Goal: Task Accomplishment & Management: Manage account settings

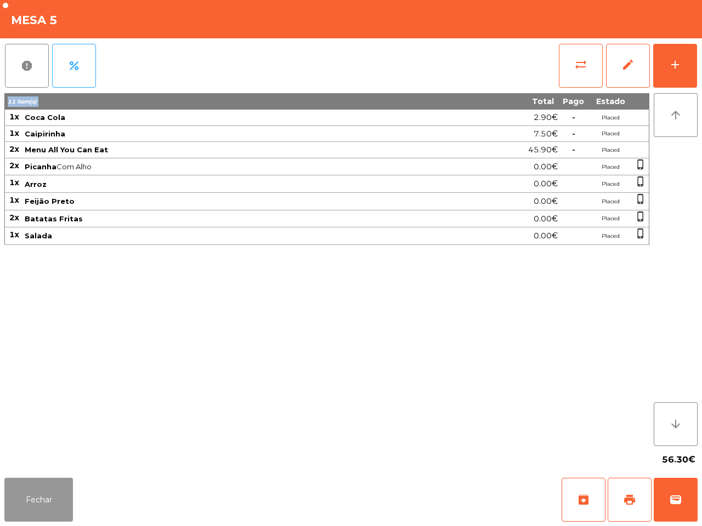
click at [50, 489] on button "Fechar" at bounding box center [38, 500] width 69 height 44
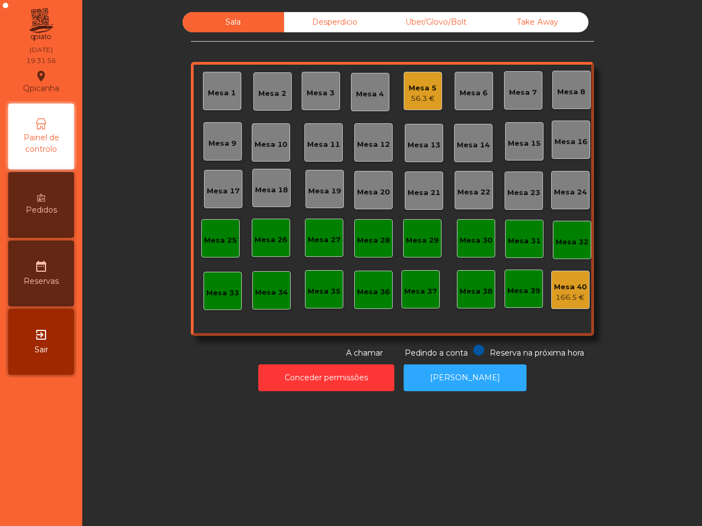
click at [412, 24] on div "Uber/Glovo/Bolt" at bounding box center [435, 22] width 101 height 20
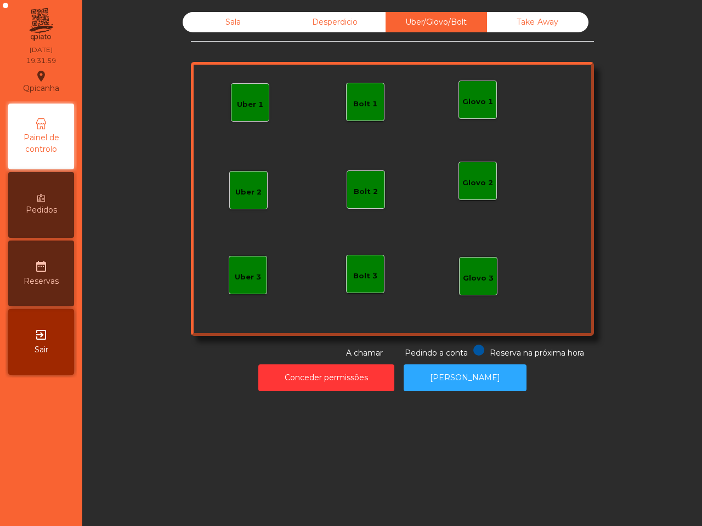
click at [472, 109] on div "Glovo 1" at bounding box center [477, 100] width 38 height 38
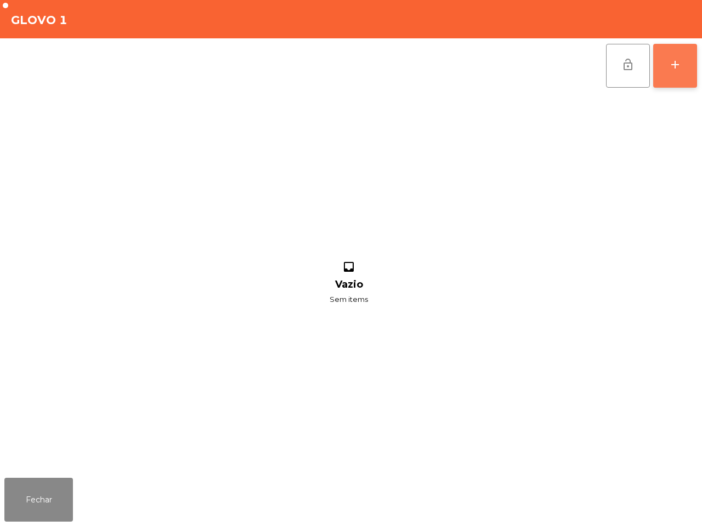
click at [683, 75] on button "add" at bounding box center [675, 66] width 44 height 44
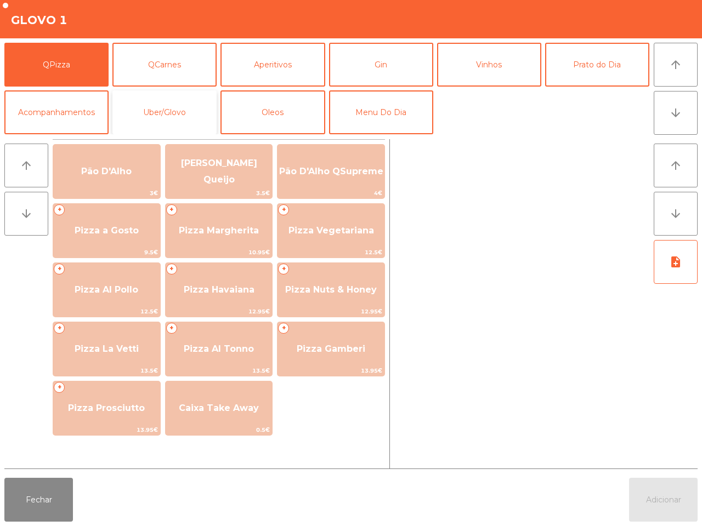
click at [163, 110] on button "Uber/Glovo" at bounding box center [164, 112] width 104 height 44
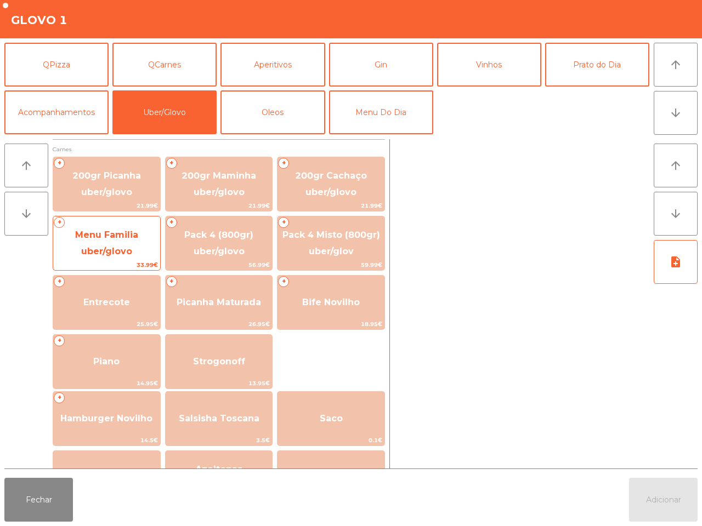
click at [94, 255] on span "Menu Familia uber/glovo" at bounding box center [106, 243] width 63 height 27
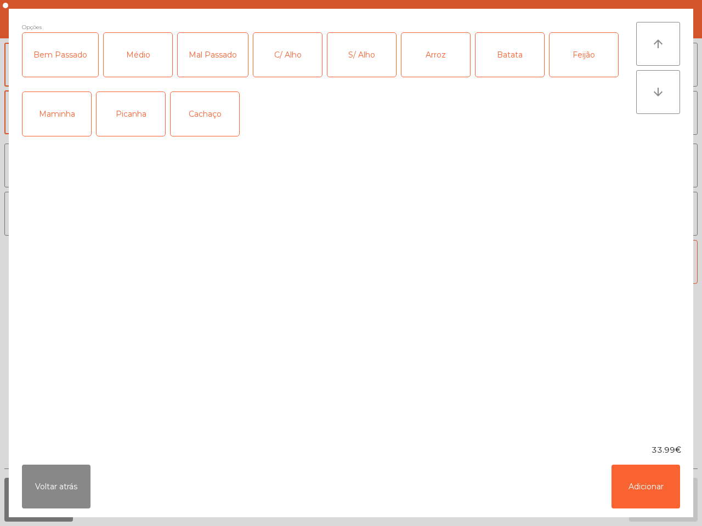
click at [146, 124] on div "Picanha" at bounding box center [130, 114] width 69 height 44
click at [143, 70] on div "Médio" at bounding box center [138, 55] width 69 height 44
click at [289, 59] on div "C/ Alho" at bounding box center [287, 55] width 69 height 44
click at [670, 493] on button "Adicionar" at bounding box center [645, 487] width 69 height 44
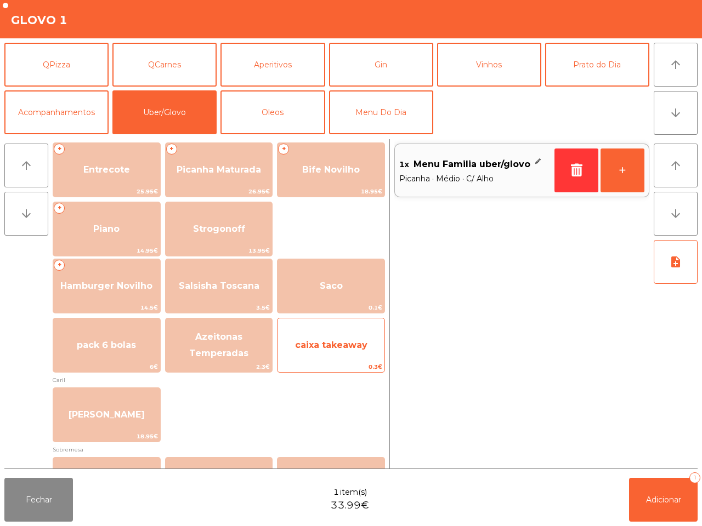
scroll to position [137, 0]
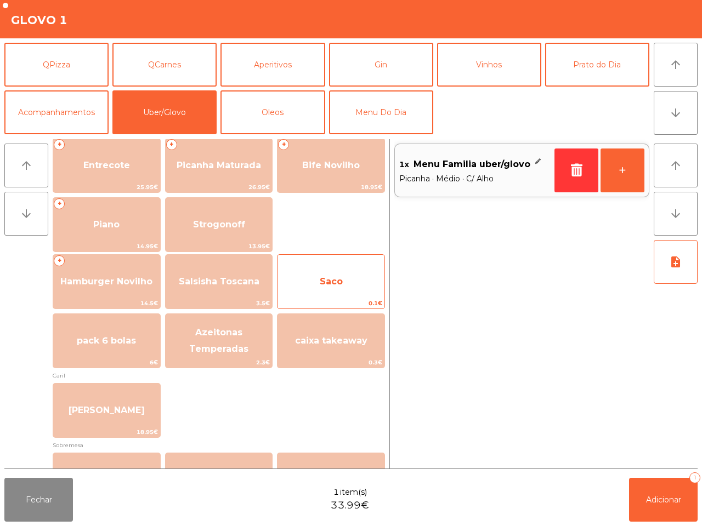
click at [329, 286] on span "Saco" at bounding box center [331, 281] width 23 height 10
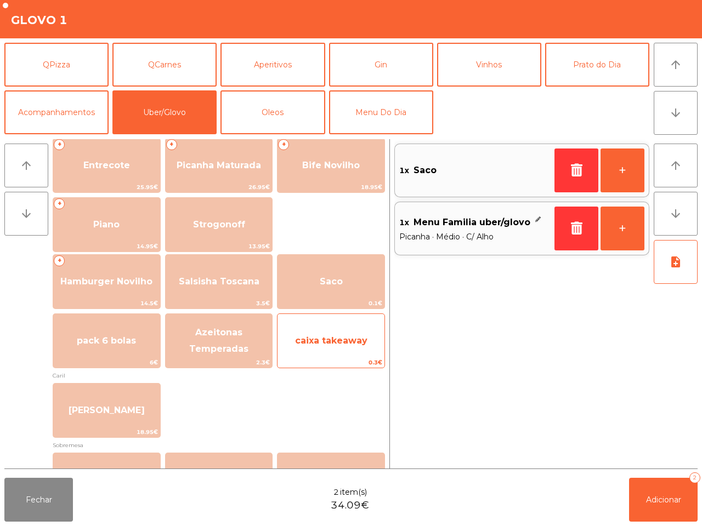
click at [336, 343] on span "caixa takeaway" at bounding box center [331, 340] width 72 height 10
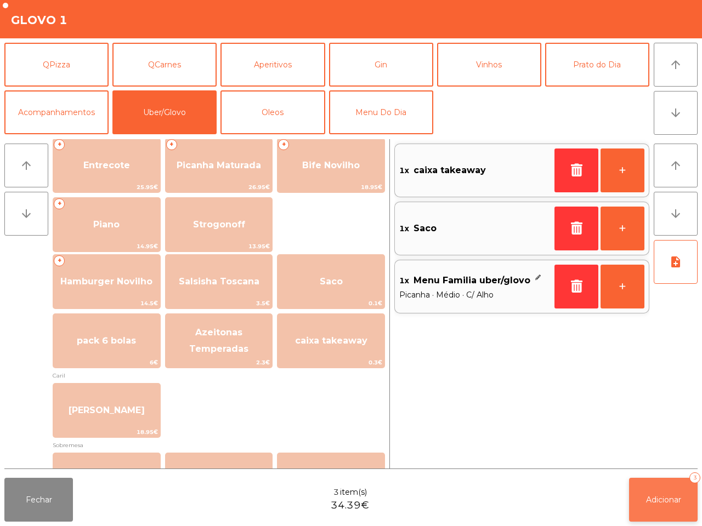
click at [651, 500] on span "Adicionar" at bounding box center [663, 500] width 35 height 10
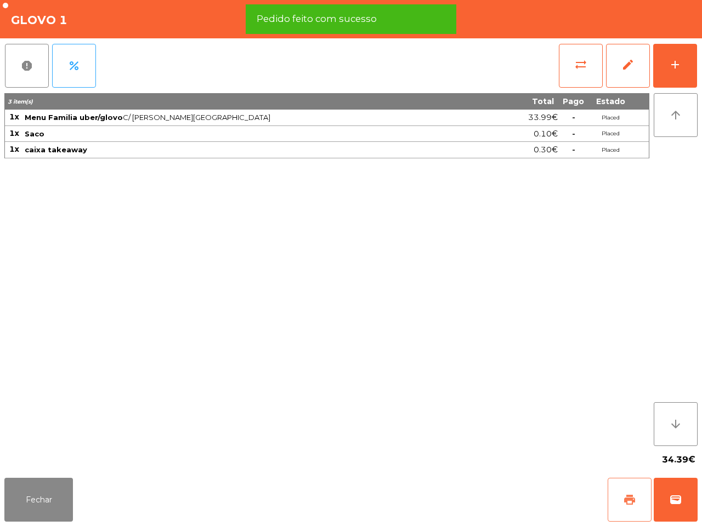
click at [613, 495] on button "print" at bounding box center [629, 500] width 44 height 44
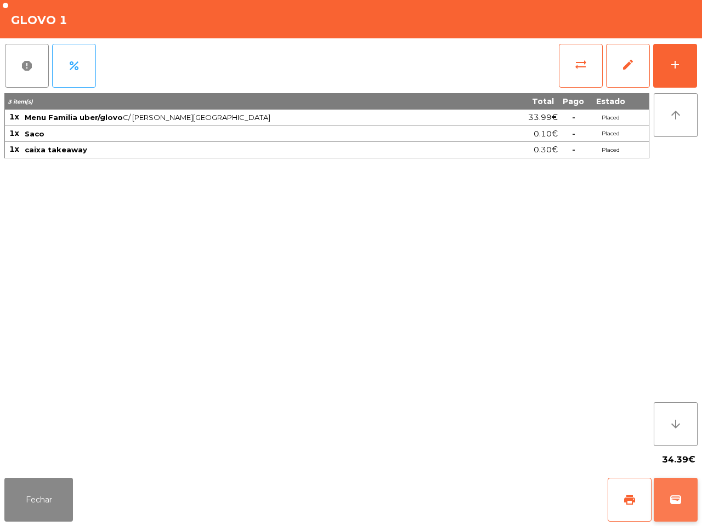
click at [677, 505] on span "wallet" at bounding box center [675, 499] width 13 height 13
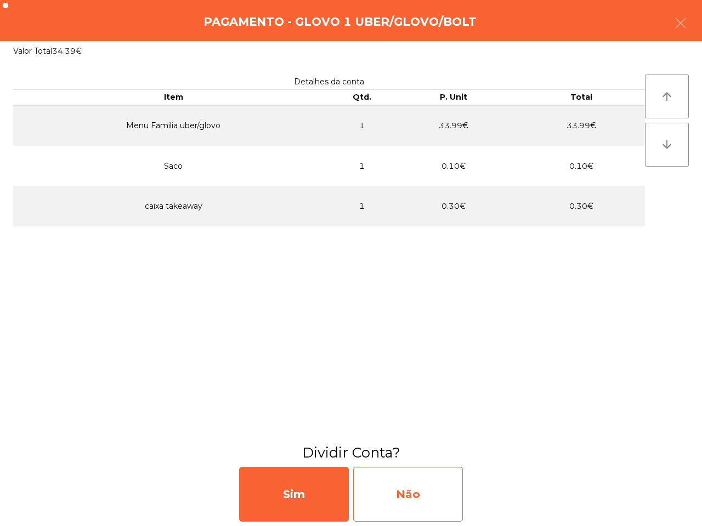
click at [402, 492] on div "Não" at bounding box center [408, 494] width 110 height 55
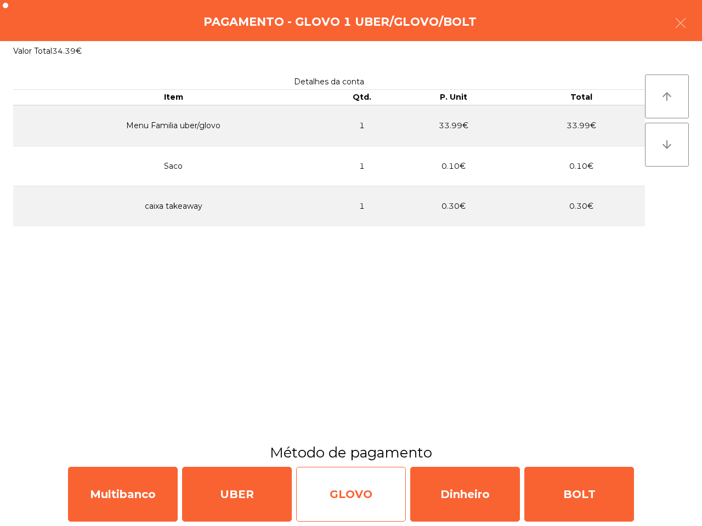
click at [398, 483] on div "GLOVO" at bounding box center [351, 494] width 110 height 55
select select "**"
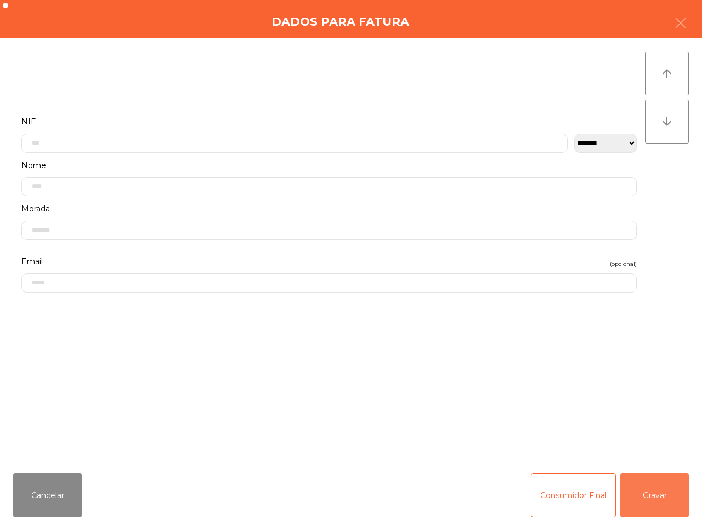
click at [663, 493] on button "Gravar" at bounding box center [654, 496] width 69 height 44
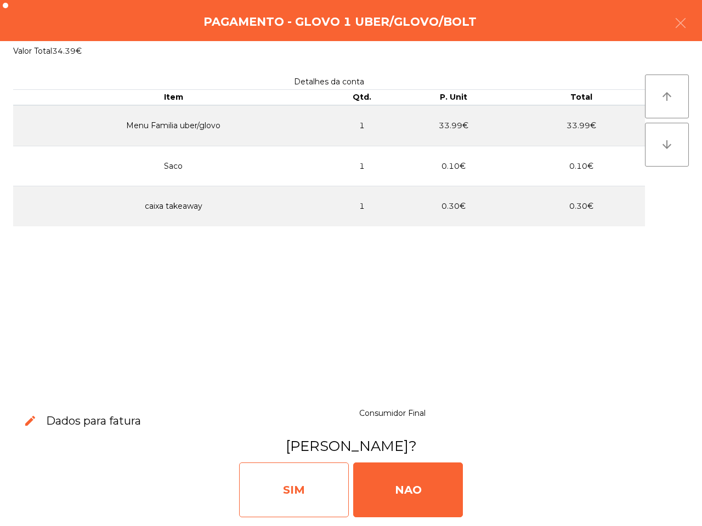
click at [314, 478] on div "SIM" at bounding box center [294, 490] width 110 height 55
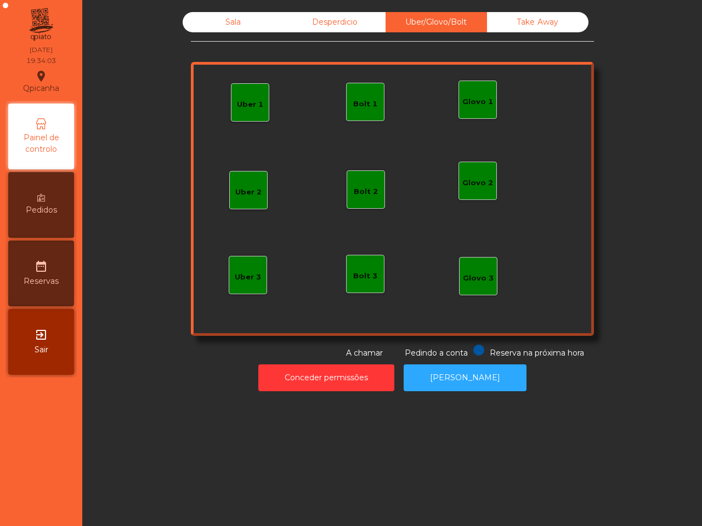
click at [234, 22] on div "Sala" at bounding box center [233, 22] width 101 height 20
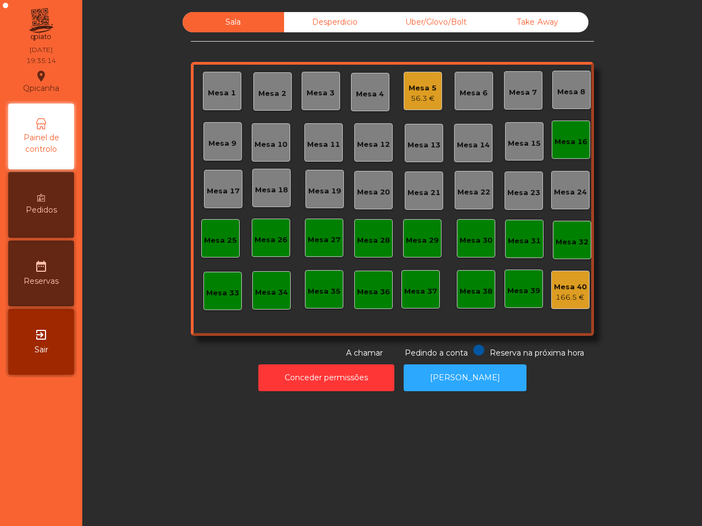
click at [259, 92] on div "Mesa 2" at bounding box center [272, 93] width 28 height 11
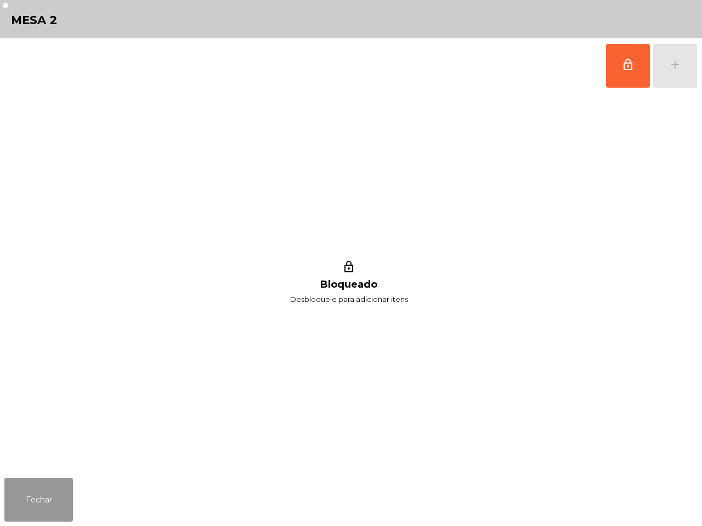
drag, startPoint x: 41, startPoint y: 500, endPoint x: 179, endPoint y: 394, distance: 173.9
click at [41, 500] on button "Fechar" at bounding box center [38, 500] width 69 height 44
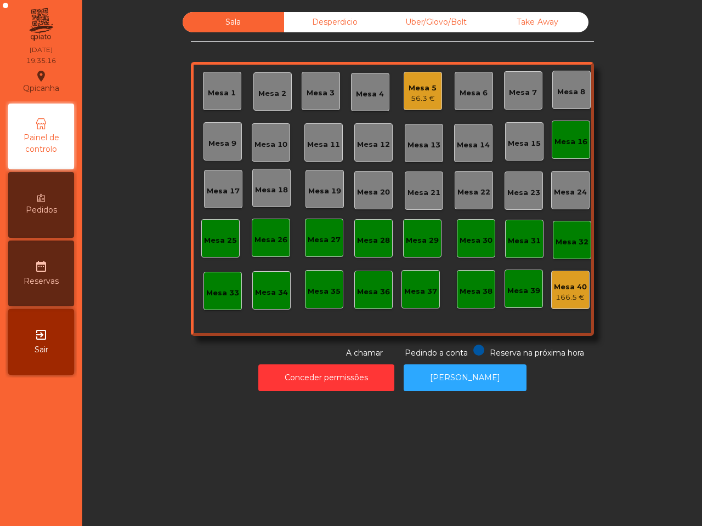
click at [566, 137] on div "Mesa 16" at bounding box center [570, 141] width 33 height 11
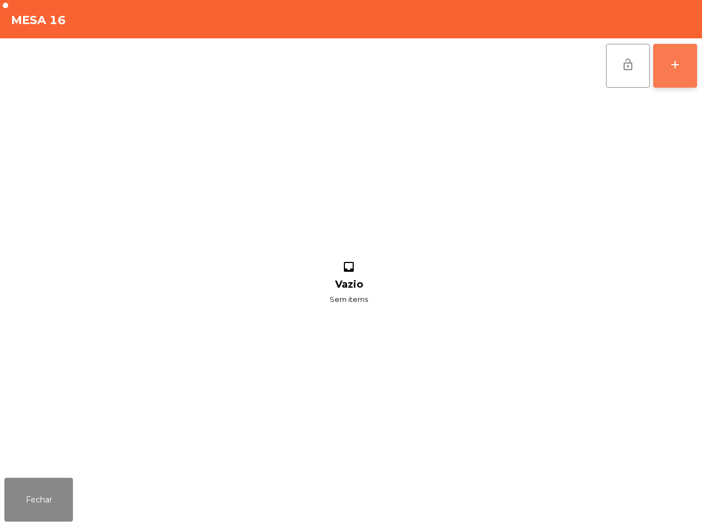
click at [666, 76] on button "add" at bounding box center [675, 66] width 44 height 44
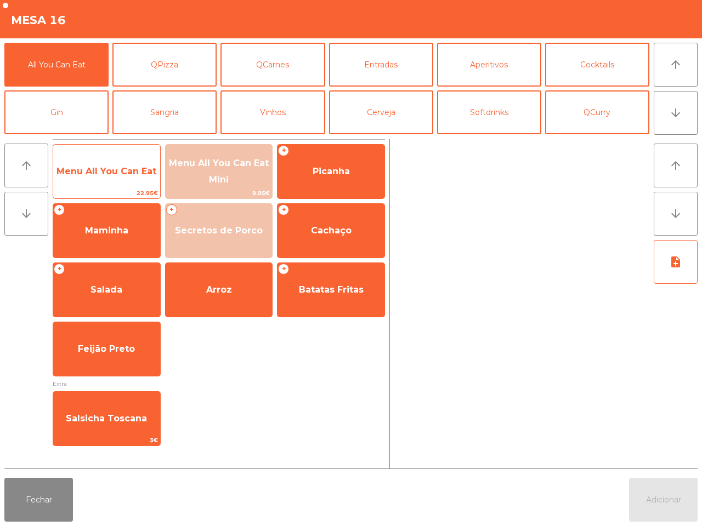
click at [135, 170] on span "Menu All You Can Eat" at bounding box center [106, 171] width 100 height 10
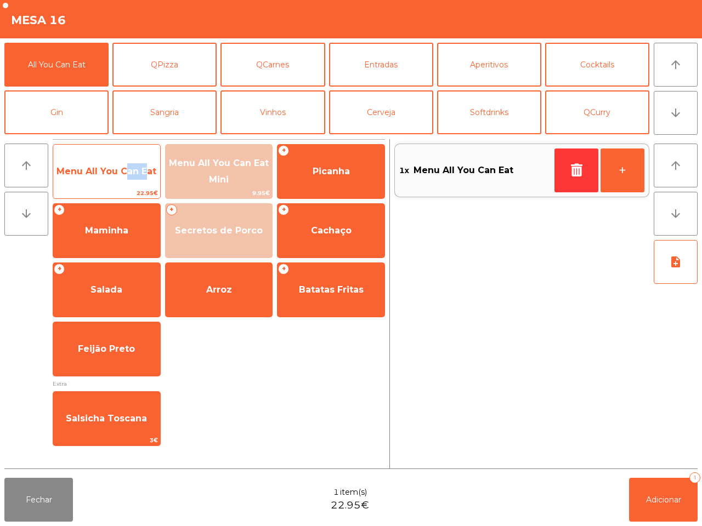
click at [135, 170] on span "Menu All You Can Eat" at bounding box center [106, 171] width 100 height 10
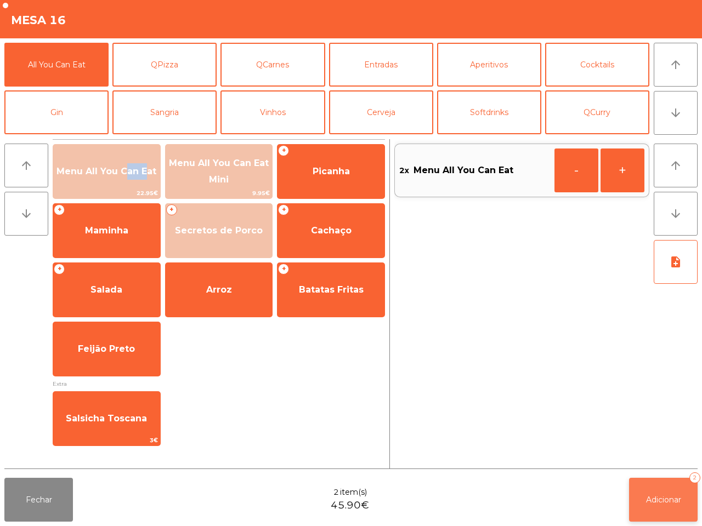
click at [639, 486] on button "Adicionar 2" at bounding box center [663, 500] width 69 height 44
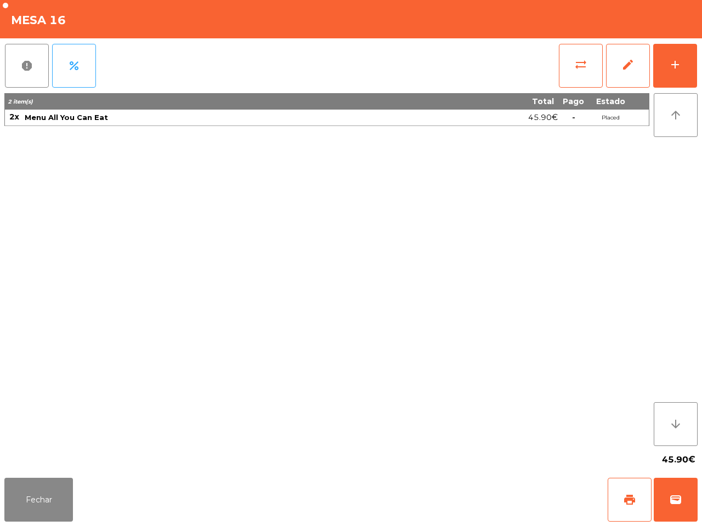
click at [466, 458] on div "45.90€" at bounding box center [350, 459] width 693 height 27
click at [31, 492] on button "Fechar" at bounding box center [38, 500] width 69 height 44
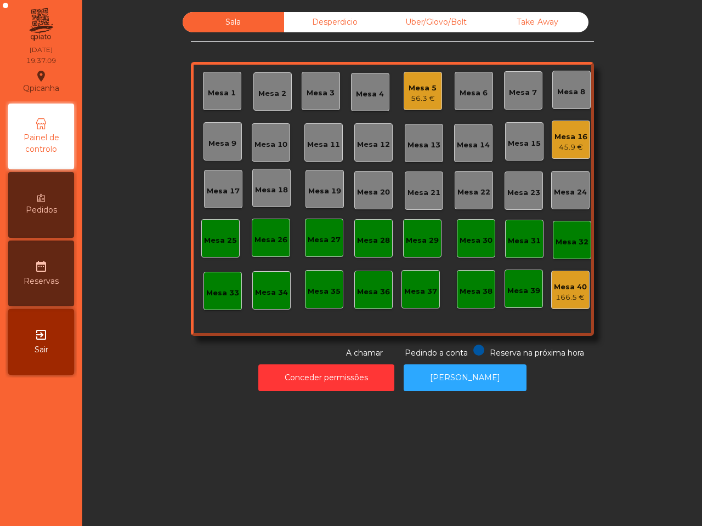
click at [408, 95] on div "56.3 €" at bounding box center [422, 98] width 28 height 11
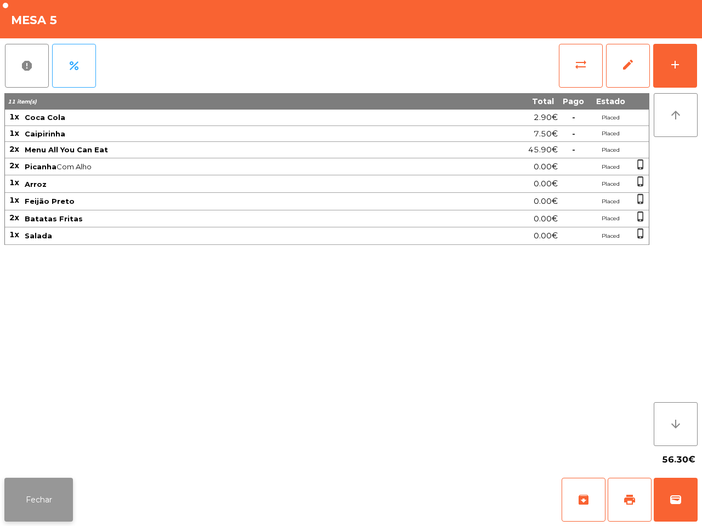
click at [55, 497] on button "Fechar" at bounding box center [38, 500] width 69 height 44
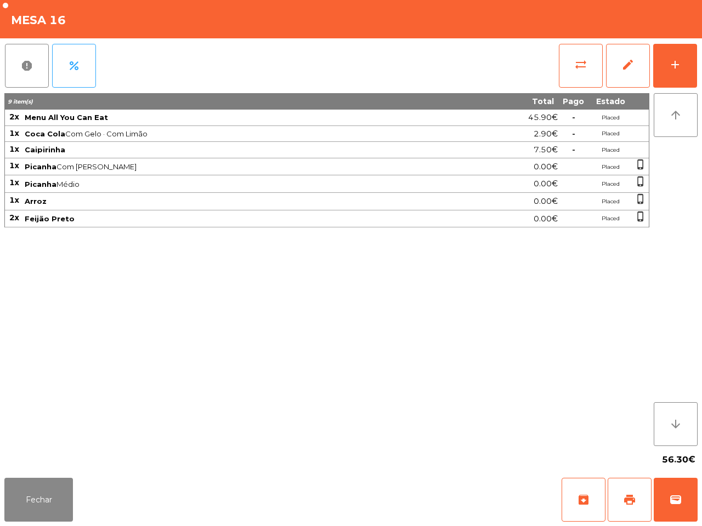
click at [220, 503] on div "Fechar archive print wallet" at bounding box center [351, 500] width 702 height 53
click at [49, 489] on button "Fechar" at bounding box center [38, 500] width 69 height 44
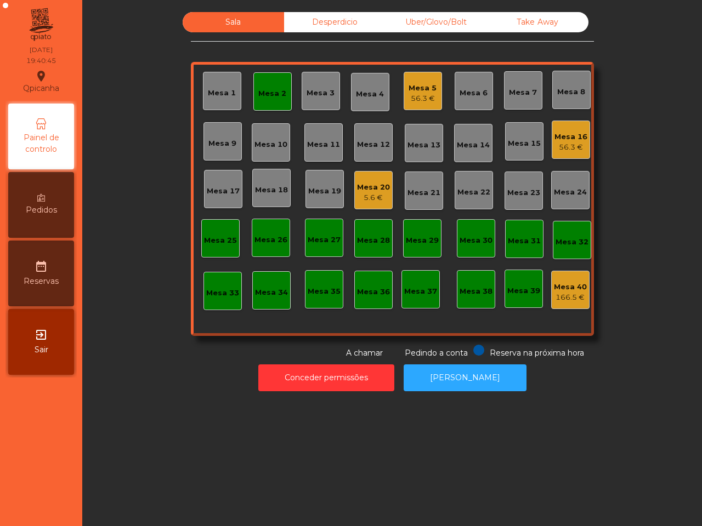
click at [371, 187] on div "Mesa 20" at bounding box center [373, 187] width 33 height 11
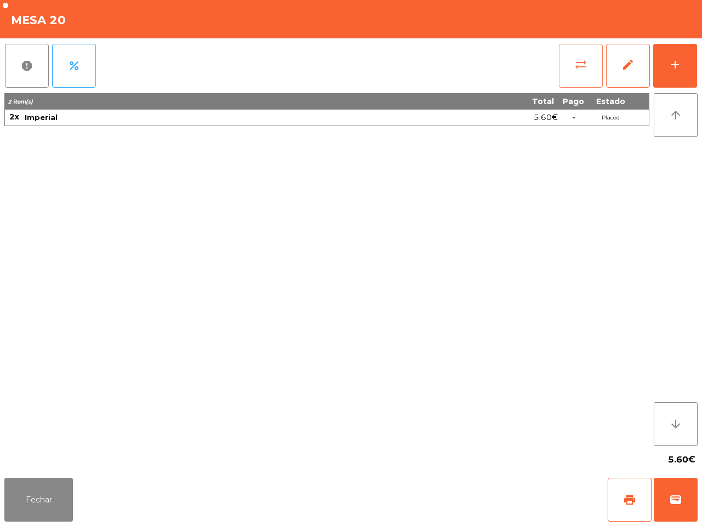
click at [579, 69] on span "sync_alt" at bounding box center [580, 64] width 13 height 13
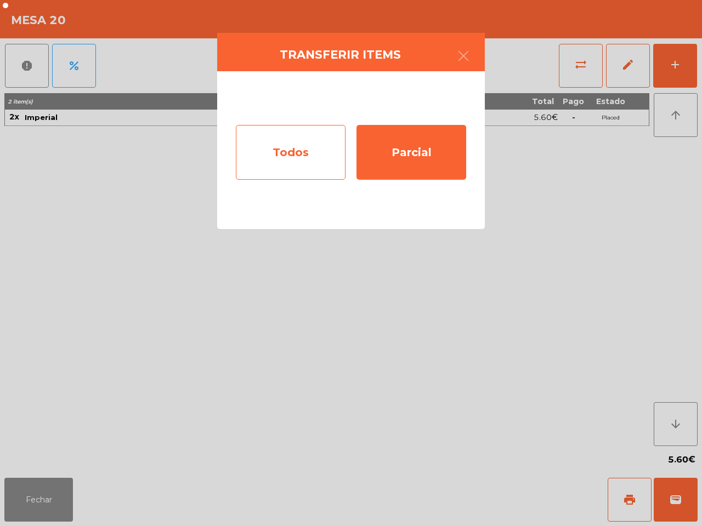
click at [288, 129] on div "Todos" at bounding box center [291, 152] width 110 height 55
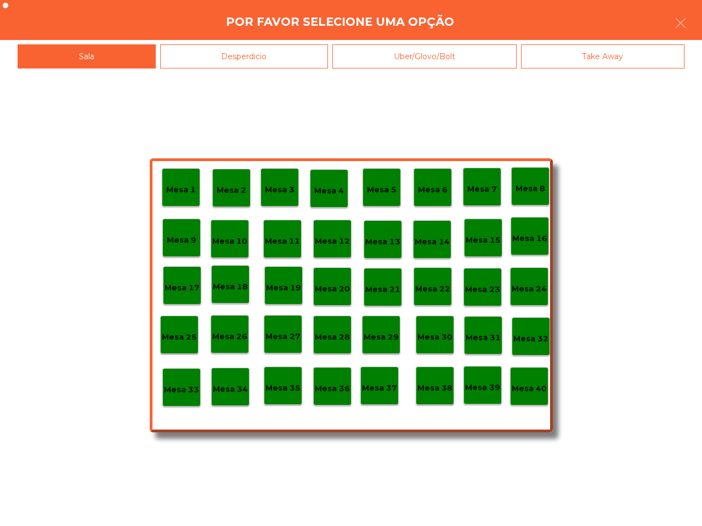
click at [175, 340] on p "Mesa 25" at bounding box center [179, 337] width 35 height 13
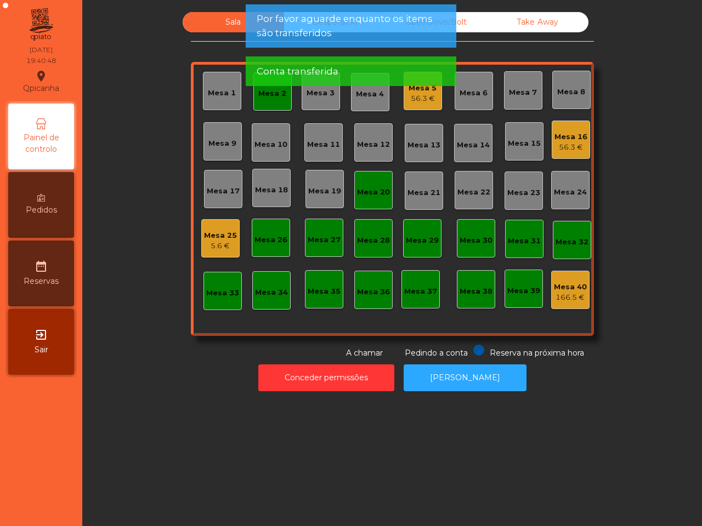
click at [362, 193] on div "Mesa 20" at bounding box center [373, 192] width 33 height 11
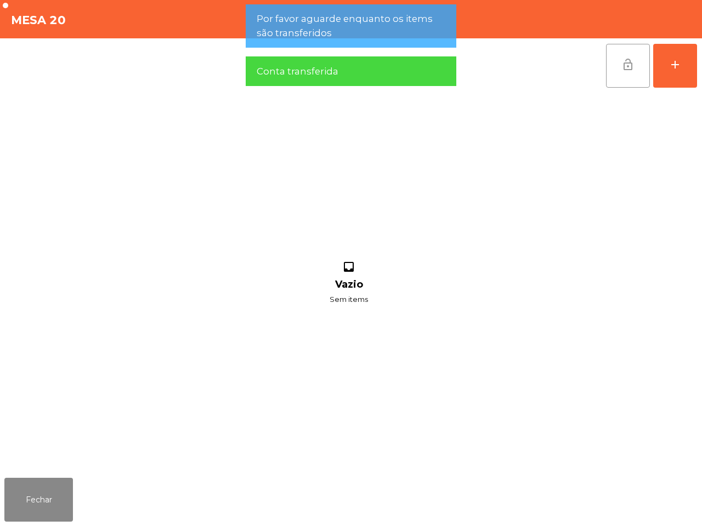
click at [625, 71] on button "lock_open" at bounding box center [628, 66] width 44 height 44
click at [48, 483] on button "Fechar" at bounding box center [38, 500] width 69 height 44
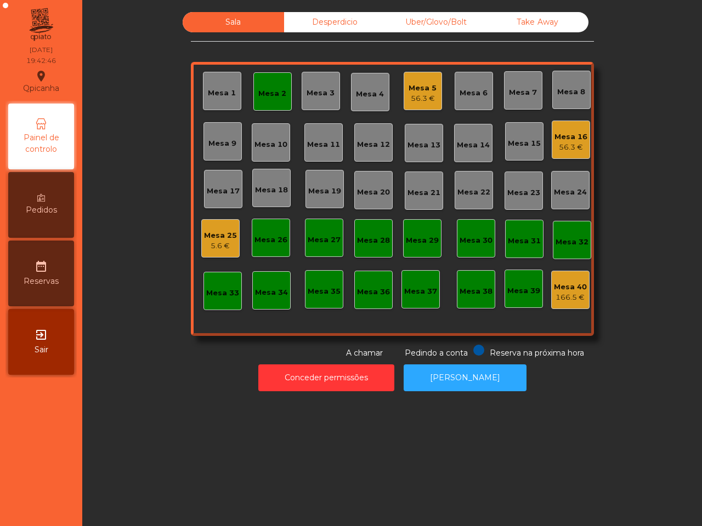
click at [51, 483] on nav "Qpicanha location_on 30/08/2025 19:42:46 Painel de controlo Pedidos date_range …" at bounding box center [41, 263] width 82 height 526
click at [420, 83] on div "Mesa 5" at bounding box center [422, 88] width 28 height 11
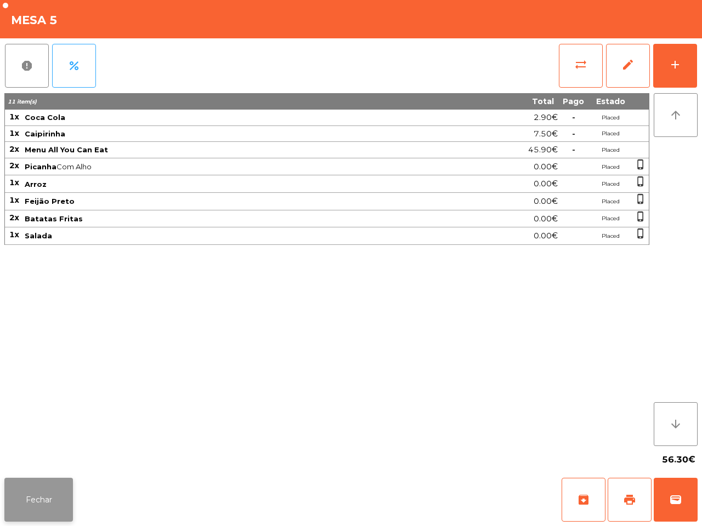
click at [52, 500] on button "Fechar" at bounding box center [38, 500] width 69 height 44
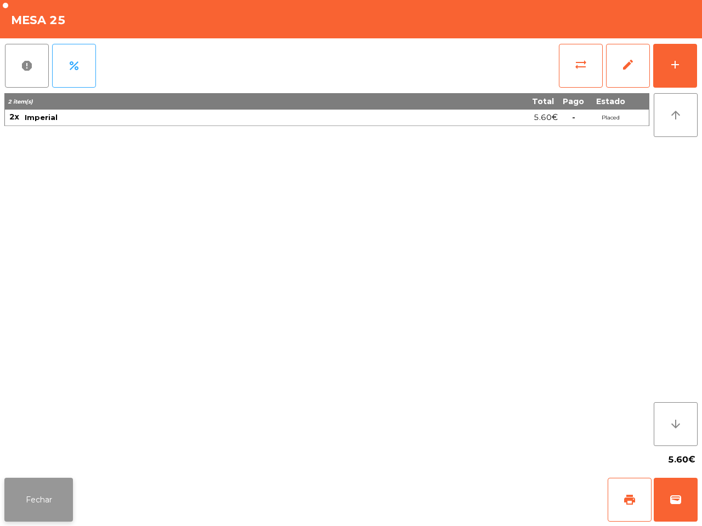
click at [26, 505] on button "Fechar" at bounding box center [38, 500] width 69 height 44
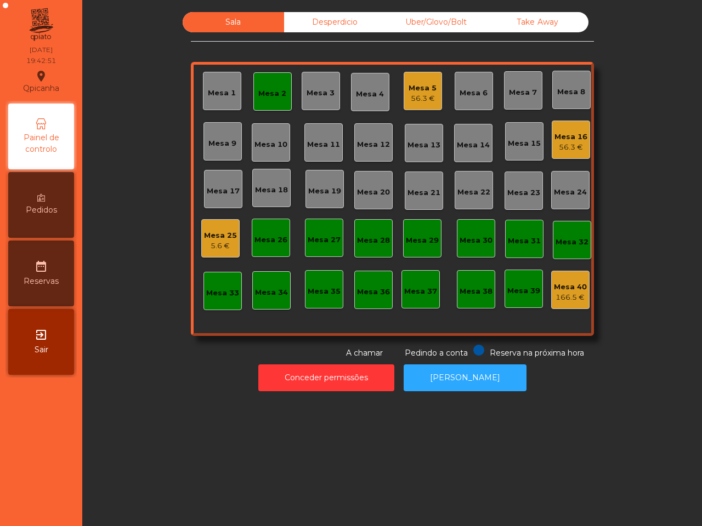
click at [579, 152] on div "Mesa 16 56.3 €" at bounding box center [570, 140] width 38 height 38
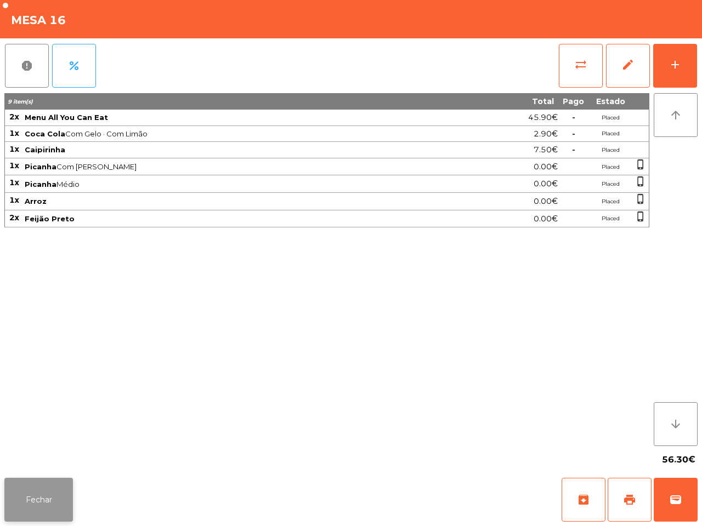
click at [50, 510] on button "Fechar" at bounding box center [38, 500] width 69 height 44
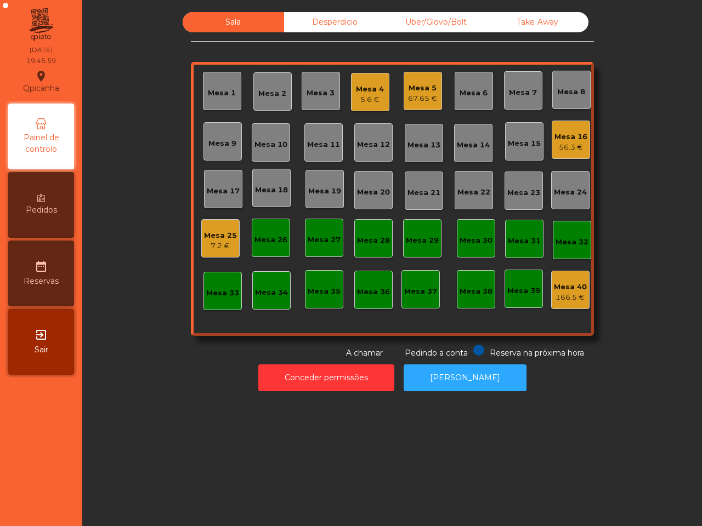
click at [464, 95] on div "Mesa 6" at bounding box center [473, 93] width 28 height 11
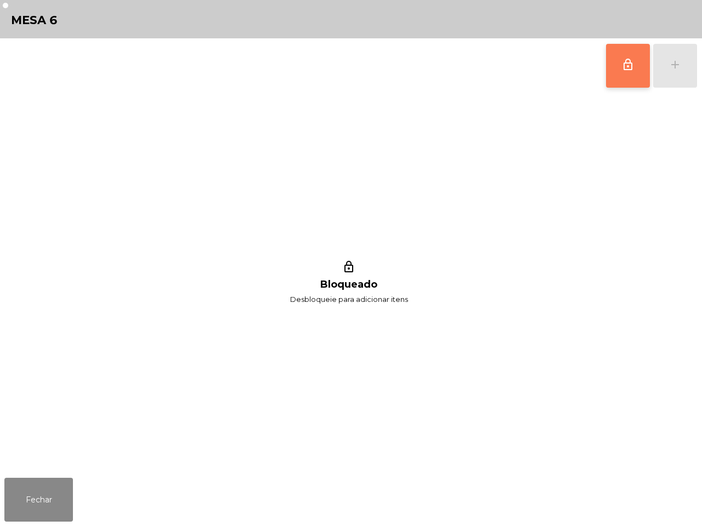
click at [621, 69] on span "lock_outline" at bounding box center [627, 64] width 13 height 13
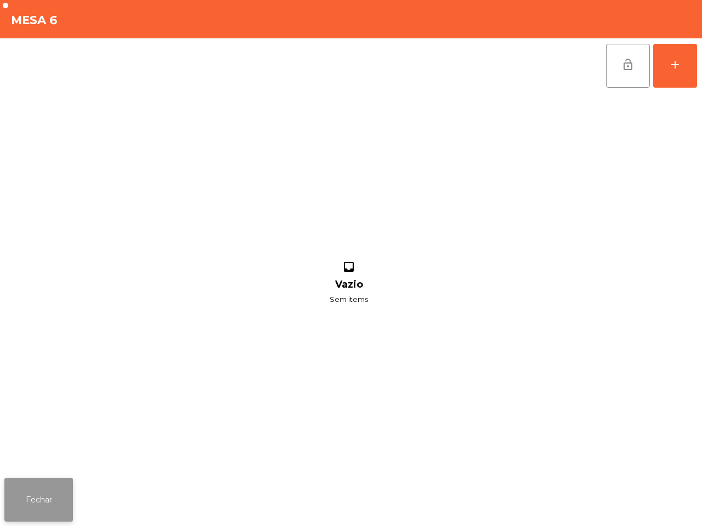
click at [32, 500] on button "Fechar" at bounding box center [38, 500] width 69 height 44
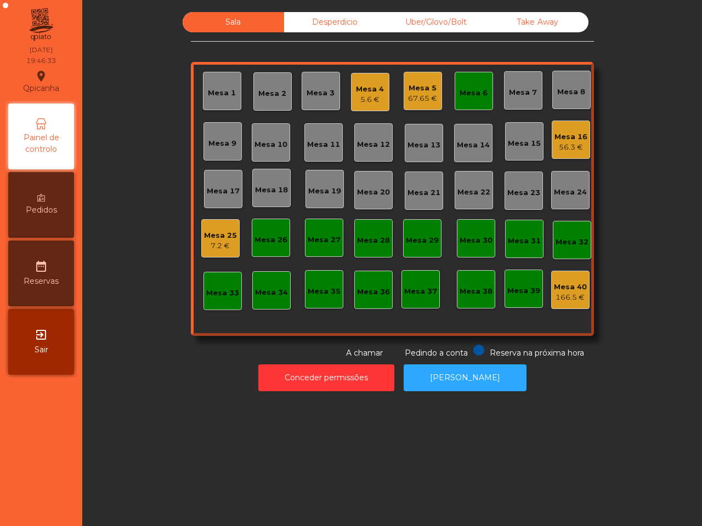
click at [215, 242] on div "7.2 €" at bounding box center [220, 246] width 33 height 11
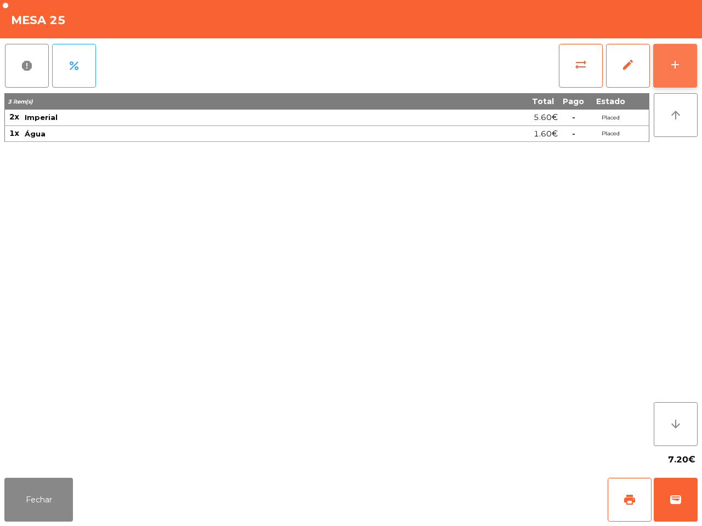
click at [681, 55] on button "add" at bounding box center [675, 66] width 44 height 44
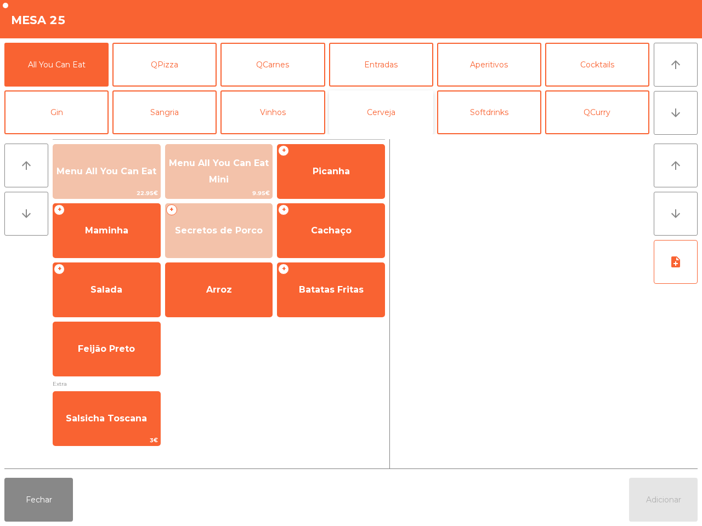
click at [380, 116] on button "Cerveja" at bounding box center [381, 112] width 104 height 44
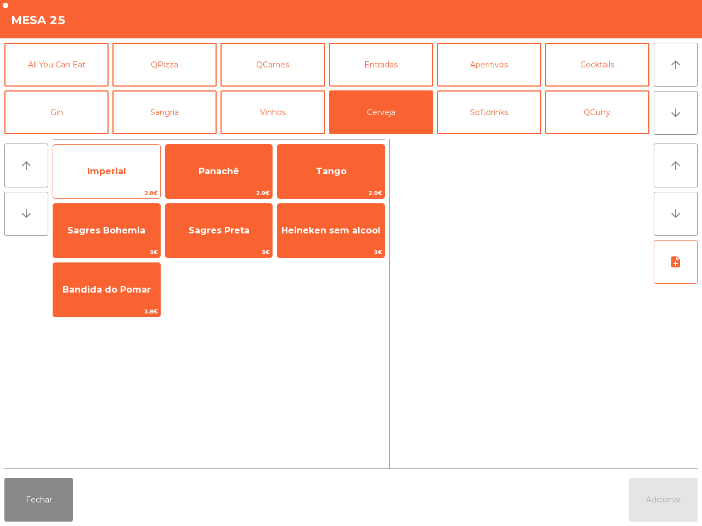
click at [108, 191] on span "2.8€" at bounding box center [106, 193] width 107 height 10
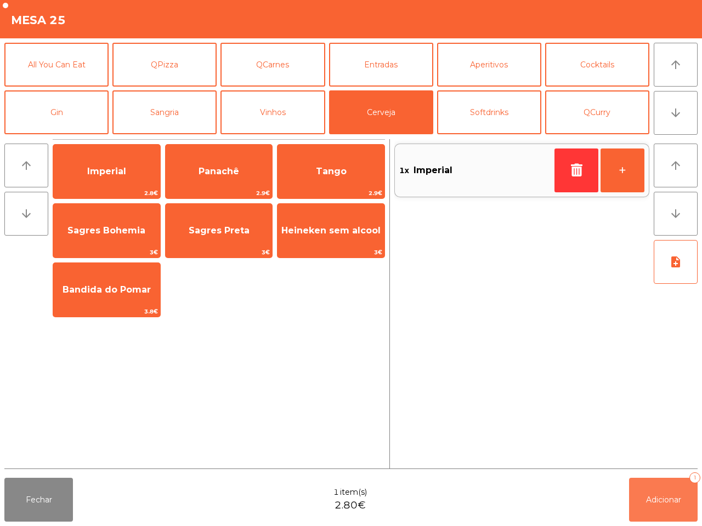
click at [668, 499] on span "Adicionar" at bounding box center [663, 500] width 35 height 10
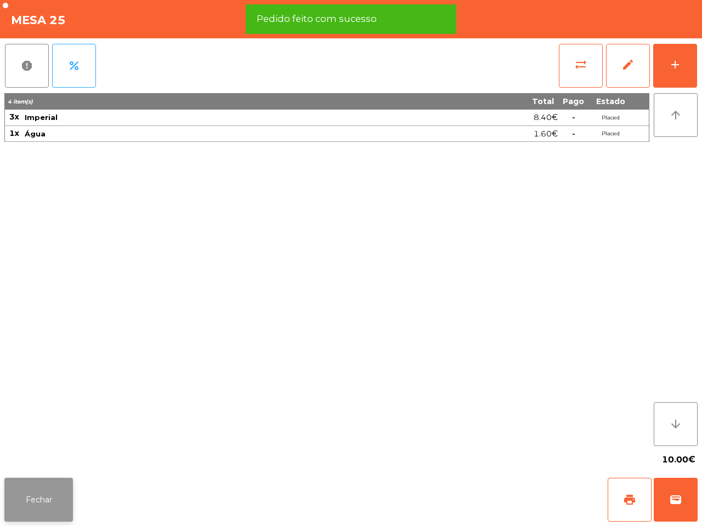
click at [47, 503] on button "Fechar" at bounding box center [38, 500] width 69 height 44
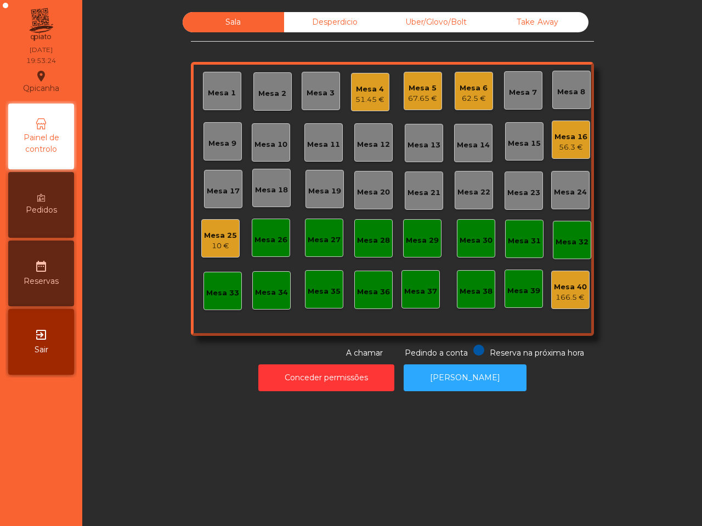
drag, startPoint x: 0, startPoint y: 457, endPoint x: 356, endPoint y: 90, distance: 510.8
click at [356, 90] on div "Mesa 4" at bounding box center [369, 89] width 29 height 11
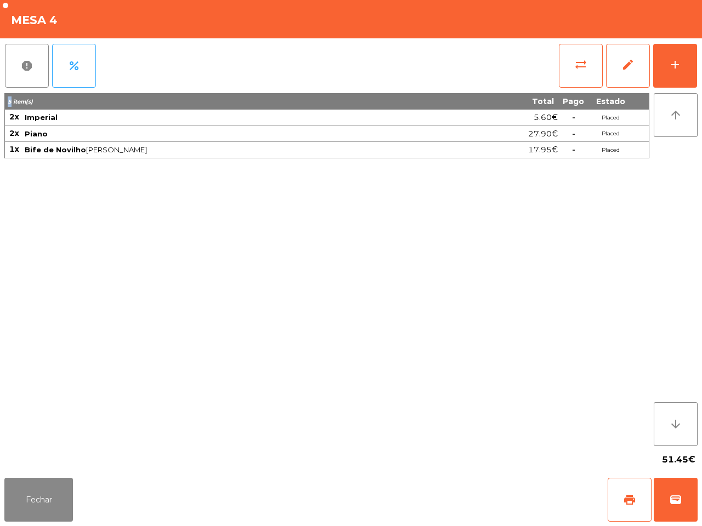
click at [356, 92] on div "report percent sync_alt edit add" at bounding box center [350, 65] width 693 height 55
click at [255, 354] on div "5 item(s) Total Pago Estado 2x Imperial 5.60€ - Placed 2x Piano 27.90€ - Placed…" at bounding box center [326, 269] width 645 height 353
click at [38, 493] on button "Fechar" at bounding box center [38, 500] width 69 height 44
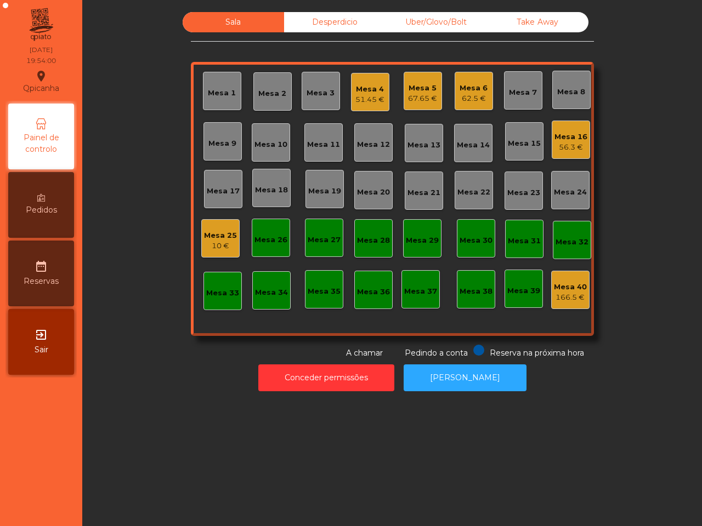
click at [368, 96] on div "51.45 €" at bounding box center [369, 99] width 29 height 11
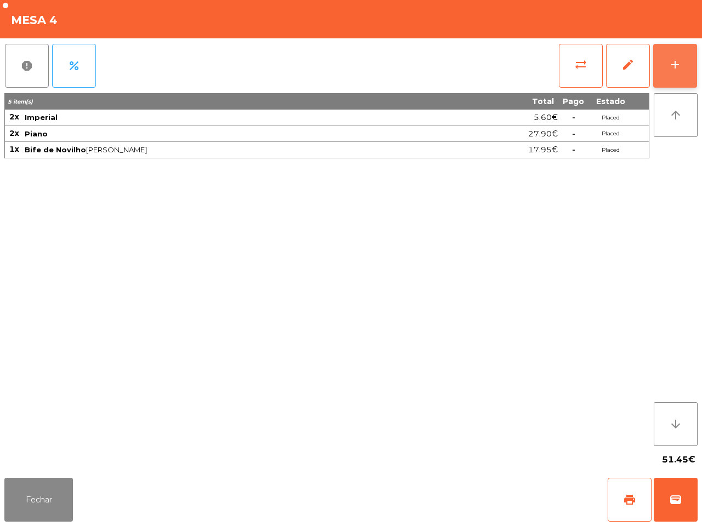
click at [666, 64] on button "add" at bounding box center [675, 66] width 44 height 44
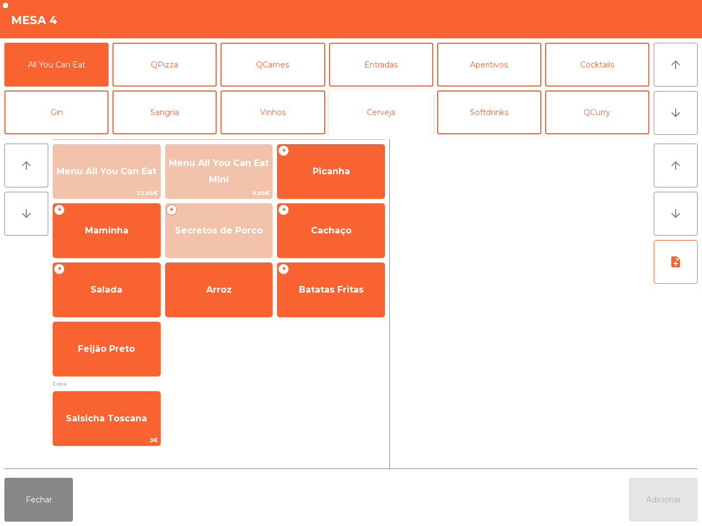
click at [408, 118] on button "Cerveja" at bounding box center [381, 112] width 104 height 44
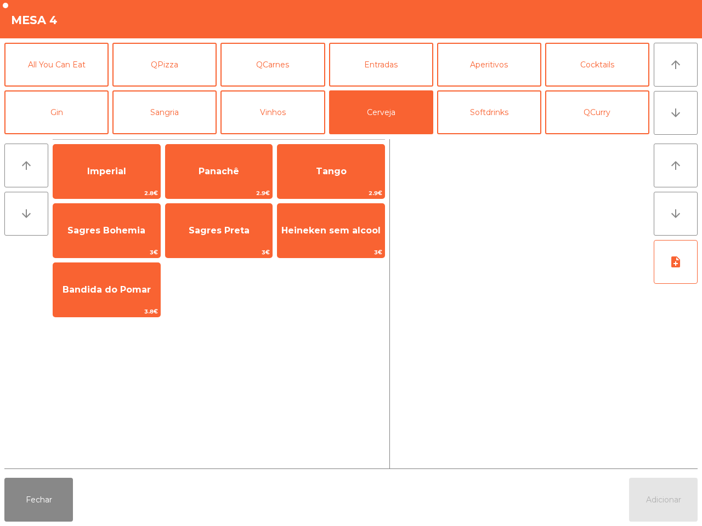
click at [113, 297] on span "Bandida do Pomar" at bounding box center [106, 290] width 107 height 30
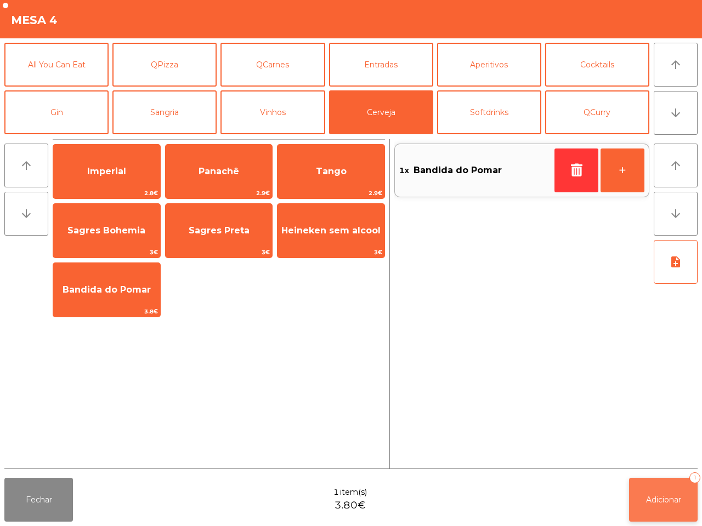
click at [666, 495] on span "Adicionar" at bounding box center [663, 500] width 35 height 10
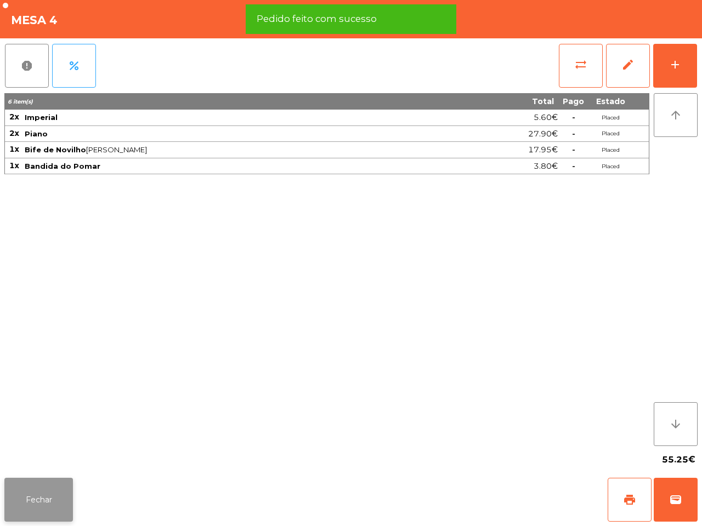
drag, startPoint x: 78, startPoint y: 495, endPoint x: 65, endPoint y: 495, distance: 13.2
click at [77, 495] on div "Fechar print wallet" at bounding box center [351, 500] width 702 height 53
click at [65, 495] on button "Fechar" at bounding box center [38, 500] width 69 height 44
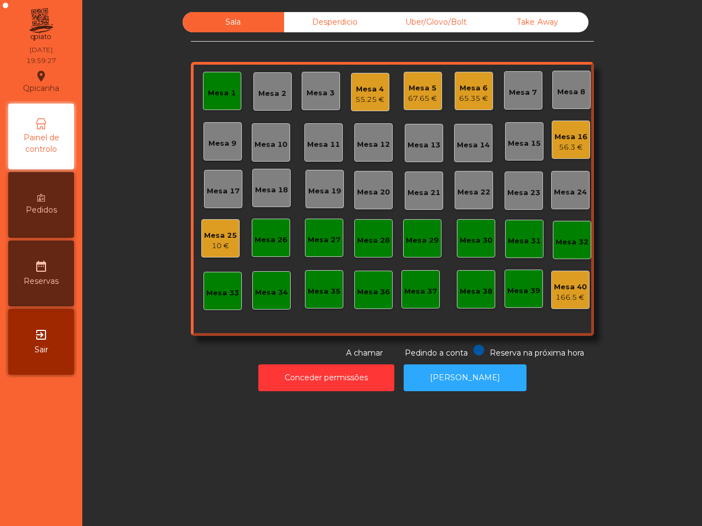
click at [384, 190] on div "Mesa 20" at bounding box center [373, 192] width 33 height 11
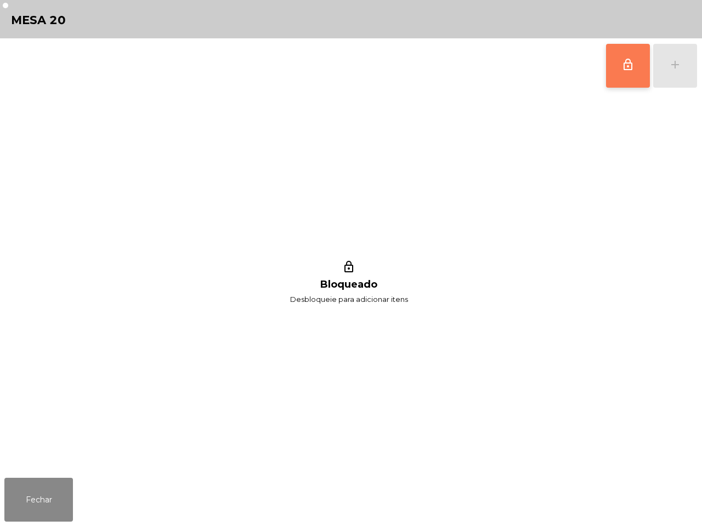
click at [618, 66] on button "lock_outline" at bounding box center [628, 66] width 44 height 44
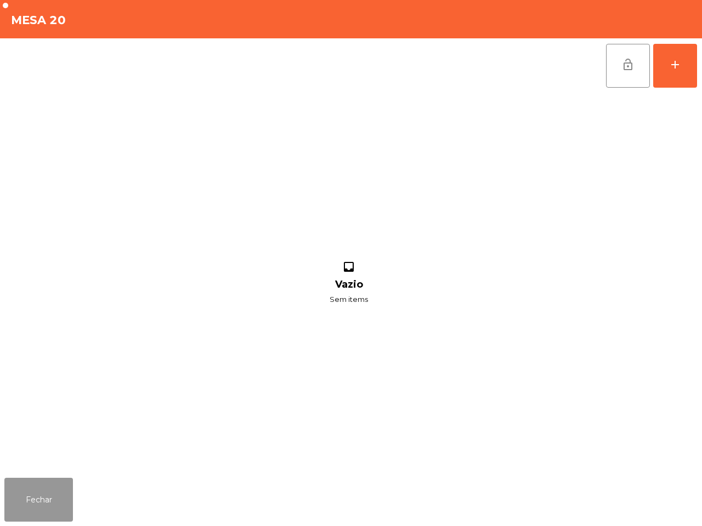
click at [52, 486] on button "Fechar" at bounding box center [38, 500] width 69 height 44
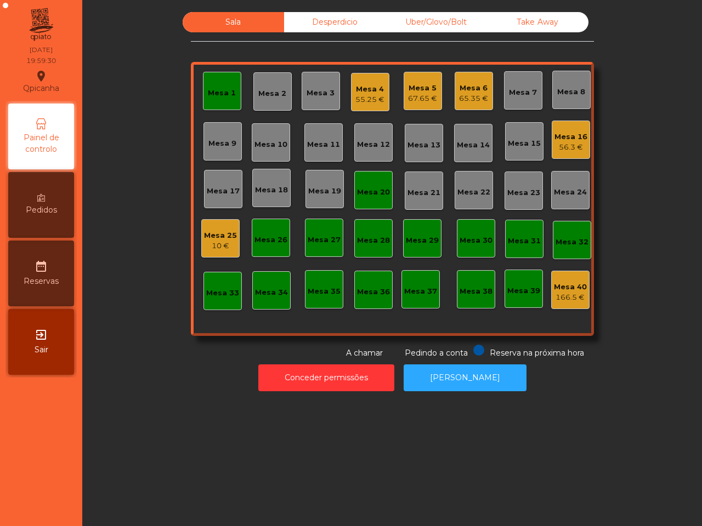
click at [213, 240] on div "Mesa 25" at bounding box center [220, 235] width 33 height 11
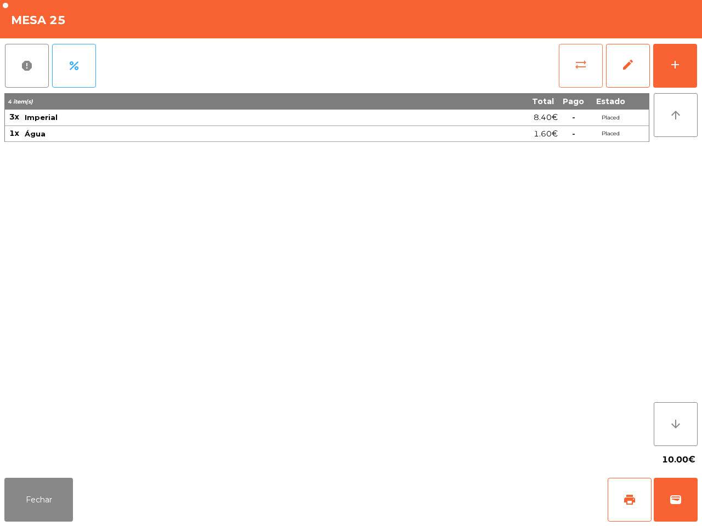
click at [568, 72] on button "sync_alt" at bounding box center [580, 66] width 44 height 44
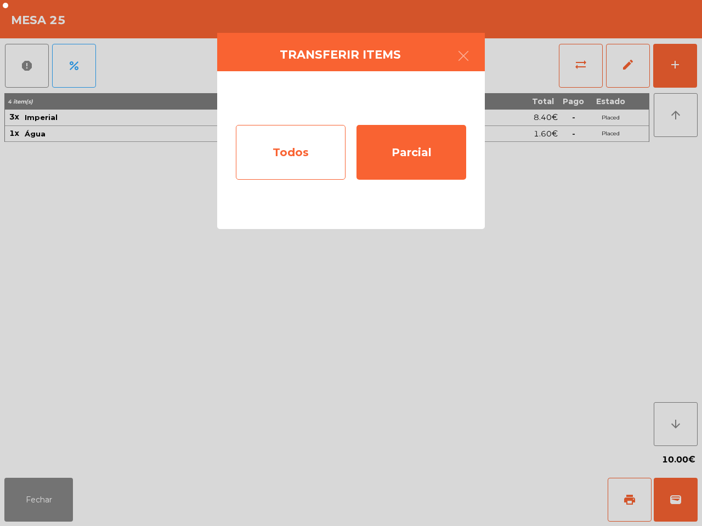
click at [306, 163] on div "Todos" at bounding box center [291, 152] width 110 height 55
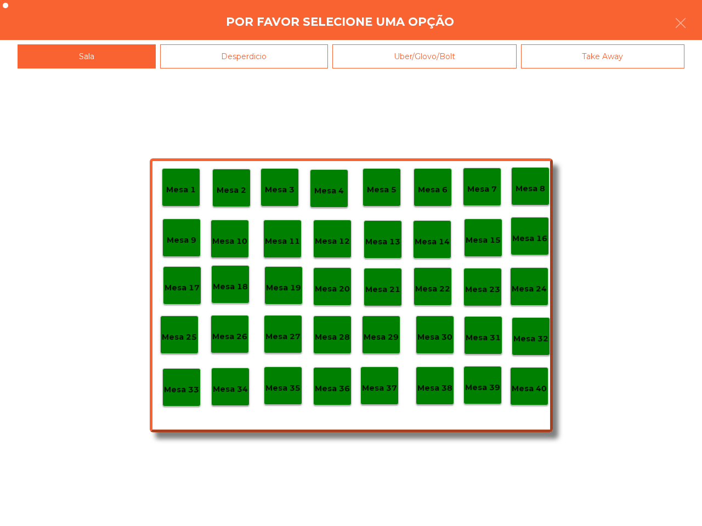
click at [341, 293] on p "Mesa 20" at bounding box center [332, 289] width 35 height 13
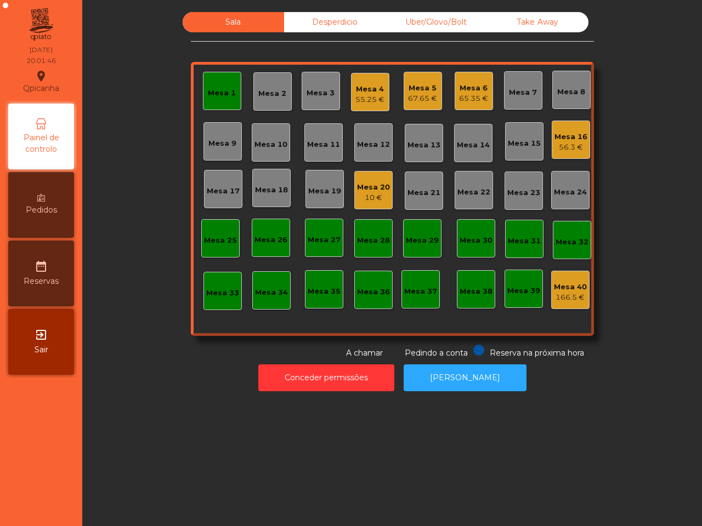
click at [254, 473] on div "Sala Desperdicio Uber/Glovo/Bolt Take Away Mesa 1 Mesa 2 Mesa 3 Mesa 4 55.25 € …" at bounding box center [391, 263] width 619 height 526
click at [358, 92] on div "Mesa 4" at bounding box center [369, 89] width 29 height 11
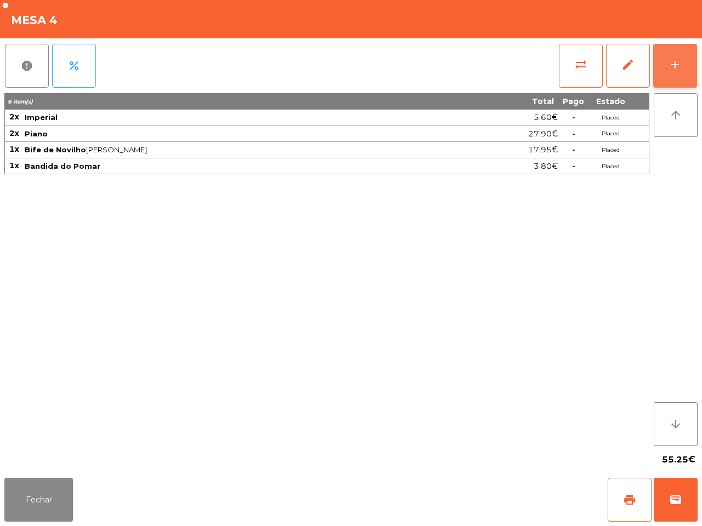
click at [680, 66] on div "add" at bounding box center [674, 64] width 13 height 13
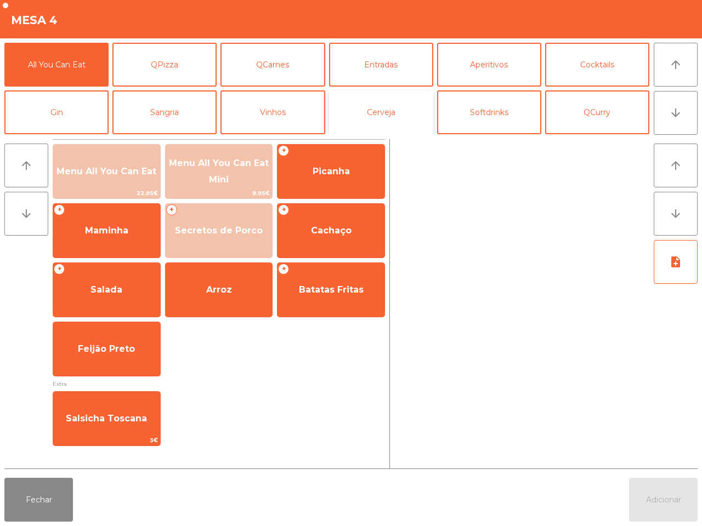
click at [354, 119] on button "Cerveja" at bounding box center [381, 112] width 104 height 44
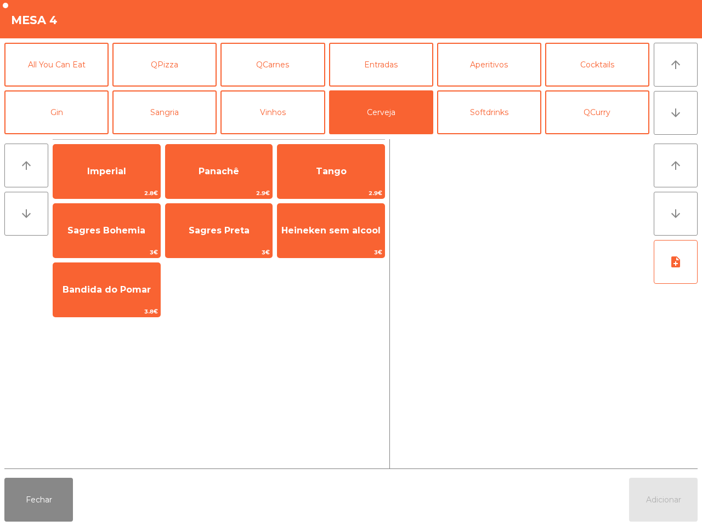
click at [138, 161] on span "Imperial" at bounding box center [106, 172] width 107 height 30
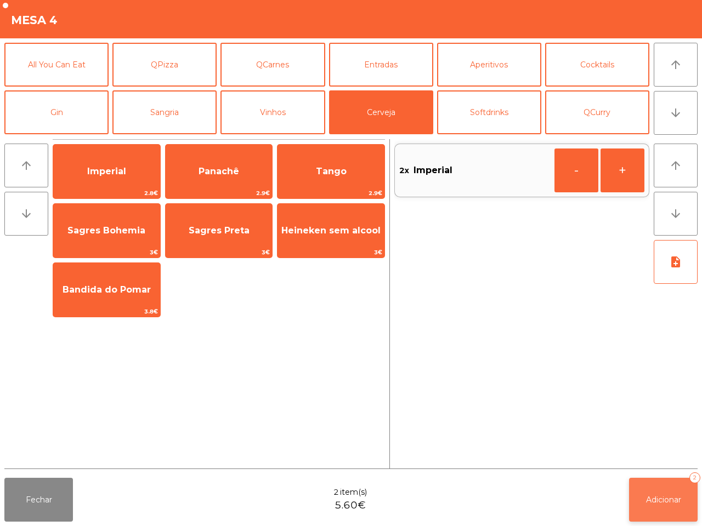
click at [658, 499] on span "Adicionar" at bounding box center [663, 500] width 35 height 10
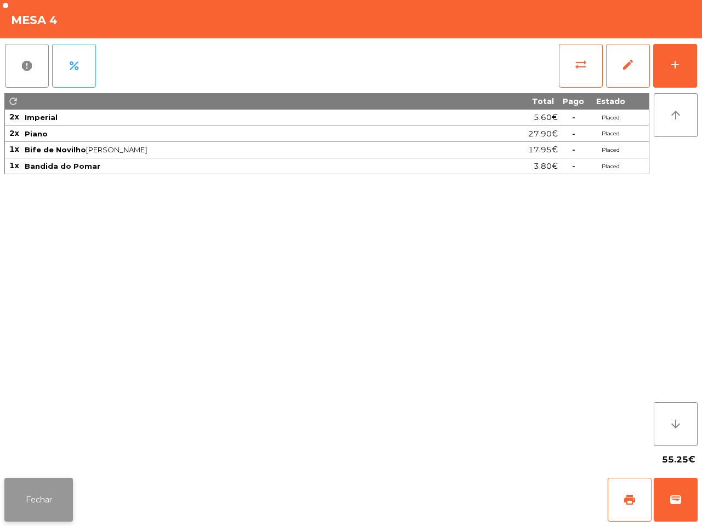
click at [58, 500] on button "Fechar" at bounding box center [38, 500] width 69 height 44
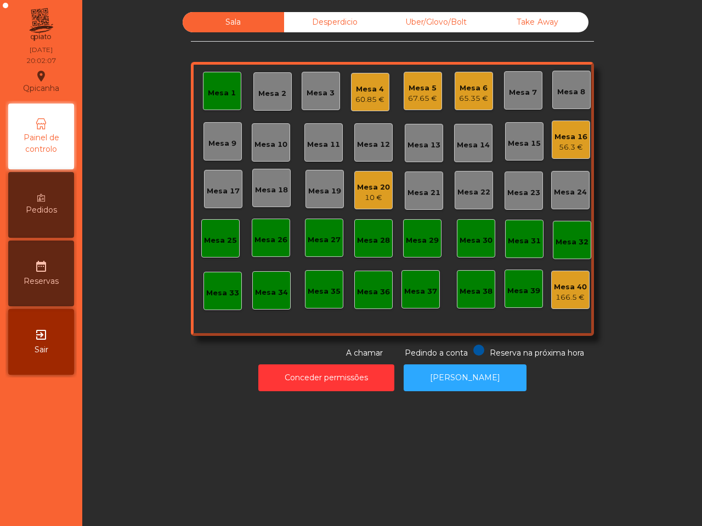
click at [20, 409] on nav "Qpicanha location_on 30/08/2025 20:02:07 Painel de controlo Pedidos date_range …" at bounding box center [41, 263] width 82 height 526
click at [225, 96] on div "Mesa 1" at bounding box center [222, 93] width 28 height 11
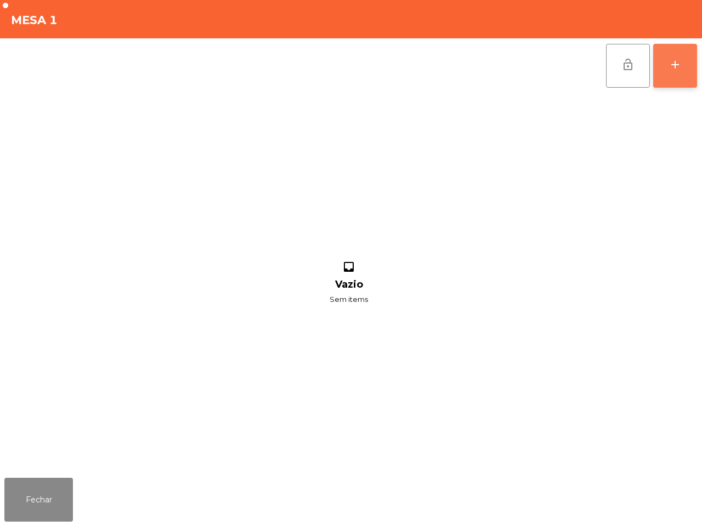
click at [691, 83] on button "add" at bounding box center [675, 66] width 44 height 44
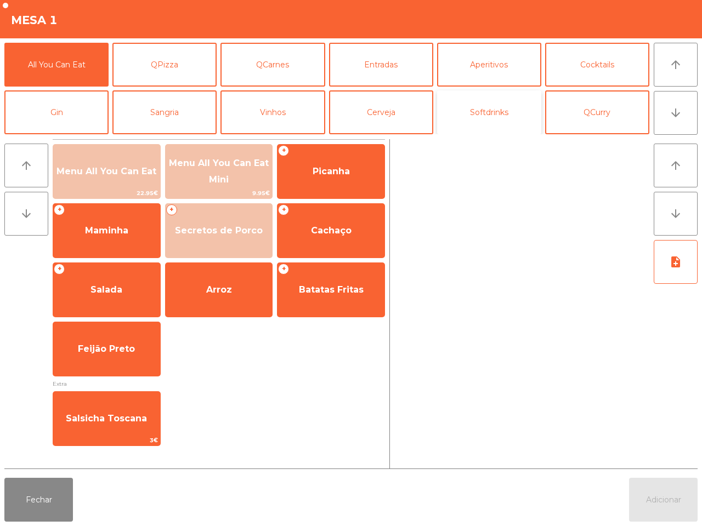
click at [527, 116] on button "Softdrinks" at bounding box center [489, 112] width 104 height 44
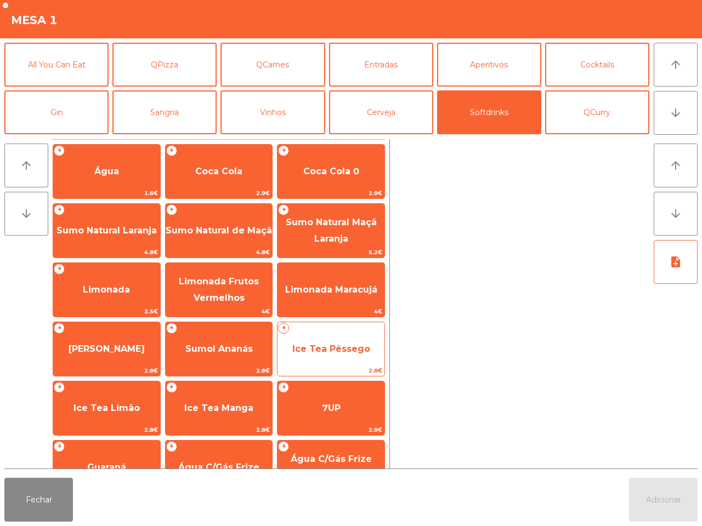
click at [299, 346] on span "Ice Tea Pêssego" at bounding box center [331, 349] width 78 height 10
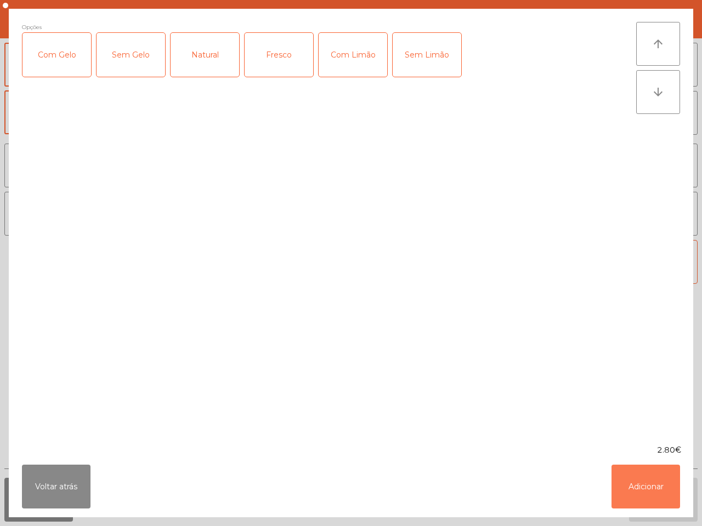
click at [639, 480] on button "Adicionar" at bounding box center [645, 487] width 69 height 44
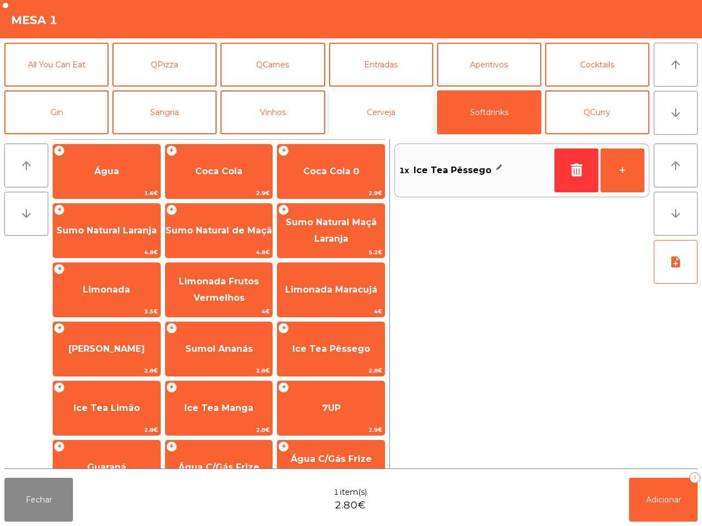
click at [374, 101] on button "Cerveja" at bounding box center [381, 112] width 104 height 44
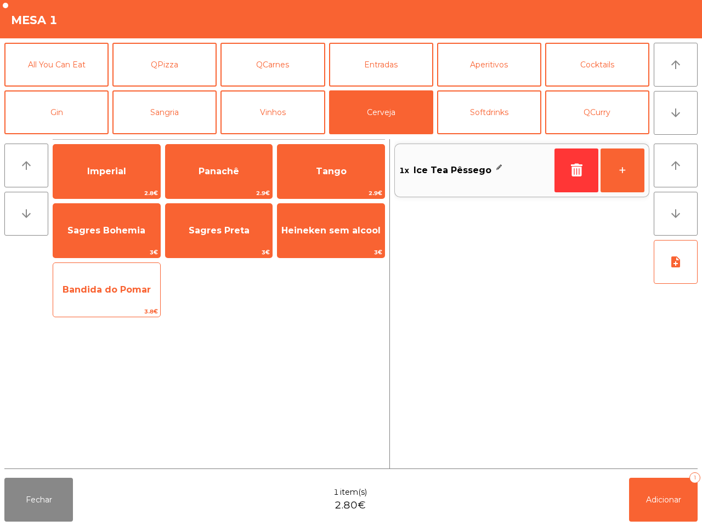
click at [102, 271] on div "Bandida do Pomar 3.8€" at bounding box center [107, 290] width 108 height 55
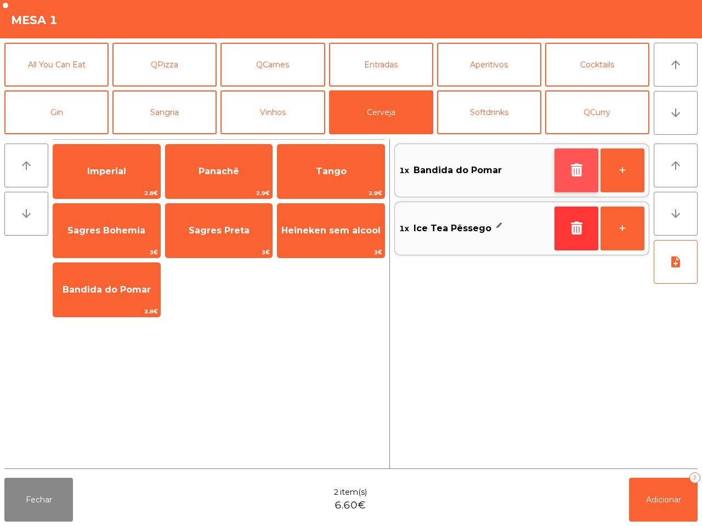
click at [577, 172] on icon "button" at bounding box center [576, 169] width 16 height 13
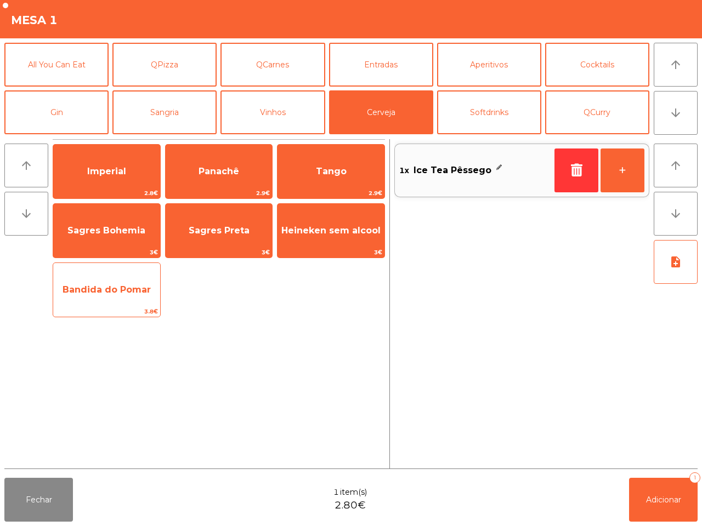
click at [132, 310] on span "3.8€" at bounding box center [106, 311] width 107 height 10
click at [132, 307] on span "3.8€" at bounding box center [106, 311] width 107 height 10
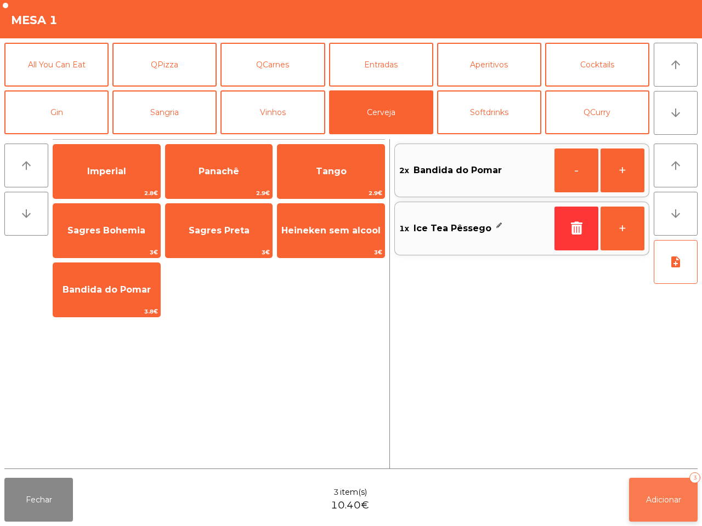
click at [647, 492] on button "Adicionar 3" at bounding box center [663, 500] width 69 height 44
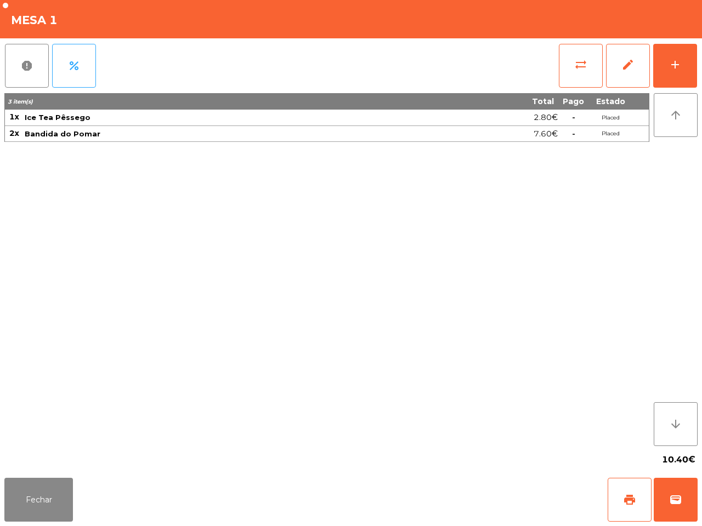
click at [598, 525] on div "Fechar print wallet" at bounding box center [351, 500] width 702 height 53
click at [48, 505] on button "Fechar" at bounding box center [38, 500] width 69 height 44
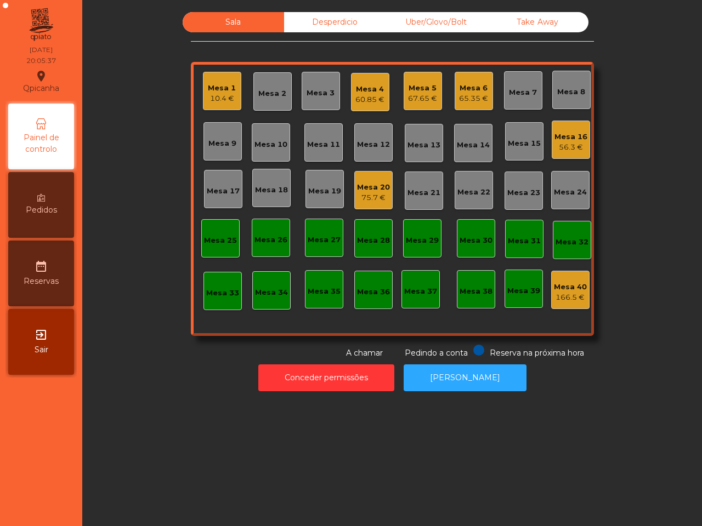
click at [374, 183] on div "Mesa 20" at bounding box center [373, 187] width 33 height 11
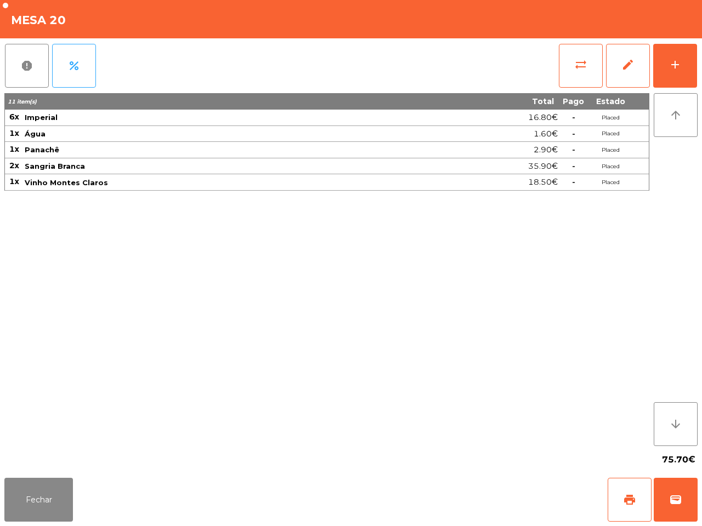
drag, startPoint x: 39, startPoint y: 455, endPoint x: 45, endPoint y: 474, distance: 20.1
click at [43, 474] on app-table-orders "Mesa 20 report percent sync_alt edit add 11 item(s) Total Pago Estado 6x Imperi…" at bounding box center [351, 263] width 702 height 526
drag, startPoint x: 54, startPoint y: 489, endPoint x: 56, endPoint y: 478, distance: 10.6
click at [54, 488] on button "Fechar" at bounding box center [38, 500] width 69 height 44
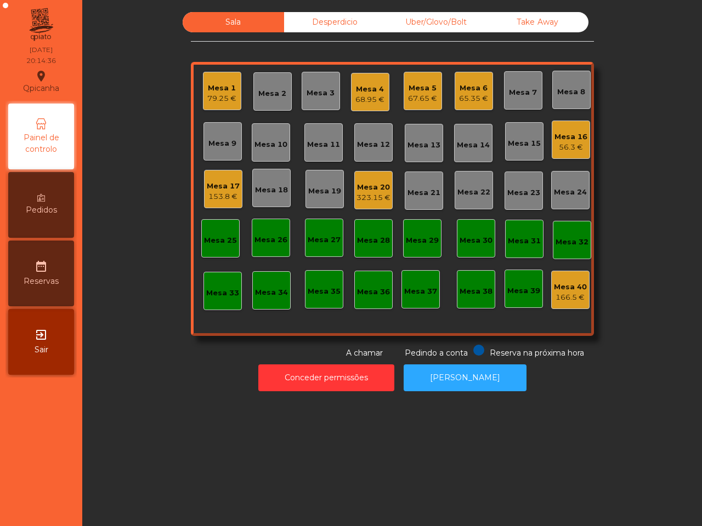
click at [214, 212] on div "Mesa 1 79.25 € Mesa 2 Mesa 3 Mesa 4 68.95 € Mesa 5 67.65 € Mesa 6 65.35 € Mesa …" at bounding box center [392, 199] width 403 height 274
click at [214, 204] on div "Mesa 17 153.8 €" at bounding box center [223, 189] width 38 height 38
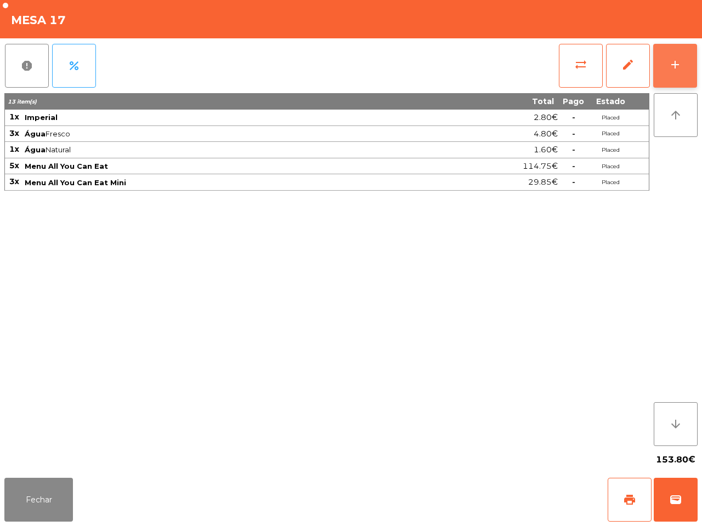
click at [665, 64] on button "add" at bounding box center [675, 66] width 44 height 44
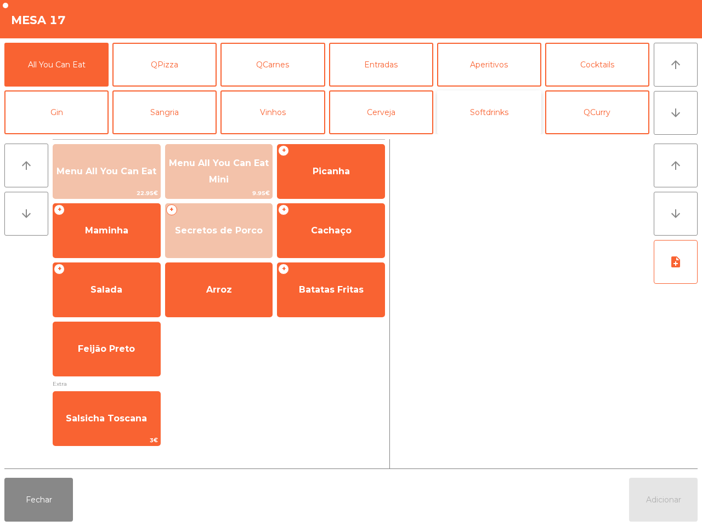
click at [470, 121] on button "Softdrinks" at bounding box center [489, 112] width 104 height 44
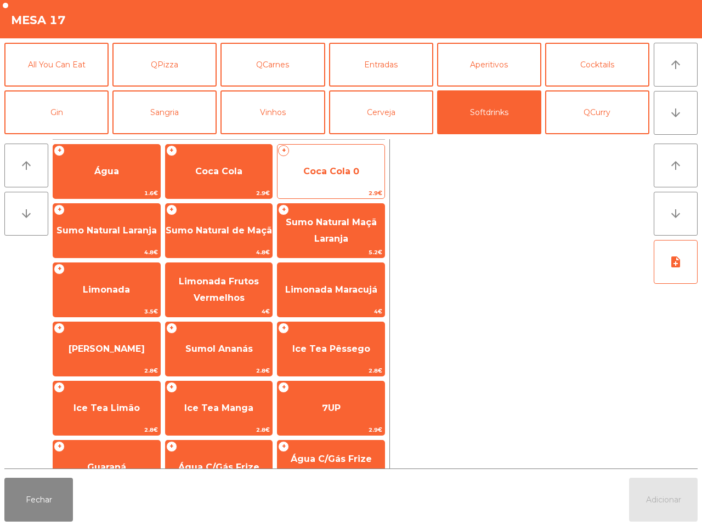
click at [343, 184] on span "Coca Cola 0" at bounding box center [330, 172] width 107 height 30
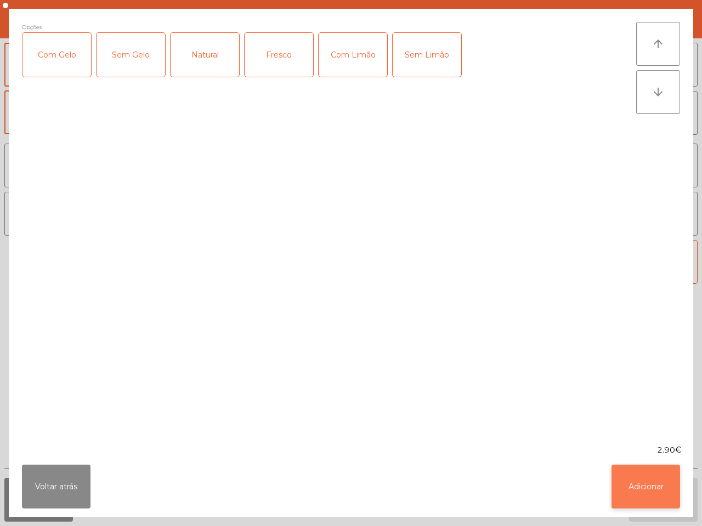
click at [646, 483] on button "Adicionar" at bounding box center [645, 487] width 69 height 44
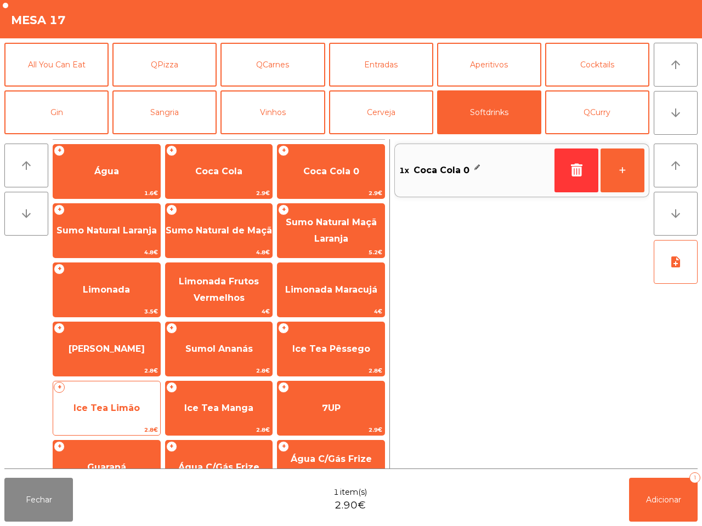
click at [130, 401] on span "Ice Tea Limão" at bounding box center [106, 409] width 107 height 30
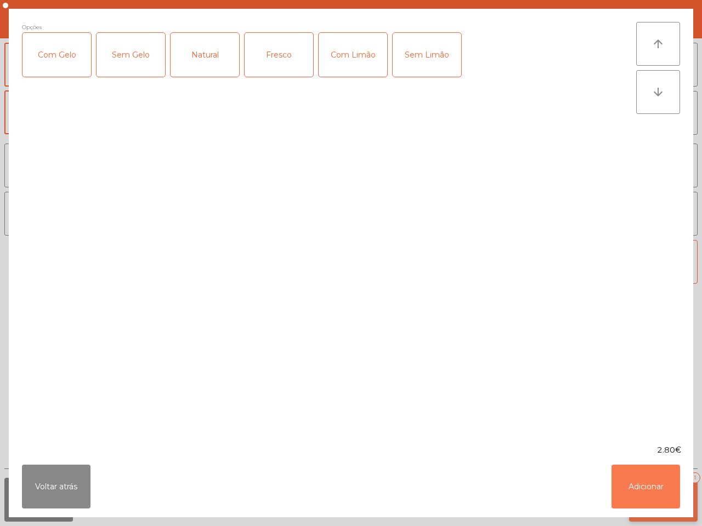
click at [652, 491] on button "Adicionar" at bounding box center [645, 487] width 69 height 44
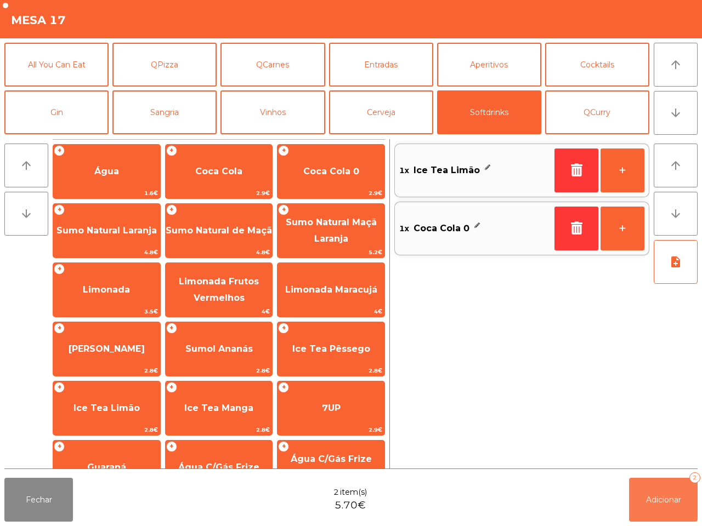
click at [651, 500] on span "Adicionar" at bounding box center [663, 500] width 35 height 10
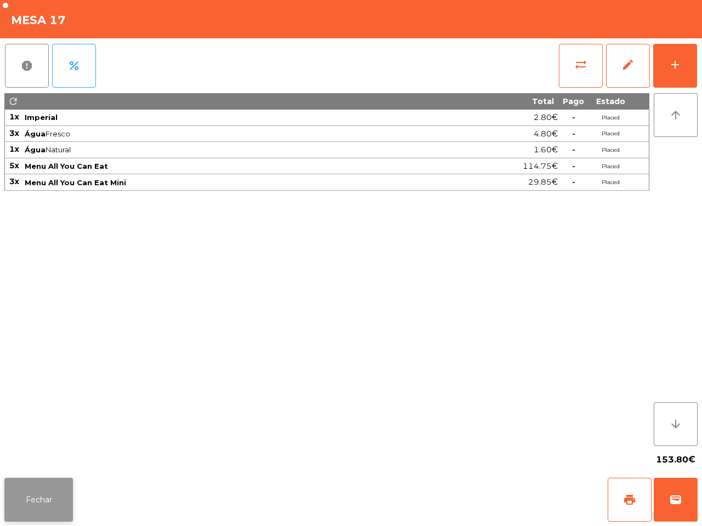
click at [37, 495] on button "Fechar" at bounding box center [38, 500] width 69 height 44
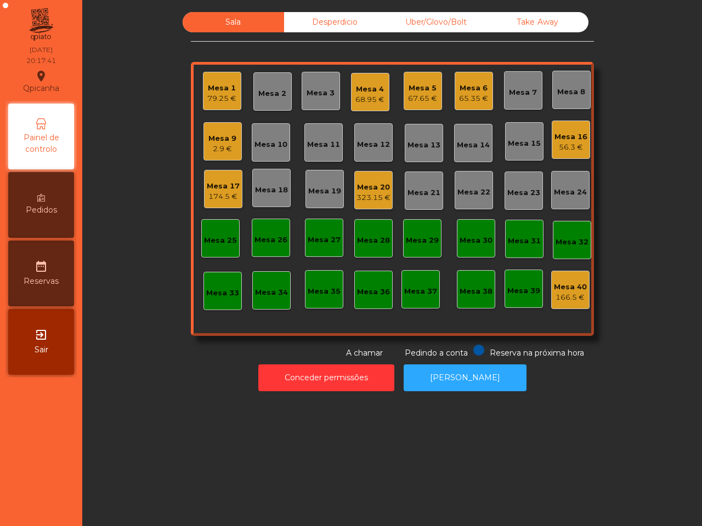
click at [0, 477] on nav "Qpicanha location_on 30/08/2025 20:17:41 Painel de controlo Pedidos date_range …" at bounding box center [41, 263] width 82 height 526
click at [558, 147] on div "56.3 €" at bounding box center [570, 147] width 33 height 11
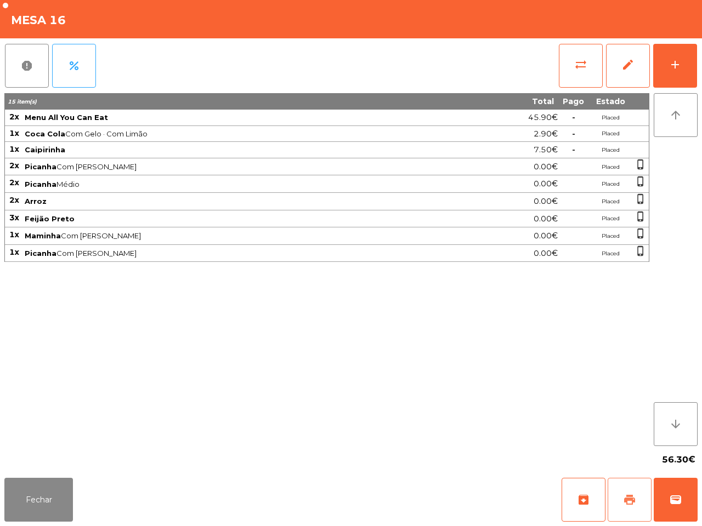
click at [620, 491] on button "print" at bounding box center [629, 500] width 44 height 44
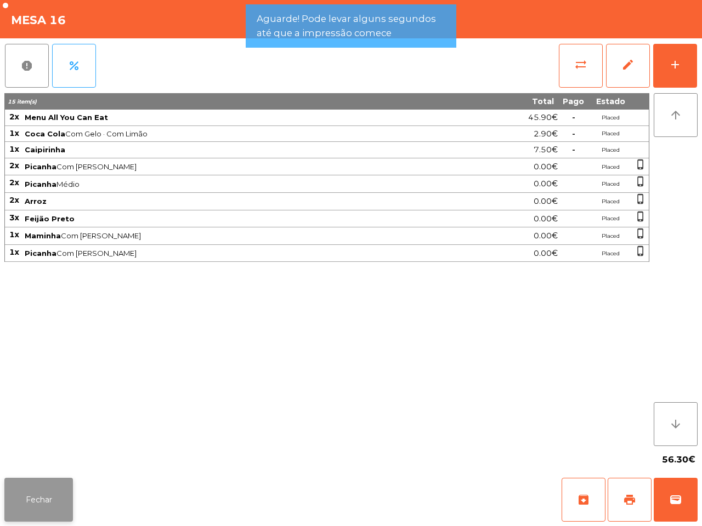
click at [59, 505] on button "Fechar" at bounding box center [38, 500] width 69 height 44
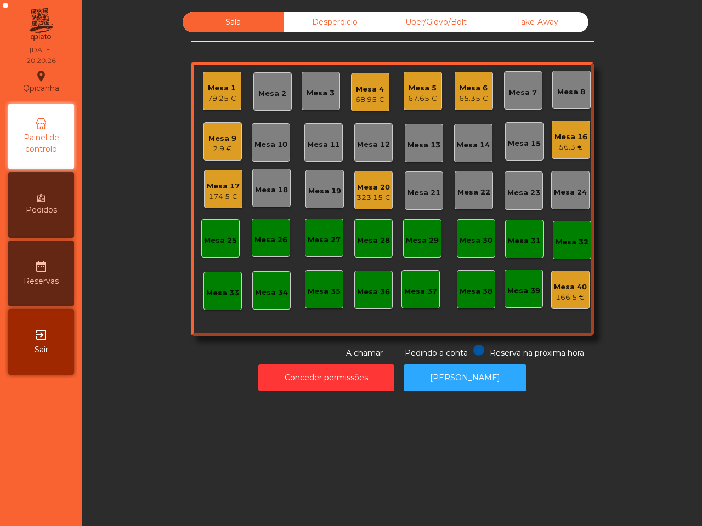
click at [76, 522] on nav "Qpicanha location_on 30/08/2025 20:20:26 Painel de controlo Pedidos date_range …" at bounding box center [41, 263] width 82 height 526
click at [371, 190] on div "Mesa 20" at bounding box center [373, 187] width 34 height 11
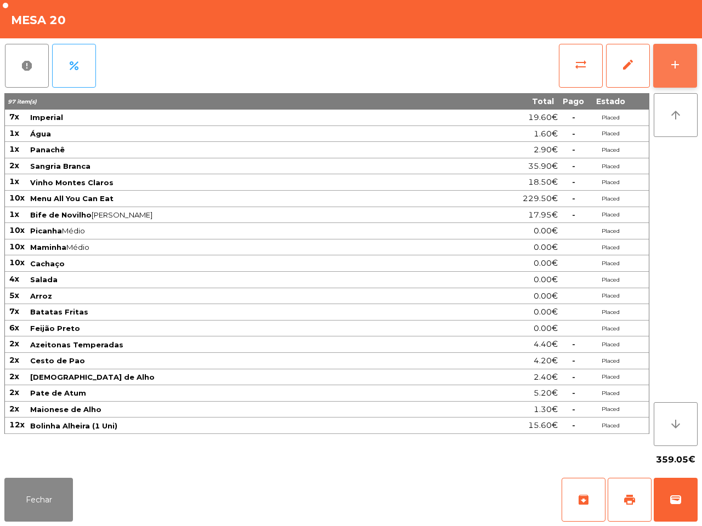
click at [680, 84] on button "add" at bounding box center [675, 66] width 44 height 44
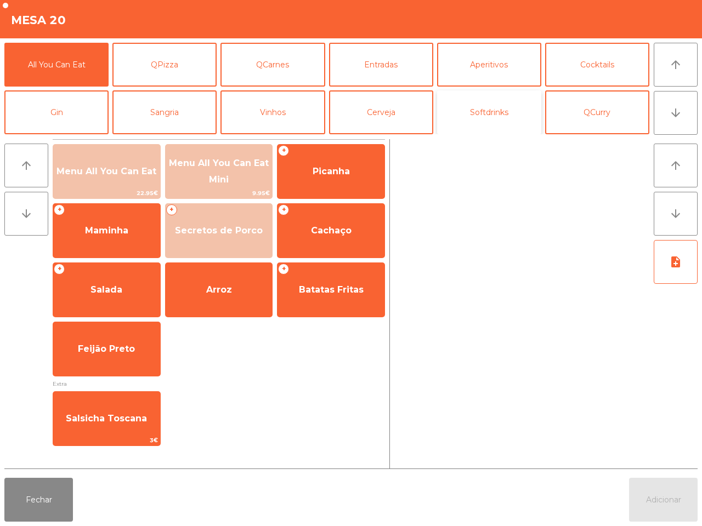
click at [504, 130] on button "Softdrinks" at bounding box center [489, 112] width 104 height 44
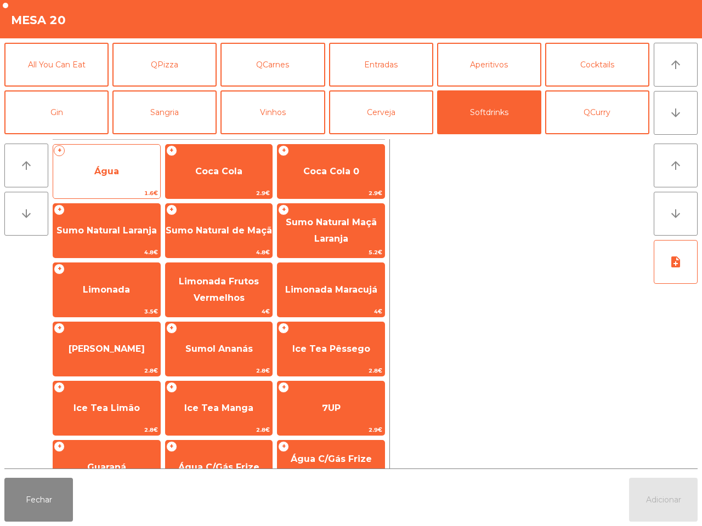
click at [102, 186] on span "Água" at bounding box center [106, 172] width 107 height 30
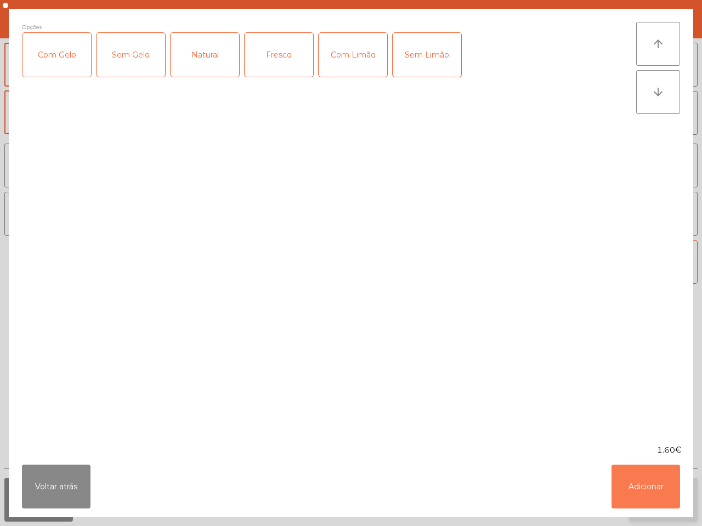
click at [643, 491] on button "Adicionar" at bounding box center [645, 487] width 69 height 44
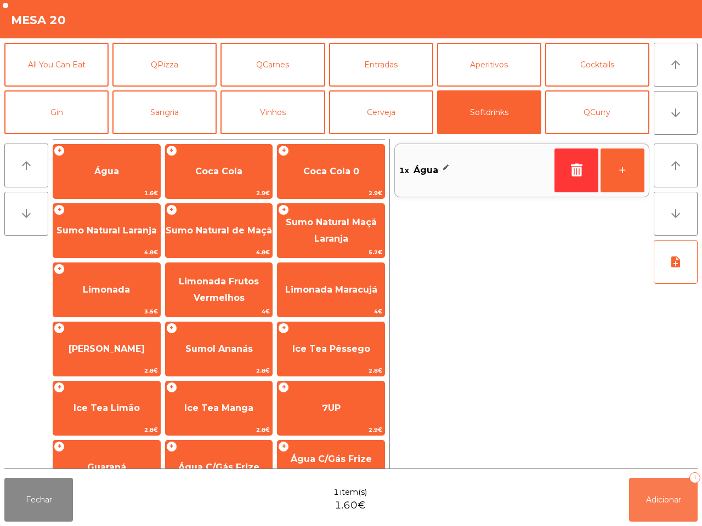
drag, startPoint x: 665, startPoint y: 514, endPoint x: 546, endPoint y: 514, distance: 118.4
click at [662, 514] on button "Adicionar 1" at bounding box center [663, 500] width 69 height 44
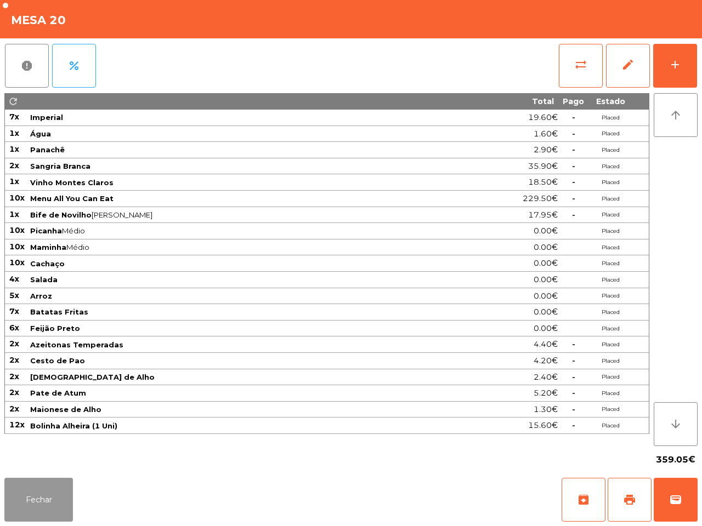
click at [38, 497] on button "Fechar" at bounding box center [38, 500] width 69 height 44
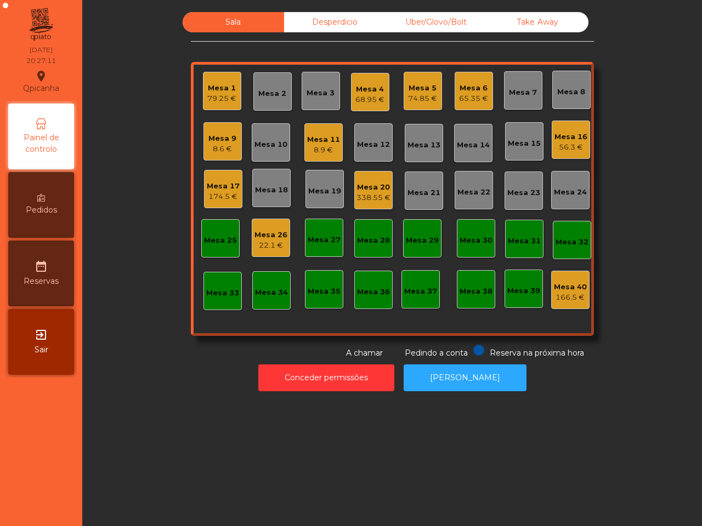
click at [231, 96] on div "Mesa 1 79.25 €" at bounding box center [222, 91] width 38 height 38
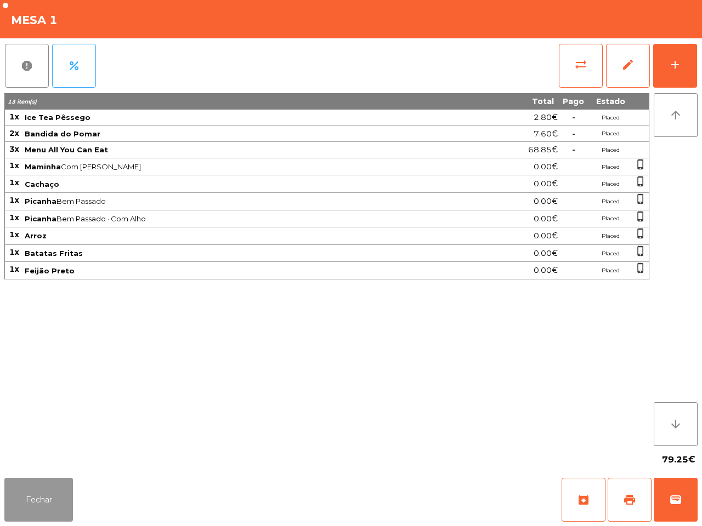
click at [51, 488] on button "Fechar" at bounding box center [38, 500] width 69 height 44
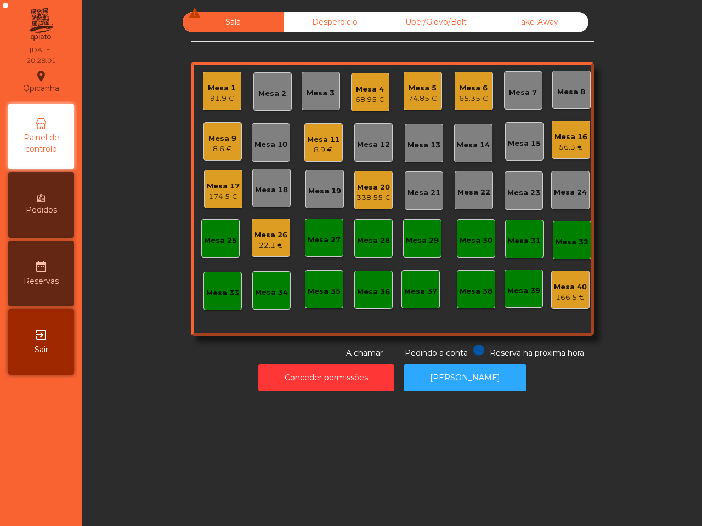
click at [409, 90] on div "Mesa 5" at bounding box center [422, 88] width 29 height 11
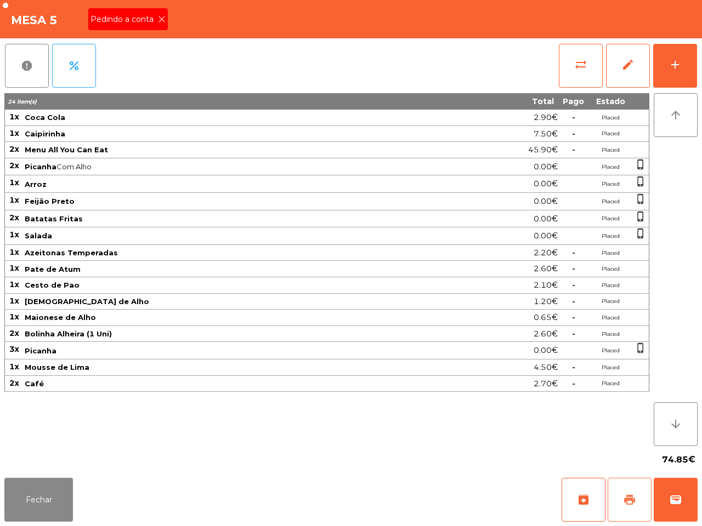
click at [617, 504] on button "print" at bounding box center [629, 500] width 44 height 44
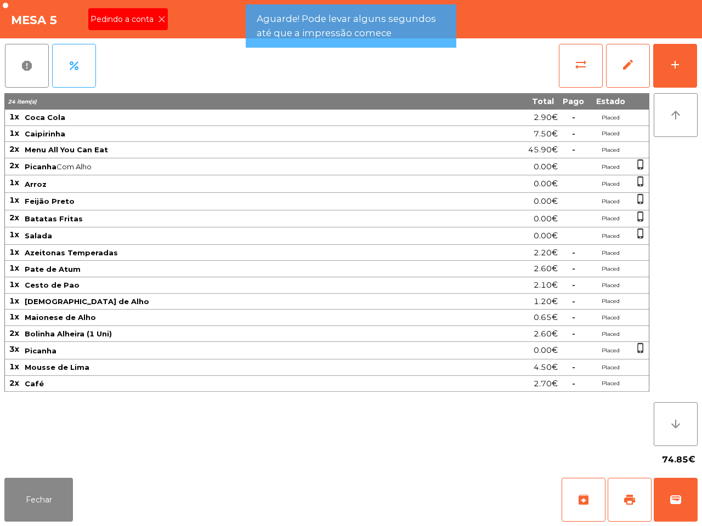
click at [158, 18] on icon at bounding box center [162, 19] width 8 height 8
click at [26, 503] on button "Fechar" at bounding box center [38, 500] width 69 height 44
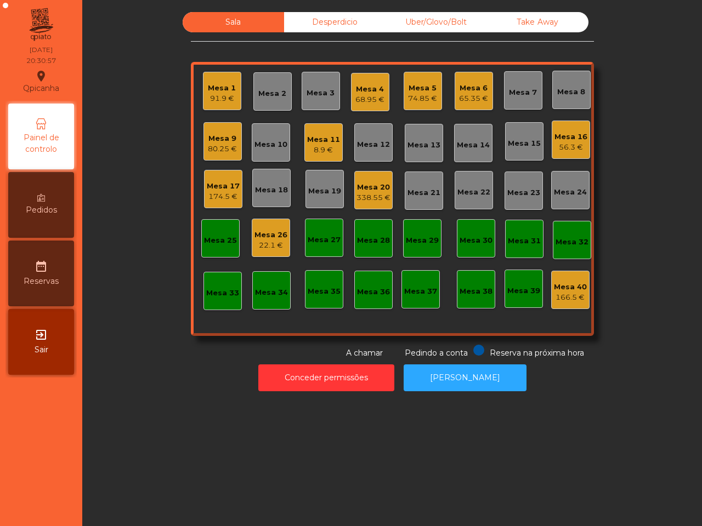
click at [362, 91] on div "Mesa 4" at bounding box center [369, 89] width 29 height 11
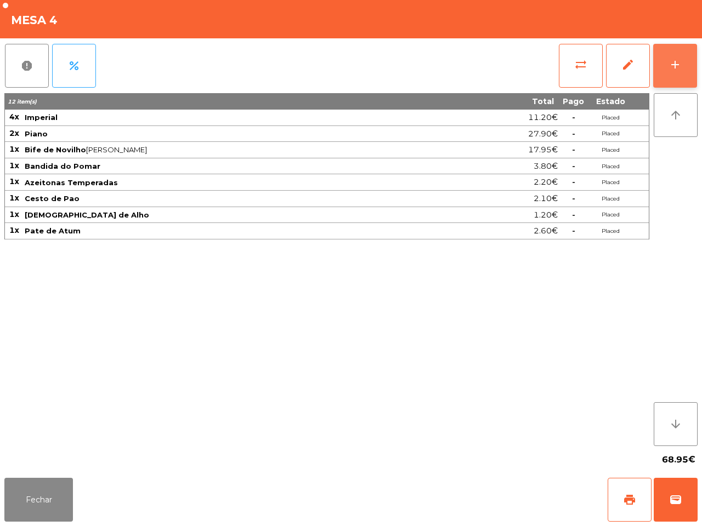
click at [672, 63] on div "add" at bounding box center [674, 64] width 13 height 13
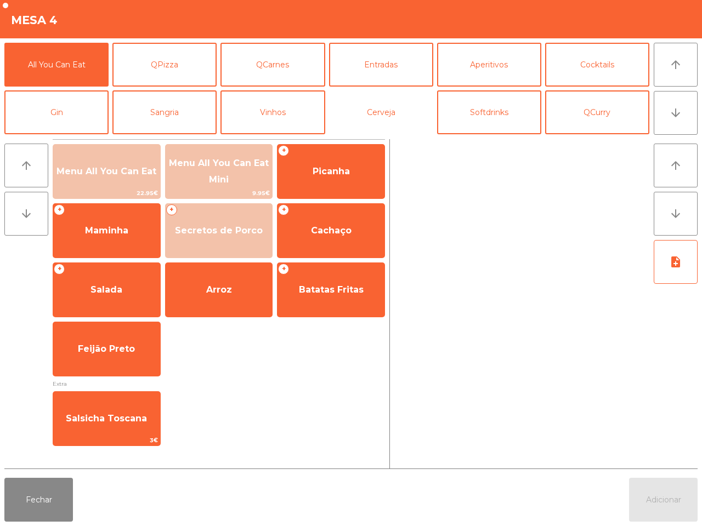
click at [360, 107] on button "Cerveja" at bounding box center [381, 112] width 104 height 44
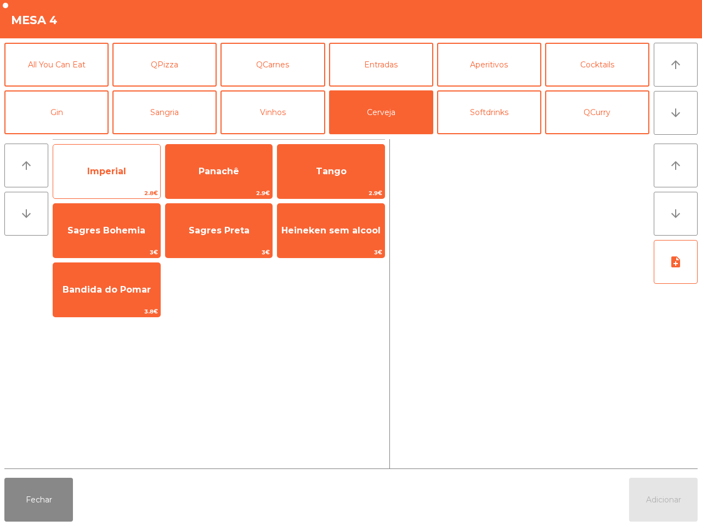
click at [146, 168] on span "Imperial" at bounding box center [106, 172] width 107 height 30
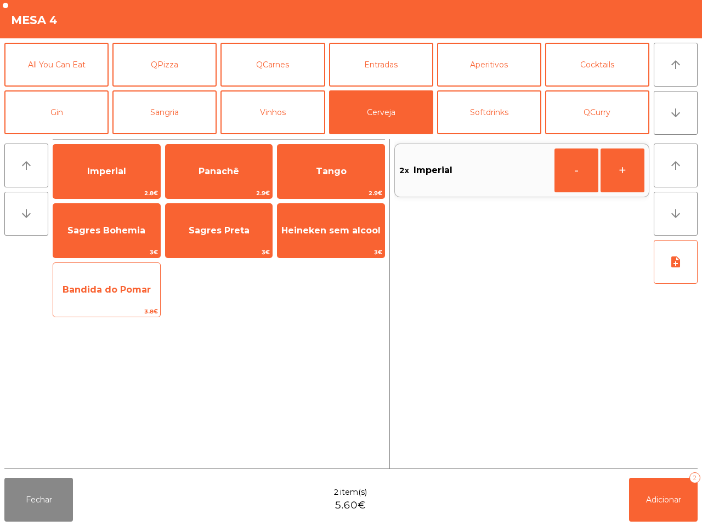
click at [116, 273] on div "Bandida do Pomar 3.8€" at bounding box center [107, 290] width 108 height 55
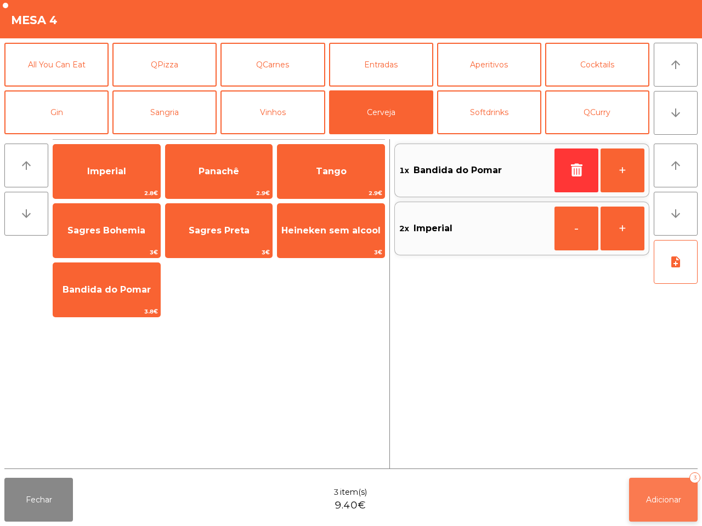
click at [672, 506] on button "Adicionar 3" at bounding box center [663, 500] width 69 height 44
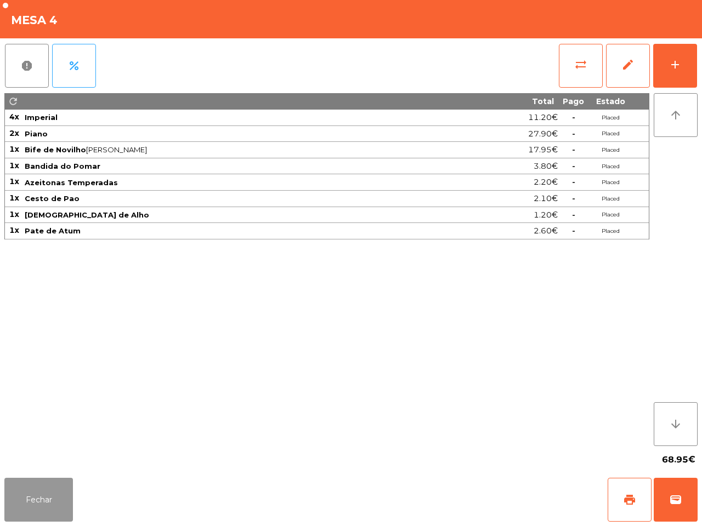
click at [55, 492] on button "Fechar" at bounding box center [38, 500] width 69 height 44
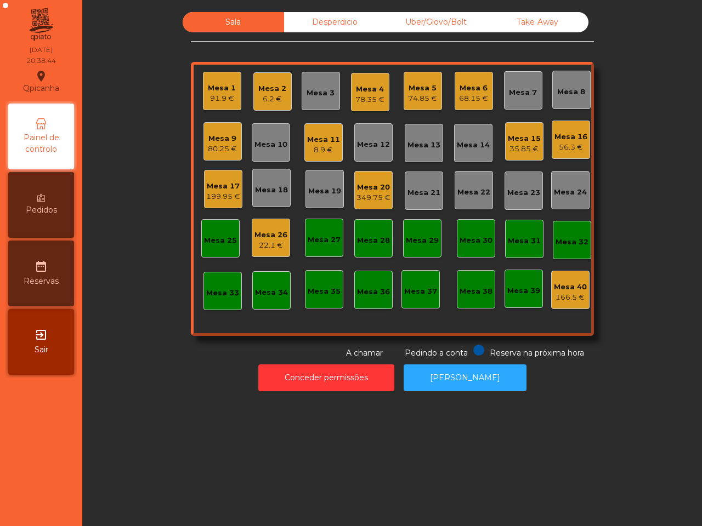
click at [266, 71] on div "Mesa 1 91.9 € Mesa 2 6.2 € Mesa 3 Mesa 4 78.35 € Mesa 5 74.85 € Mesa 6 68.15 € …" at bounding box center [392, 199] width 403 height 274
click at [270, 89] on div "Mesa 2" at bounding box center [272, 88] width 28 height 11
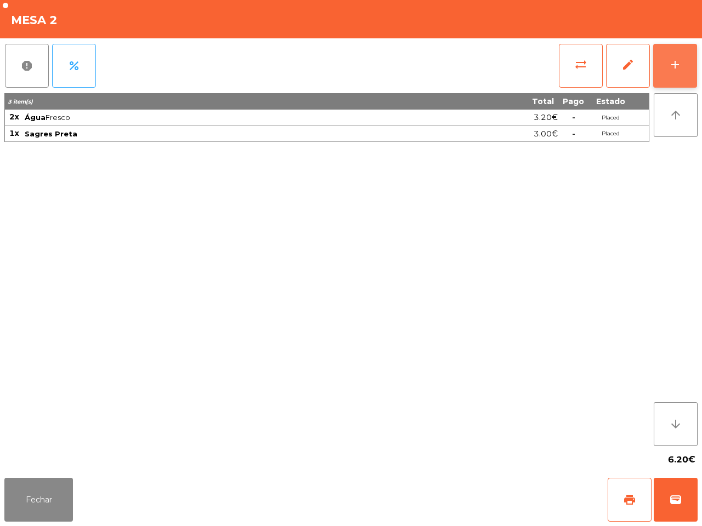
click at [670, 75] on button "add" at bounding box center [675, 66] width 44 height 44
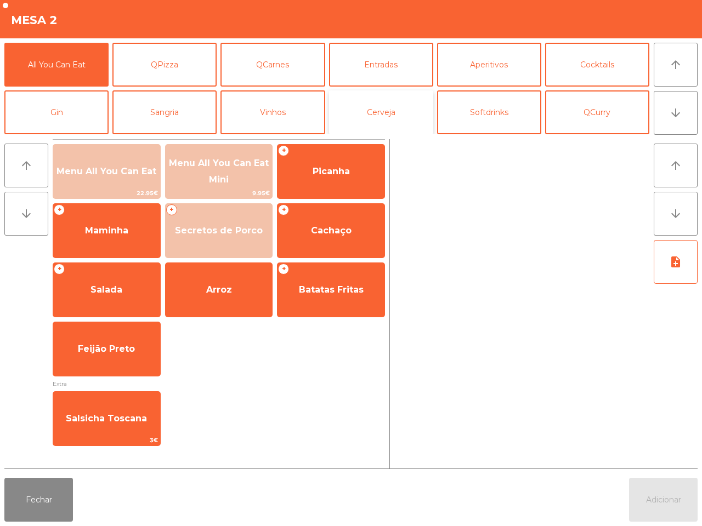
click at [399, 114] on button "Cerveja" at bounding box center [381, 112] width 104 height 44
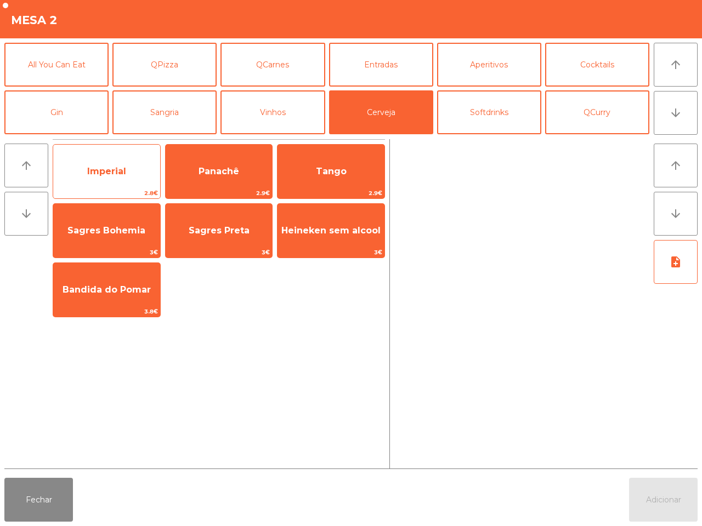
click at [92, 163] on span "Imperial" at bounding box center [106, 172] width 107 height 30
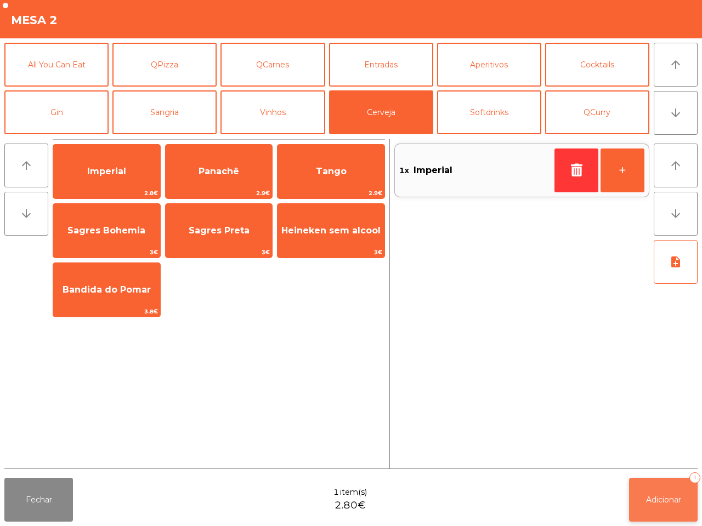
click at [659, 514] on button "Adicionar 1" at bounding box center [663, 500] width 69 height 44
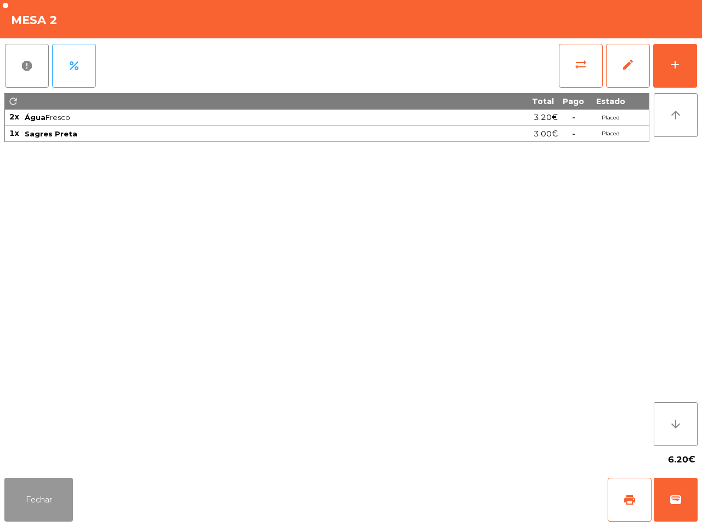
click at [29, 493] on button "Fechar" at bounding box center [38, 500] width 69 height 44
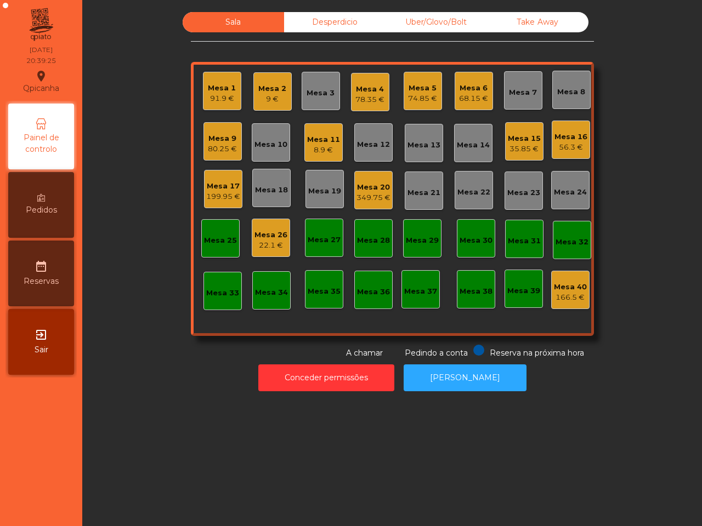
click at [72, 223] on div "Pedidos" at bounding box center [41, 205] width 66 height 66
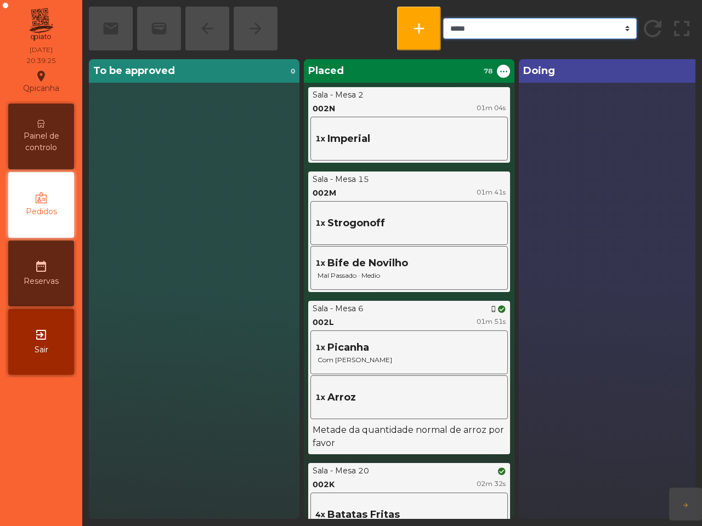
click at [579, 26] on select "***** ******* **** *** *****" at bounding box center [539, 28] width 193 height 21
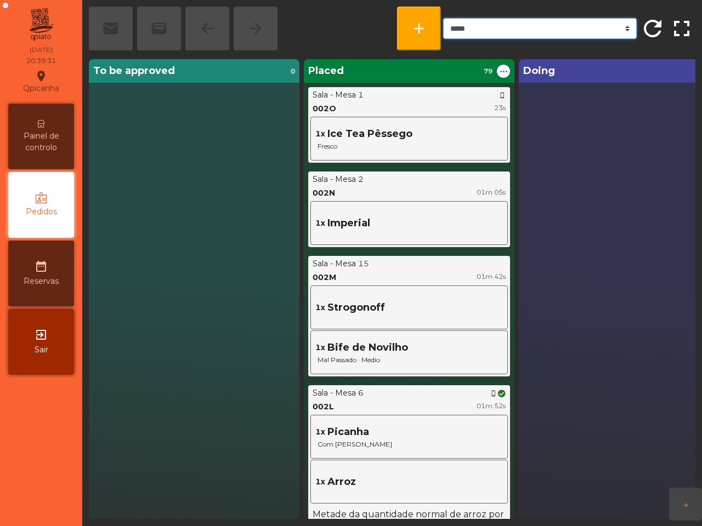
select select "***"
click at [443, 18] on select "***** ******* **** *** *****" at bounding box center [539, 28] width 193 height 21
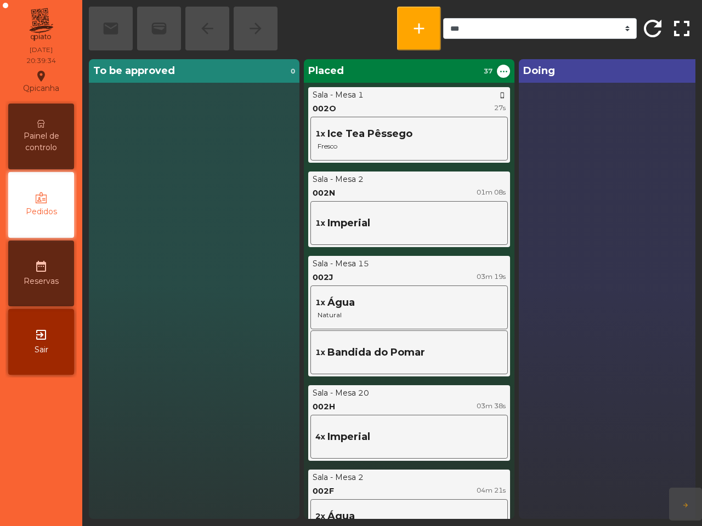
click at [49, 133] on span "Painel de controlo" at bounding box center [41, 141] width 60 height 23
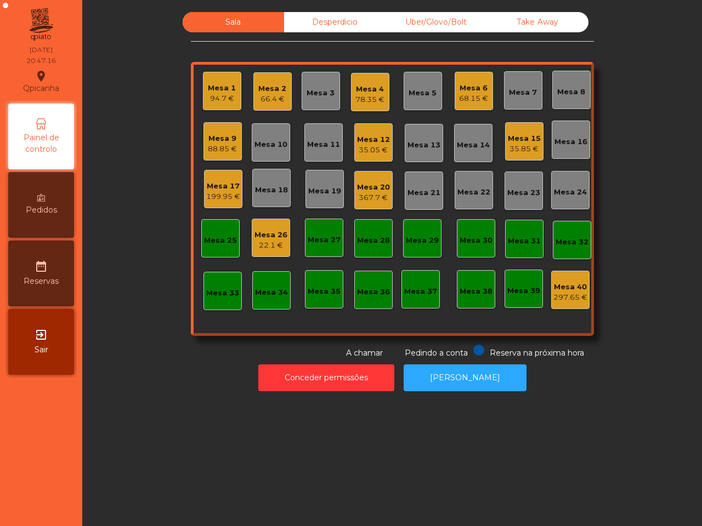
click at [369, 182] on div "Mesa 20" at bounding box center [373, 187] width 33 height 11
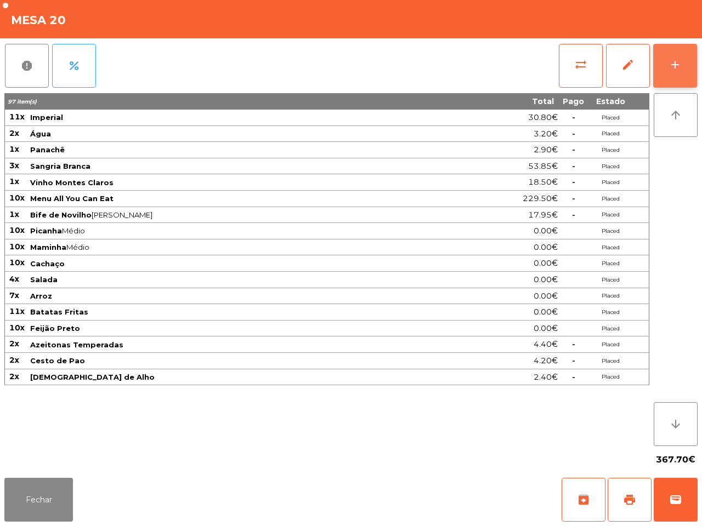
click at [677, 69] on div "add" at bounding box center [674, 64] width 13 height 13
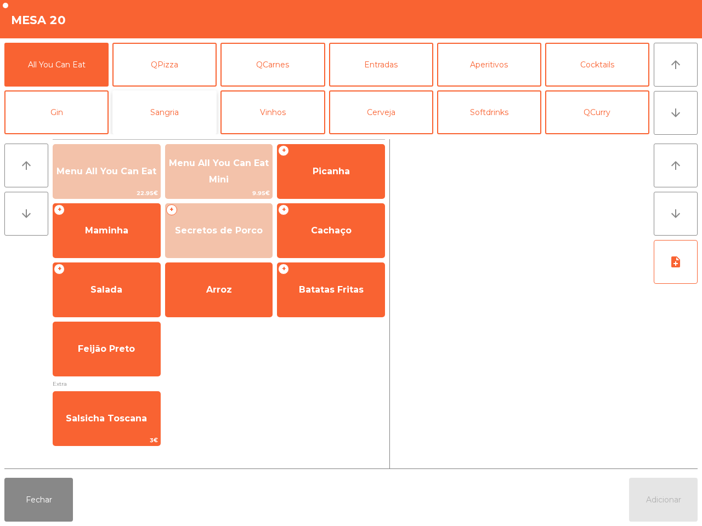
click at [162, 112] on button "Sangria" at bounding box center [164, 112] width 104 height 44
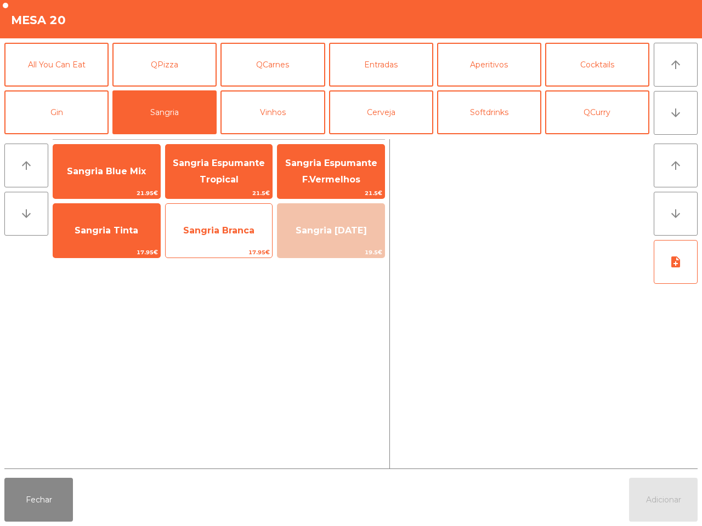
click at [206, 236] on span "Sangria Branca" at bounding box center [219, 231] width 107 height 30
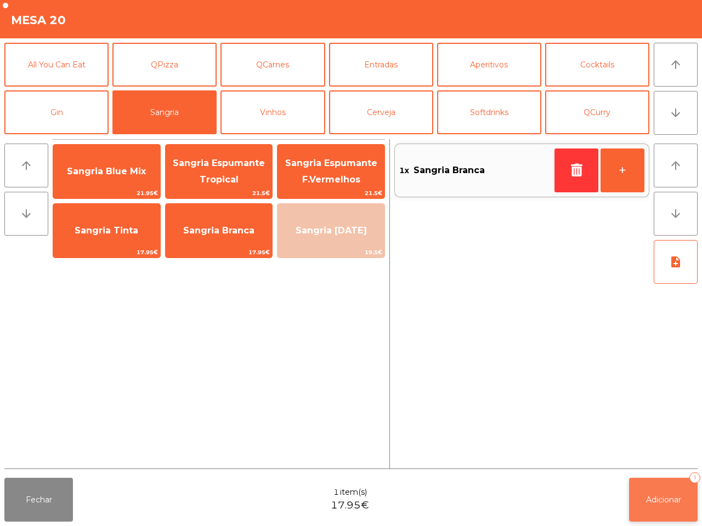
click at [659, 503] on span "Adicionar" at bounding box center [663, 500] width 35 height 10
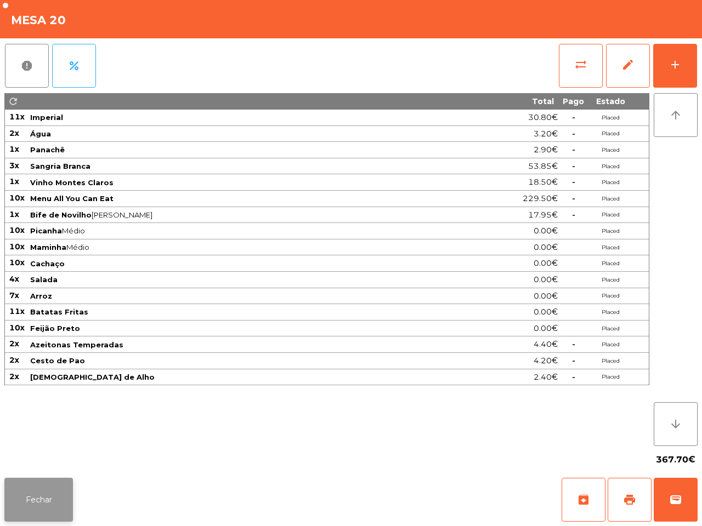
click at [26, 491] on button "Fechar" at bounding box center [38, 500] width 69 height 44
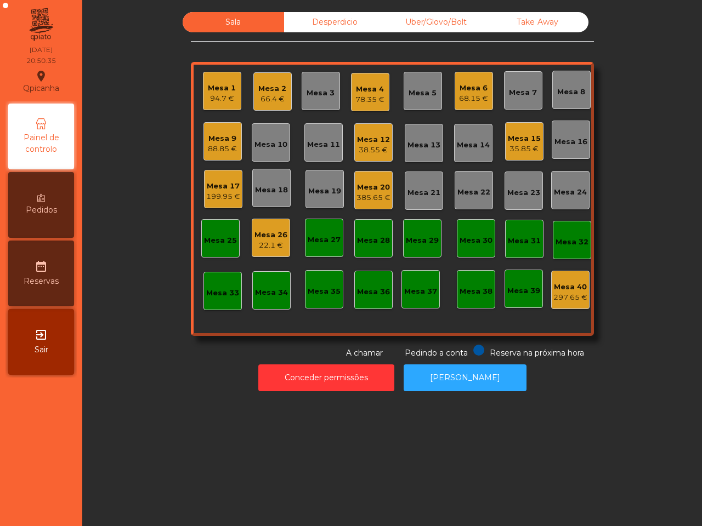
click at [223, 366] on div "Conceder permissões Abrir [PERSON_NAME]" at bounding box center [392, 378] width 590 height 38
click at [360, 179] on div "Mesa 20 385.65 €" at bounding box center [373, 191] width 34 height 26
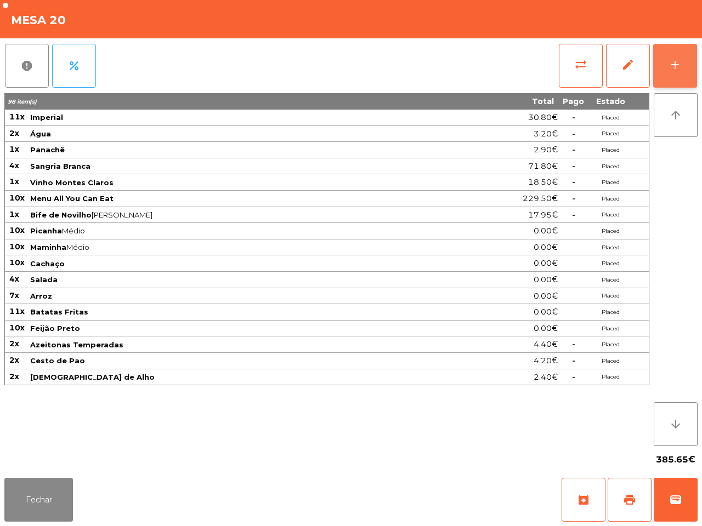
click at [689, 61] on button "add" at bounding box center [675, 66] width 44 height 44
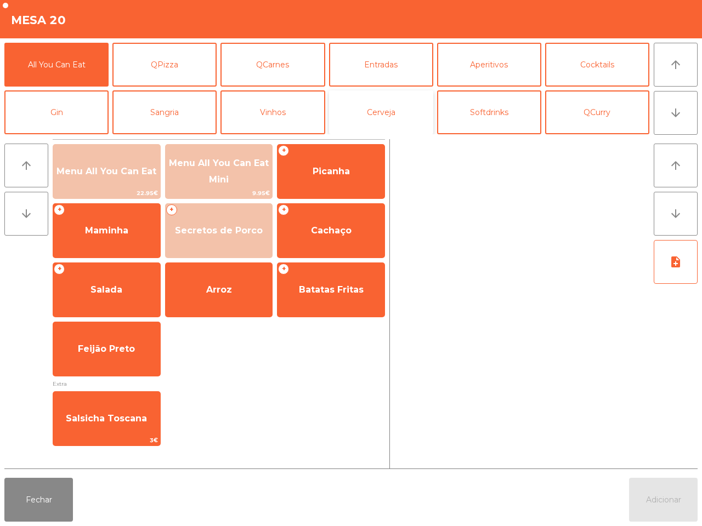
click at [403, 104] on button "Cerveja" at bounding box center [381, 112] width 104 height 44
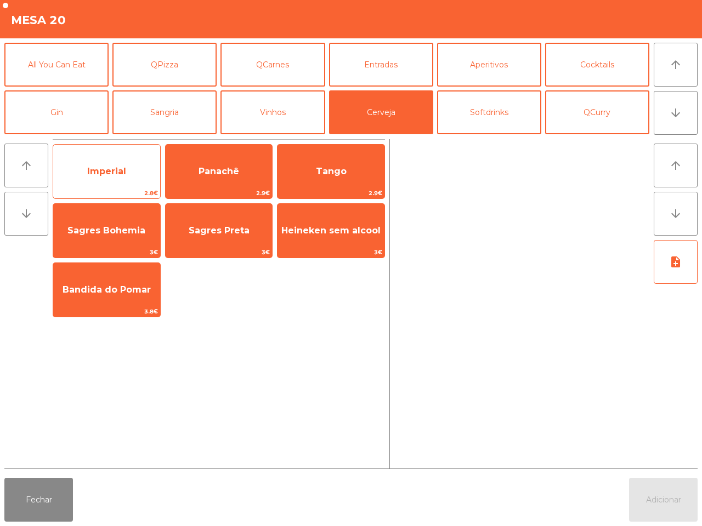
click at [135, 167] on span "Imperial" at bounding box center [106, 172] width 107 height 30
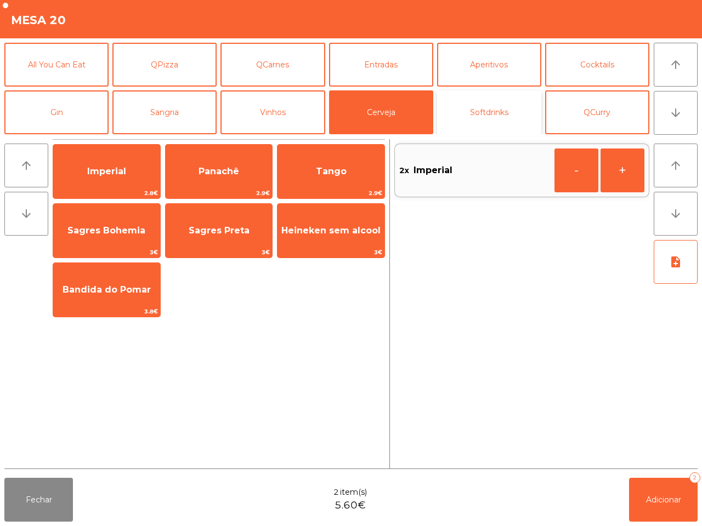
click at [492, 101] on button "Softdrinks" at bounding box center [489, 112] width 104 height 44
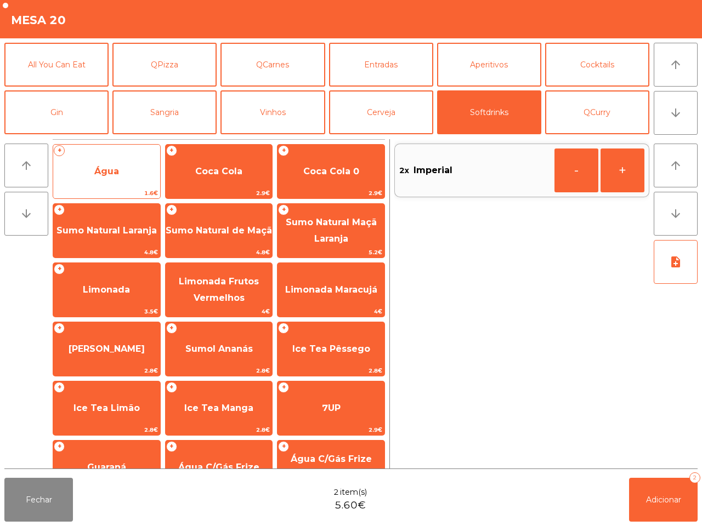
click at [129, 162] on span "Água" at bounding box center [106, 172] width 107 height 30
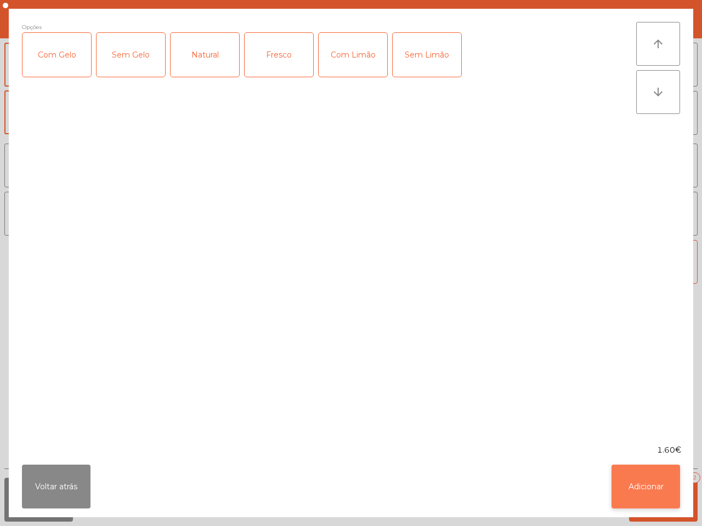
click at [630, 484] on button "Adicionar" at bounding box center [645, 487] width 69 height 44
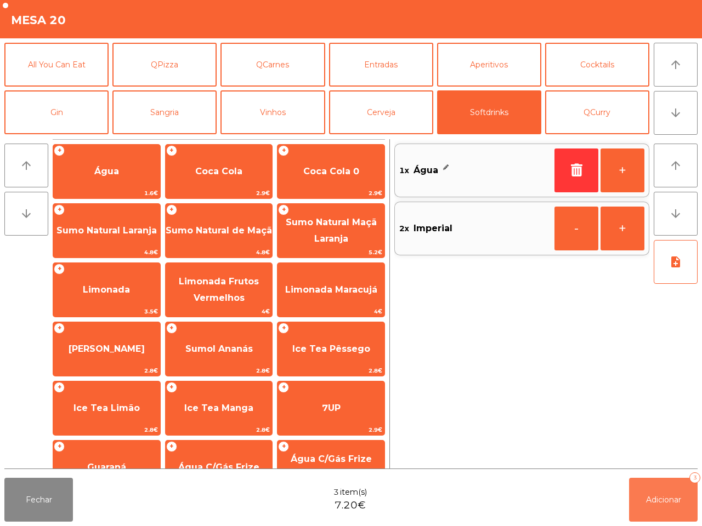
click at [651, 496] on span "Adicionar" at bounding box center [663, 500] width 35 height 10
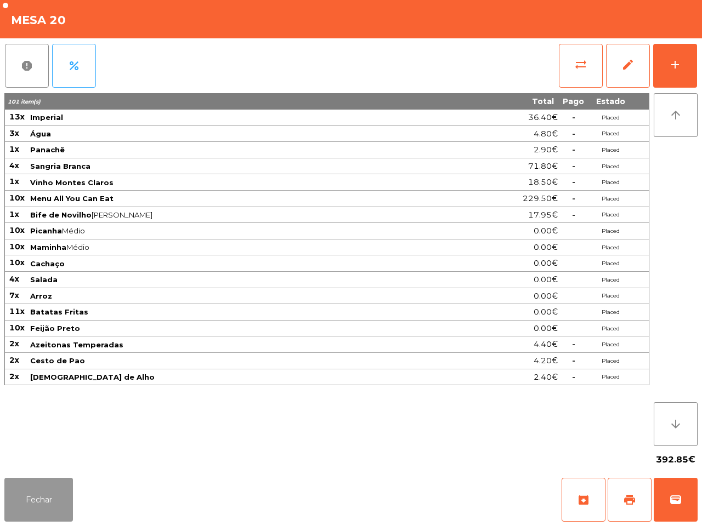
drag, startPoint x: 47, startPoint y: 491, endPoint x: 55, endPoint y: 480, distance: 13.3
click at [48, 489] on button "Fechar" at bounding box center [38, 500] width 69 height 44
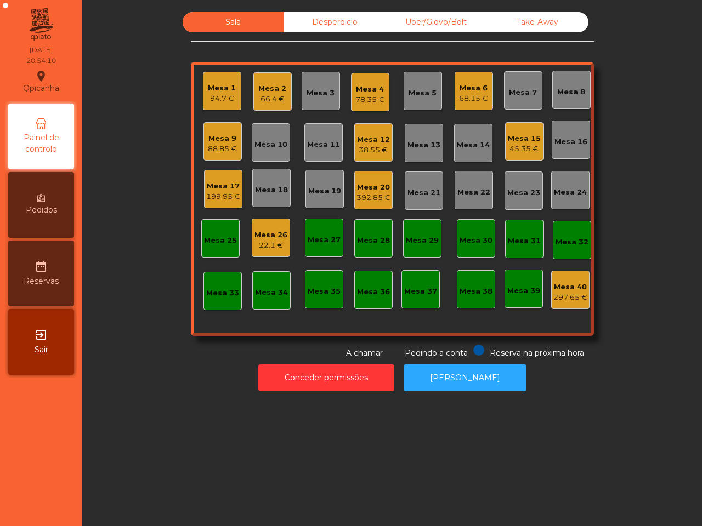
click at [211, 135] on div "Mesa 9" at bounding box center [222, 138] width 29 height 11
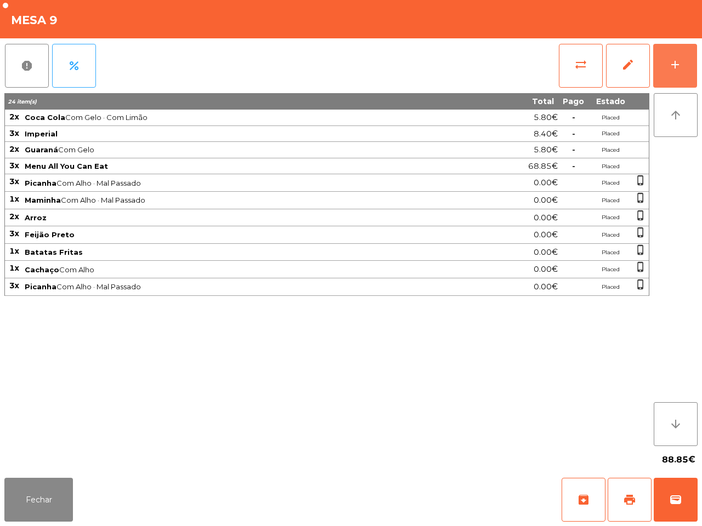
click at [679, 63] on div "add" at bounding box center [674, 64] width 13 height 13
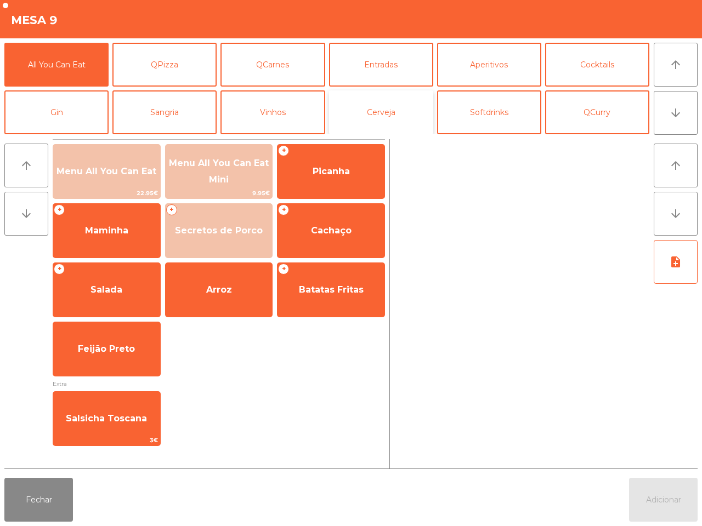
click at [340, 107] on button "Cerveja" at bounding box center [381, 112] width 104 height 44
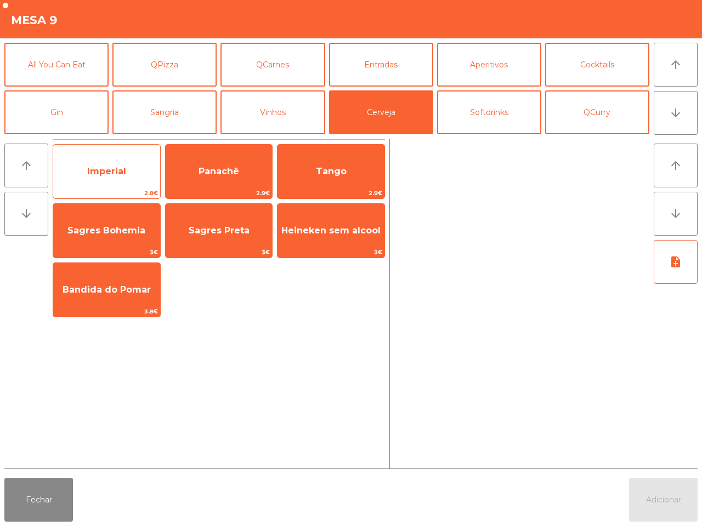
click at [105, 162] on span "Imperial" at bounding box center [106, 172] width 107 height 30
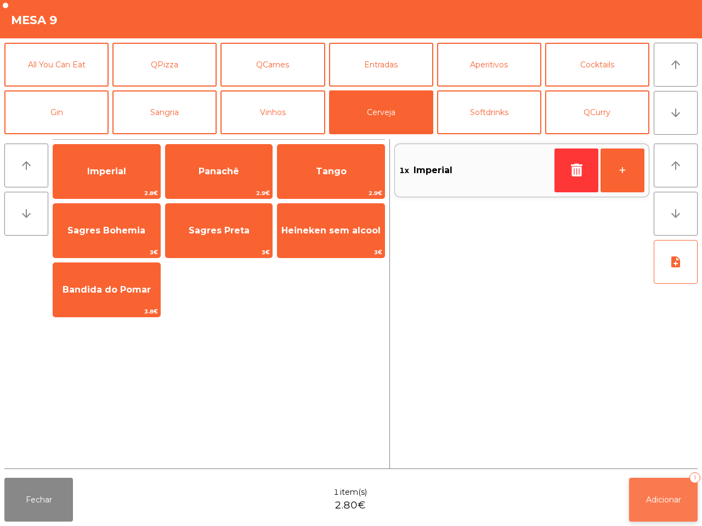
click at [637, 491] on button "Adicionar 1" at bounding box center [663, 500] width 69 height 44
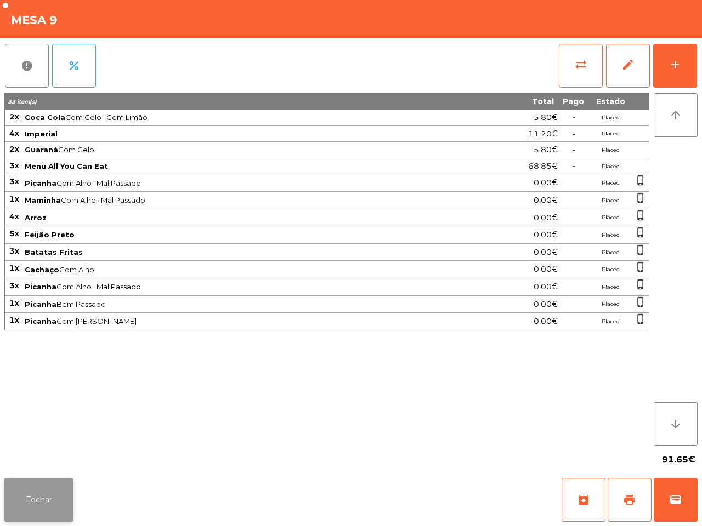
click at [45, 494] on button "Fechar" at bounding box center [38, 500] width 69 height 44
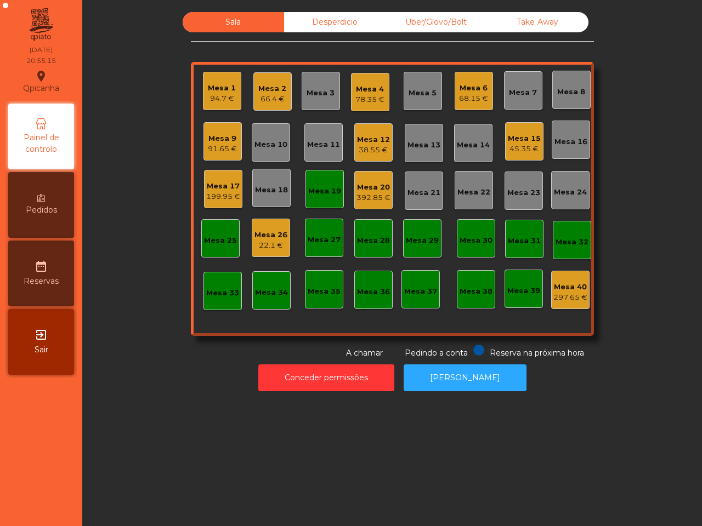
click at [269, 92] on div "Mesa 2" at bounding box center [272, 88] width 28 height 11
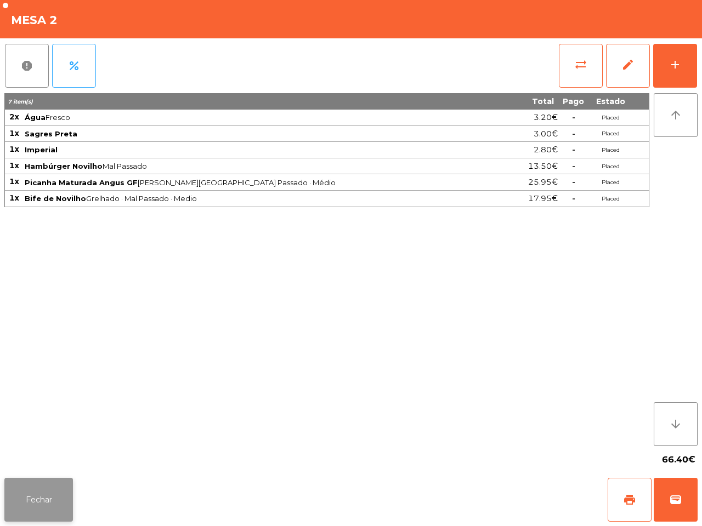
click at [58, 492] on button "Fechar" at bounding box center [38, 500] width 69 height 44
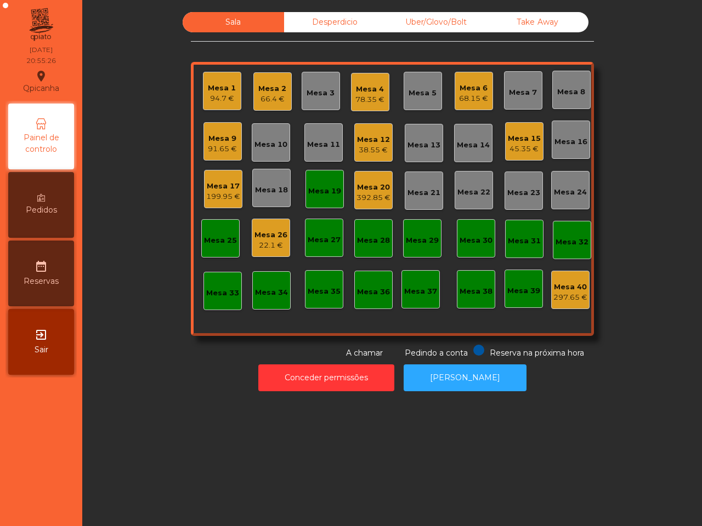
click at [204, 349] on div "Reserva na próxima hora Pedindo a conta A chamar" at bounding box center [390, 352] width 398 height 14
click at [359, 196] on div "392.85 €" at bounding box center [373, 197] width 34 height 11
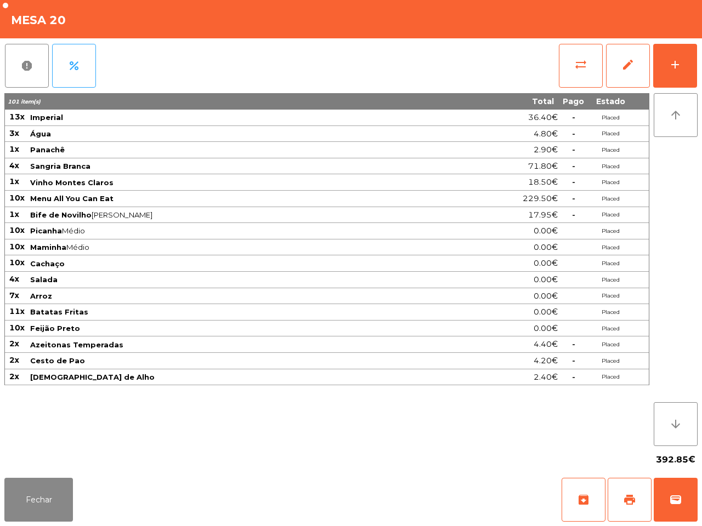
drag, startPoint x: 55, startPoint y: 125, endPoint x: 259, endPoint y: 470, distance: 400.2
click at [259, 470] on div "392.85€" at bounding box center [350, 459] width 693 height 27
click at [30, 513] on button "Fechar" at bounding box center [38, 500] width 69 height 44
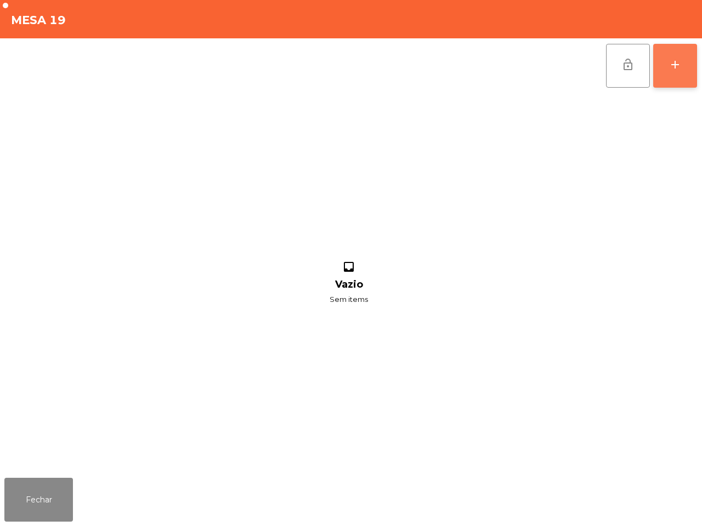
click at [670, 79] on button "add" at bounding box center [675, 66] width 44 height 44
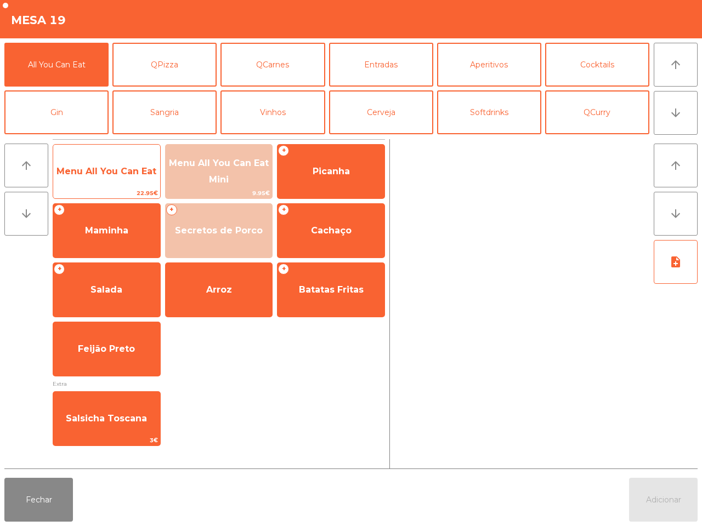
click at [104, 179] on span "Menu All You Can Eat" at bounding box center [106, 172] width 107 height 30
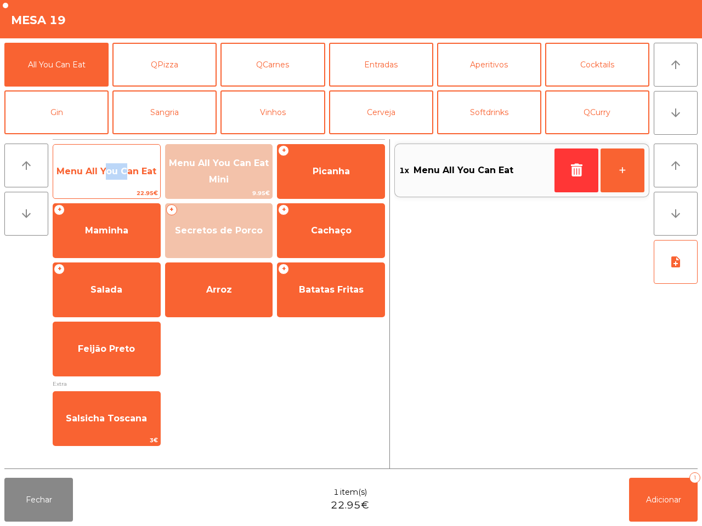
click at [104, 179] on span "Menu All You Can Eat" at bounding box center [106, 172] width 107 height 30
click at [77, 169] on span "Menu All You Can Eat" at bounding box center [106, 171] width 100 height 10
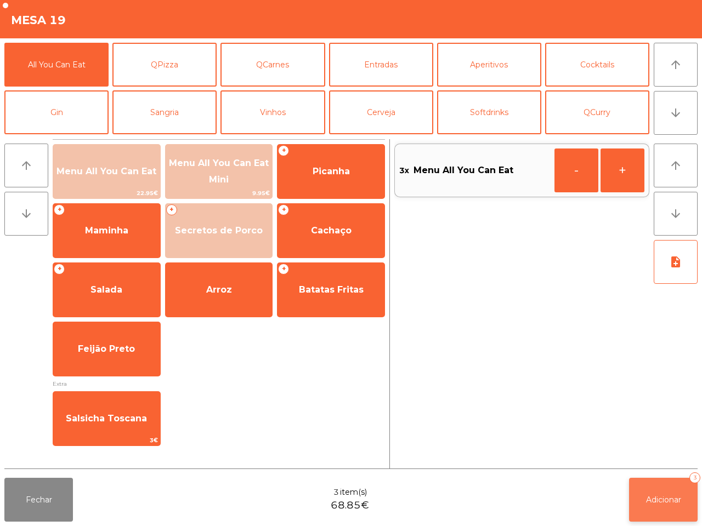
click at [697, 508] on button "Adicionar 3" at bounding box center [663, 500] width 69 height 44
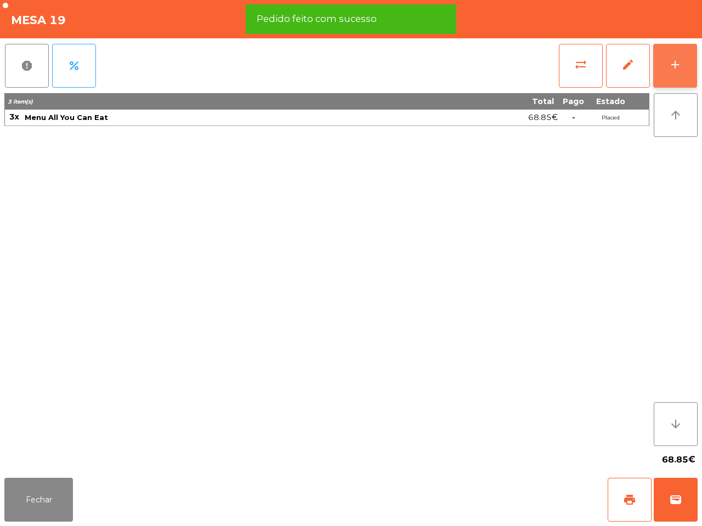
click at [669, 69] on div "add" at bounding box center [674, 64] width 13 height 13
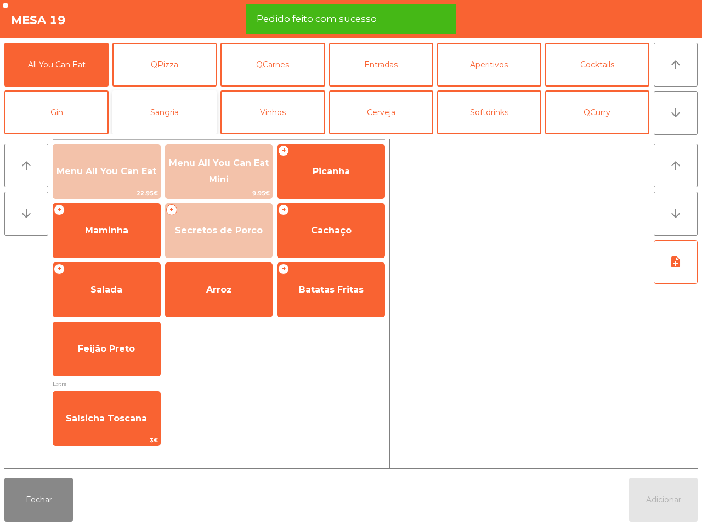
click at [184, 105] on button "Sangria" at bounding box center [164, 112] width 104 height 44
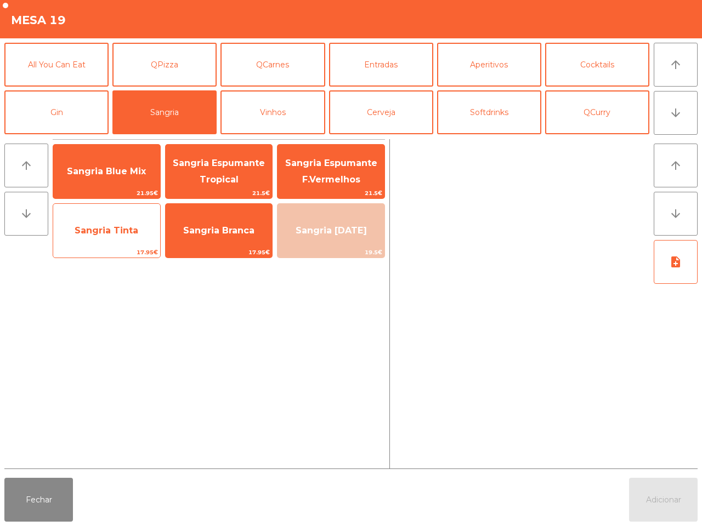
click at [122, 238] on span "Sangria Tinta" at bounding box center [106, 231] width 107 height 30
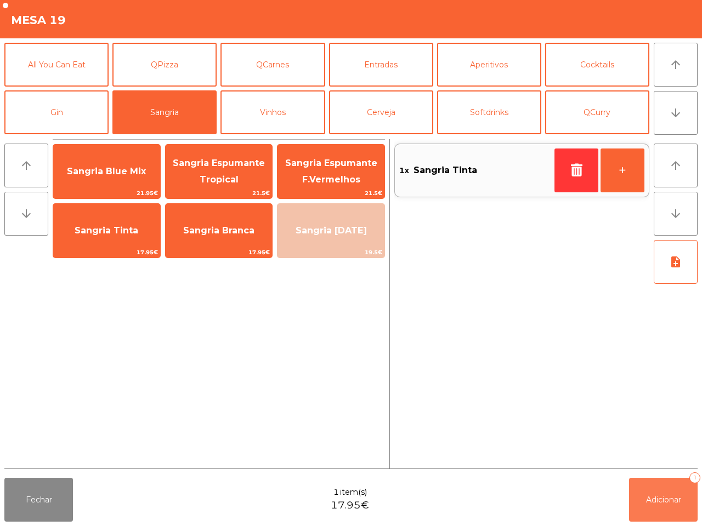
click at [689, 504] on button "Adicionar 1" at bounding box center [663, 500] width 69 height 44
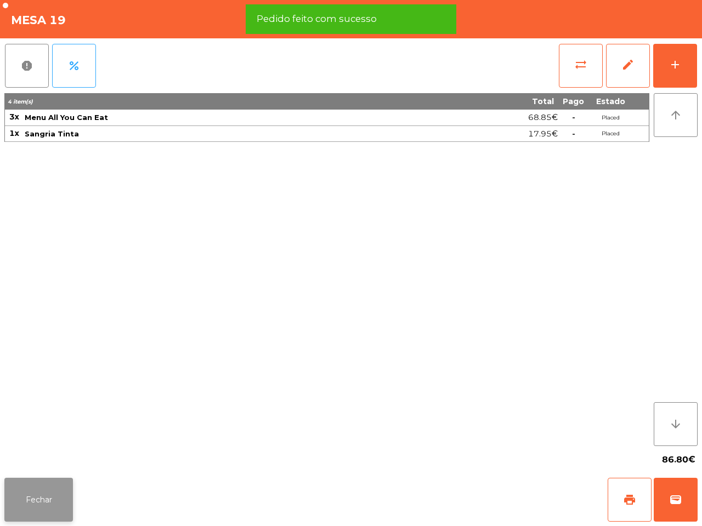
click at [39, 492] on button "Fechar" at bounding box center [38, 500] width 69 height 44
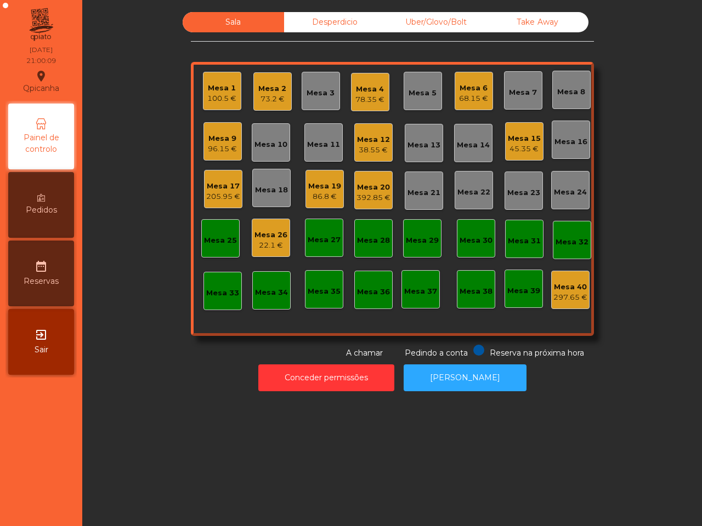
click at [34, 198] on div "Pedidos" at bounding box center [41, 205] width 66 height 66
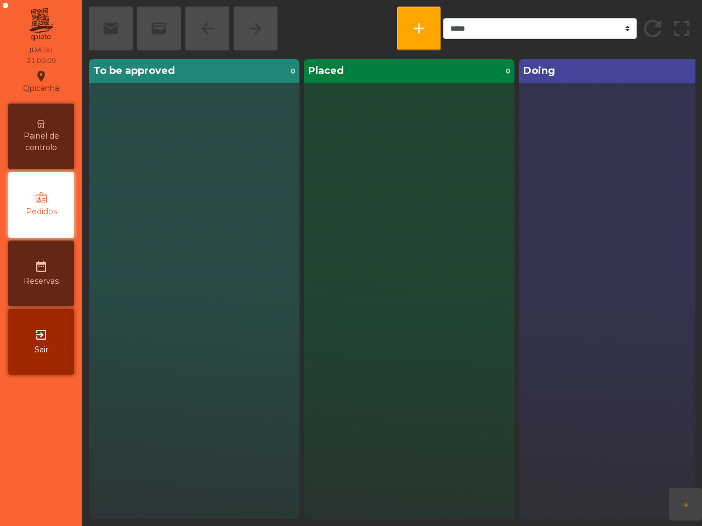
click at [50, 110] on div "Painel de controlo" at bounding box center [41, 137] width 66 height 66
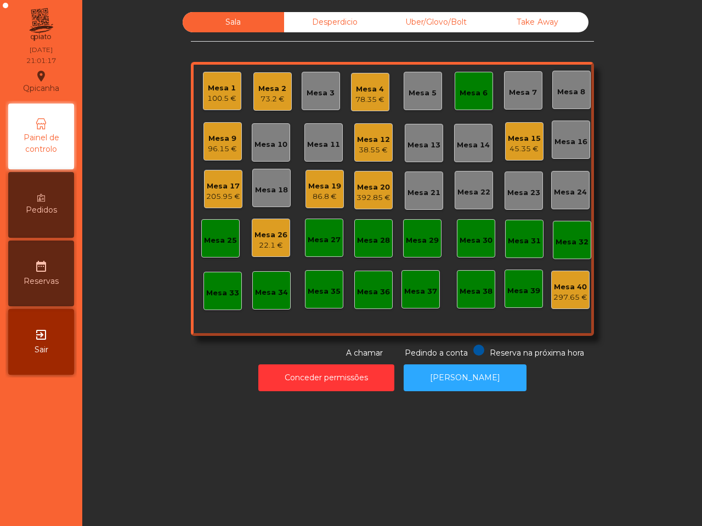
click at [316, 198] on div "86.8 €" at bounding box center [324, 196] width 33 height 11
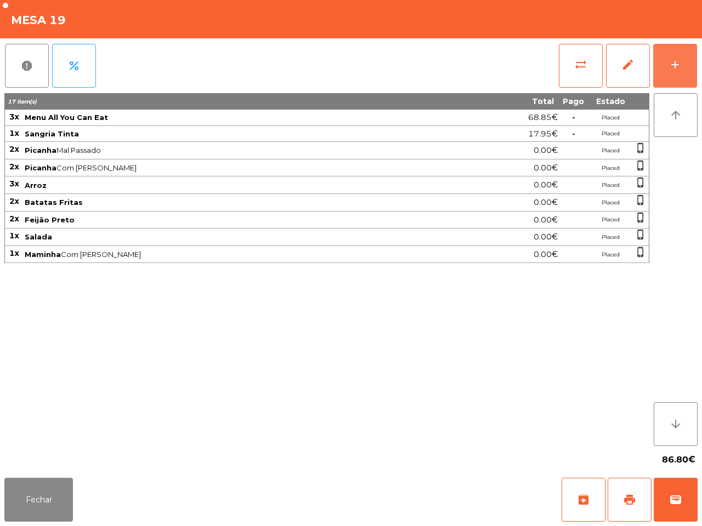
drag, startPoint x: 666, startPoint y: 59, endPoint x: 508, endPoint y: 136, distance: 176.0
click at [666, 59] on button "add" at bounding box center [675, 66] width 44 height 44
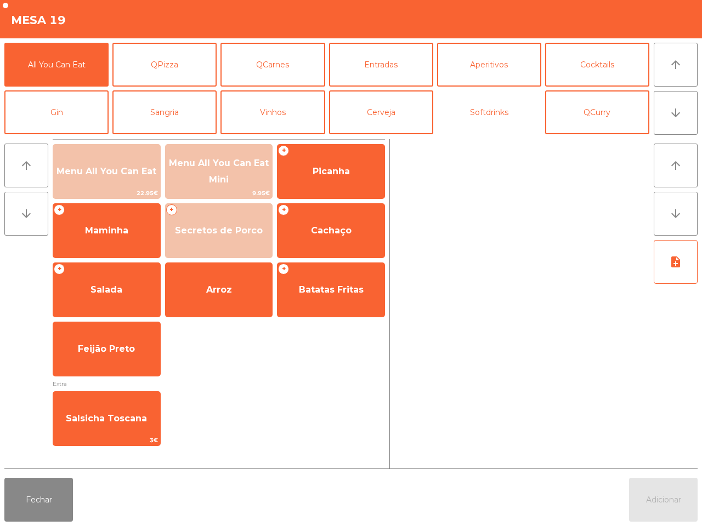
click at [469, 115] on button "Softdrinks" at bounding box center [489, 112] width 104 height 44
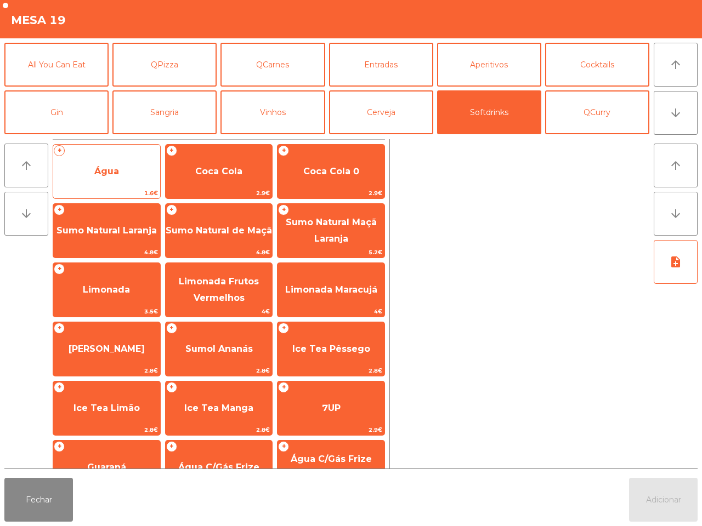
click at [127, 192] on span "1.6€" at bounding box center [106, 193] width 107 height 10
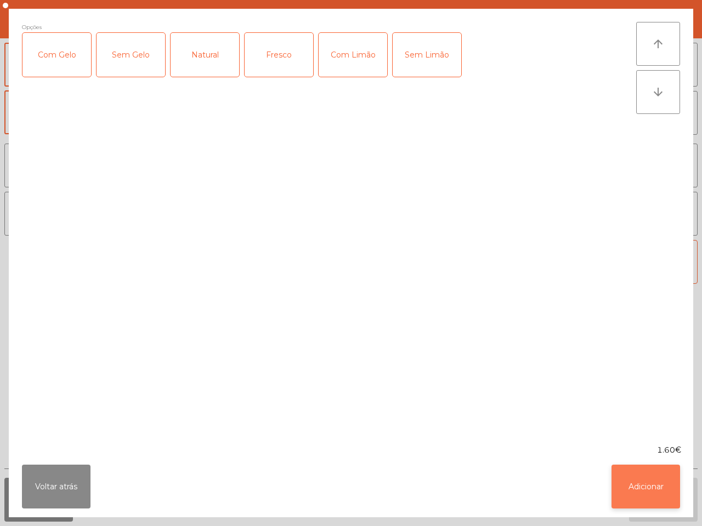
click at [649, 480] on button "Adicionar" at bounding box center [645, 487] width 69 height 44
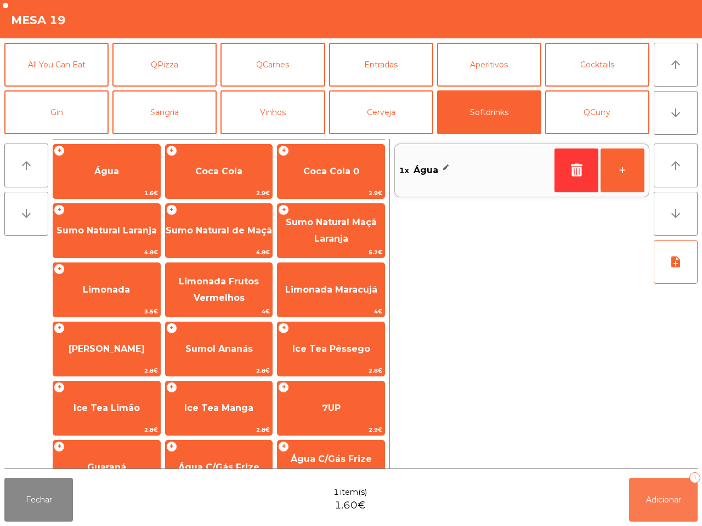
click at [652, 517] on button "Adicionar 1" at bounding box center [663, 500] width 69 height 44
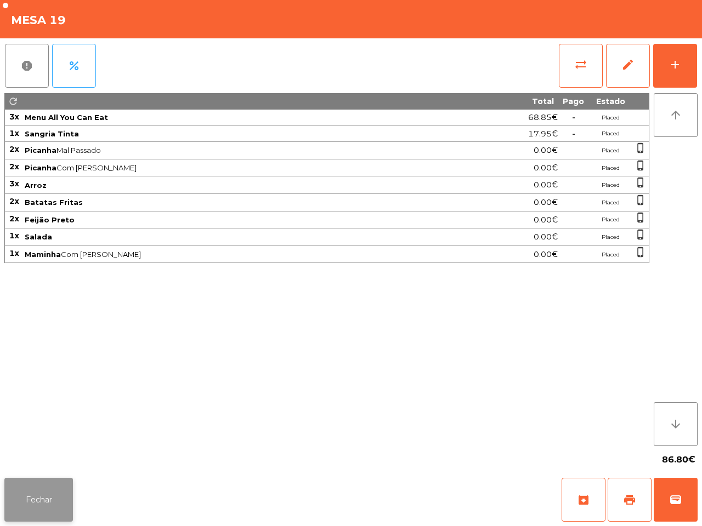
click at [38, 514] on button "Fechar" at bounding box center [38, 500] width 69 height 44
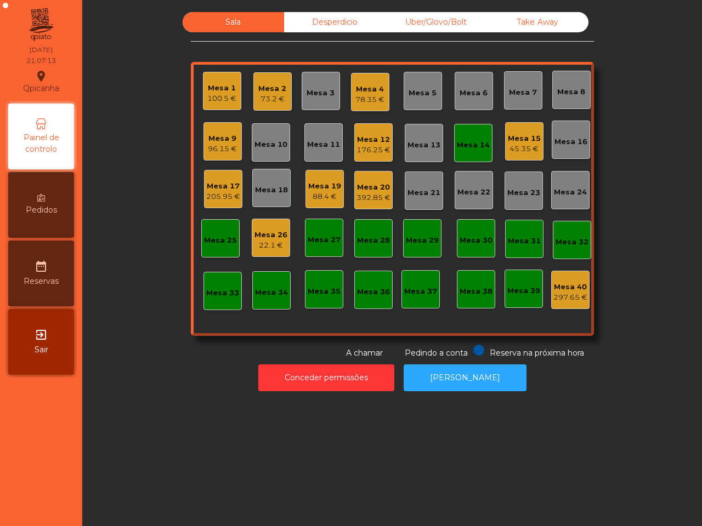
click at [373, 150] on div "176.25 €" at bounding box center [373, 150] width 34 height 11
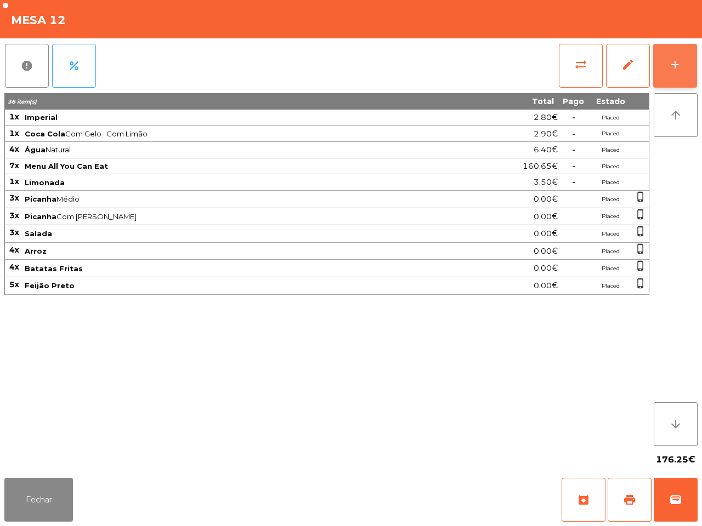
click at [673, 50] on button "add" at bounding box center [675, 66] width 44 height 44
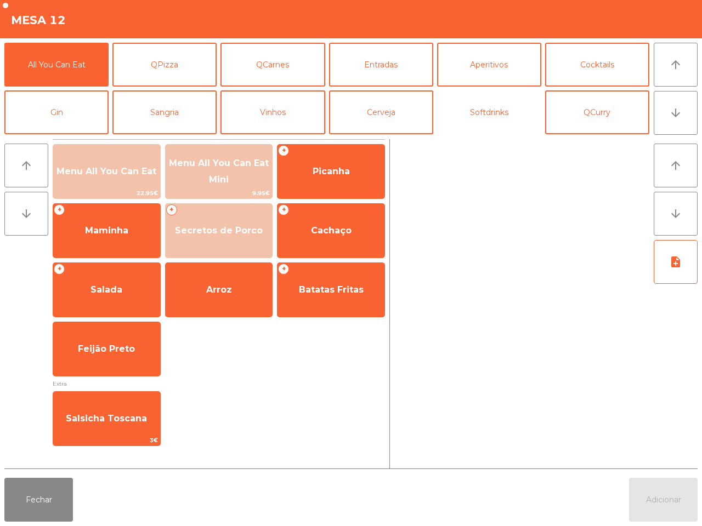
click at [506, 100] on button "Softdrinks" at bounding box center [489, 112] width 104 height 44
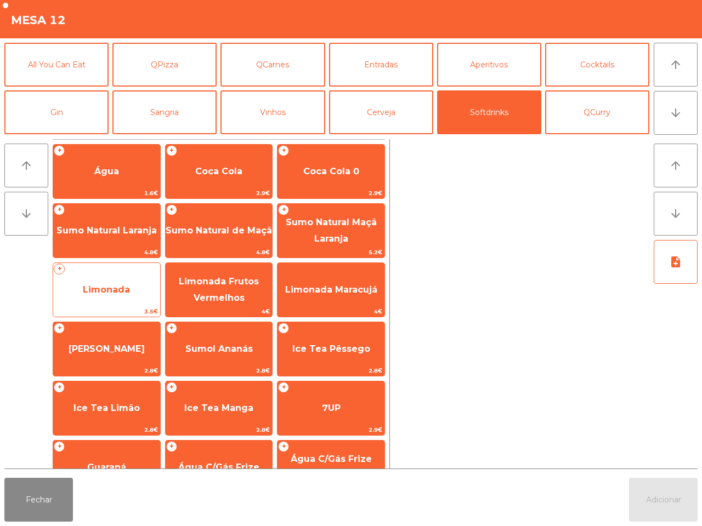
click at [102, 300] on span "Limonada" at bounding box center [106, 290] width 107 height 30
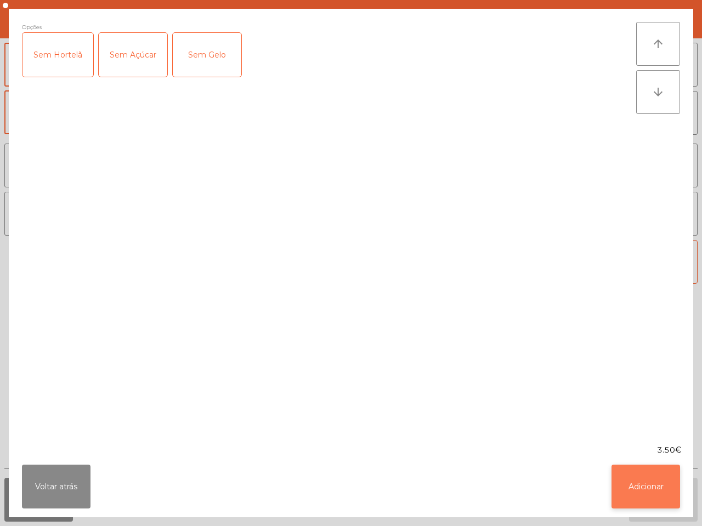
click at [666, 491] on button "Adicionar" at bounding box center [645, 487] width 69 height 44
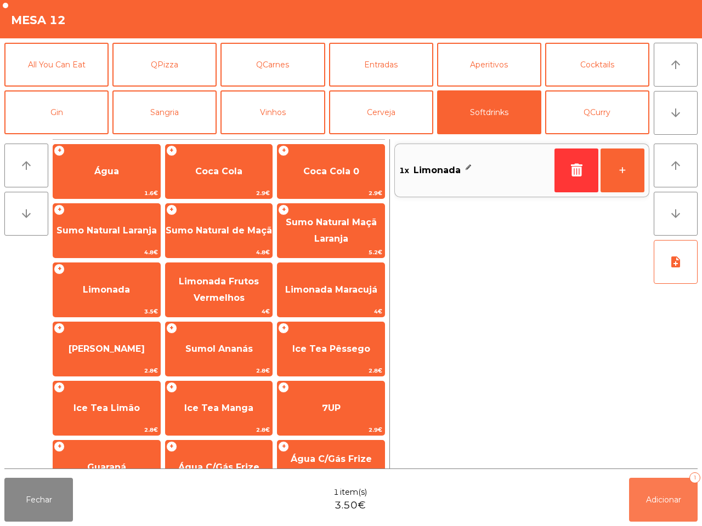
click at [666, 491] on button "Adicionar 1" at bounding box center [663, 500] width 69 height 44
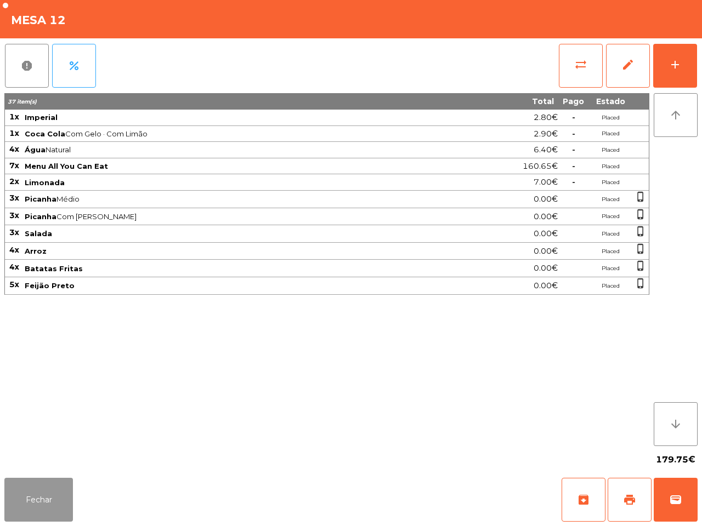
click at [20, 499] on button "Fechar" at bounding box center [38, 500] width 69 height 44
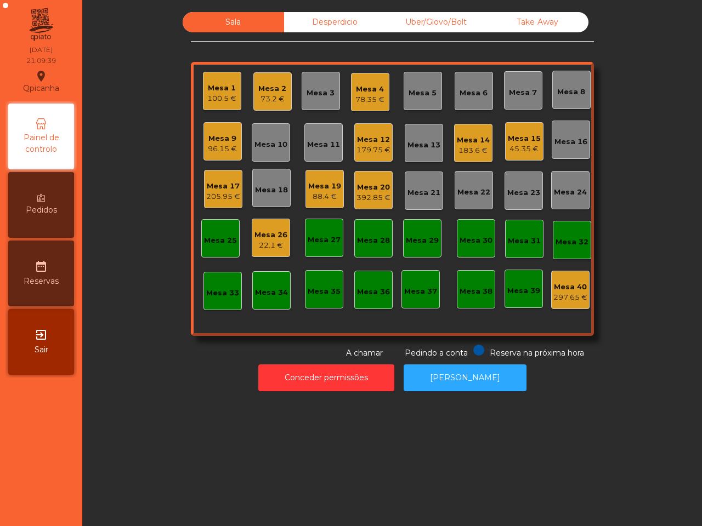
click at [258, 245] on div "22.1 €" at bounding box center [270, 245] width 33 height 11
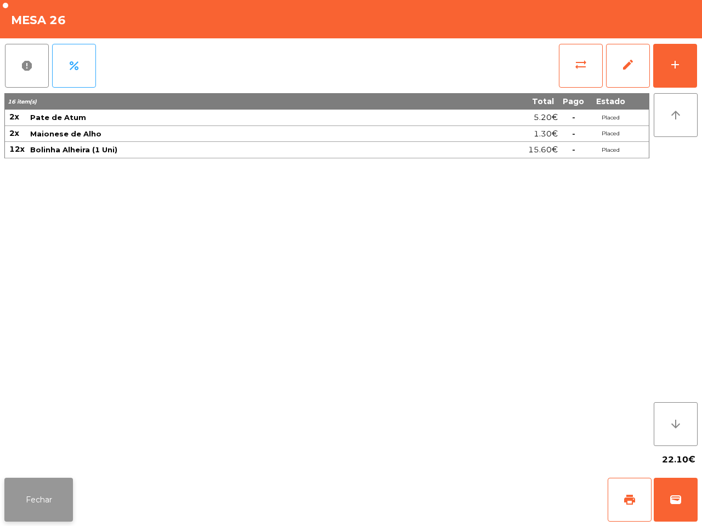
click at [50, 497] on button "Fechar" at bounding box center [38, 500] width 69 height 44
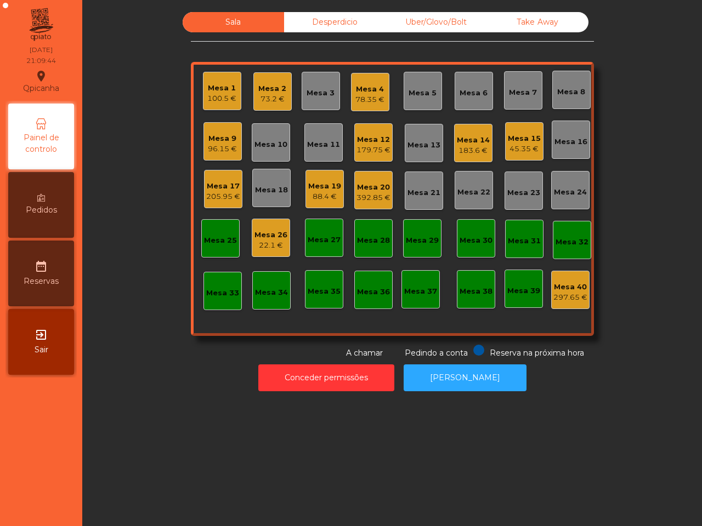
click at [457, 149] on div "183.6 €" at bounding box center [473, 150] width 33 height 11
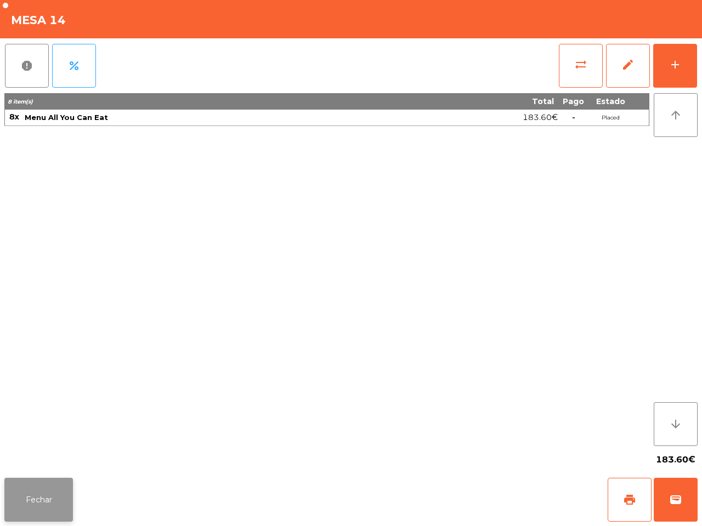
click at [67, 494] on button "Fechar" at bounding box center [38, 500] width 69 height 44
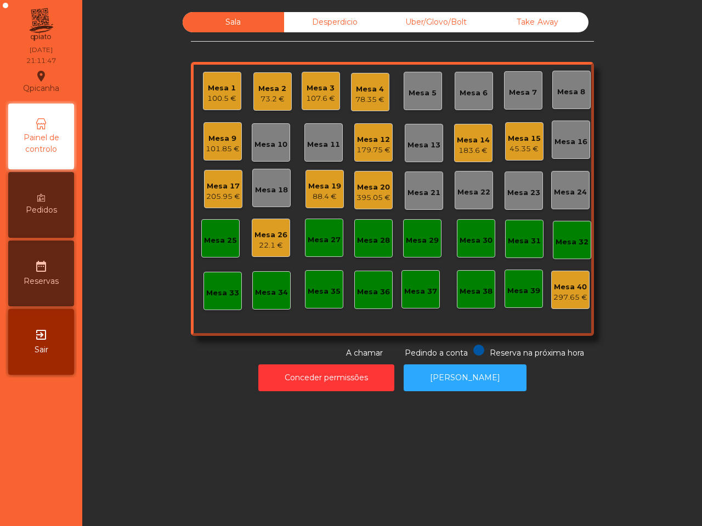
click at [196, 196] on div "Mesa 1 100.5 € Mesa 2 73.2 € Mesa 3 107.6 € Mesa 4 78.35 € Mesa 5 Mesa 6 Mesa 7…" at bounding box center [392, 199] width 403 height 274
click at [226, 193] on div "205.95 €" at bounding box center [223, 196] width 34 height 11
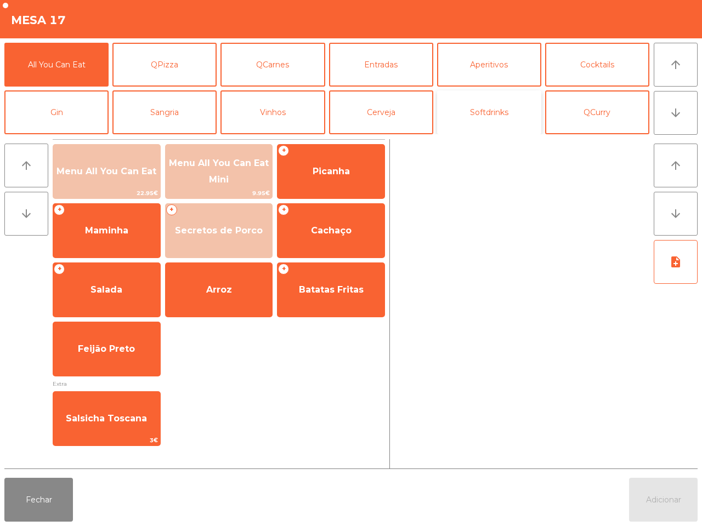
click at [500, 116] on button "Softdrinks" at bounding box center [489, 112] width 104 height 44
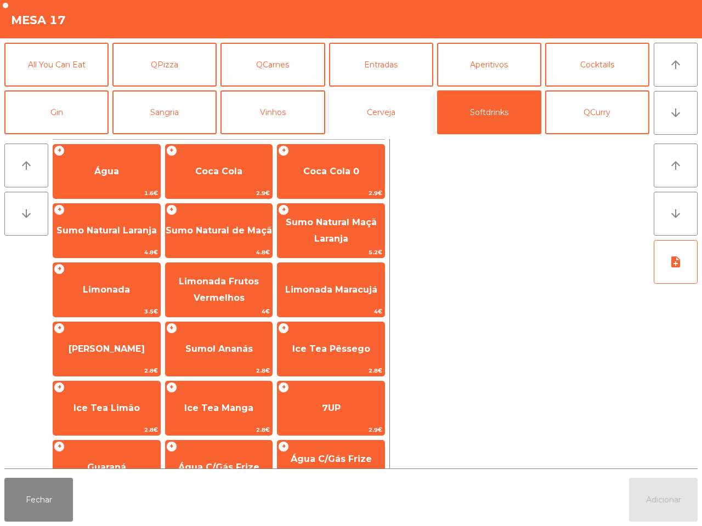
click at [390, 107] on button "Cerveja" at bounding box center [381, 112] width 104 height 44
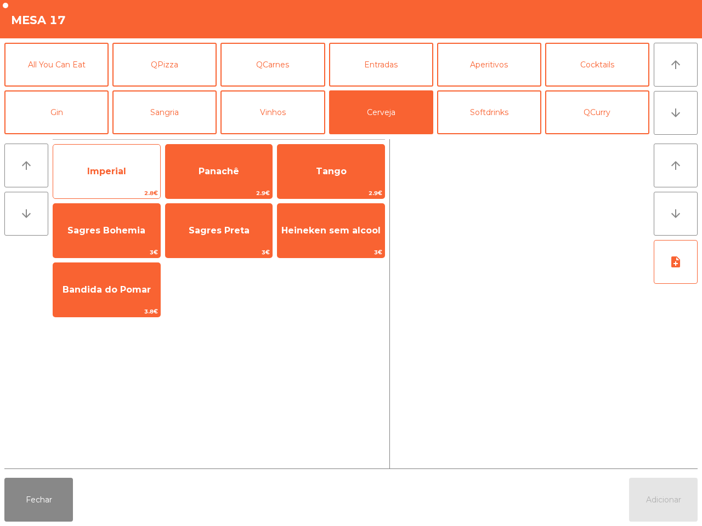
click at [116, 178] on span "Imperial" at bounding box center [106, 172] width 107 height 30
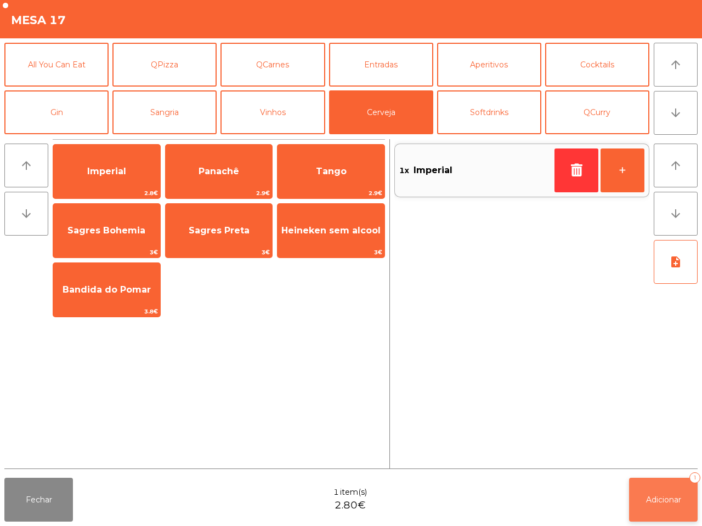
click at [663, 487] on button "Adicionar 1" at bounding box center [663, 500] width 69 height 44
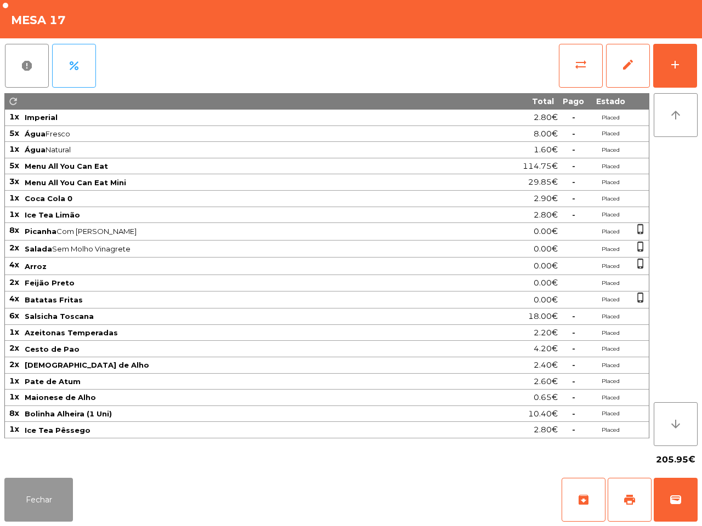
click at [38, 506] on button "Fechar" at bounding box center [38, 500] width 69 height 44
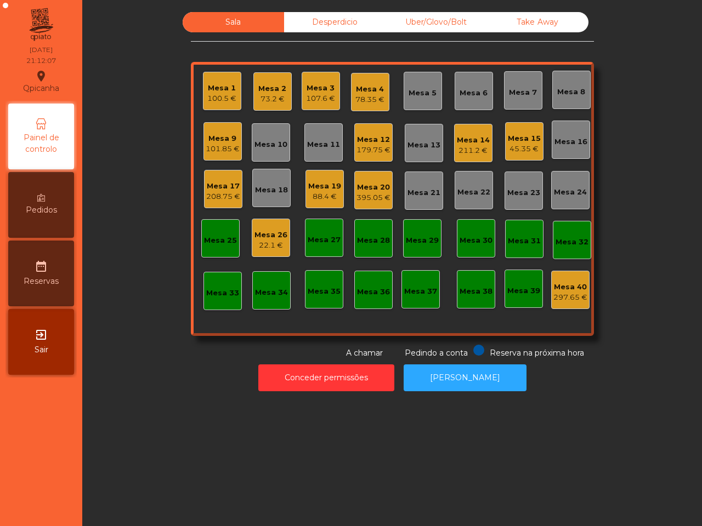
click at [37, 506] on nav "Qpicanha location_on 30/08/2025 21:12:07 Painel de controlo Pedidos date_range …" at bounding box center [41, 263] width 82 height 526
click at [525, 15] on div "Take Away" at bounding box center [537, 22] width 101 height 20
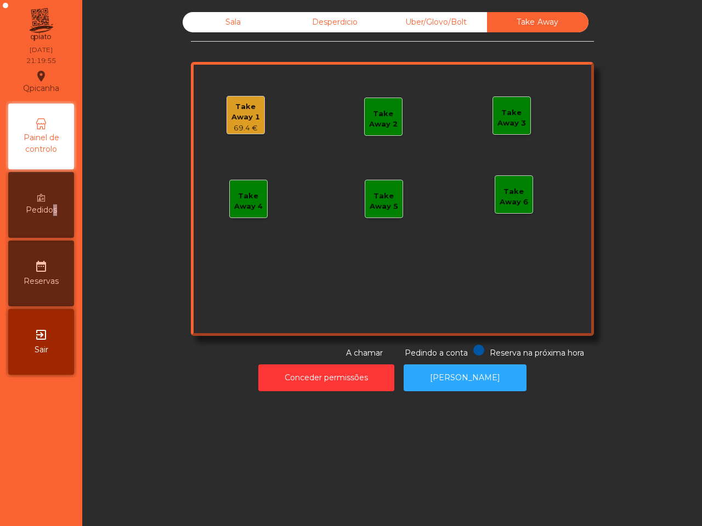
click at [50, 204] on span "Pedidos" at bounding box center [41, 210] width 31 height 12
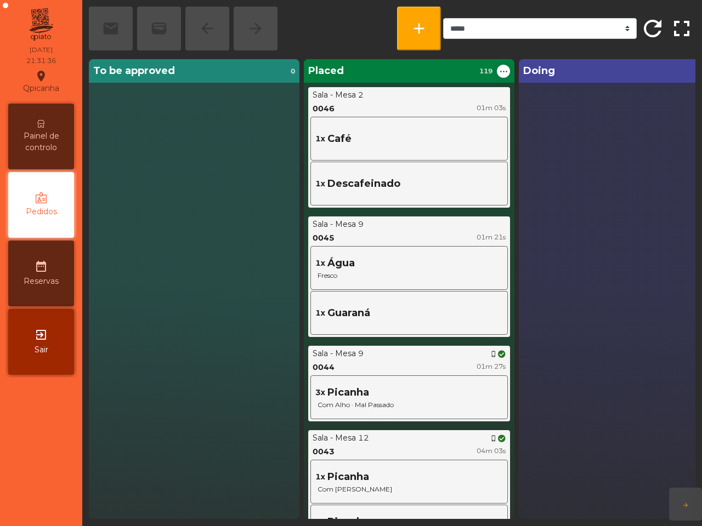
click at [54, 122] on div "Painel de controlo" at bounding box center [41, 137] width 66 height 66
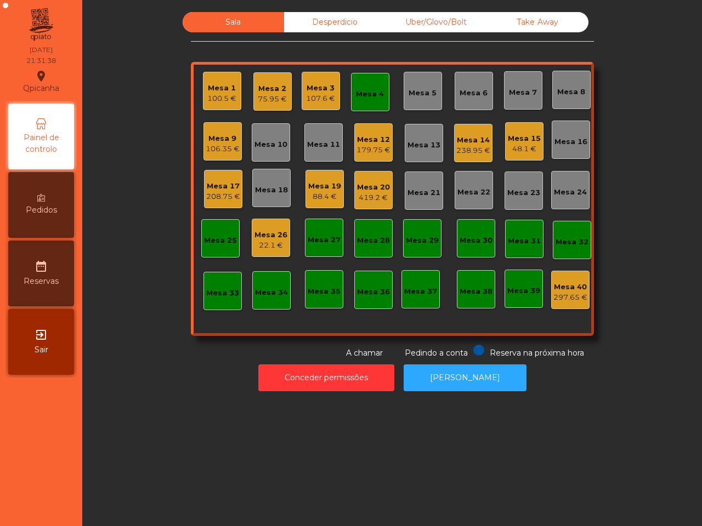
click at [368, 192] on div "419.2 €" at bounding box center [373, 197] width 33 height 11
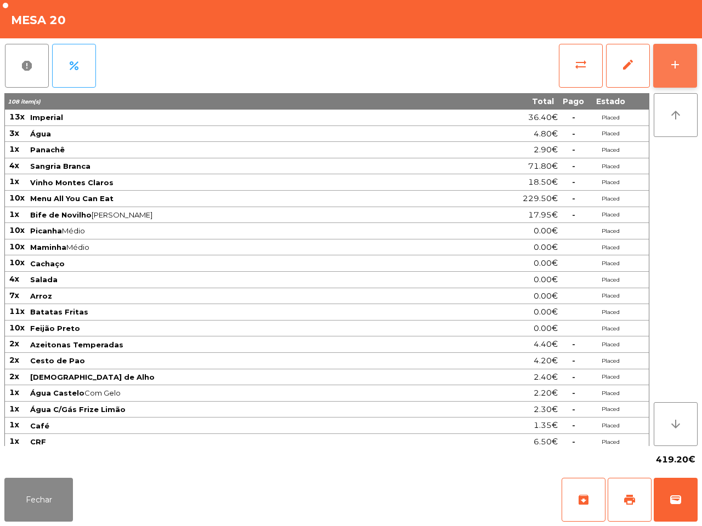
click at [677, 62] on div "add" at bounding box center [674, 64] width 13 height 13
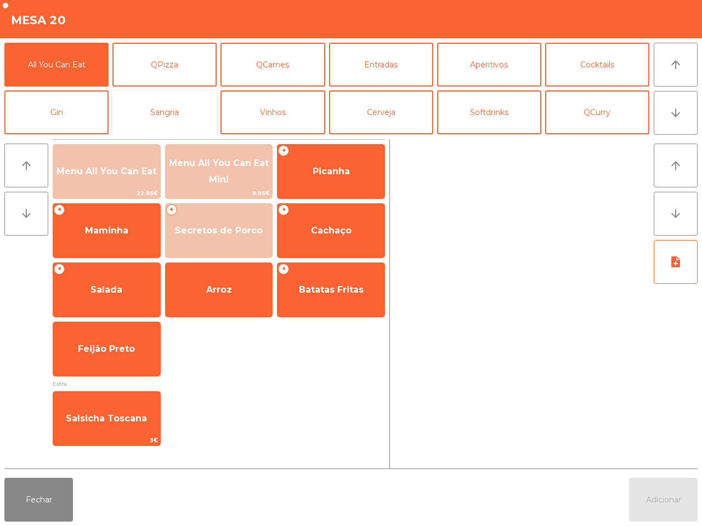
click at [183, 117] on button "Sangria" at bounding box center [164, 112] width 104 height 44
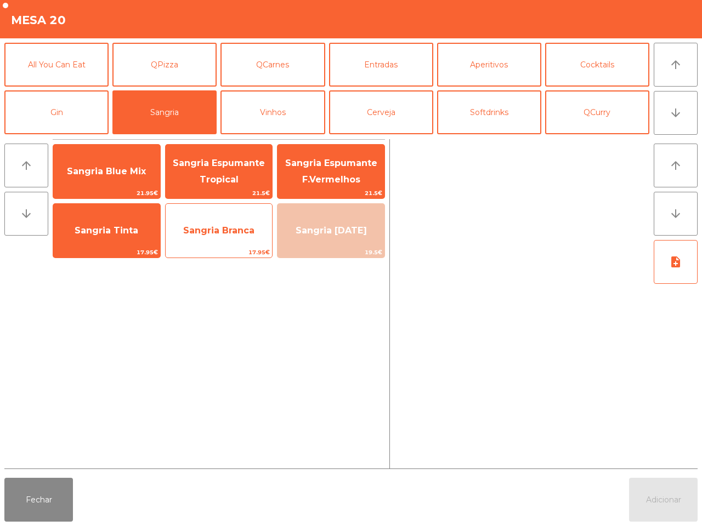
click at [214, 242] on span "Sangria Branca" at bounding box center [219, 231] width 107 height 30
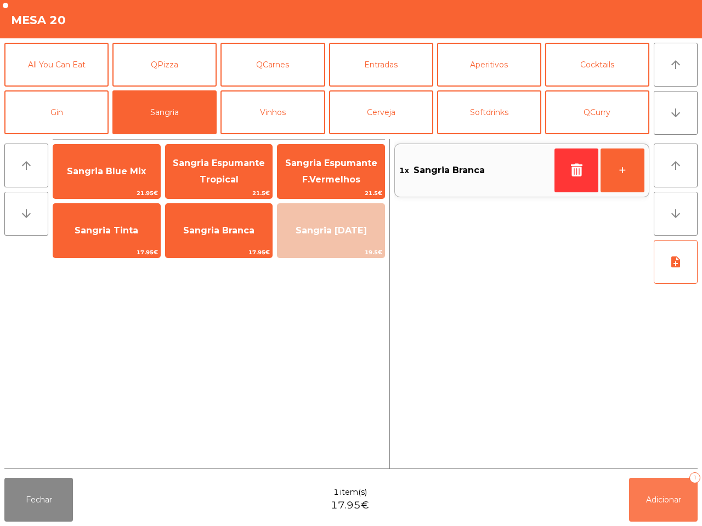
click at [651, 501] on span "Adicionar" at bounding box center [663, 500] width 35 height 10
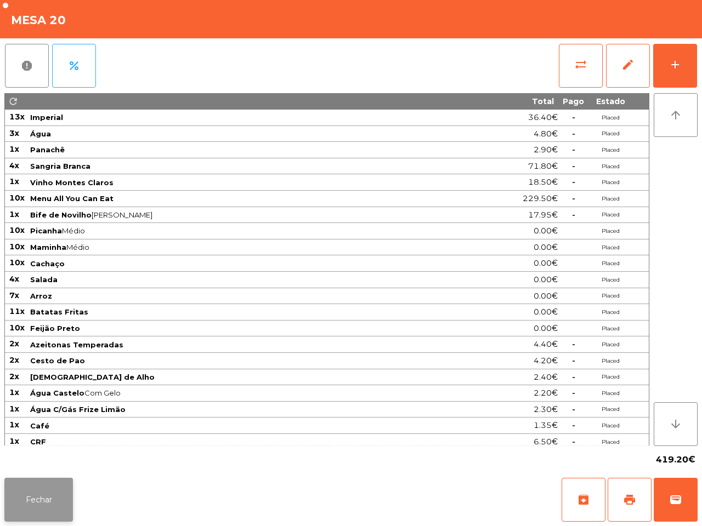
click at [31, 508] on button "Fechar" at bounding box center [38, 500] width 69 height 44
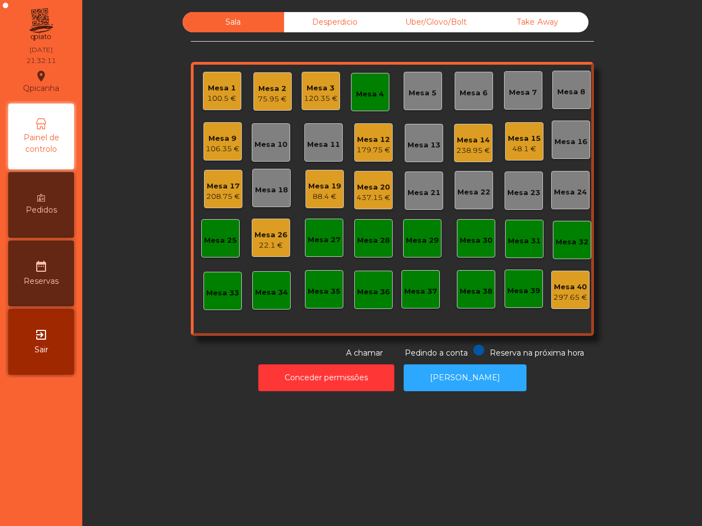
click at [407, 27] on div "Uber/Glovo/Bolt" at bounding box center [435, 22] width 101 height 20
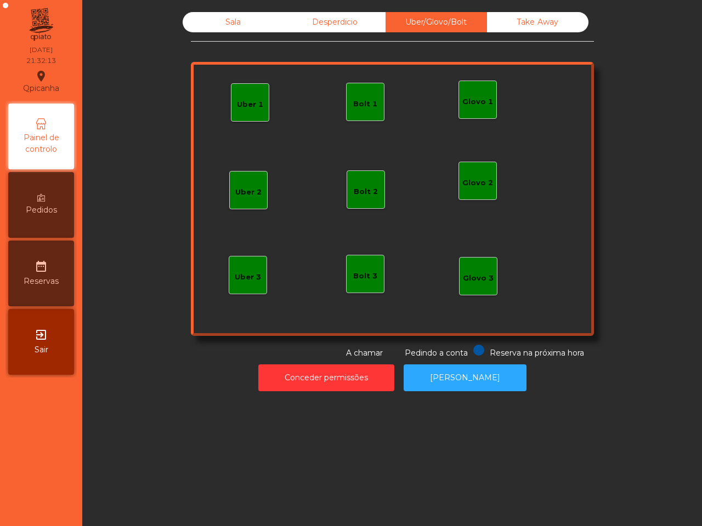
click at [237, 95] on div "Uber 1" at bounding box center [250, 102] width 26 height 15
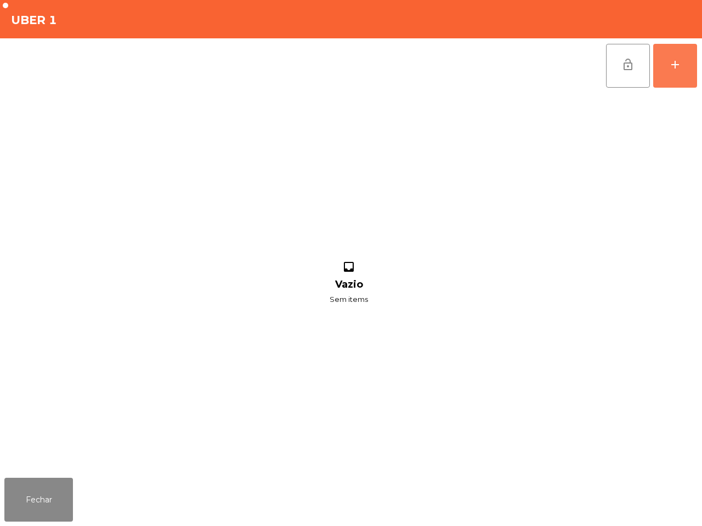
drag, startPoint x: 680, startPoint y: 70, endPoint x: 636, endPoint y: 92, distance: 48.5
click at [679, 70] on div "add" at bounding box center [674, 64] width 13 height 13
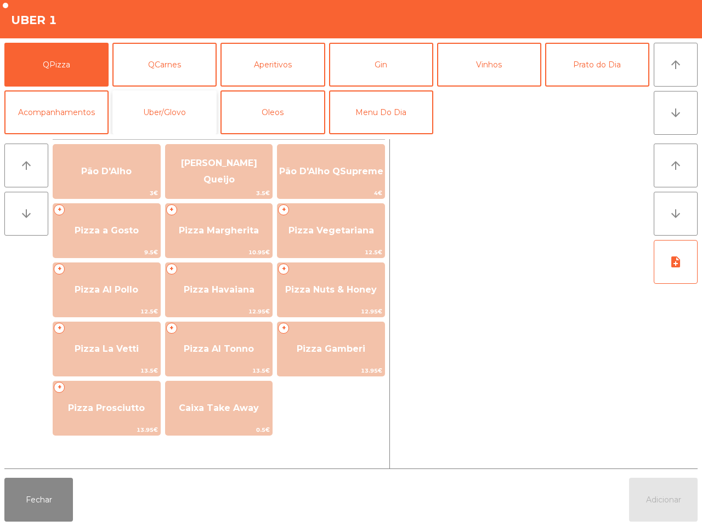
click at [180, 119] on button "Uber/Glovo" at bounding box center [164, 112] width 104 height 44
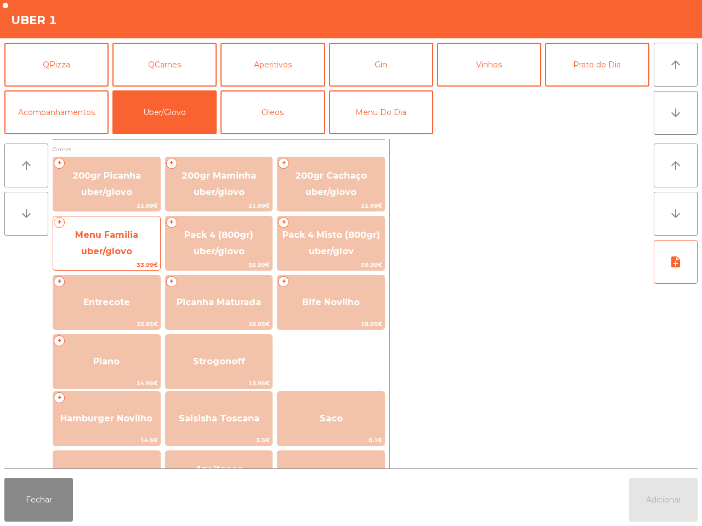
click at [134, 247] on span "Menu Familia uber/glovo" at bounding box center [106, 243] width 107 height 47
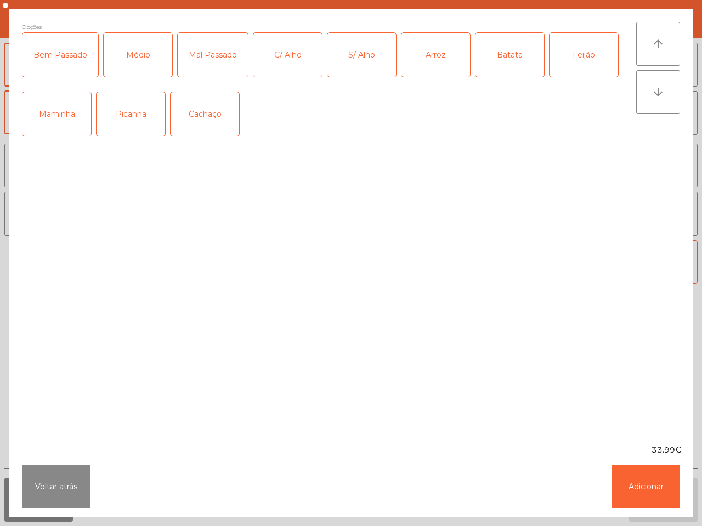
click at [134, 122] on div "Picanha" at bounding box center [130, 114] width 69 height 44
click at [143, 56] on div "Médio" at bounding box center [138, 55] width 69 height 44
click at [364, 54] on div "S/ Alho" at bounding box center [361, 55] width 69 height 44
click at [444, 61] on div "Arroz" at bounding box center [435, 55] width 69 height 44
click at [514, 56] on div "Batata" at bounding box center [509, 55] width 69 height 44
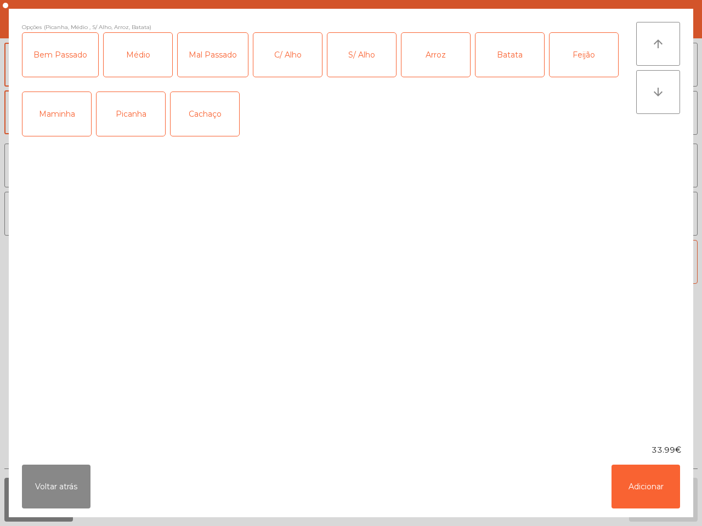
click at [595, 64] on div "Feijão" at bounding box center [583, 55] width 69 height 44
click at [672, 489] on button "Adicionar" at bounding box center [645, 487] width 69 height 44
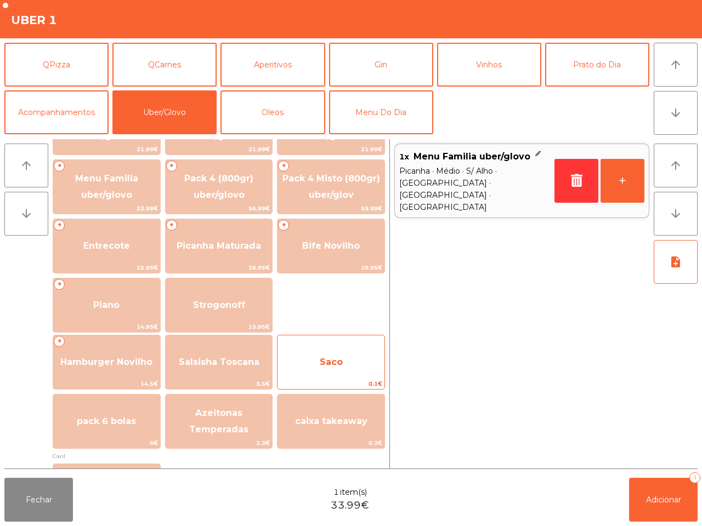
scroll to position [69, 0]
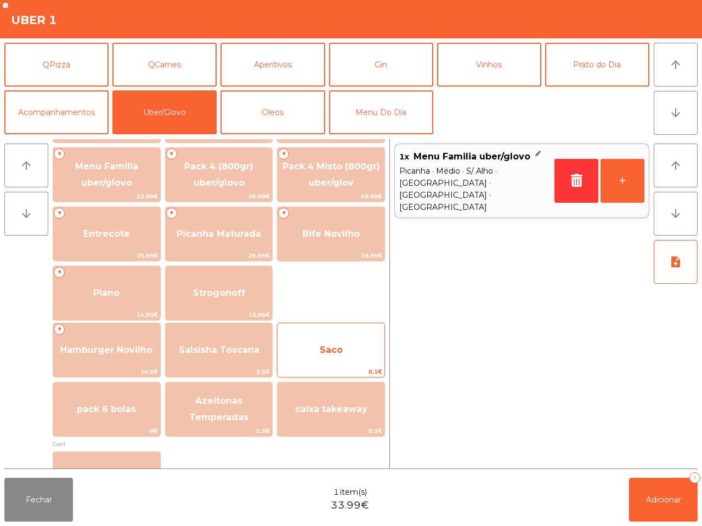
click at [358, 367] on span "0.1€" at bounding box center [330, 372] width 107 height 10
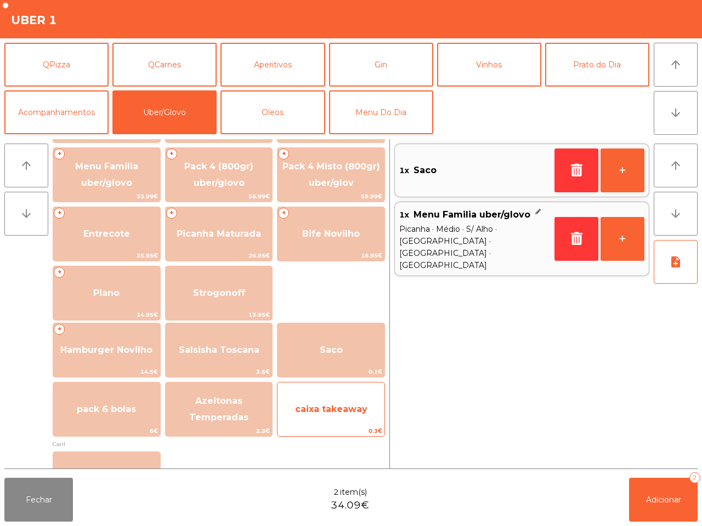
click at [373, 414] on span "caixa takeaway" at bounding box center [330, 410] width 107 height 30
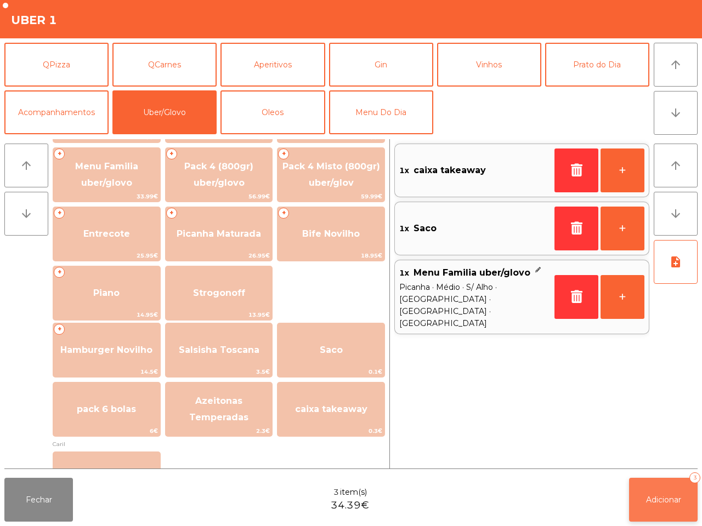
click at [659, 504] on span "Adicionar" at bounding box center [663, 500] width 35 height 10
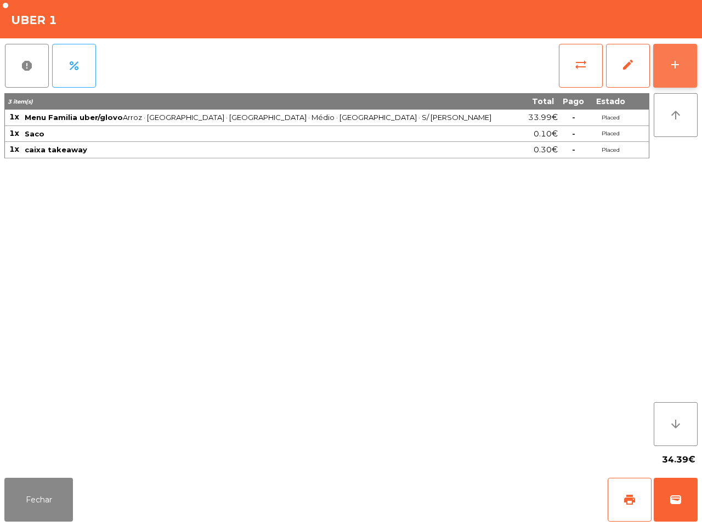
click at [685, 64] on button "add" at bounding box center [675, 66] width 44 height 44
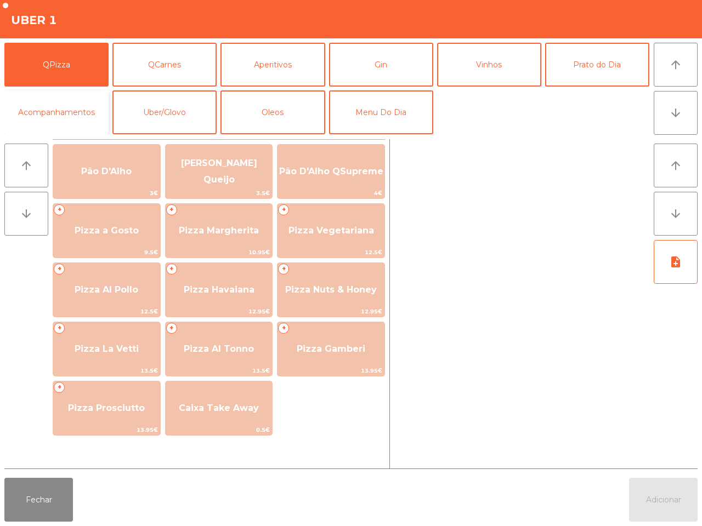
click at [84, 102] on button "Acompanhamentos" at bounding box center [56, 112] width 104 height 44
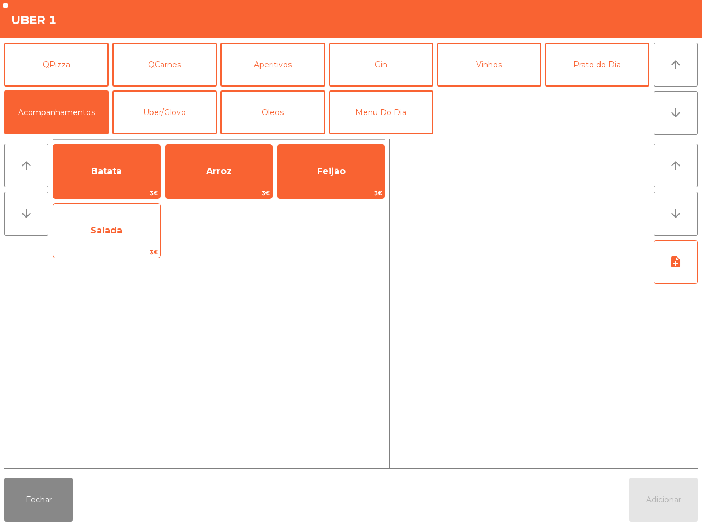
click at [119, 244] on span "Salada" at bounding box center [106, 231] width 107 height 30
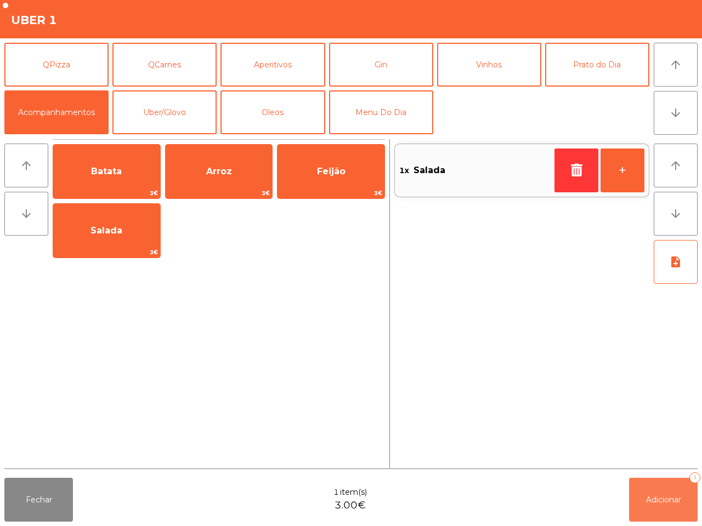
click at [681, 493] on button "Adicionar 1" at bounding box center [663, 500] width 69 height 44
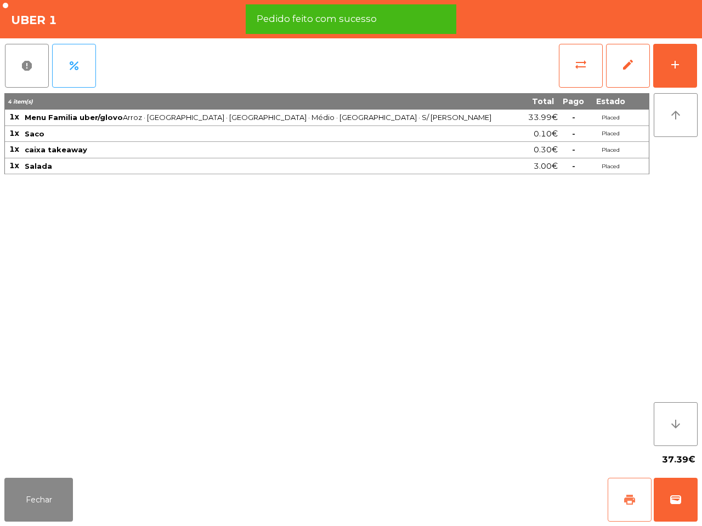
click at [633, 494] on span "print" at bounding box center [629, 499] width 13 height 13
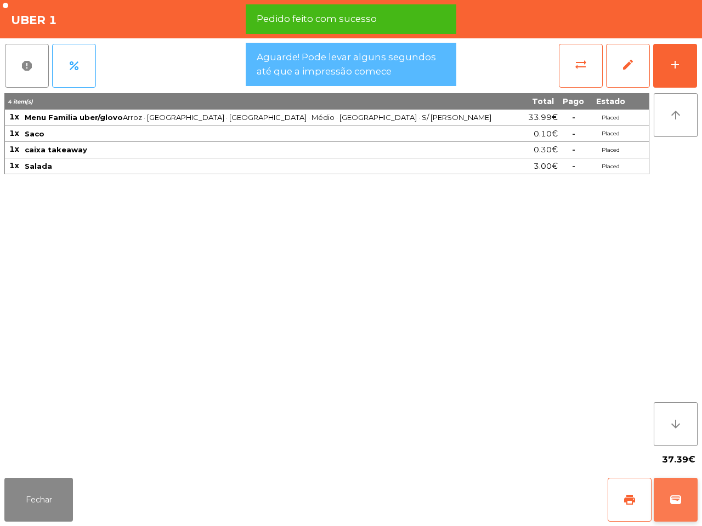
click at [675, 503] on span "wallet" at bounding box center [675, 499] width 13 height 13
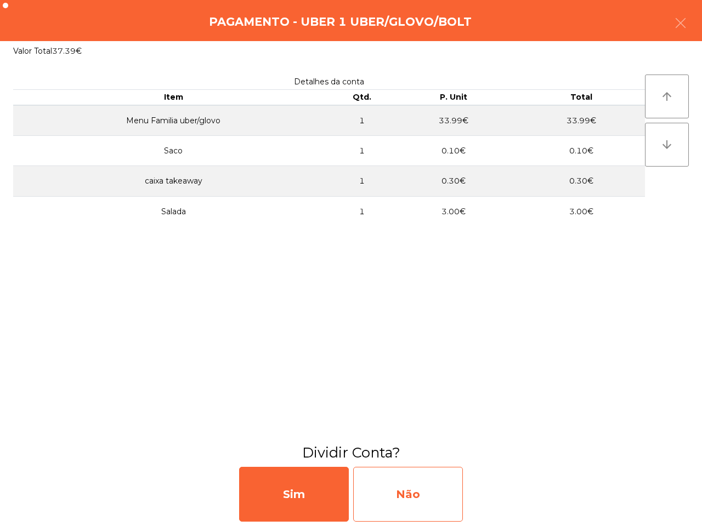
click at [403, 489] on div "Não" at bounding box center [408, 494] width 110 height 55
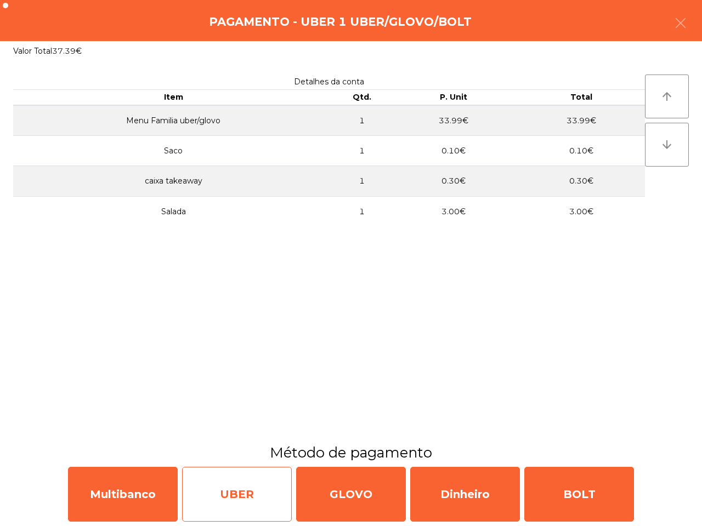
click at [225, 494] on div "UBER" at bounding box center [237, 494] width 110 height 55
select select "**"
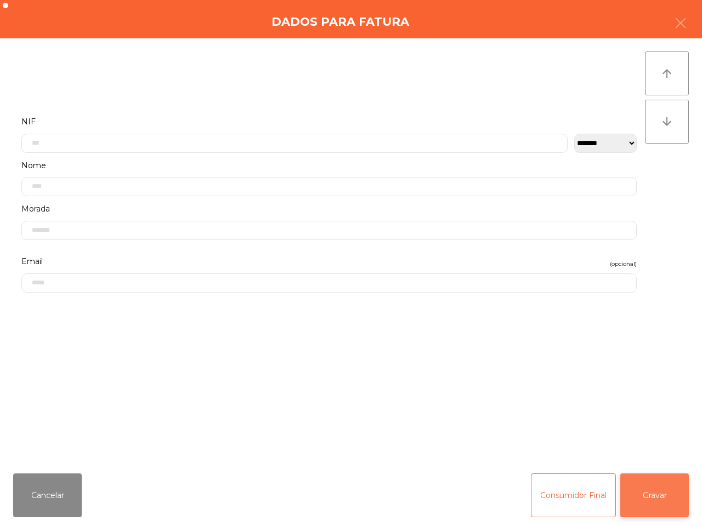
click at [654, 503] on button "Gravar" at bounding box center [654, 496] width 69 height 44
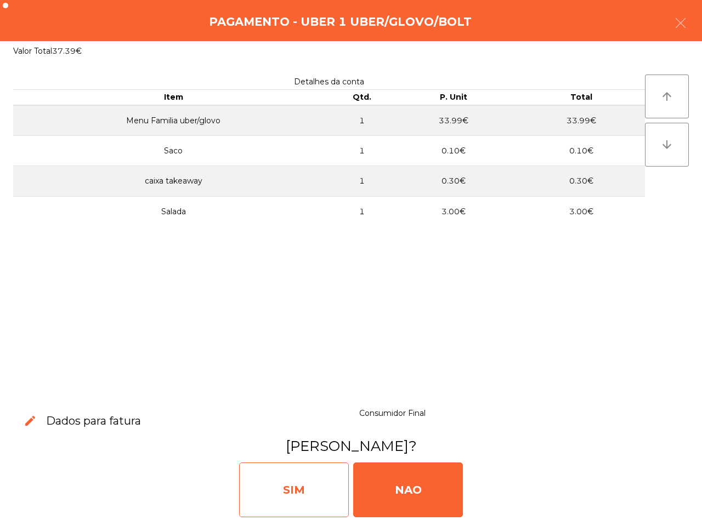
click at [334, 489] on div "SIM" at bounding box center [294, 490] width 110 height 55
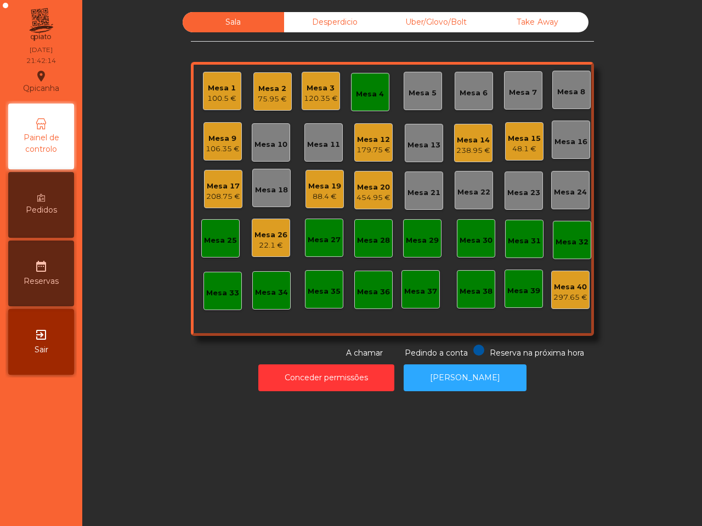
click at [360, 192] on div "454.95 €" at bounding box center [373, 197] width 34 height 11
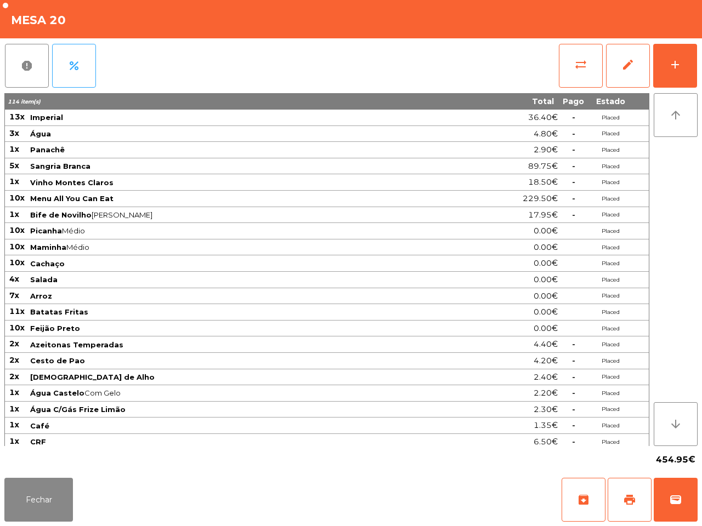
scroll to position [105, 0]
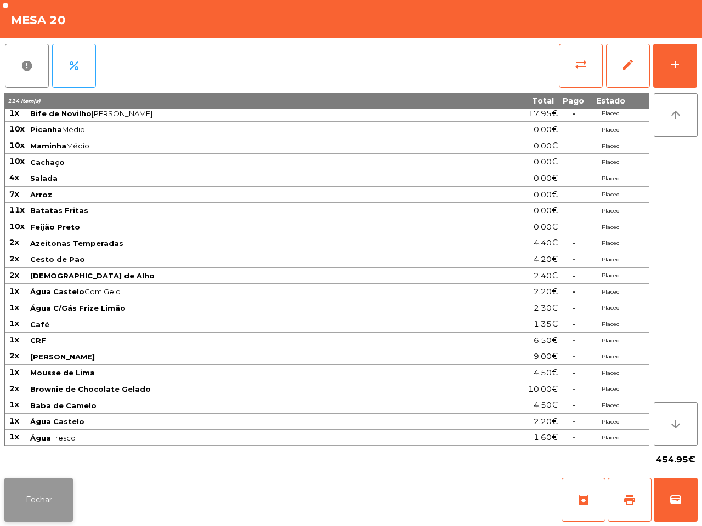
click at [63, 489] on button "Fechar" at bounding box center [38, 500] width 69 height 44
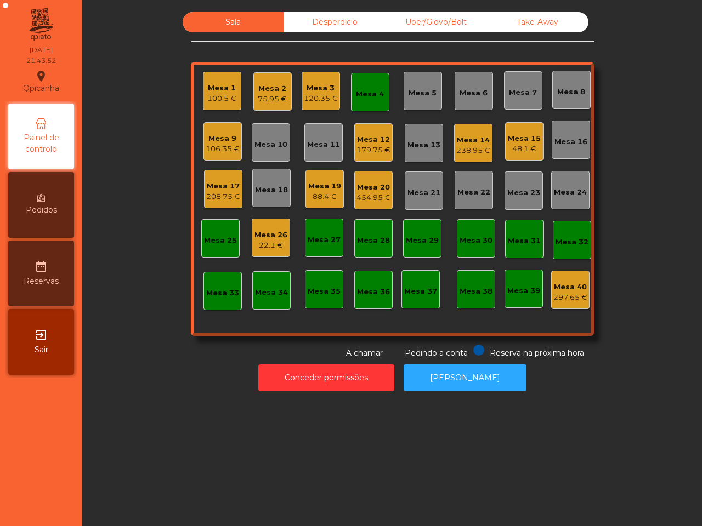
click at [217, 130] on div "Mesa 9 106.35 €" at bounding box center [223, 142] width 34 height 26
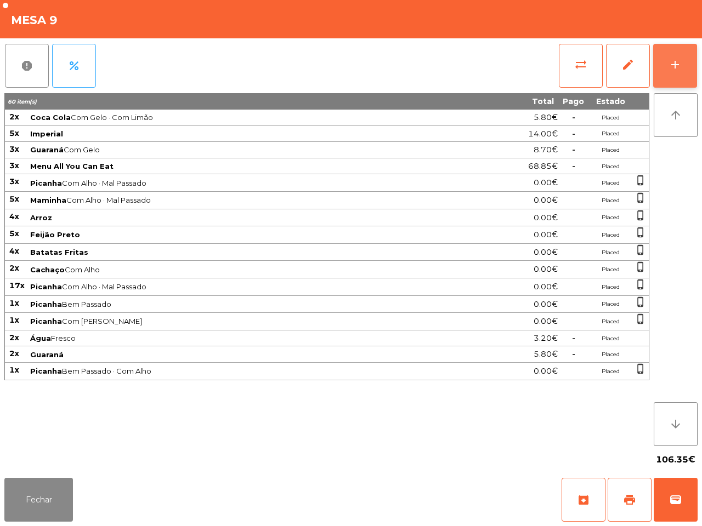
click at [673, 67] on div "add" at bounding box center [674, 64] width 13 height 13
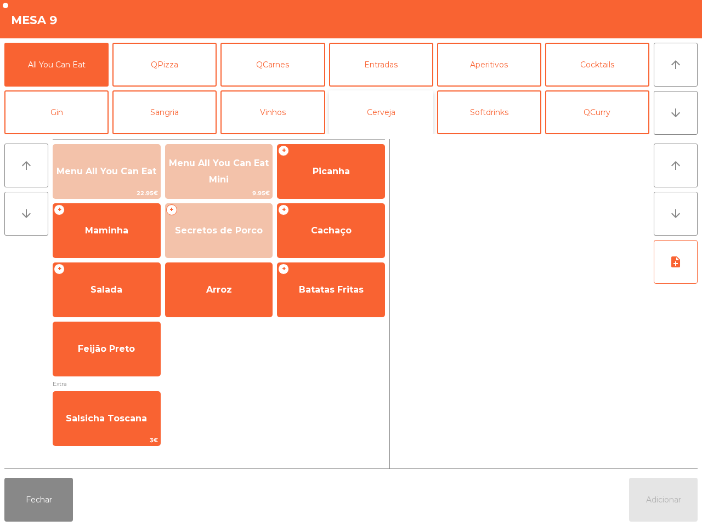
click at [366, 112] on button "Cerveja" at bounding box center [381, 112] width 104 height 44
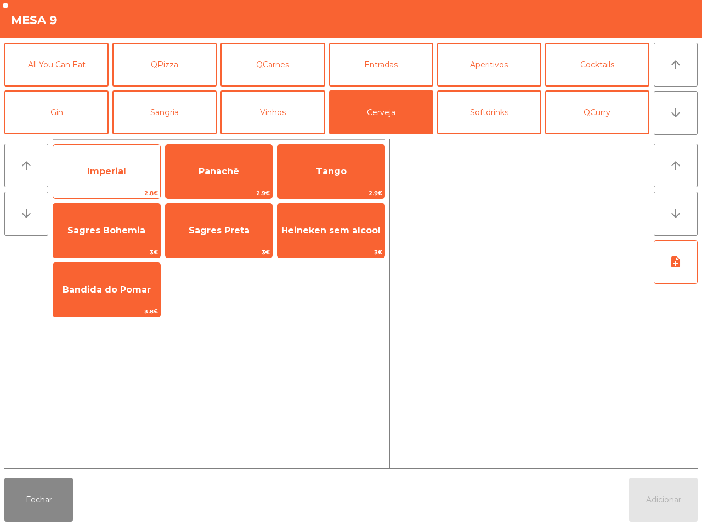
click at [116, 169] on span "Imperial" at bounding box center [106, 171] width 39 height 10
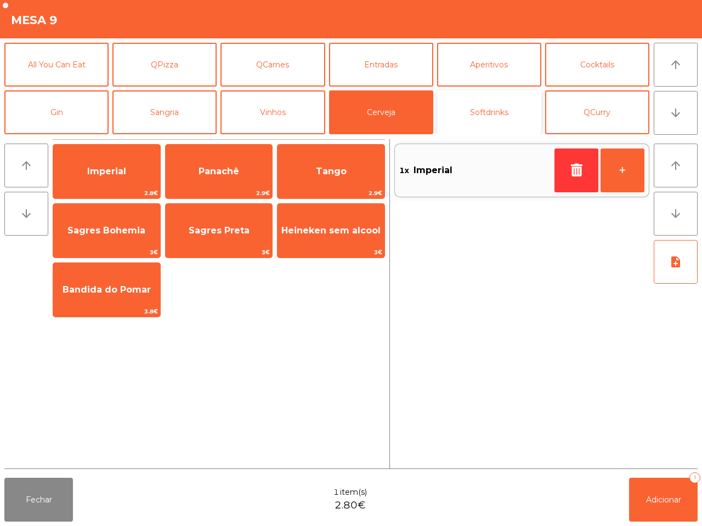
click at [474, 111] on button "Softdrinks" at bounding box center [489, 112] width 104 height 44
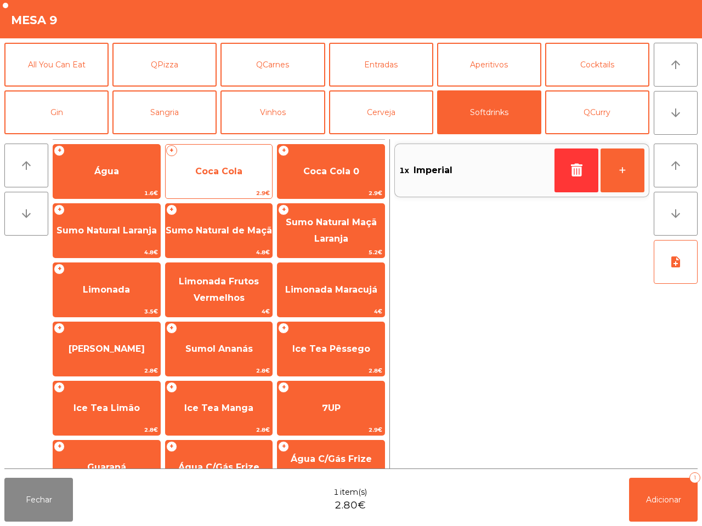
click at [231, 176] on span "Coca Cola" at bounding box center [219, 172] width 107 height 30
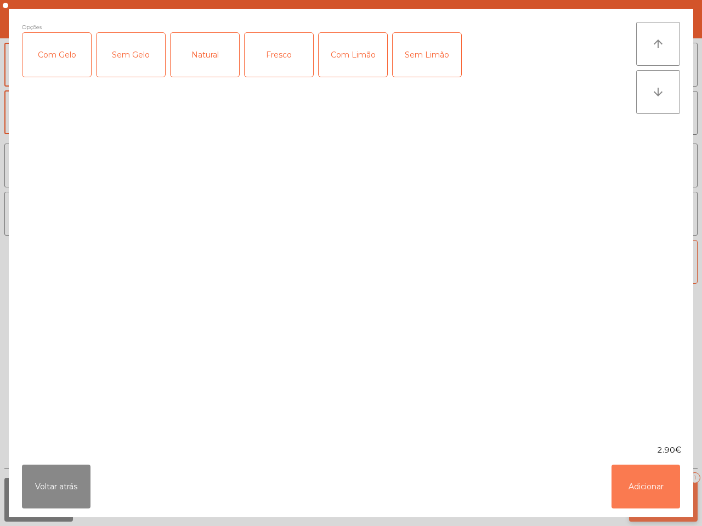
click at [651, 486] on button "Adicionar" at bounding box center [645, 487] width 69 height 44
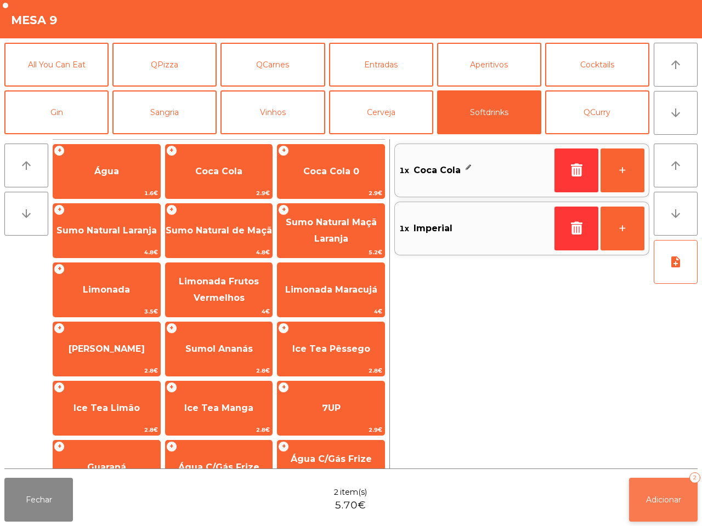
click at [659, 504] on span "Adicionar" at bounding box center [663, 500] width 35 height 10
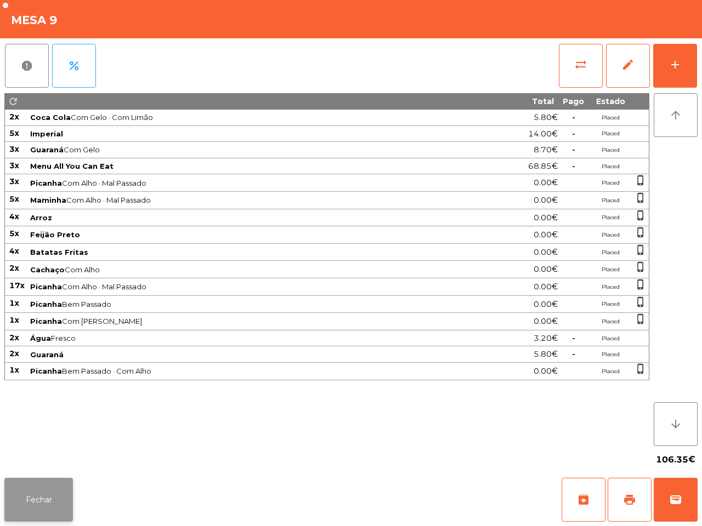
click at [58, 495] on button "Fechar" at bounding box center [38, 500] width 69 height 44
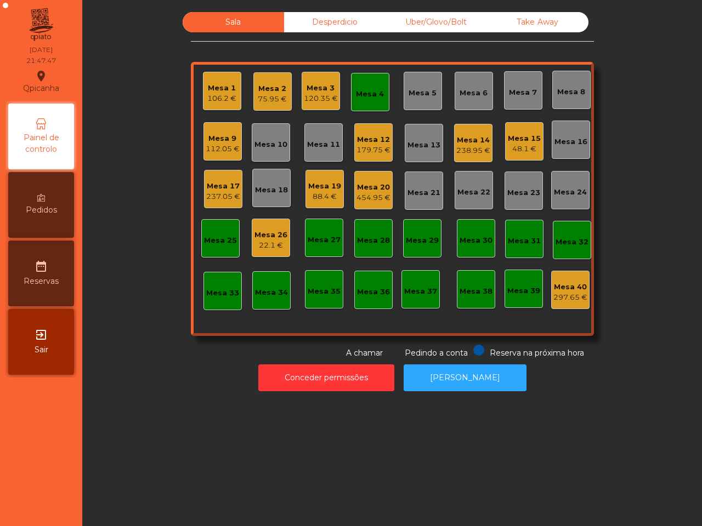
click at [324, 187] on div "Mesa 19" at bounding box center [324, 186] width 33 height 11
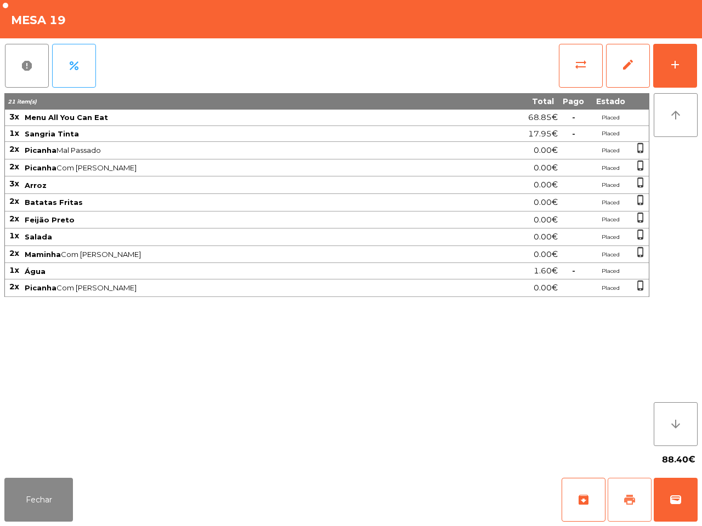
click at [629, 495] on span "print" at bounding box center [629, 499] width 13 height 13
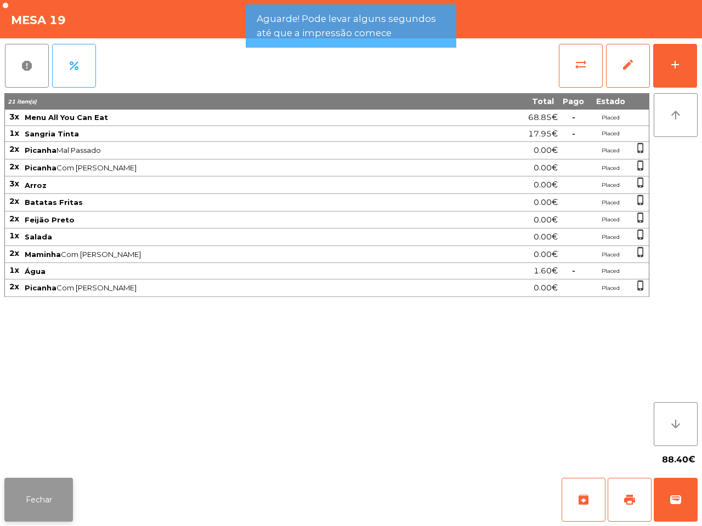
click at [49, 481] on button "Fechar" at bounding box center [38, 500] width 69 height 44
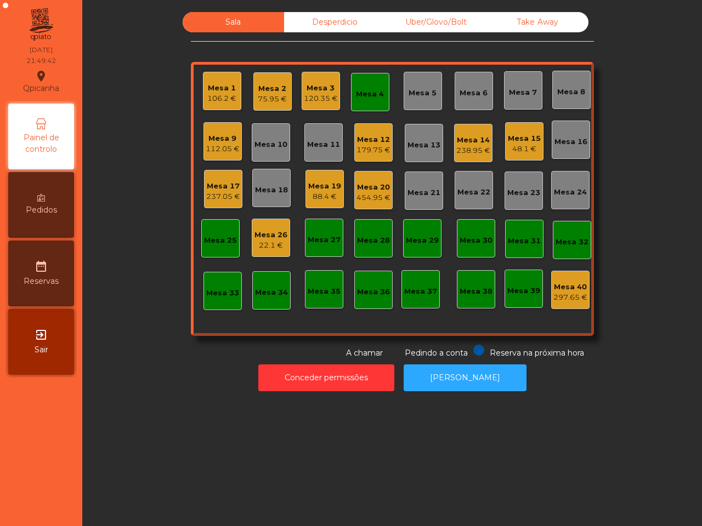
click at [49, 481] on nav "Qpicanha location_on [DATE] 21:49:42 Painel de controlo Pedidos date_range Rese…" at bounding box center [41, 263] width 82 height 526
click at [278, 102] on div "75.95 €" at bounding box center [272, 99] width 29 height 11
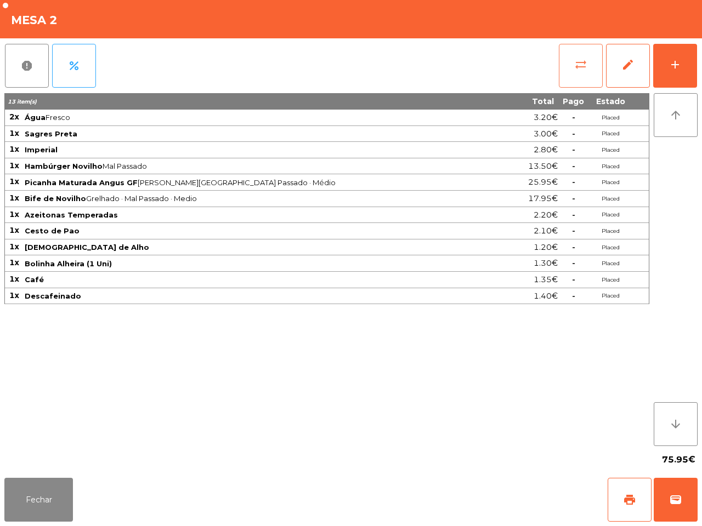
click at [570, 65] on button "sync_alt" at bounding box center [580, 66] width 44 height 44
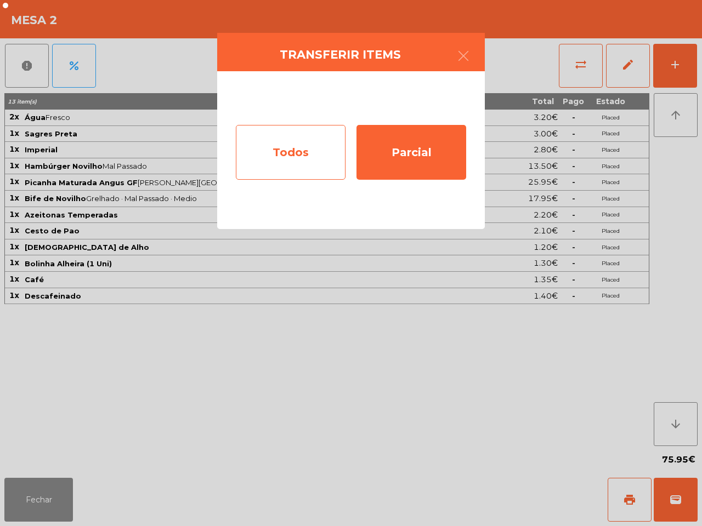
click at [302, 146] on div "Todos" at bounding box center [291, 152] width 110 height 55
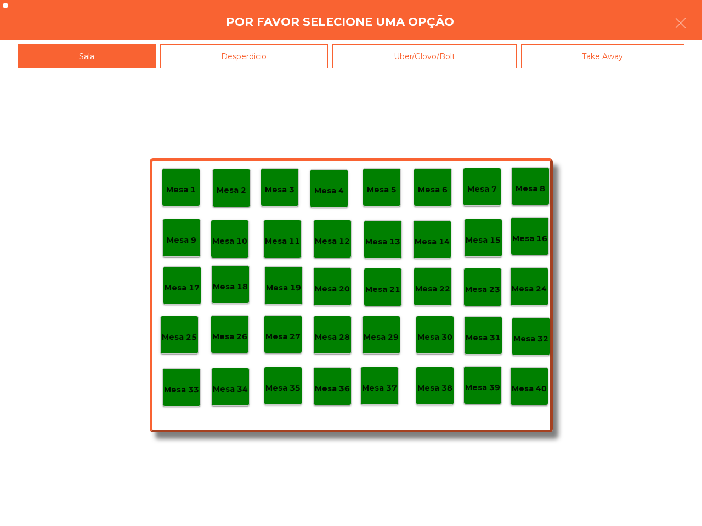
click at [543, 397] on div "Mesa 40" at bounding box center [529, 386] width 38 height 38
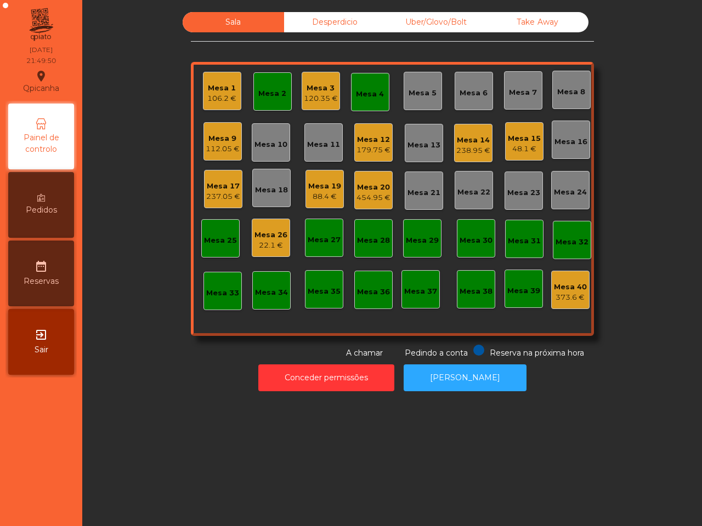
click at [311, 184] on div "Mesa 19" at bounding box center [324, 186] width 33 height 11
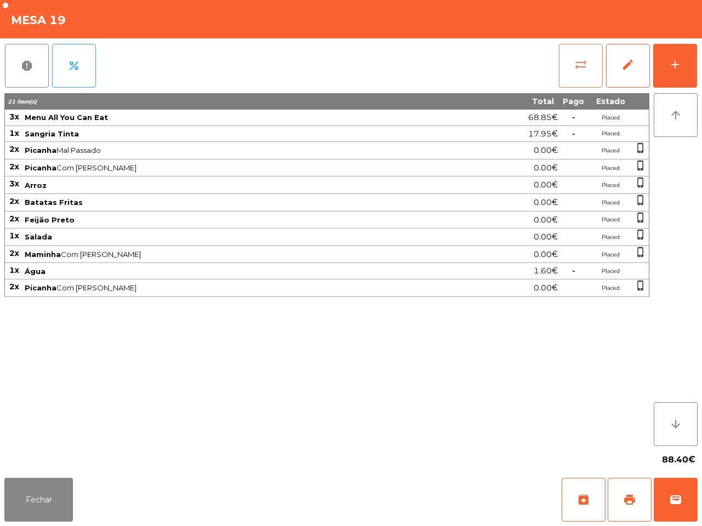
click at [566, 64] on button "sync_alt" at bounding box center [580, 66] width 44 height 44
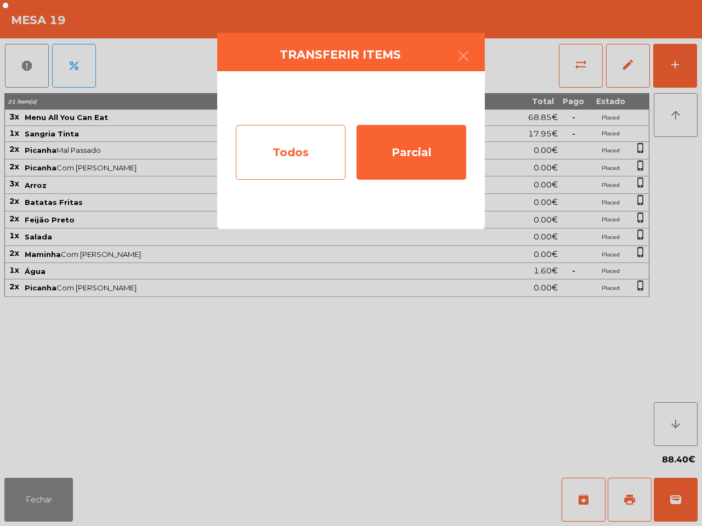
click at [310, 158] on div "Todos" at bounding box center [291, 152] width 110 height 55
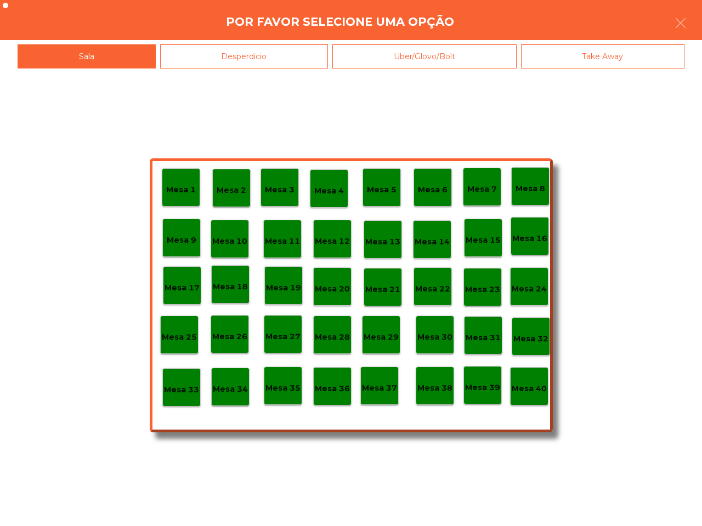
click at [534, 384] on p "Mesa 40" at bounding box center [528, 389] width 35 height 13
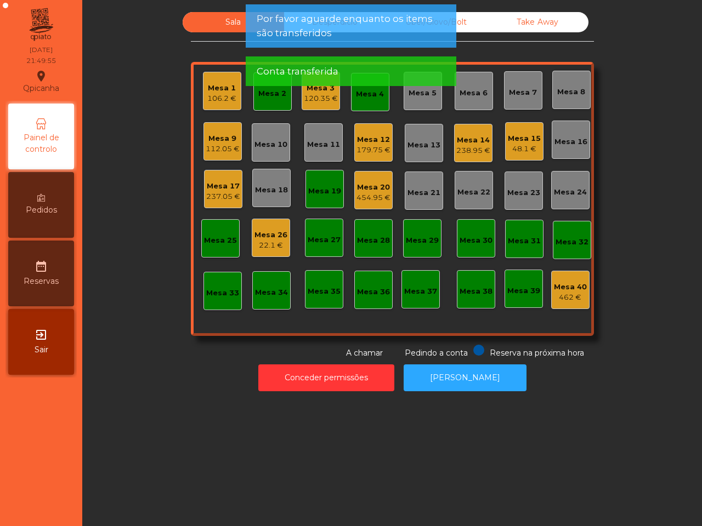
click at [376, 187] on div "Mesa 20" at bounding box center [373, 187] width 34 height 11
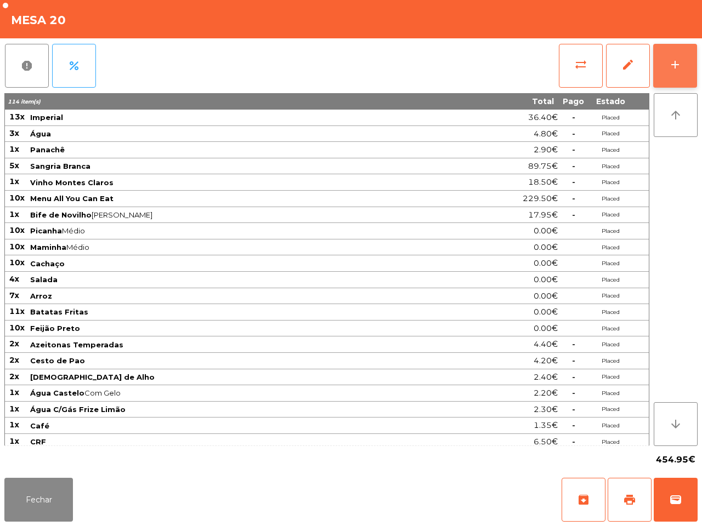
click at [673, 66] on div "add" at bounding box center [674, 64] width 13 height 13
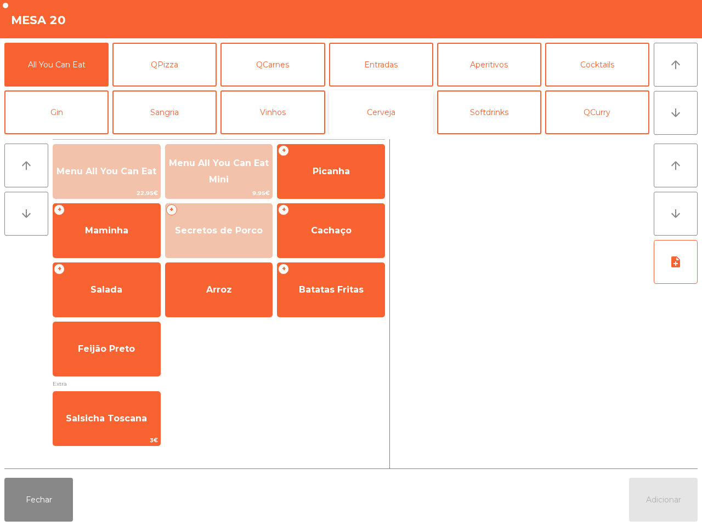
click at [363, 110] on button "Cerveja" at bounding box center [381, 112] width 104 height 44
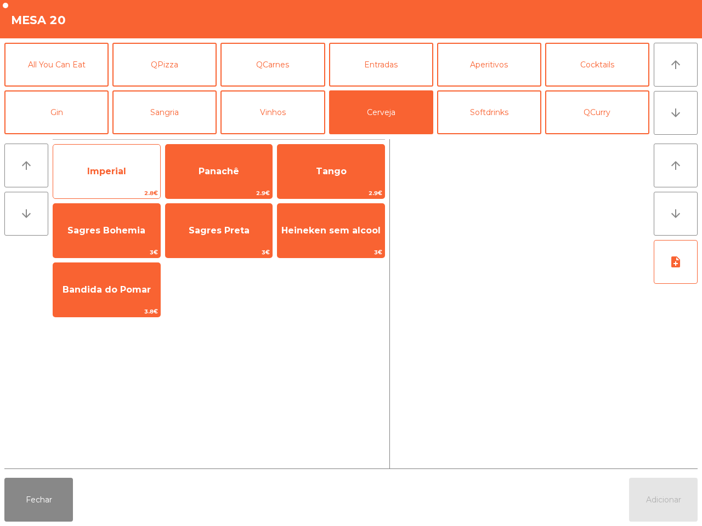
click at [136, 174] on span "Imperial" at bounding box center [106, 172] width 107 height 30
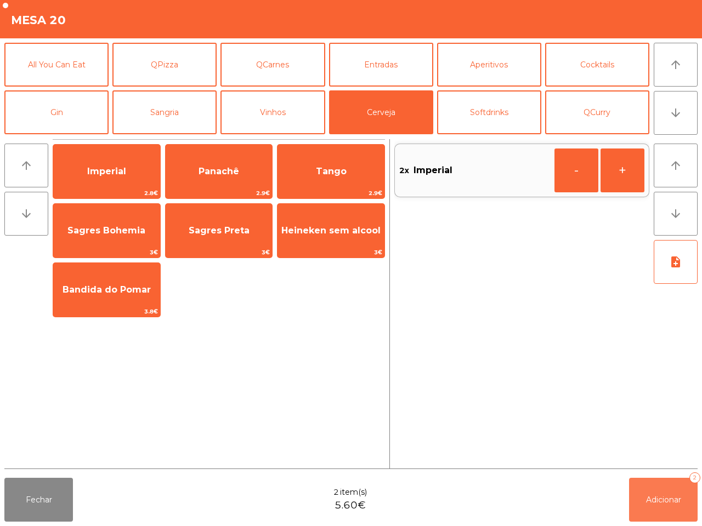
click at [656, 503] on span "Adicionar" at bounding box center [663, 500] width 35 height 10
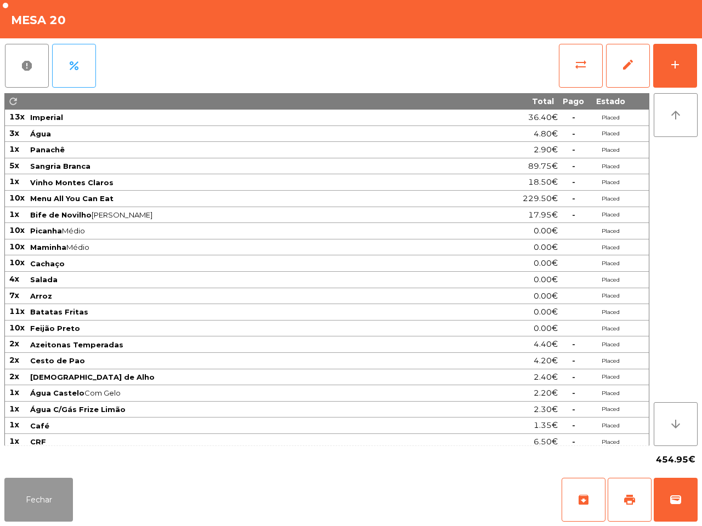
click at [42, 501] on button "Fechar" at bounding box center [38, 500] width 69 height 44
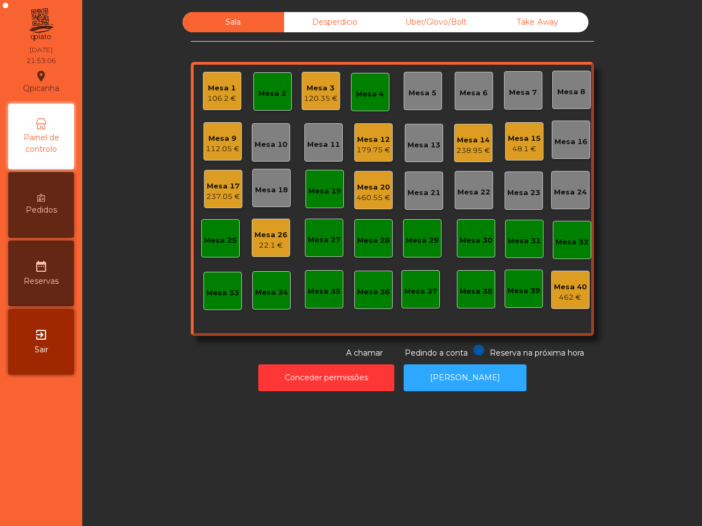
drag, startPoint x: 37, startPoint y: 521, endPoint x: 29, endPoint y: 454, distance: 67.8
click at [36, 521] on nav "Qpicanha location_on [DATE] 21:53:06 Painel de controlo Pedidos date_range Rese…" at bounding box center [41, 263] width 82 height 526
click at [374, 196] on div "460.55 €" at bounding box center [373, 197] width 34 height 11
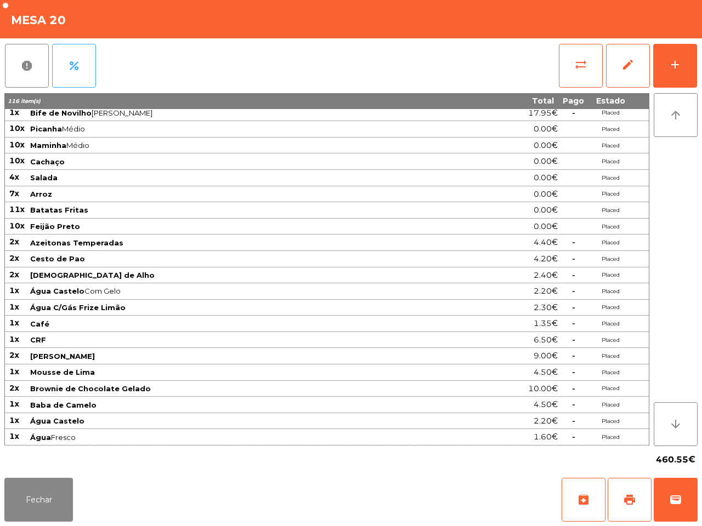
scroll to position [0, 0]
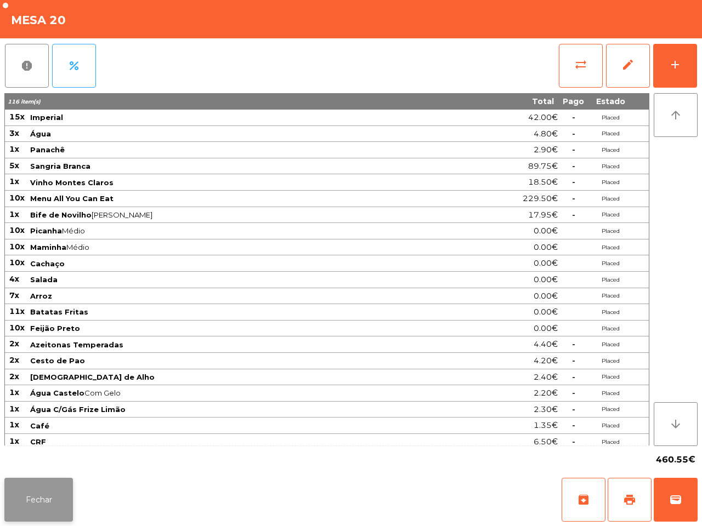
click at [66, 496] on button "Fechar" at bounding box center [38, 500] width 69 height 44
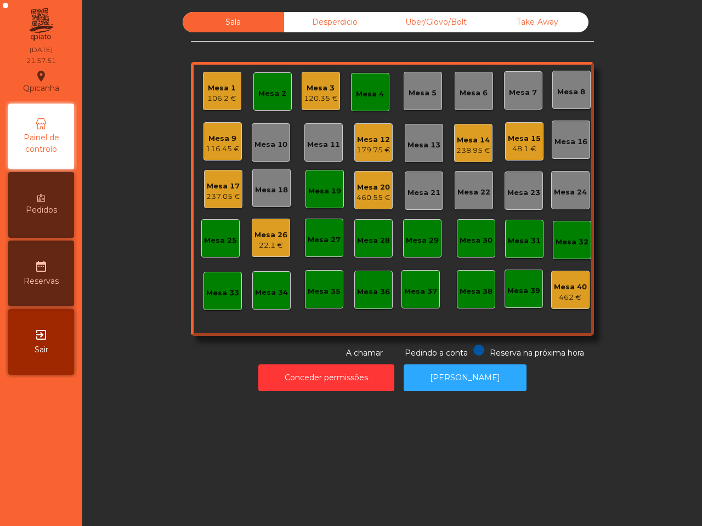
click at [525, 138] on div "Mesa 15" at bounding box center [524, 138] width 33 height 11
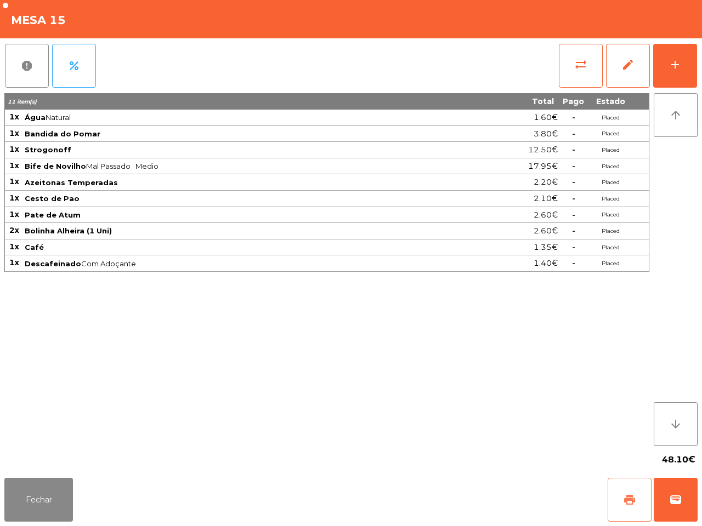
click at [628, 506] on span "print" at bounding box center [629, 499] width 13 height 13
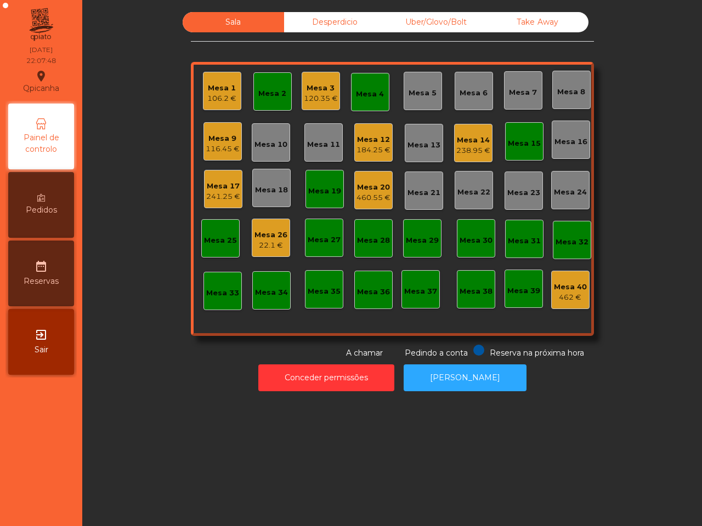
click at [269, 236] on div "Mesa 26" at bounding box center [270, 235] width 33 height 11
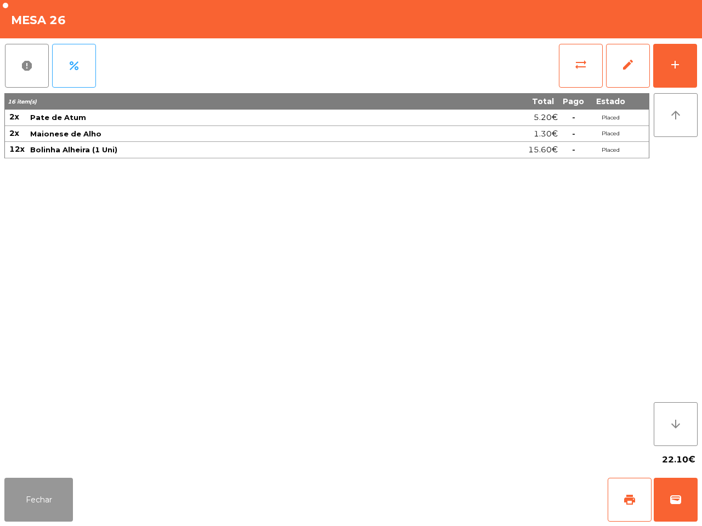
click at [70, 512] on button "Fechar" at bounding box center [38, 500] width 69 height 44
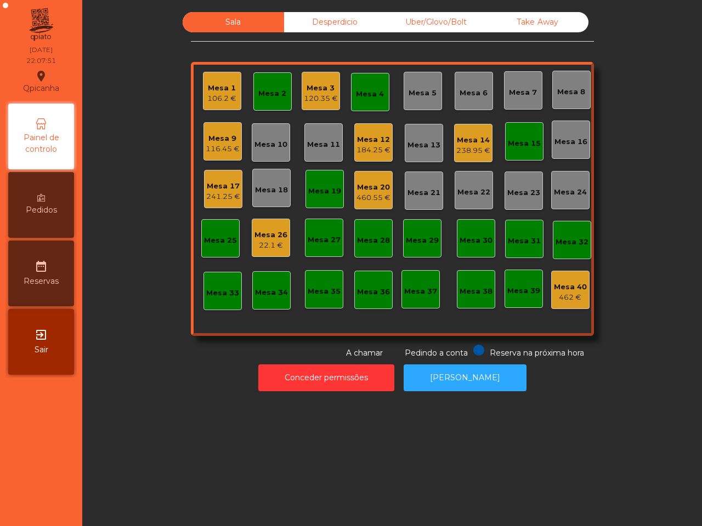
click at [303, 23] on div "Desperdicio" at bounding box center [334, 22] width 101 height 20
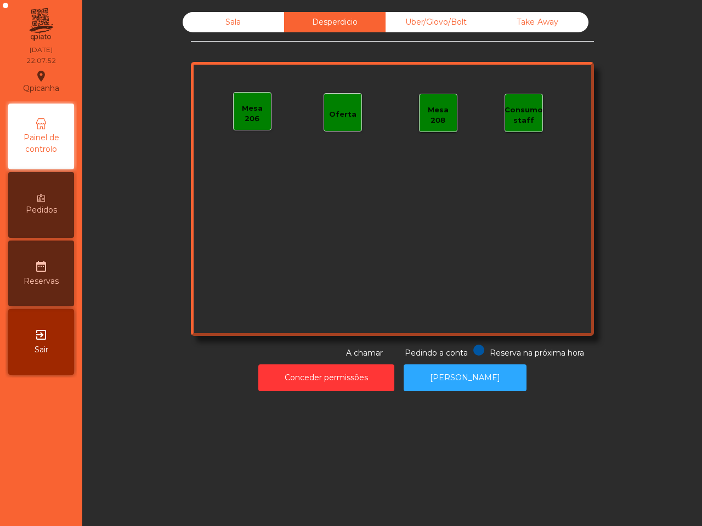
click at [245, 20] on div "Sala" at bounding box center [233, 22] width 101 height 20
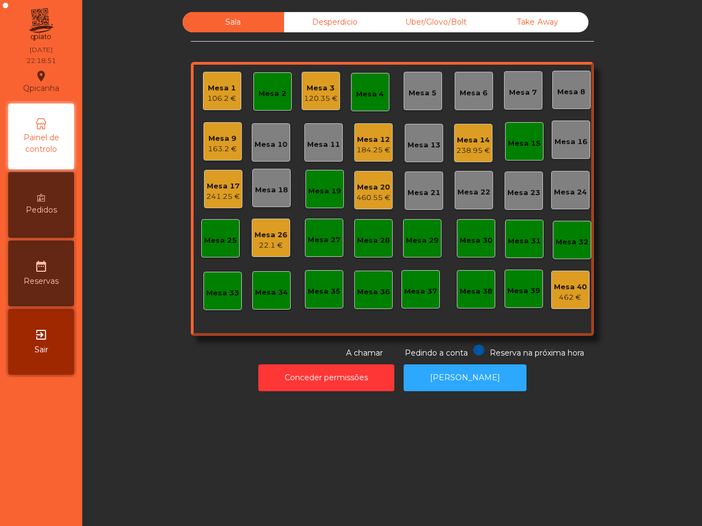
click at [363, 192] on div "460.55 €" at bounding box center [373, 197] width 34 height 11
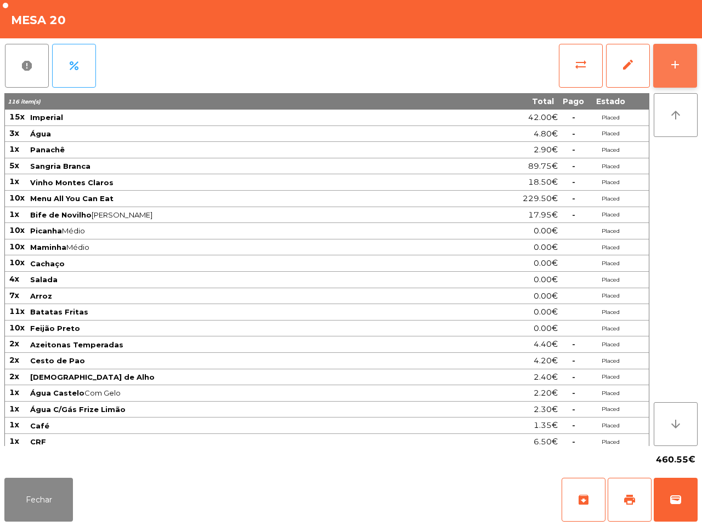
click at [666, 62] on button "add" at bounding box center [675, 66] width 44 height 44
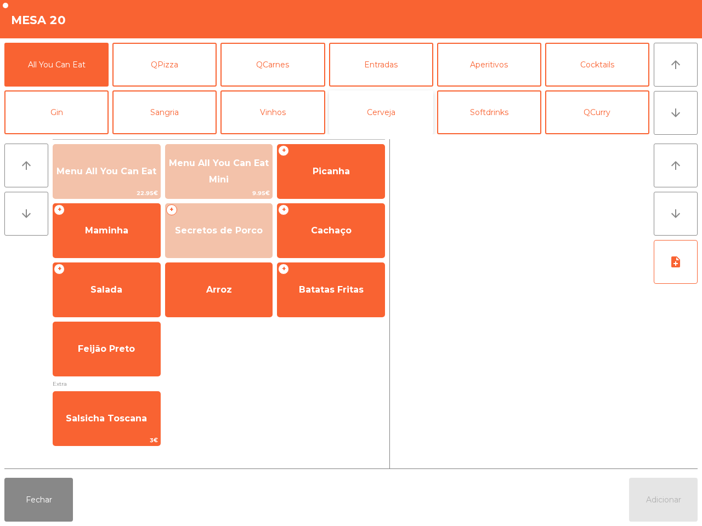
click at [357, 118] on button "Cerveja" at bounding box center [381, 112] width 104 height 44
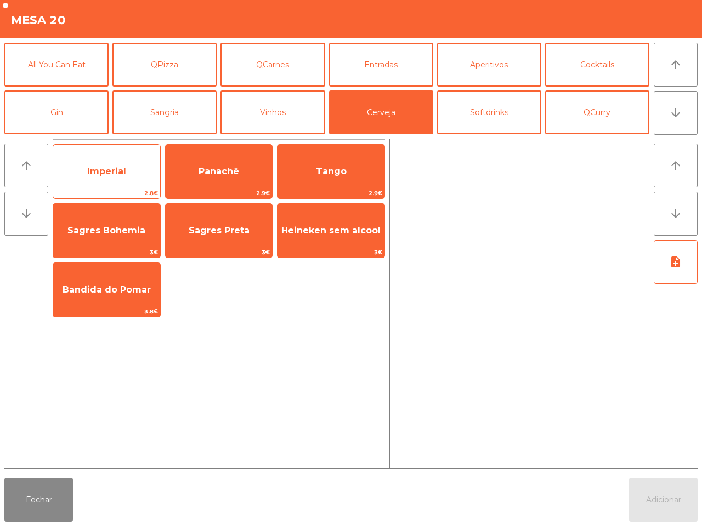
click at [116, 159] on span "Imperial" at bounding box center [106, 172] width 107 height 30
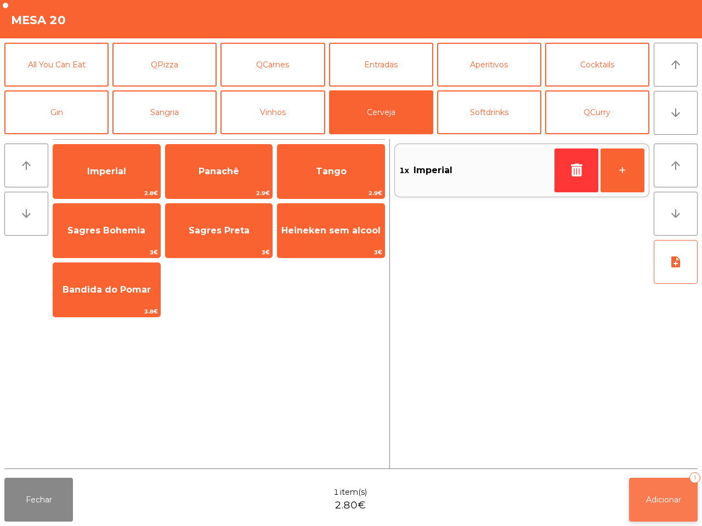
click at [679, 493] on button "Adicionar 1" at bounding box center [663, 500] width 69 height 44
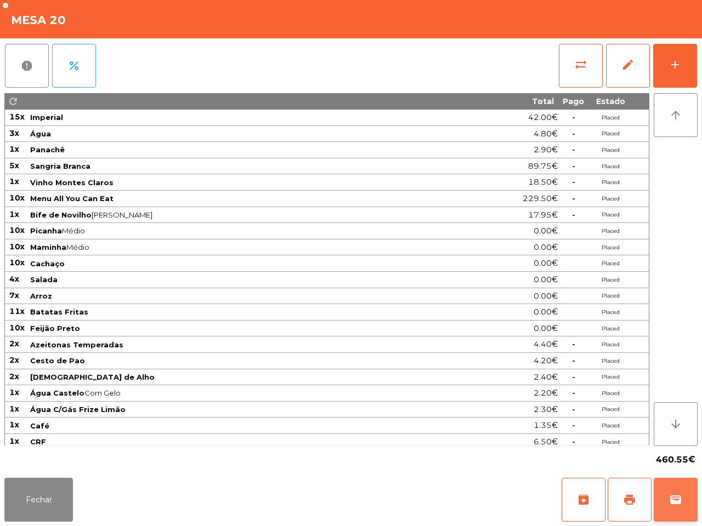
click at [672, 503] on span "wallet" at bounding box center [675, 499] width 13 height 13
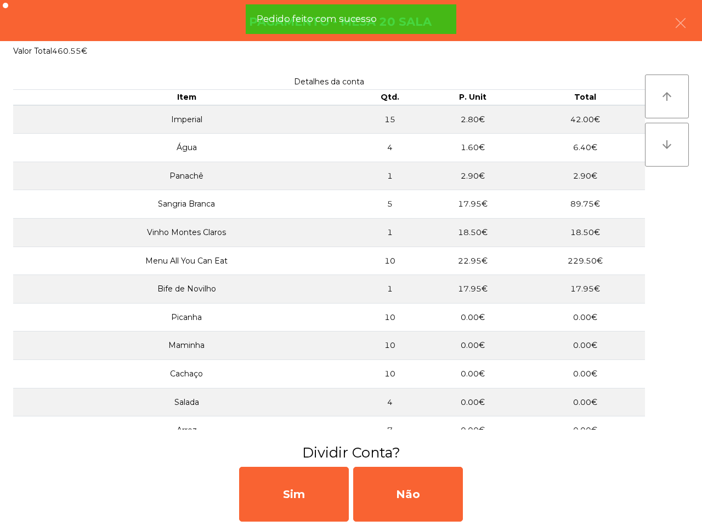
click at [683, 15] on button "button" at bounding box center [680, 24] width 31 height 33
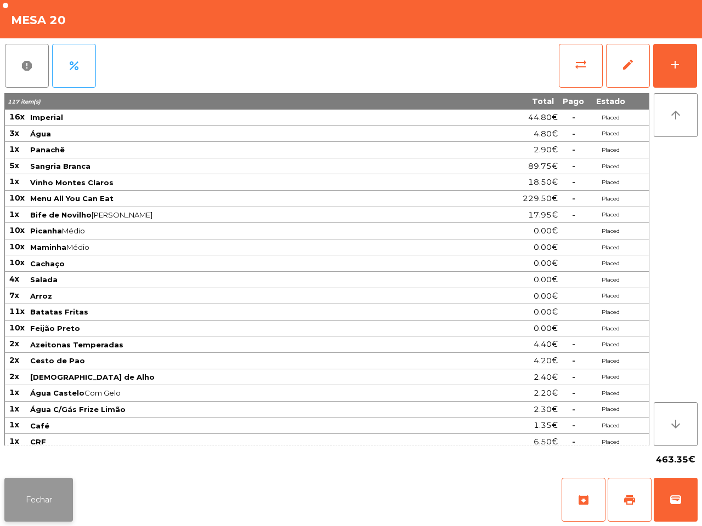
click at [23, 496] on button "Fechar" at bounding box center [38, 500] width 69 height 44
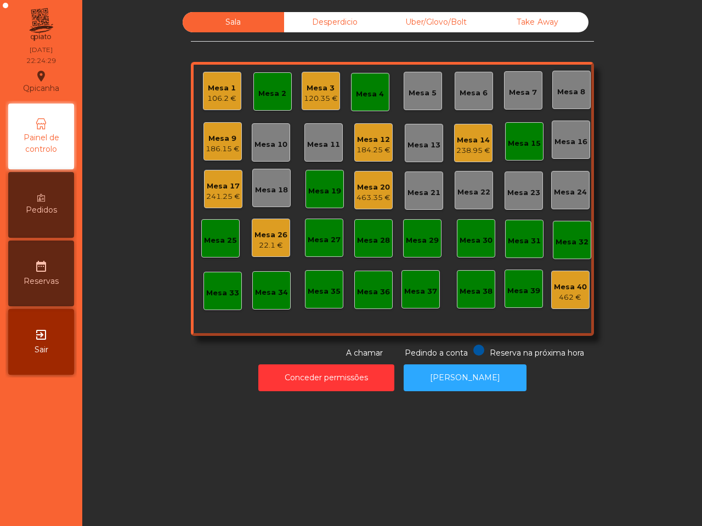
click at [318, 93] on div "120.35 €" at bounding box center [321, 98] width 34 height 11
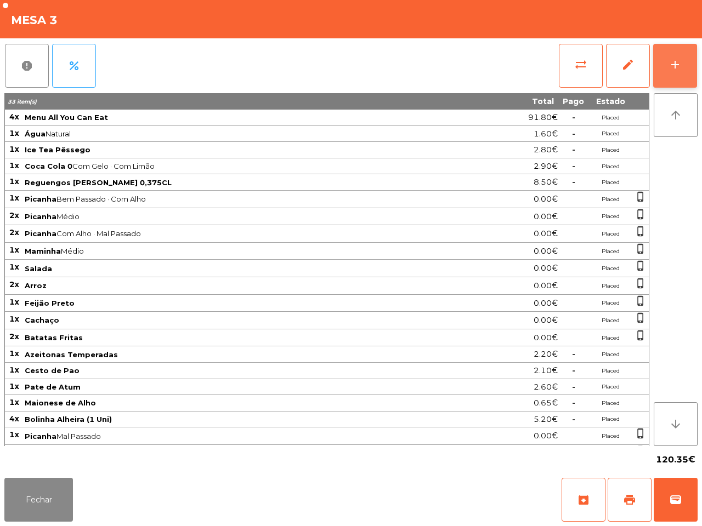
click at [670, 45] on button "add" at bounding box center [675, 66] width 44 height 44
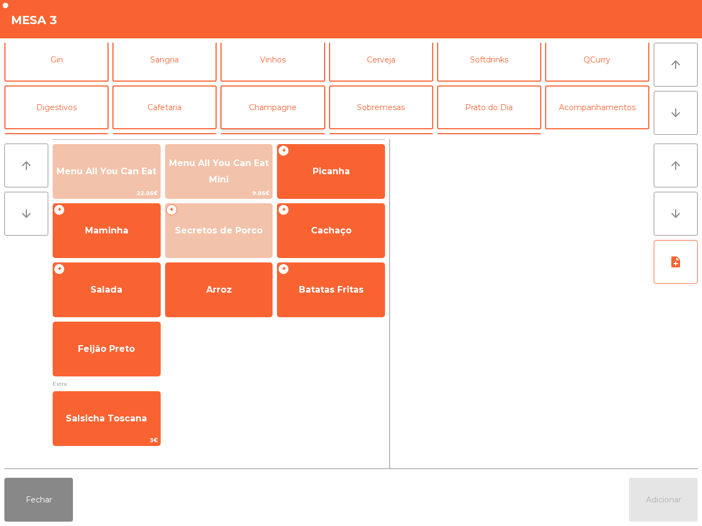
scroll to position [69, 0]
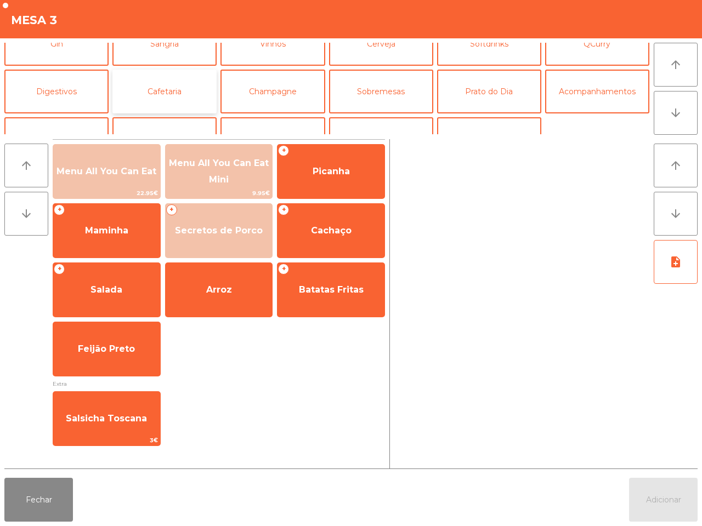
click at [177, 93] on button "Cafetaria" at bounding box center [164, 92] width 104 height 44
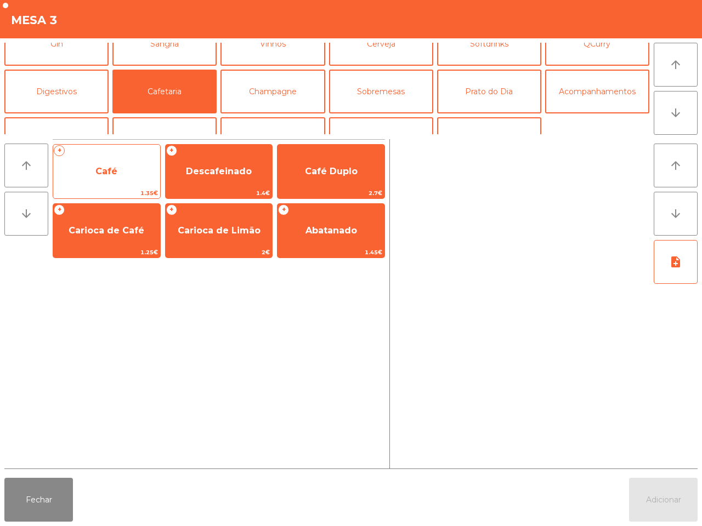
click at [103, 184] on span "Café" at bounding box center [106, 172] width 107 height 30
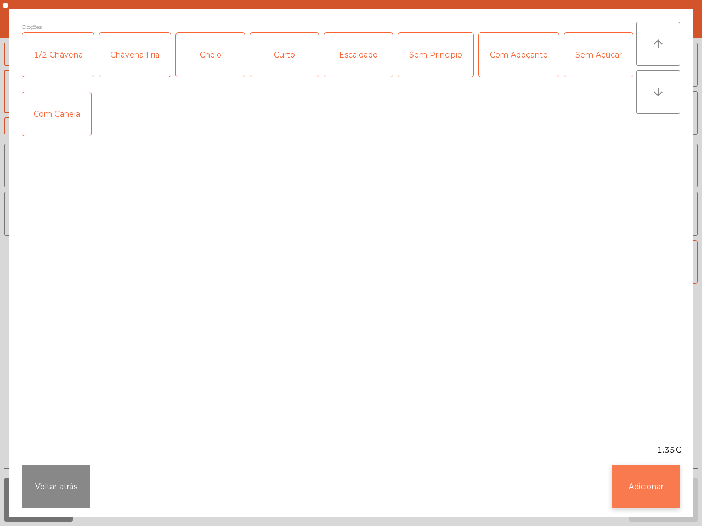
click at [658, 492] on button "Adicionar" at bounding box center [645, 487] width 69 height 44
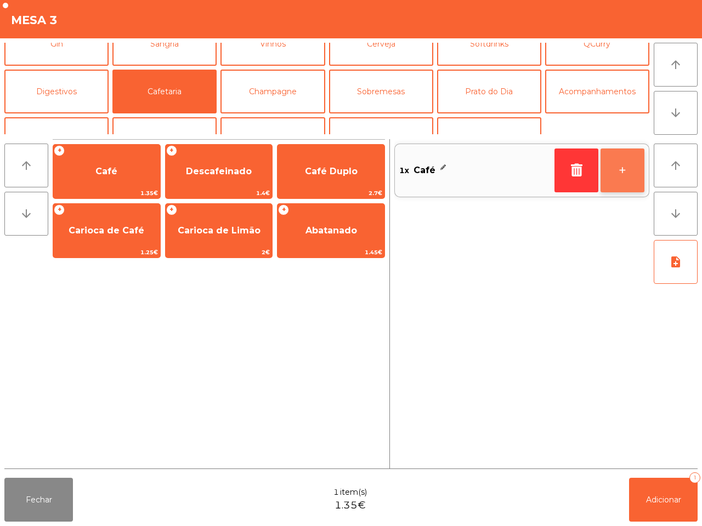
click at [621, 155] on button "+" at bounding box center [622, 171] width 44 height 44
drag, startPoint x: 700, startPoint y: 524, endPoint x: 300, endPoint y: 371, distance: 429.0
click at [300, 371] on div "+ Café 1.35€ + Descafeinado 1.4€ Café Duplo 2.7€ + Carioca de Café 1.25€ + Cari…" at bounding box center [219, 303] width 332 height 329
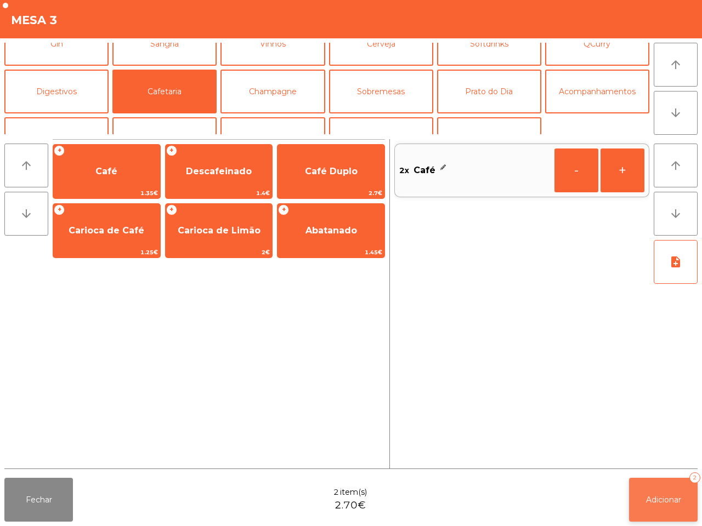
click at [669, 492] on button "Adicionar 2" at bounding box center [663, 500] width 69 height 44
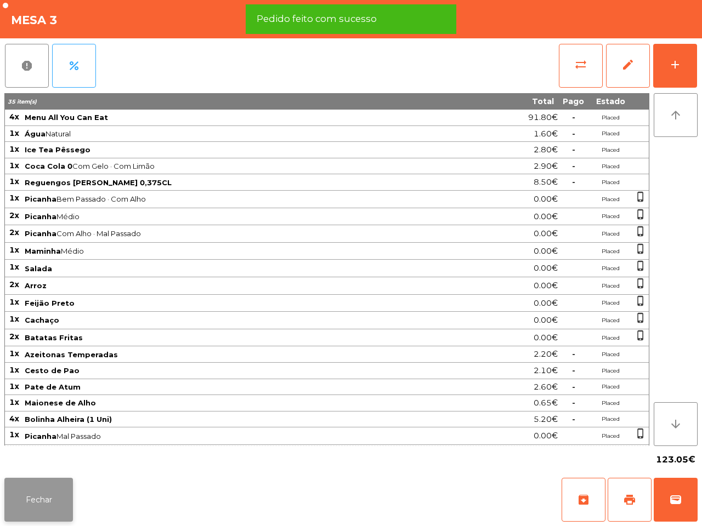
click at [22, 494] on button "Fechar" at bounding box center [38, 500] width 69 height 44
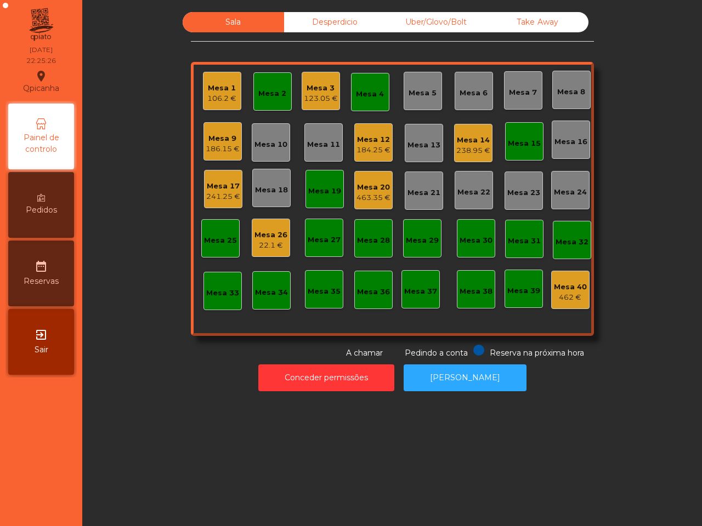
click at [328, 85] on div "Mesa 3" at bounding box center [321, 88] width 34 height 11
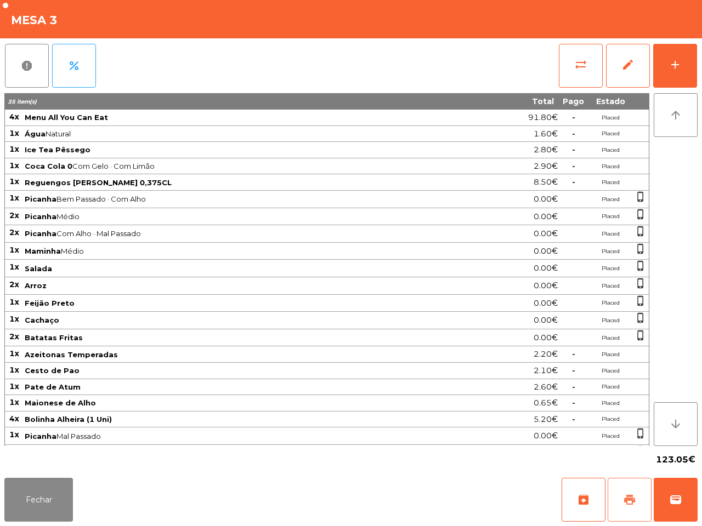
click at [623, 498] on span "print" at bounding box center [629, 499] width 13 height 13
click at [45, 489] on button "Fechar" at bounding box center [38, 500] width 69 height 44
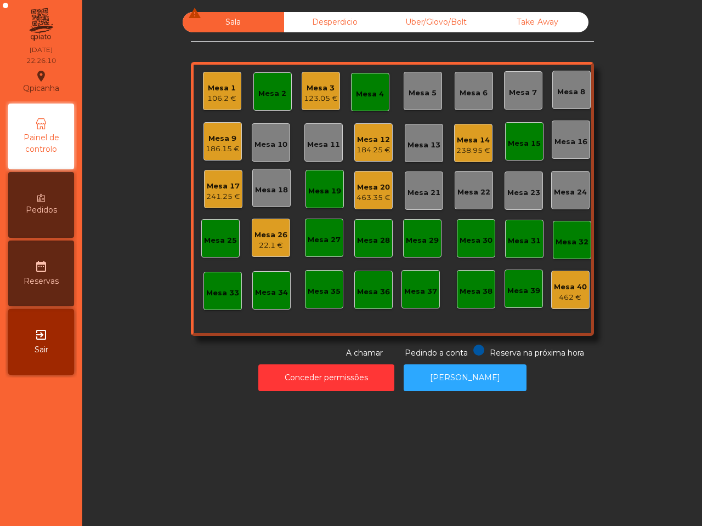
click at [224, 193] on div "241.25 €" at bounding box center [223, 196] width 34 height 11
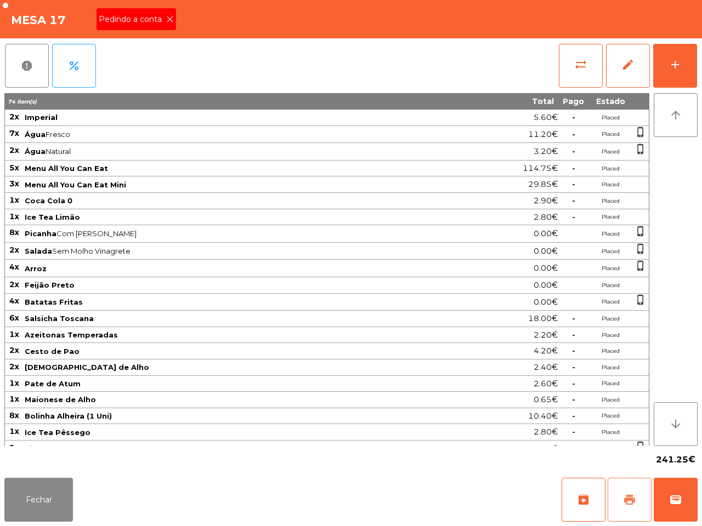
click at [629, 494] on span "print" at bounding box center [629, 499] width 13 height 13
click at [166, 18] on icon at bounding box center [170, 19] width 8 height 8
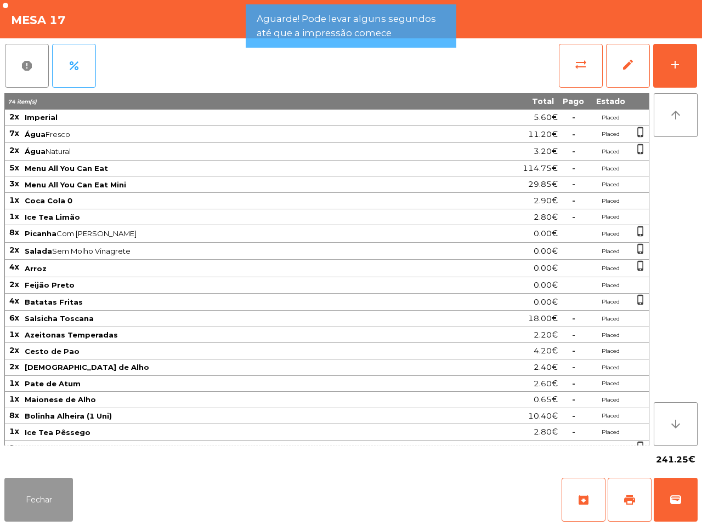
click at [47, 505] on button "Fechar" at bounding box center [38, 500] width 69 height 44
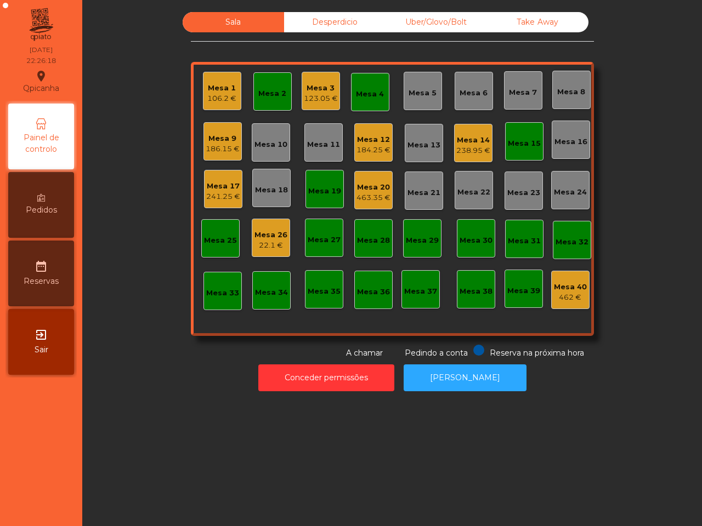
click at [276, 89] on div "Mesa 2" at bounding box center [272, 93] width 28 height 11
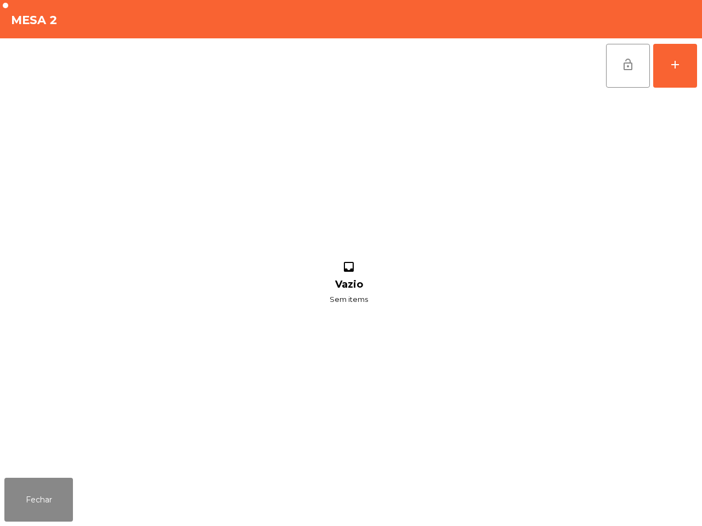
click at [607, 66] on button "lock_open" at bounding box center [628, 66] width 44 height 44
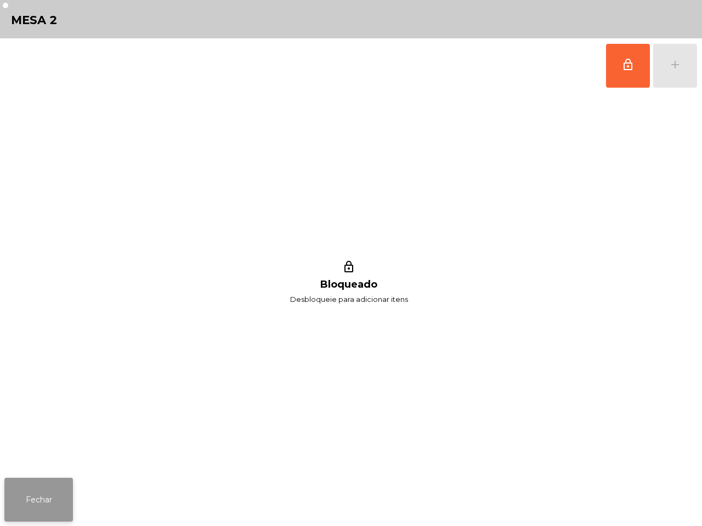
click at [39, 497] on button "Fechar" at bounding box center [38, 500] width 69 height 44
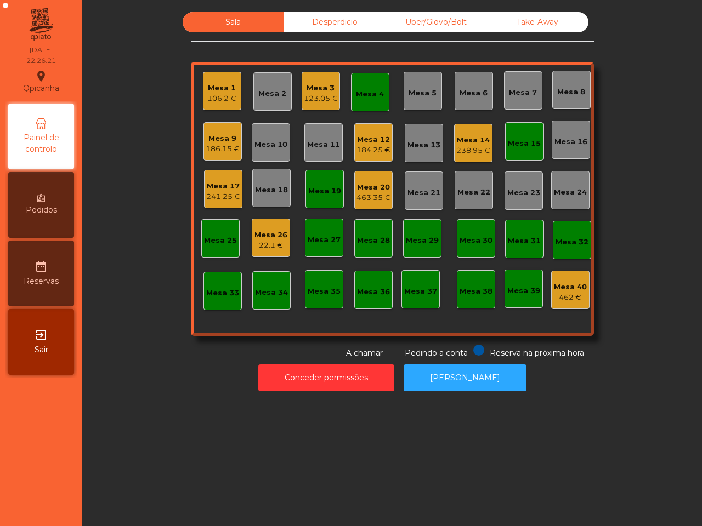
click at [362, 84] on div "Mesa 4" at bounding box center [370, 91] width 28 height 15
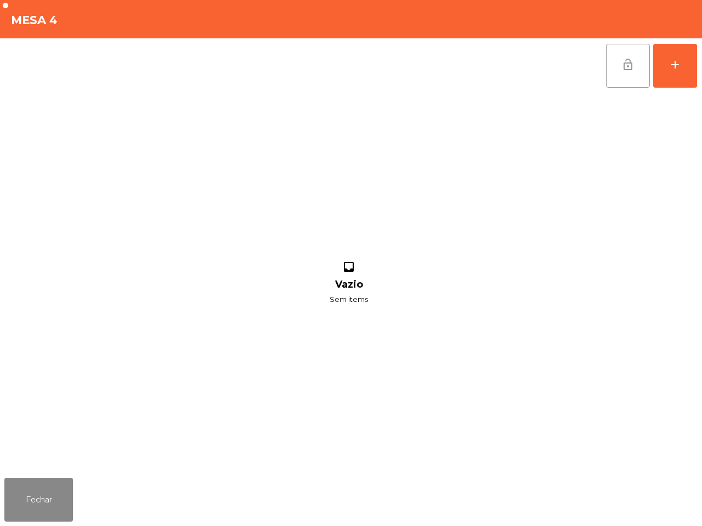
click at [610, 66] on button "lock_open" at bounding box center [628, 66] width 44 height 44
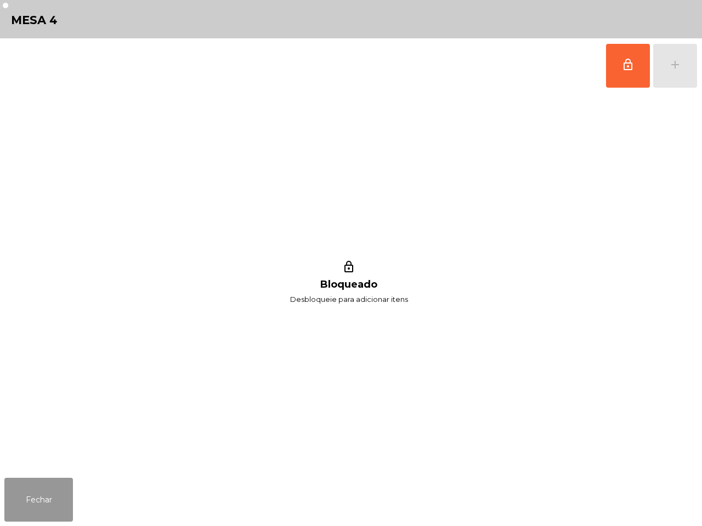
click at [34, 480] on button "Fechar" at bounding box center [38, 500] width 69 height 44
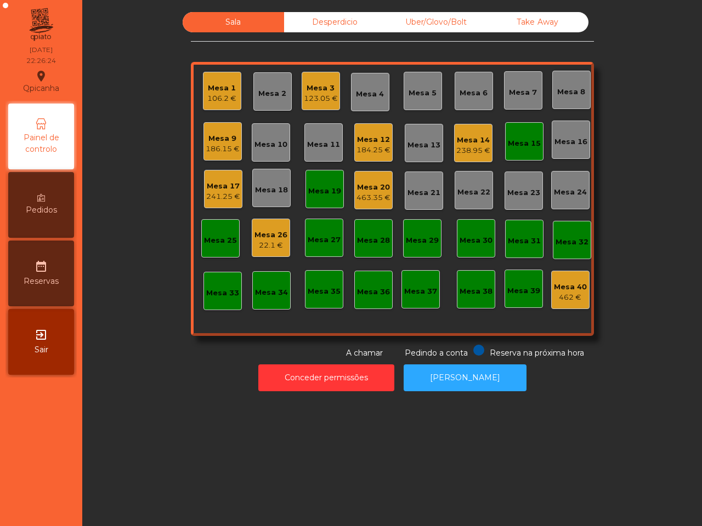
click at [505, 133] on div "Mesa 15" at bounding box center [524, 141] width 38 height 38
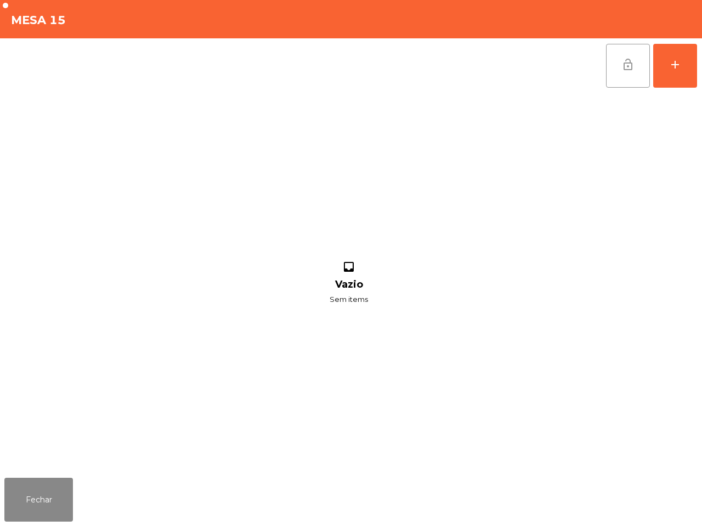
click at [609, 62] on button "lock_open" at bounding box center [628, 66] width 44 height 44
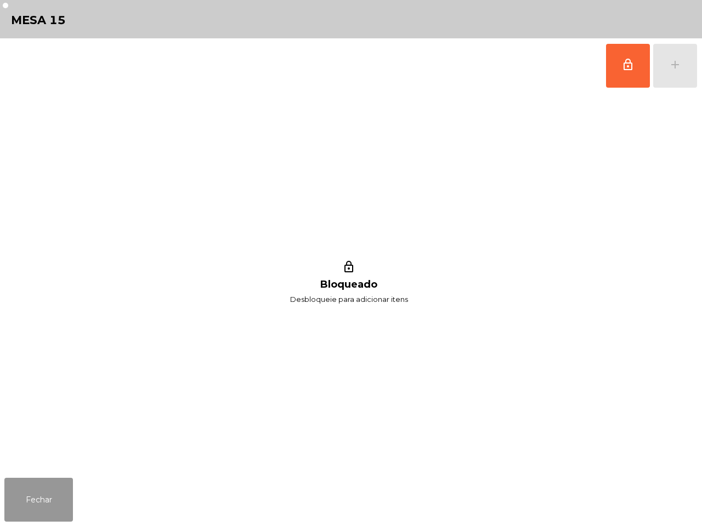
click at [67, 492] on button "Fechar" at bounding box center [38, 500] width 69 height 44
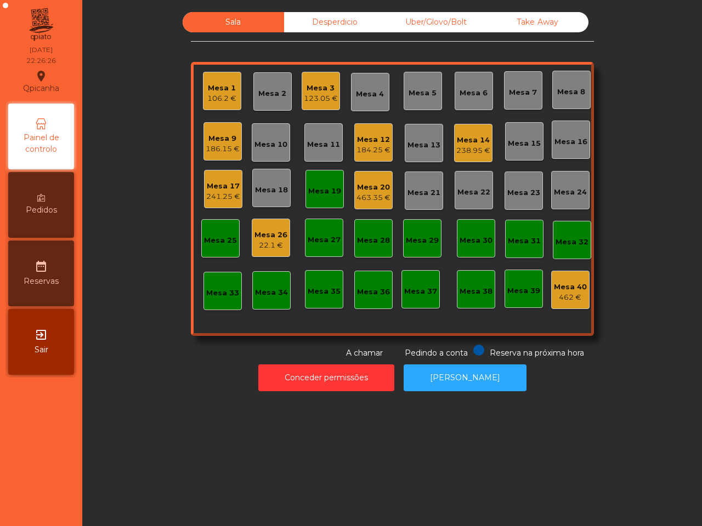
click at [315, 185] on div "Mesa 19" at bounding box center [324, 188] width 33 height 15
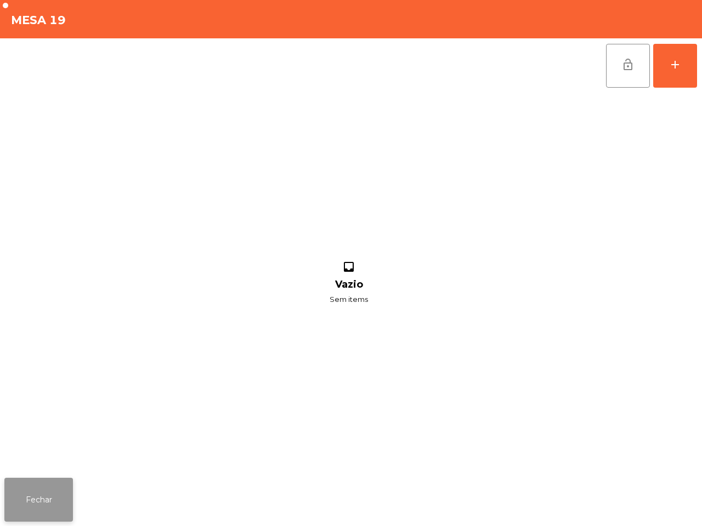
click at [614, 69] on button "lock_open" at bounding box center [628, 66] width 44 height 44
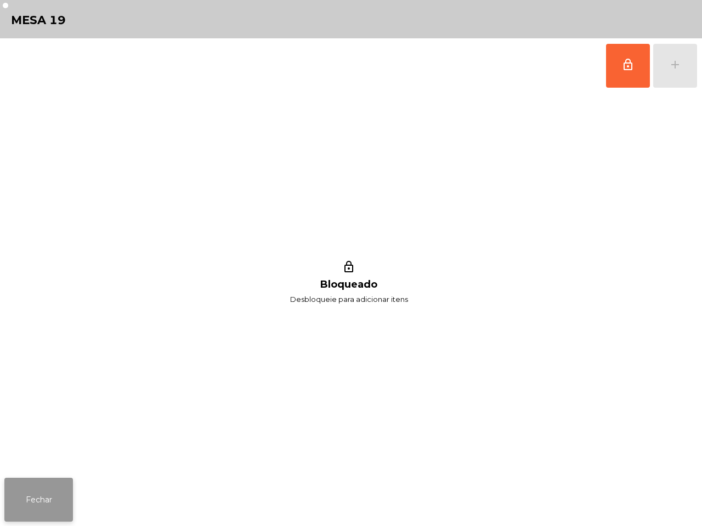
click at [29, 506] on button "Fechar" at bounding box center [38, 500] width 69 height 44
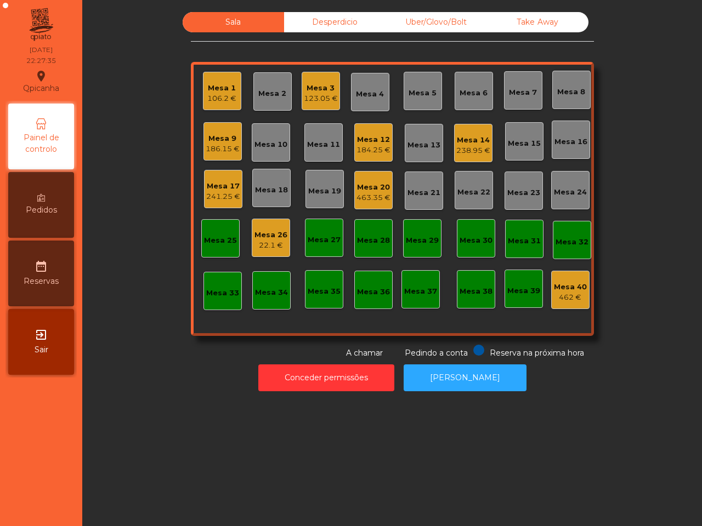
drag, startPoint x: 91, startPoint y: 414, endPoint x: 162, endPoint y: 366, distance: 85.6
click at [92, 414] on div "Sala Desperdicio Uber/Glovo/Bolt Take Away Mesa 1 106.2 € Mesa 2 Mesa 3 123.05 …" at bounding box center [391, 263] width 619 height 526
click at [466, 140] on div "Mesa 14" at bounding box center [473, 140] width 34 height 11
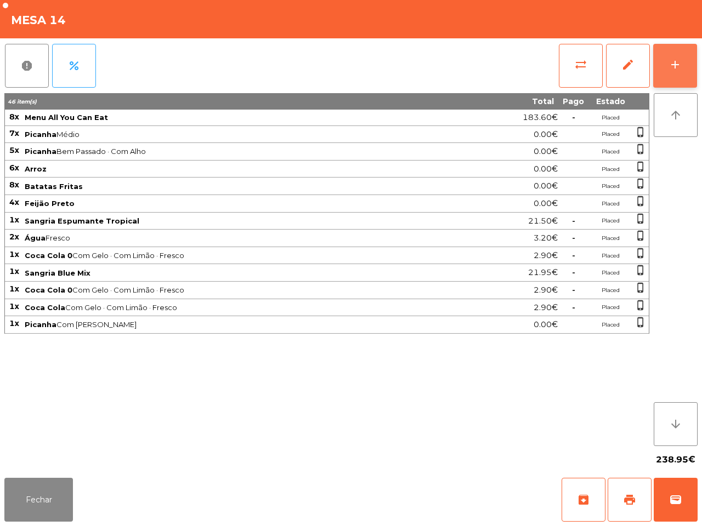
click at [668, 60] on div "add" at bounding box center [674, 64] width 13 height 13
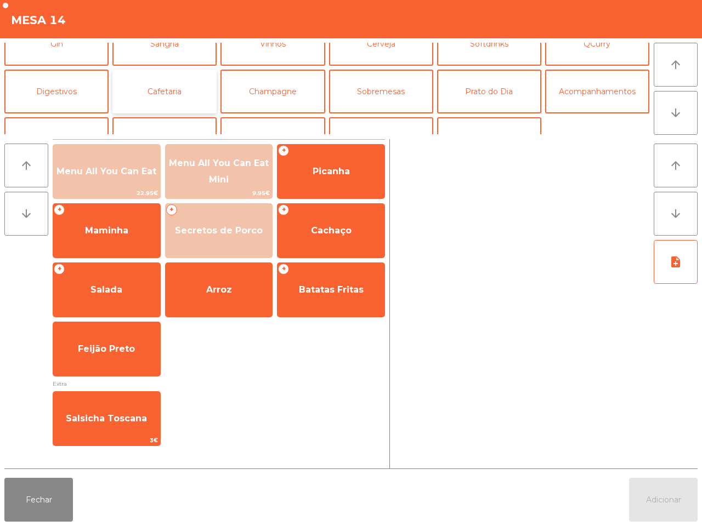
click at [203, 96] on button "Cafetaria" at bounding box center [164, 92] width 104 height 44
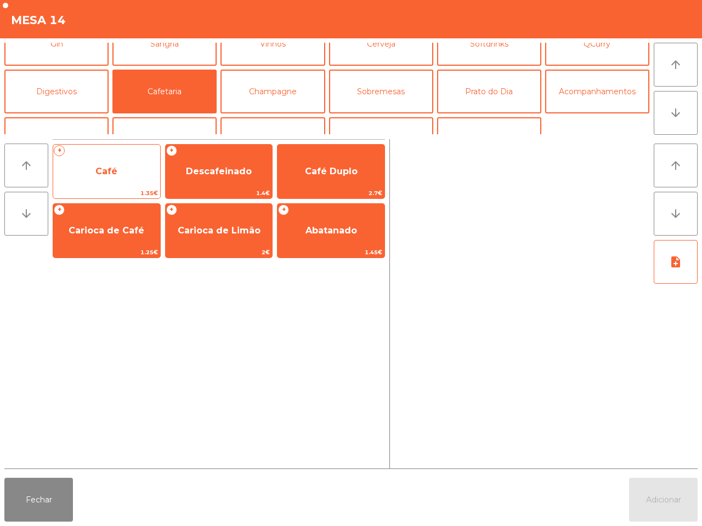
click at [149, 158] on span "Café" at bounding box center [106, 172] width 107 height 30
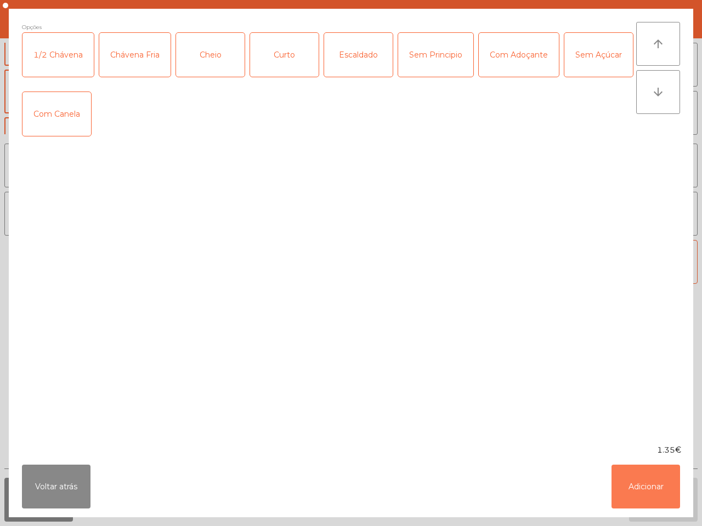
click at [635, 489] on button "Adicionar" at bounding box center [645, 487] width 69 height 44
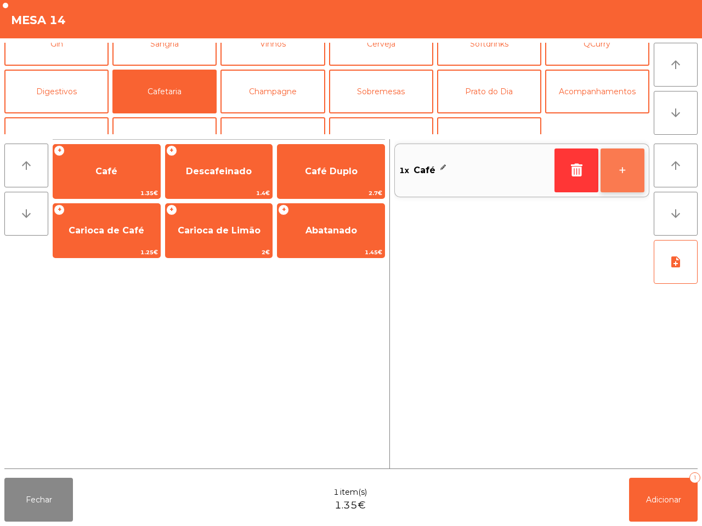
click at [629, 170] on button "+" at bounding box center [622, 171] width 44 height 44
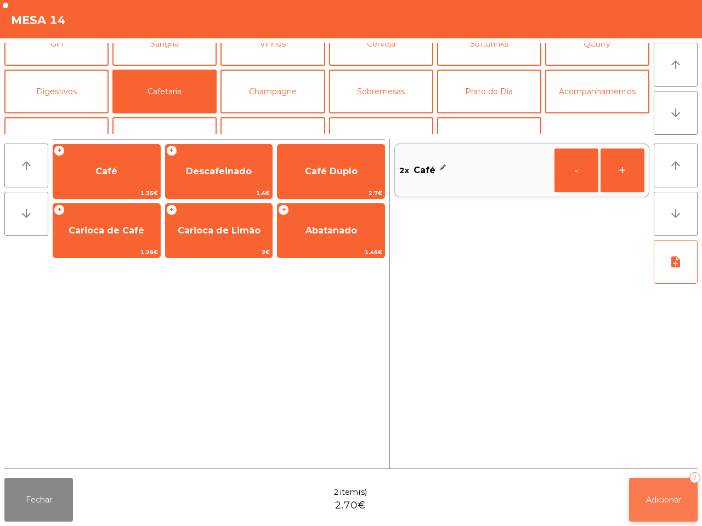
click at [647, 499] on span "Adicionar" at bounding box center [663, 500] width 35 height 10
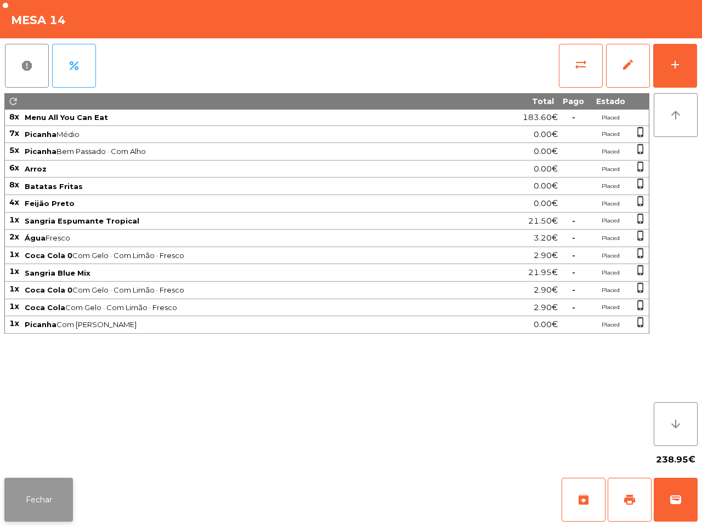
click at [47, 493] on button "Fechar" at bounding box center [38, 500] width 69 height 44
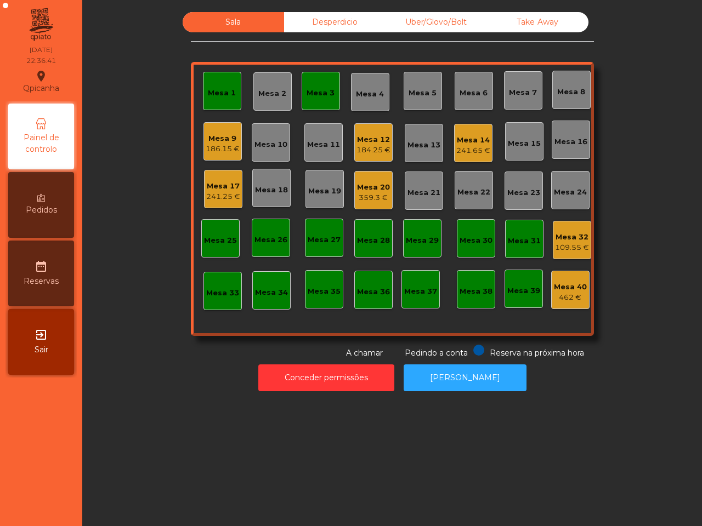
click at [366, 201] on div "359.3 €" at bounding box center [373, 197] width 33 height 11
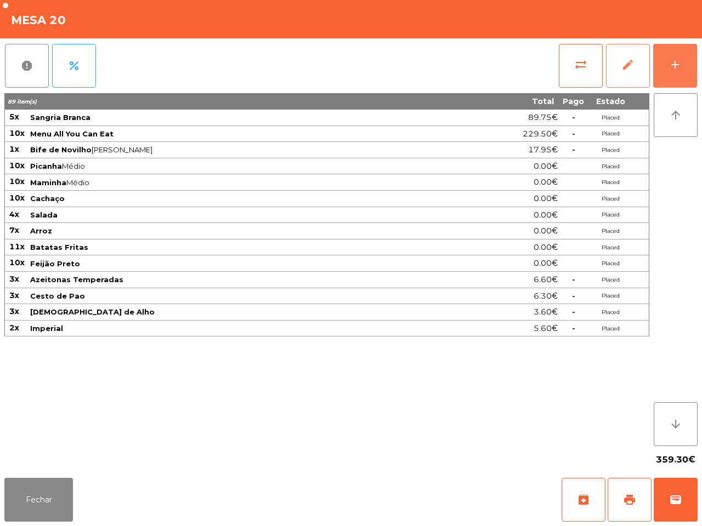
click at [671, 56] on button "add" at bounding box center [675, 66] width 44 height 44
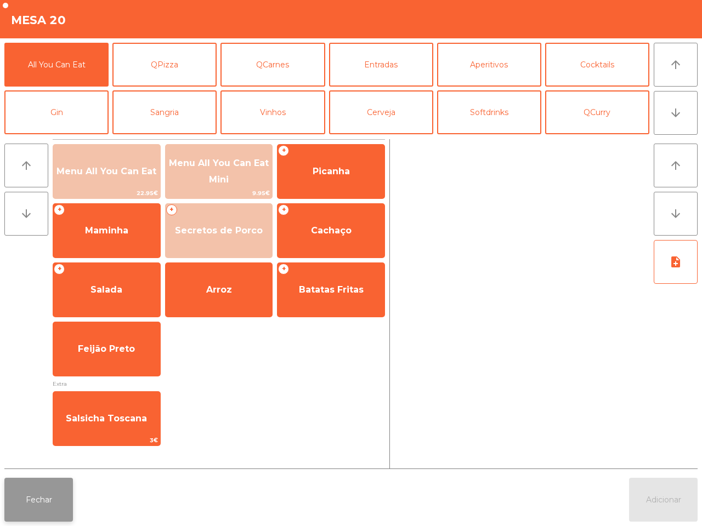
click at [43, 481] on button "Fechar" at bounding box center [38, 500] width 69 height 44
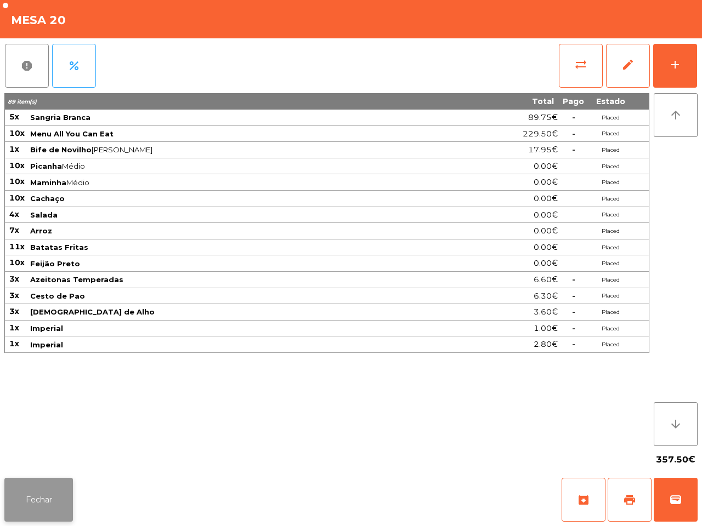
click at [45, 482] on button "Fechar" at bounding box center [38, 500] width 69 height 44
drag, startPoint x: 58, startPoint y: 491, endPoint x: 61, endPoint y: 486, distance: 5.9
click at [58, 489] on button "Fechar" at bounding box center [38, 500] width 69 height 44
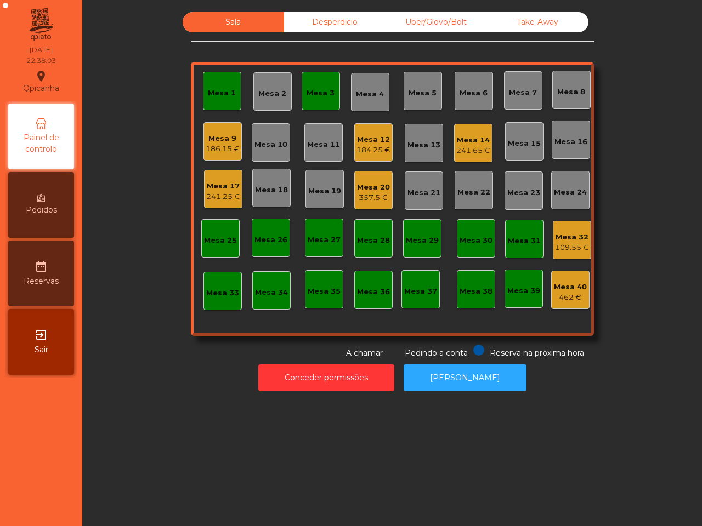
click at [212, 182] on div "Mesa 17" at bounding box center [223, 186] width 34 height 11
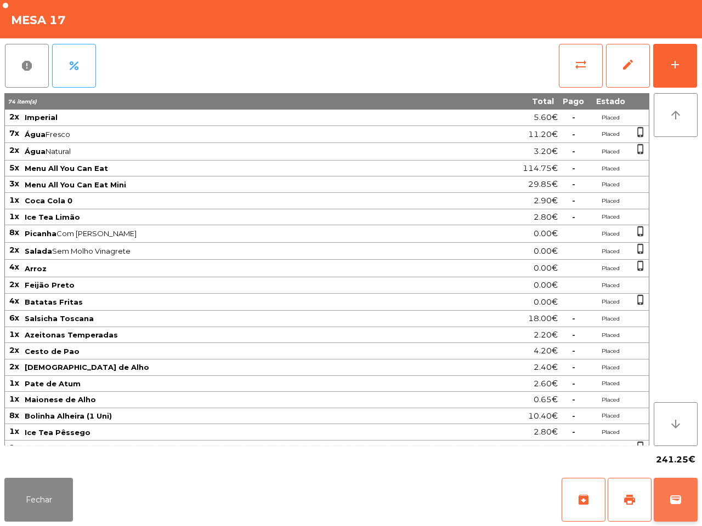
click at [673, 494] on span "wallet" at bounding box center [675, 499] width 13 height 13
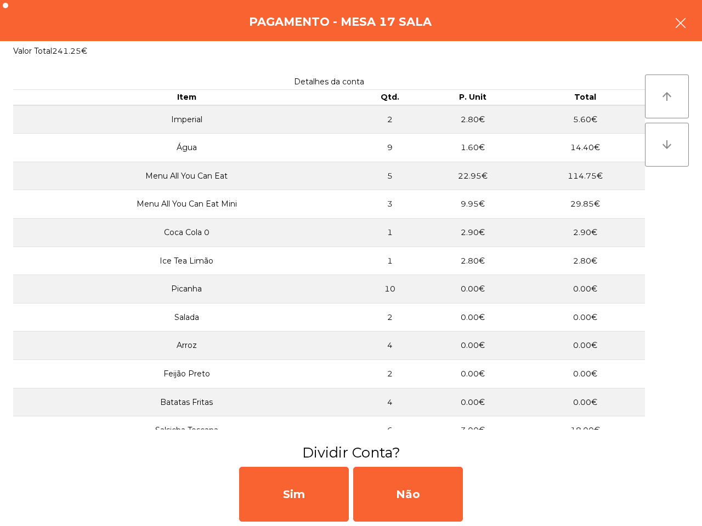
click at [681, 23] on icon "button" at bounding box center [680, 22] width 13 height 13
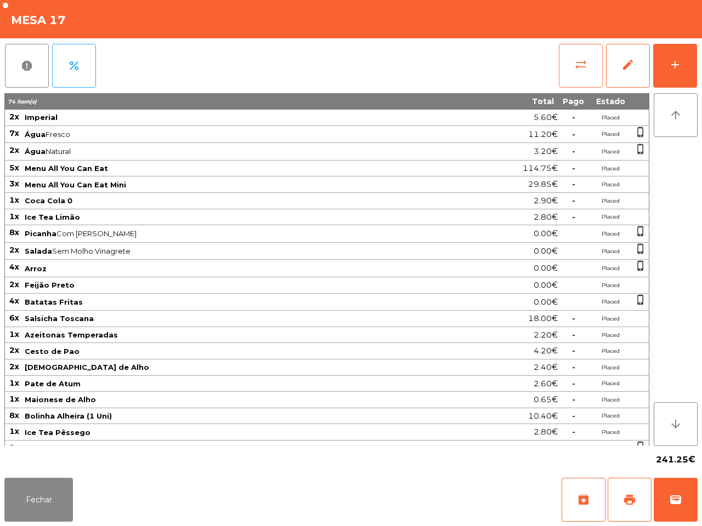
click at [578, 70] on span "sync_alt" at bounding box center [580, 64] width 13 height 13
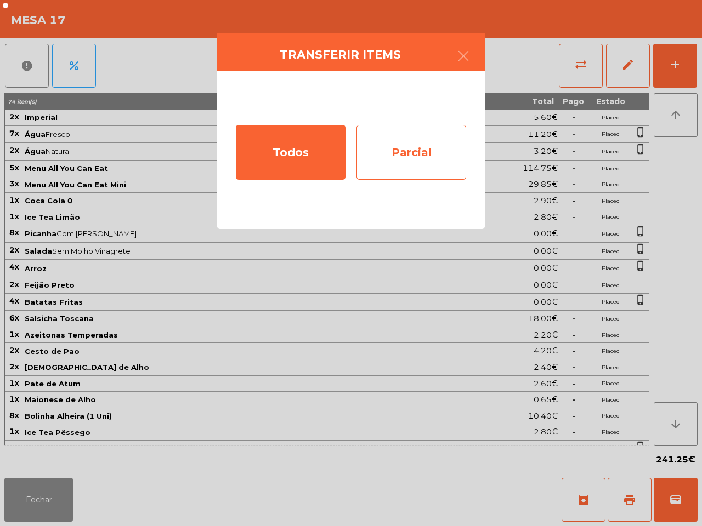
click at [406, 141] on div "Parcial" at bounding box center [411, 152] width 110 height 55
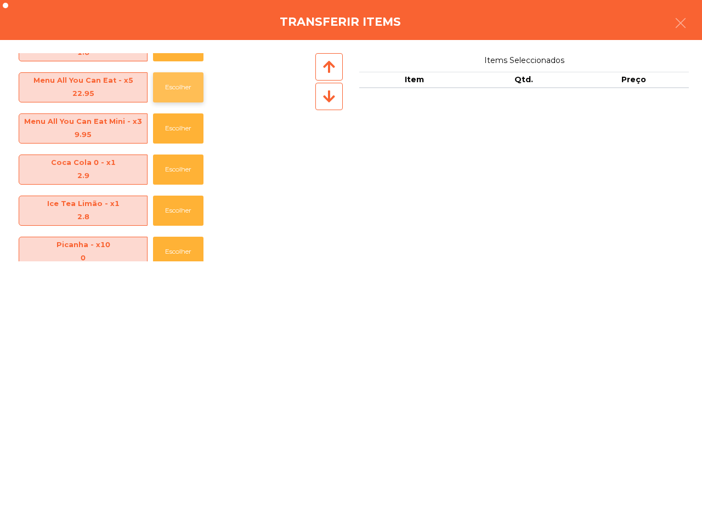
click at [173, 93] on button "Escolher" at bounding box center [178, 87] width 50 height 30
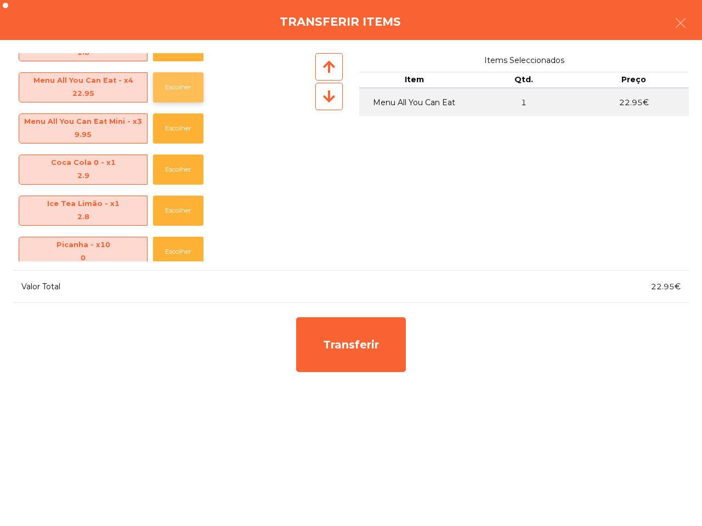
click at [173, 93] on button "Escolher" at bounding box center [178, 87] width 50 height 30
click at [179, 127] on button "Escolher" at bounding box center [178, 128] width 50 height 30
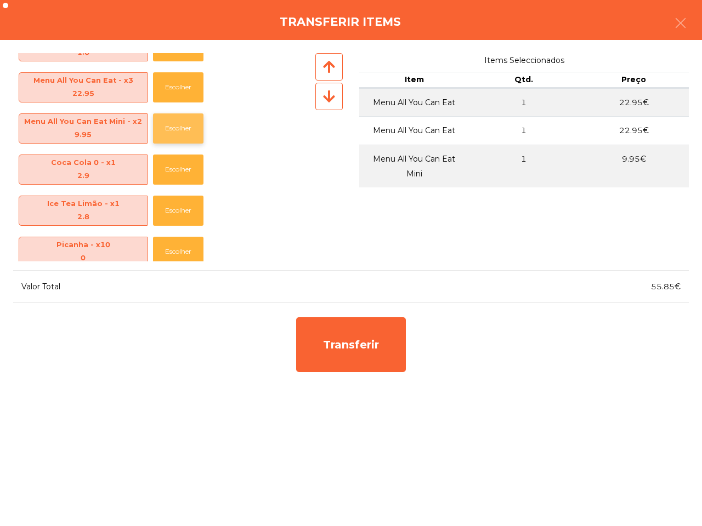
click at [179, 126] on button "Escolher" at bounding box center [178, 128] width 50 height 30
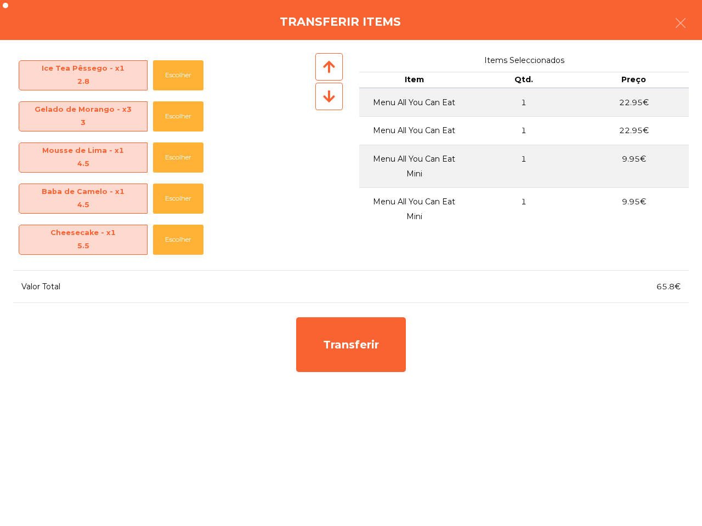
scroll to position [754, 0]
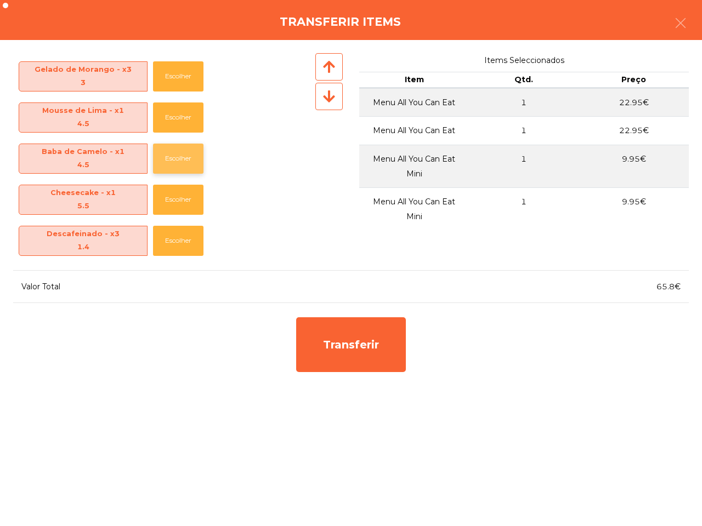
click at [176, 151] on button "Escolher" at bounding box center [178, 159] width 50 height 30
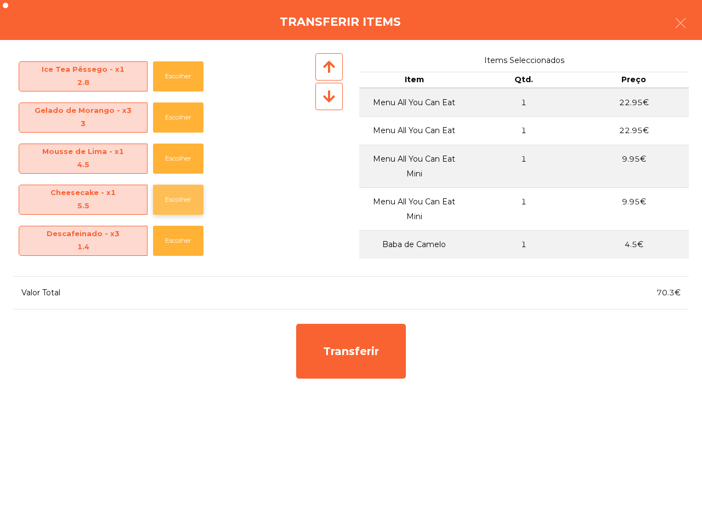
click at [173, 196] on button "Escolher" at bounding box center [178, 200] width 50 height 30
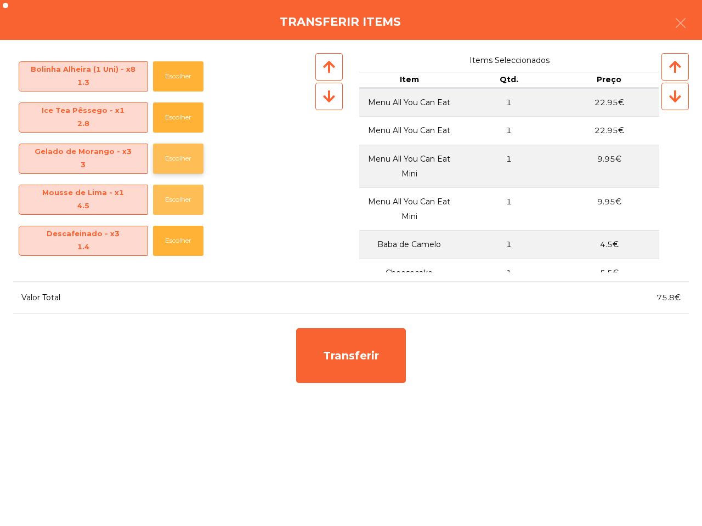
click at [168, 207] on button "Escolher" at bounding box center [178, 200] width 50 height 30
click at [180, 198] on button "Escolher" at bounding box center [178, 200] width 50 height 30
click at [181, 199] on button "Escolher" at bounding box center [178, 200] width 50 height 30
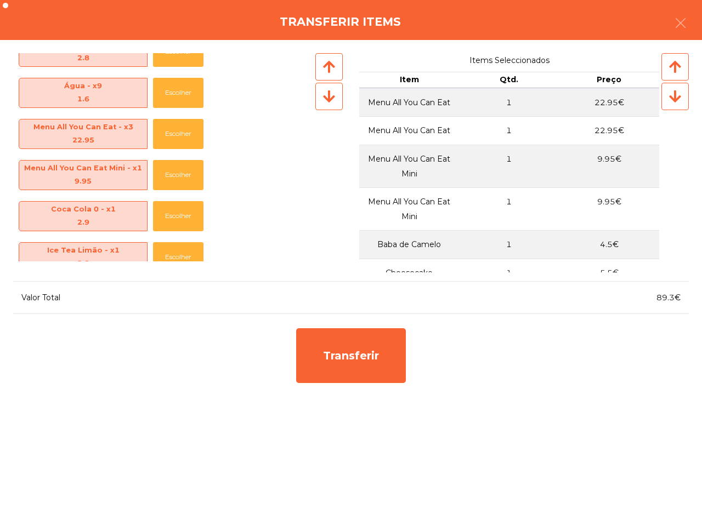
scroll to position [0, 0]
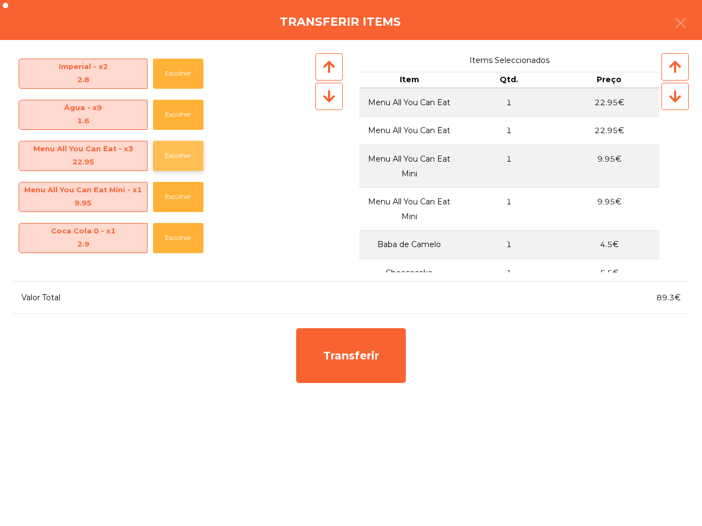
click at [170, 156] on button "Escolher" at bounding box center [178, 156] width 50 height 30
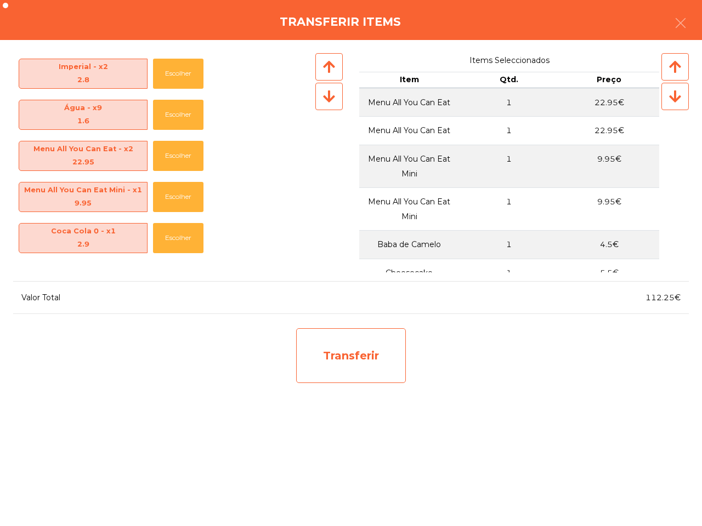
click at [362, 347] on div "Transferir" at bounding box center [351, 355] width 110 height 55
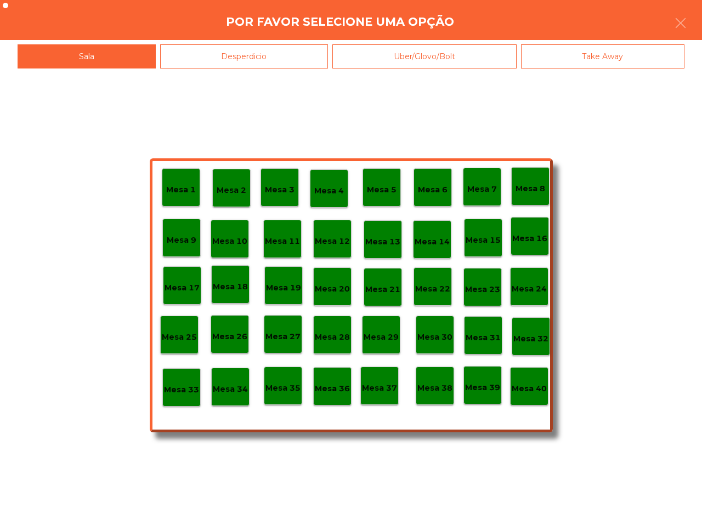
click at [184, 391] on p "Mesa 33" at bounding box center [181, 390] width 35 height 13
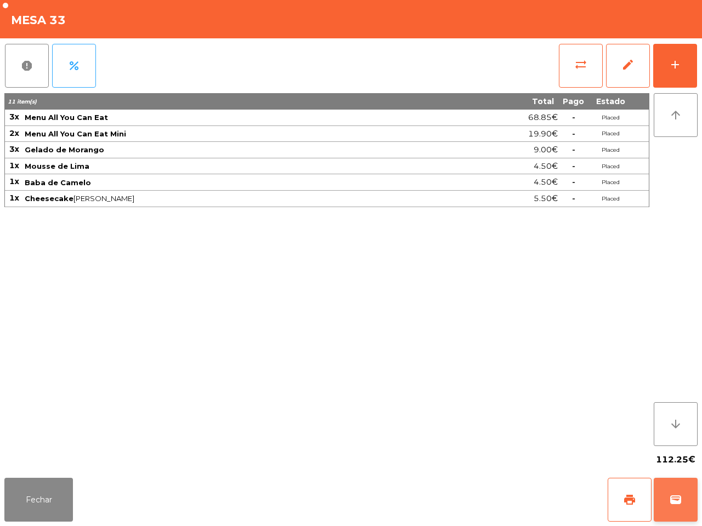
click at [671, 494] on span "wallet" at bounding box center [675, 499] width 13 height 13
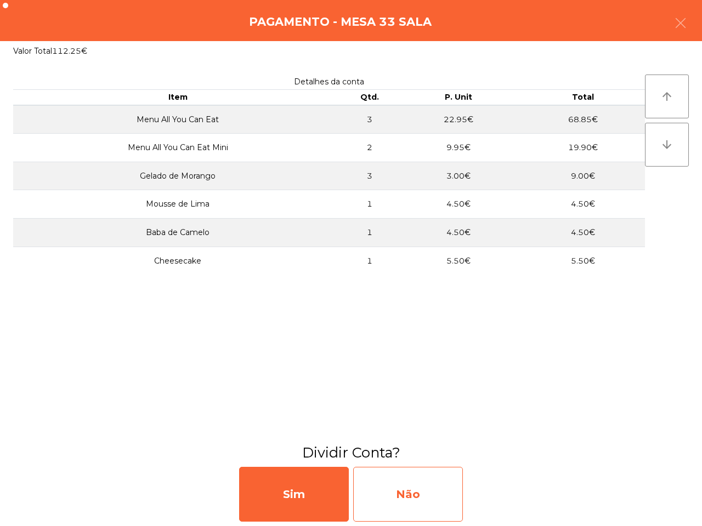
click at [407, 492] on div "Não" at bounding box center [408, 494] width 110 height 55
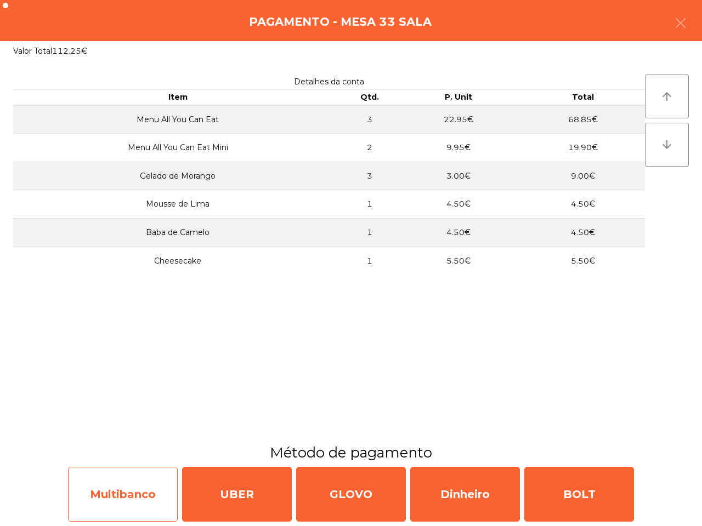
click at [132, 485] on div "Multibanco" at bounding box center [123, 494] width 110 height 55
select select "**"
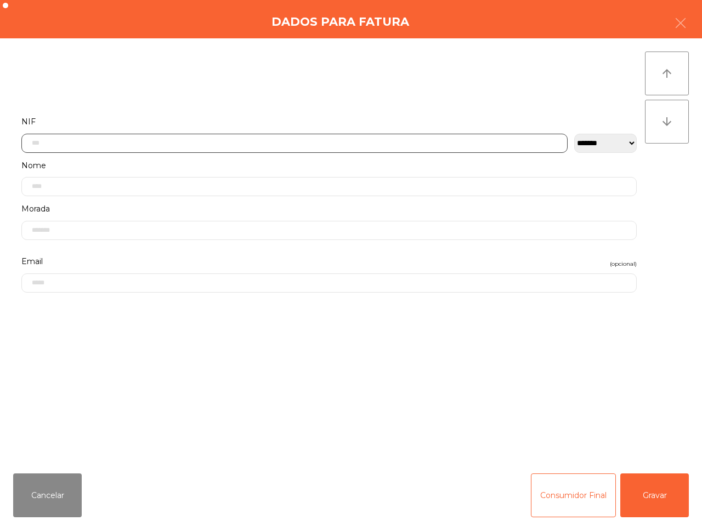
click at [104, 141] on input "text" at bounding box center [294, 143] width 546 height 19
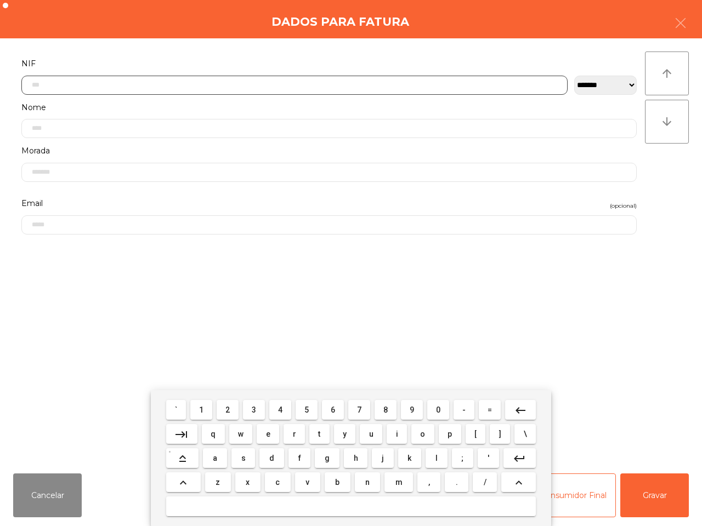
scroll to position [61, 0]
click at [304, 404] on button "5" at bounding box center [306, 410] width 22 height 20
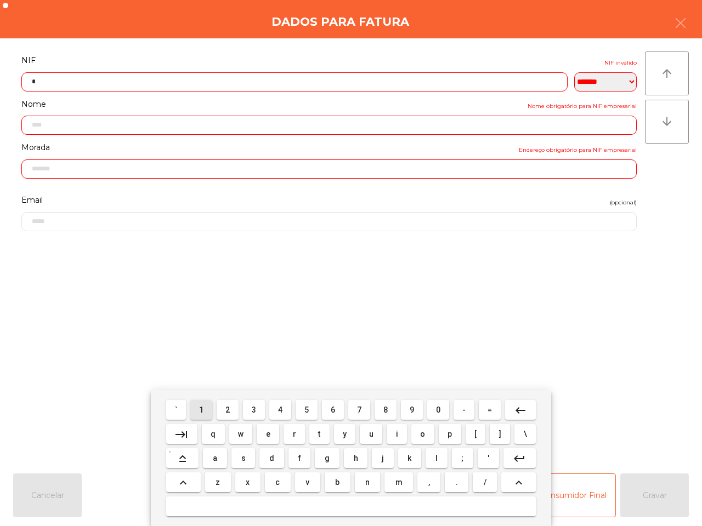
click at [203, 407] on span "1" at bounding box center [201, 410] width 4 height 9
click at [300, 406] on button "5" at bounding box center [306, 410] width 22 height 20
click at [255, 411] on span "3" at bounding box center [254, 410] width 4 height 9
click at [439, 407] on button "0" at bounding box center [438, 410] width 22 height 20
click at [206, 408] on button "1" at bounding box center [201, 410] width 22 height 20
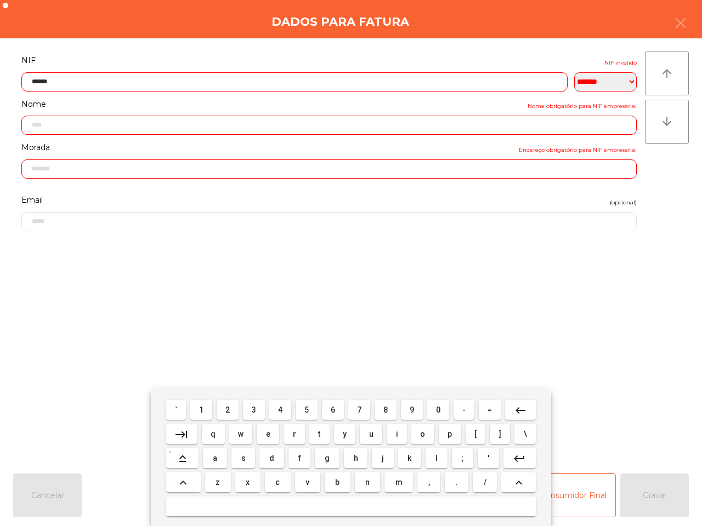
click at [333, 407] on span "6" at bounding box center [332, 410] width 4 height 9
click at [360, 407] on span "7" at bounding box center [359, 410] width 4 height 9
click at [203, 406] on span "1" at bounding box center [201, 410] width 4 height 9
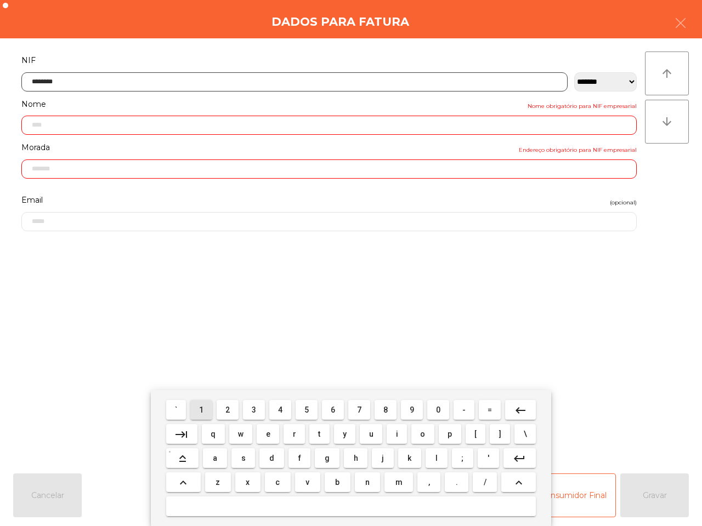
type input "*********"
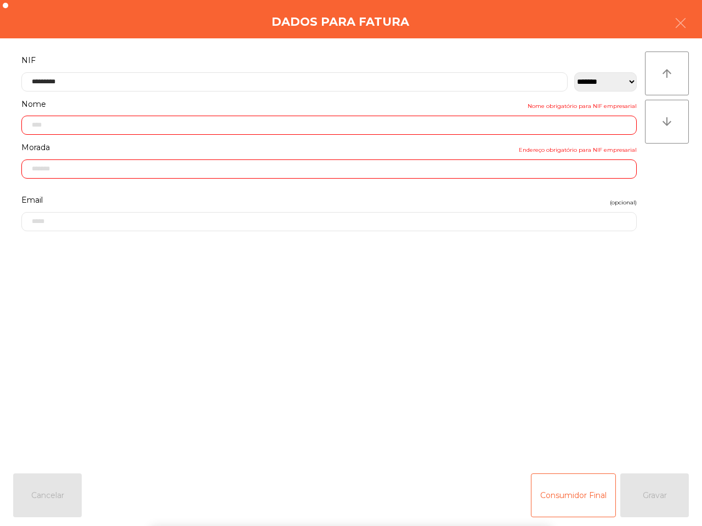
click at [203, 340] on form "**********" at bounding box center [328, 253] width 631 height 400
type input "**********"
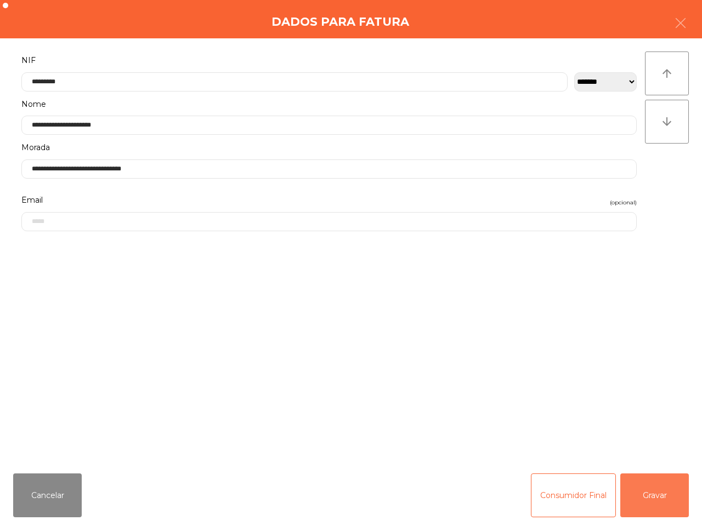
click at [648, 497] on button "Gravar" at bounding box center [654, 496] width 69 height 44
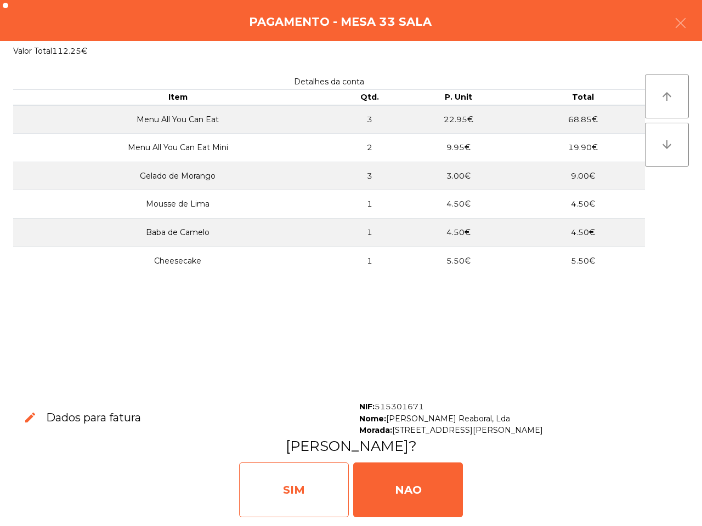
click at [319, 481] on div "SIM" at bounding box center [294, 490] width 110 height 55
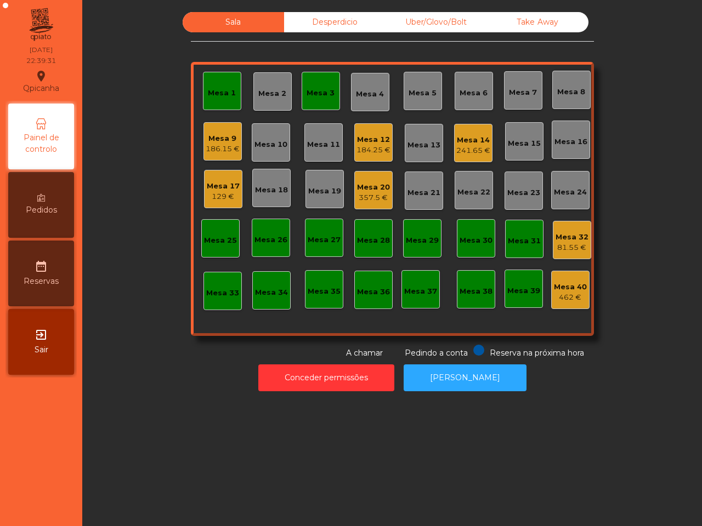
click at [213, 195] on div "129 €" at bounding box center [223, 196] width 33 height 11
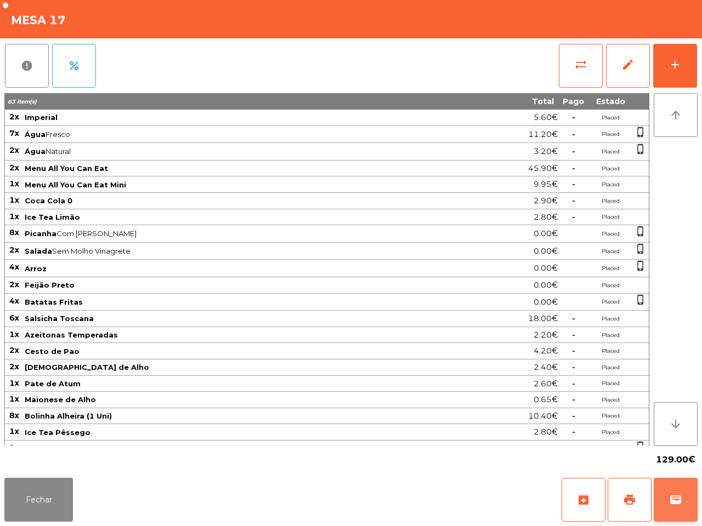
click at [675, 493] on span "wallet" at bounding box center [675, 499] width 13 height 13
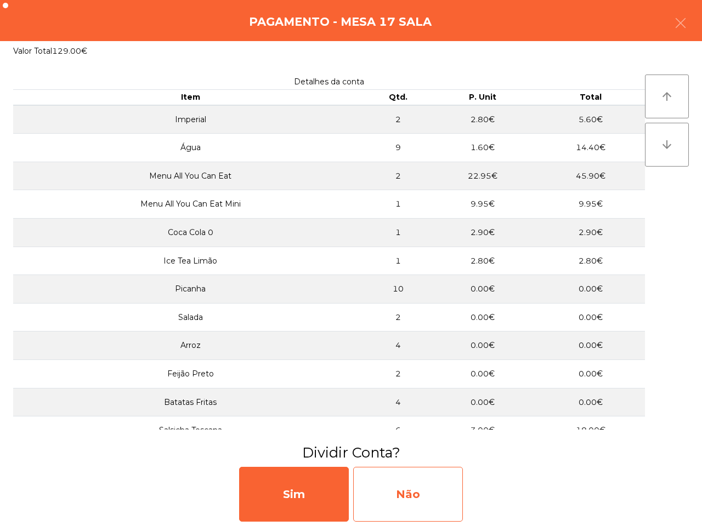
click at [385, 495] on div "Não" at bounding box center [408, 494] width 110 height 55
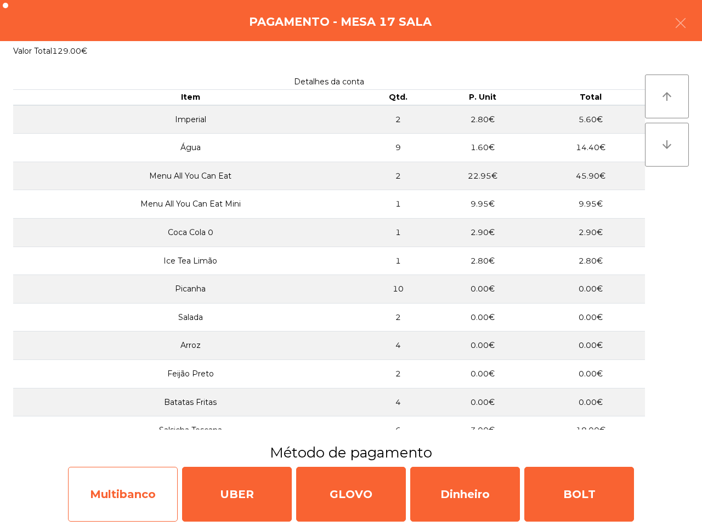
click at [111, 491] on div "Multibanco" at bounding box center [123, 494] width 110 height 55
select select "**"
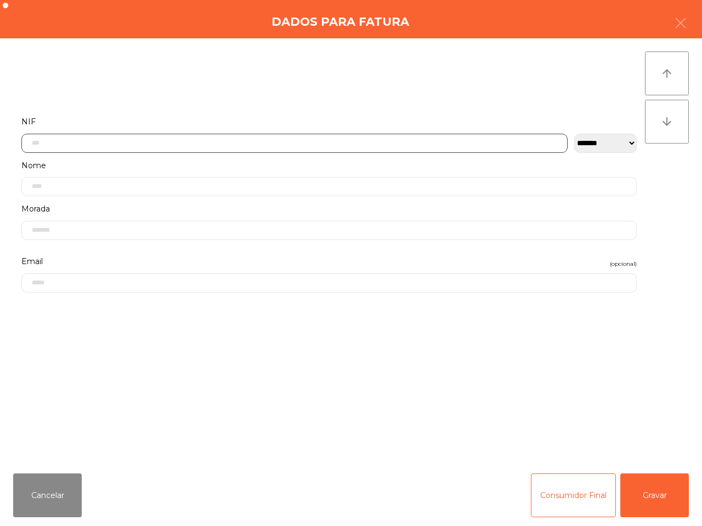
click at [83, 140] on input "text" at bounding box center [294, 143] width 546 height 19
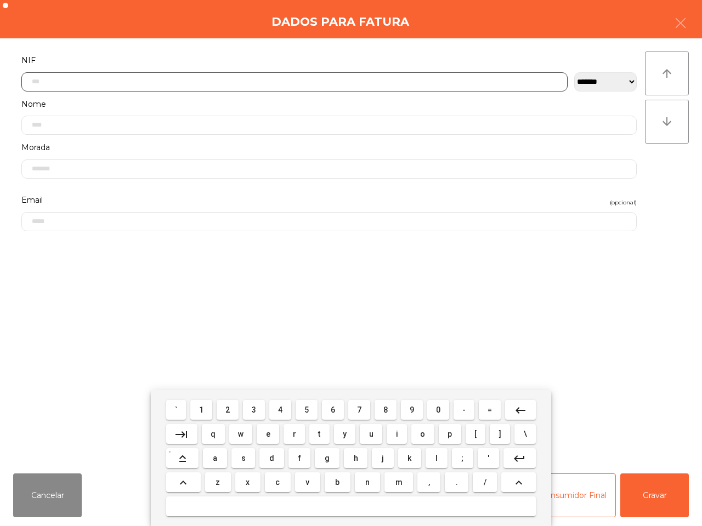
click at [226, 407] on span "2" at bounding box center [227, 410] width 4 height 9
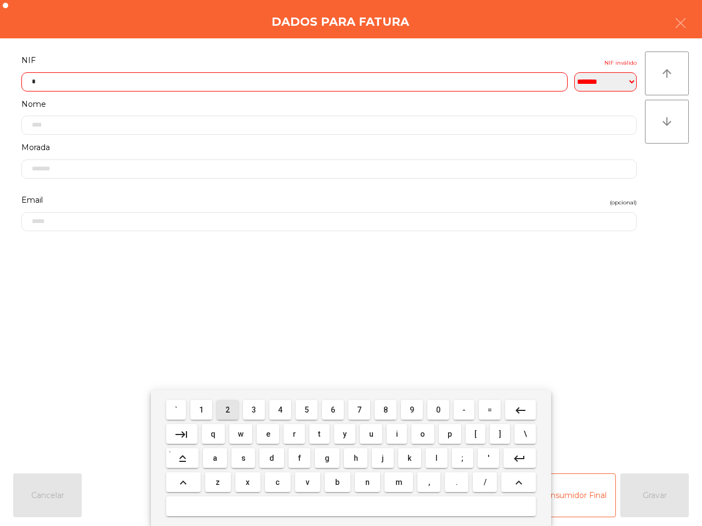
click at [196, 409] on button "1" at bounding box center [201, 410] width 22 height 20
click at [436, 409] on span "0" at bounding box center [438, 410] width 4 height 9
click at [231, 404] on button "2" at bounding box center [227, 410] width 22 height 20
click at [357, 403] on button "7" at bounding box center [359, 410] width 22 height 20
click at [380, 406] on button "8" at bounding box center [385, 410] width 22 height 20
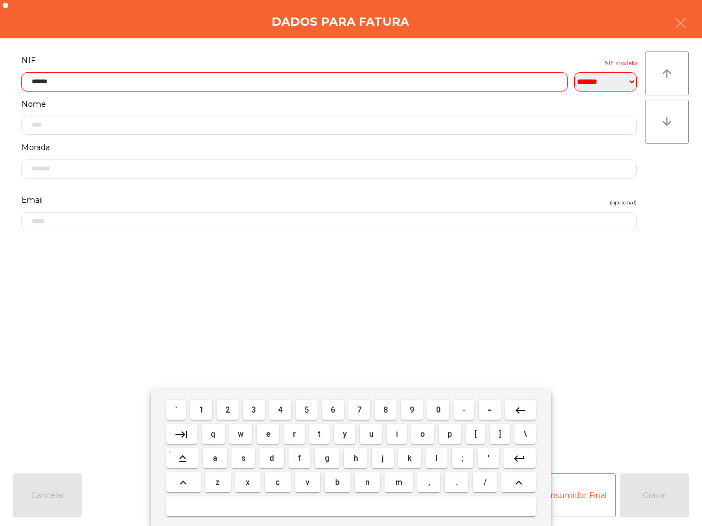
click at [332, 406] on span "6" at bounding box center [332, 410] width 4 height 9
click at [250, 407] on button "3" at bounding box center [254, 410] width 22 height 20
type input "*********"
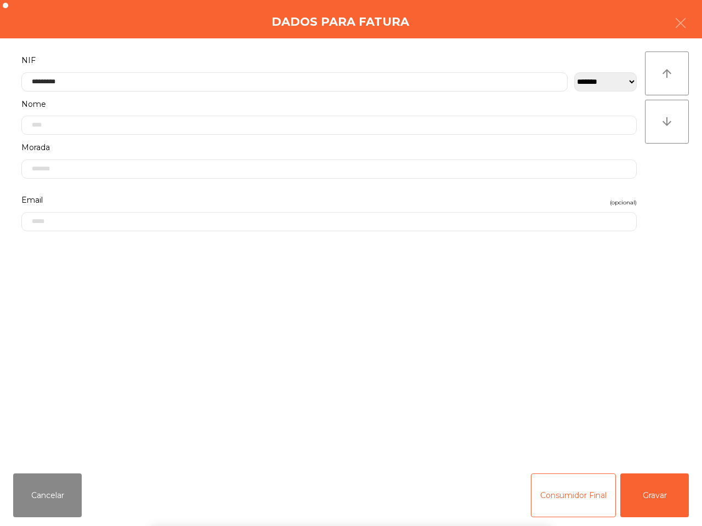
click at [611, 357] on form "**********" at bounding box center [328, 253] width 631 height 400
click at [647, 491] on button "Gravar" at bounding box center [654, 496] width 69 height 44
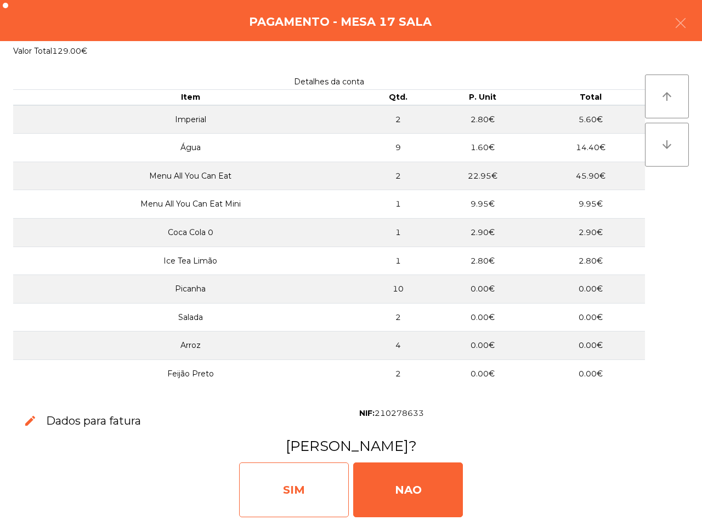
click at [310, 482] on div "SIM" at bounding box center [294, 490] width 110 height 55
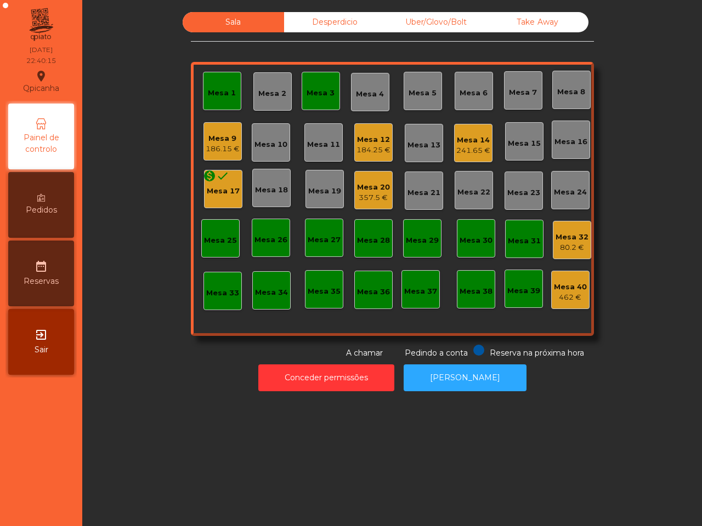
click at [212, 192] on div "Mesa 17" at bounding box center [223, 191] width 33 height 11
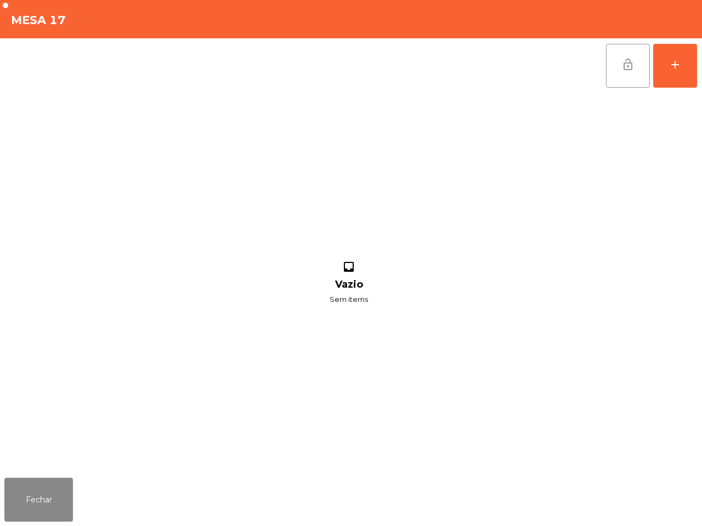
click at [618, 67] on button "lock_open" at bounding box center [628, 66] width 44 height 44
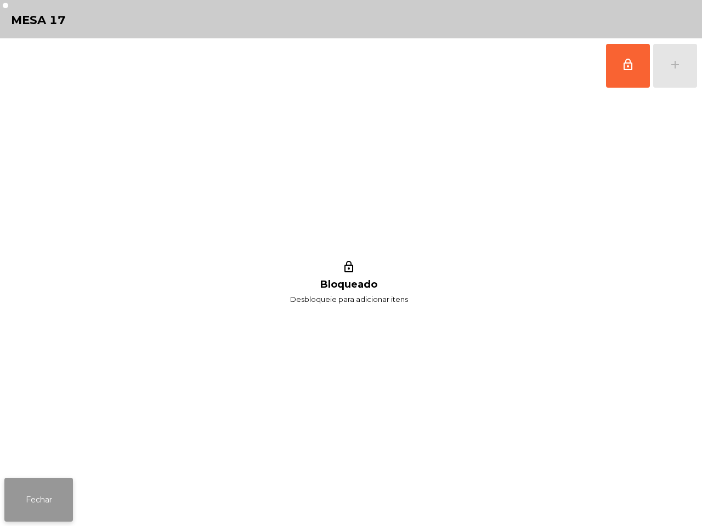
click at [29, 491] on button "Fechar" at bounding box center [38, 500] width 69 height 44
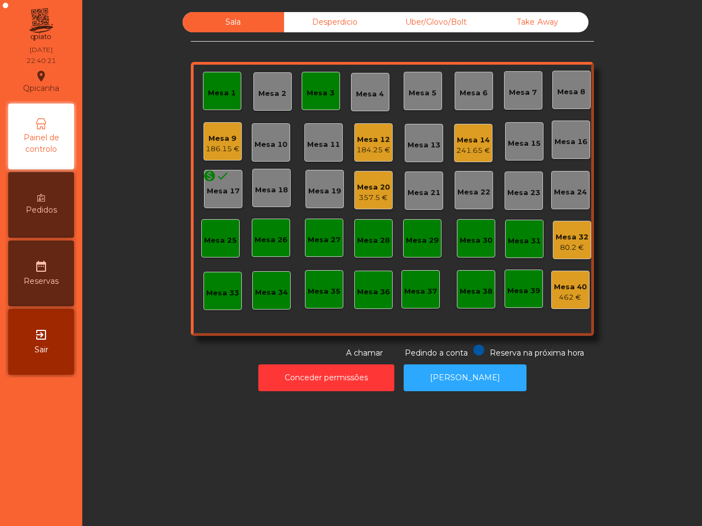
click at [357, 190] on div "Mesa 20" at bounding box center [373, 187] width 33 height 11
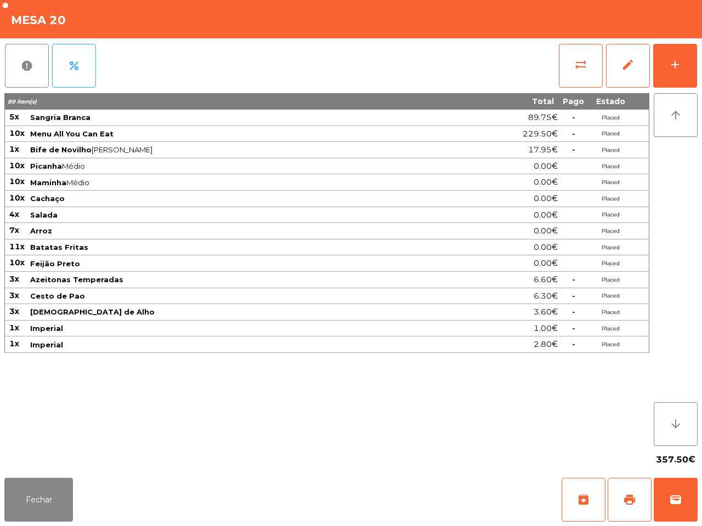
click at [453, 51] on div "report percent sync_alt edit add" at bounding box center [350, 65] width 693 height 55
click at [37, 491] on button "Fechar" at bounding box center [38, 500] width 69 height 44
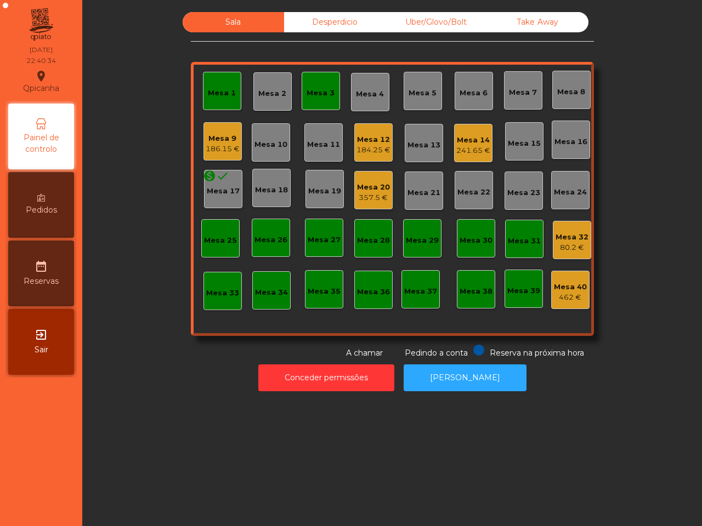
click at [574, 249] on div "80.2 €" at bounding box center [571, 247] width 33 height 11
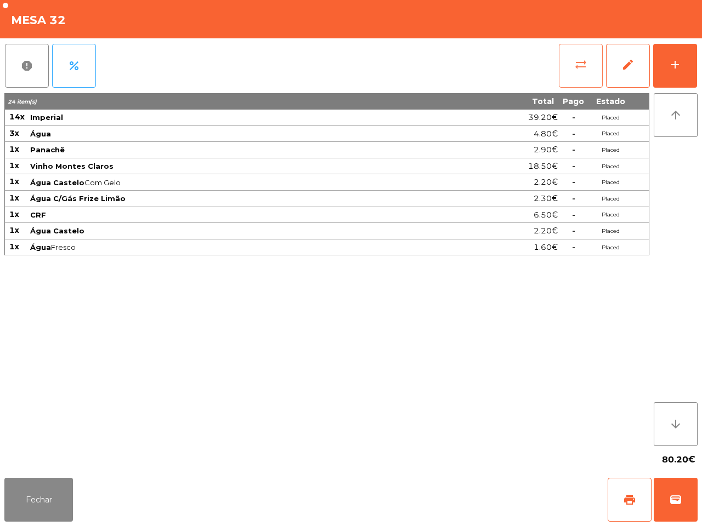
click at [574, 71] on button "sync_alt" at bounding box center [580, 66] width 44 height 44
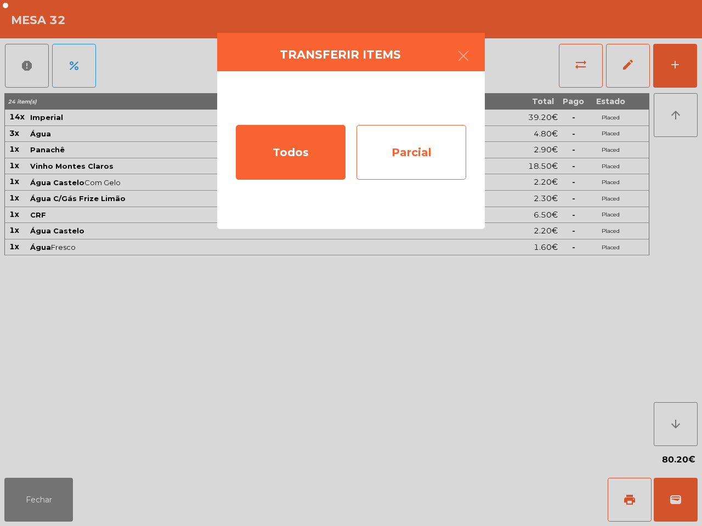
click at [418, 146] on div "Parcial" at bounding box center [411, 152] width 110 height 55
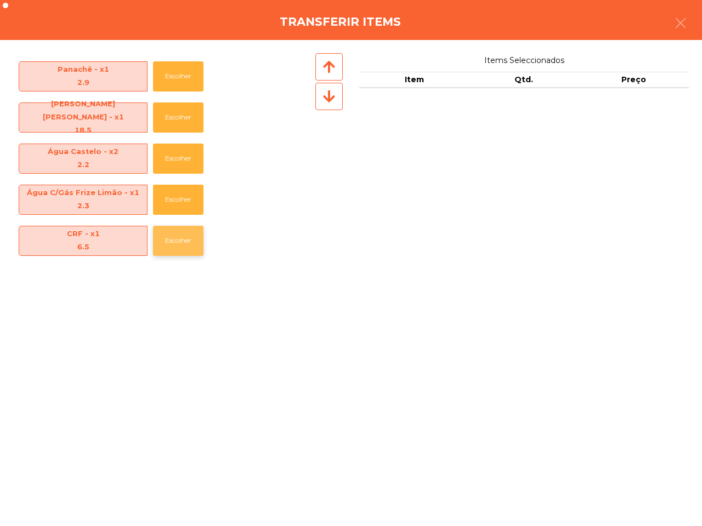
click at [189, 237] on button "Escolher" at bounding box center [178, 241] width 50 height 30
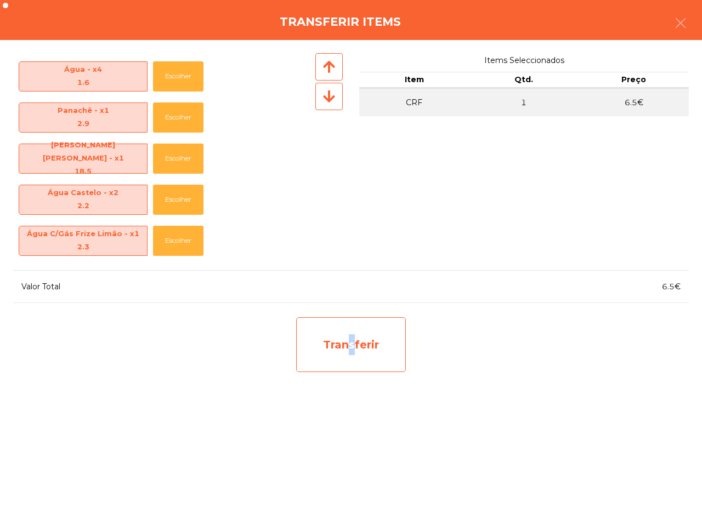
click at [348, 344] on div "Transferir" at bounding box center [351, 344] width 110 height 55
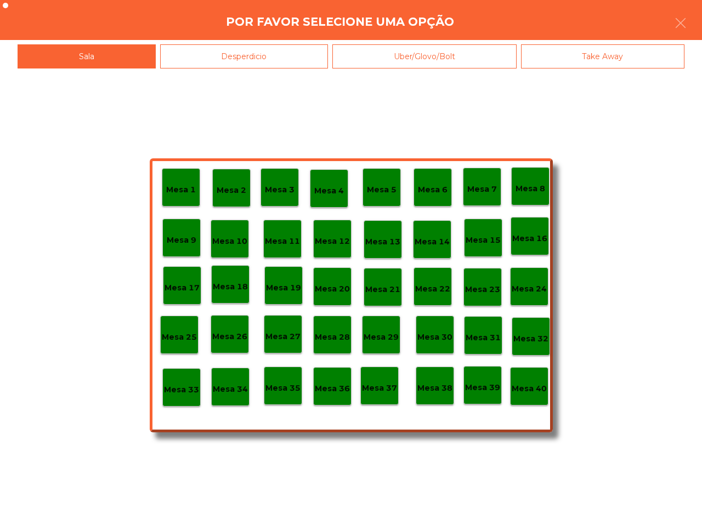
click at [334, 392] on p "Mesa 36" at bounding box center [332, 389] width 35 height 13
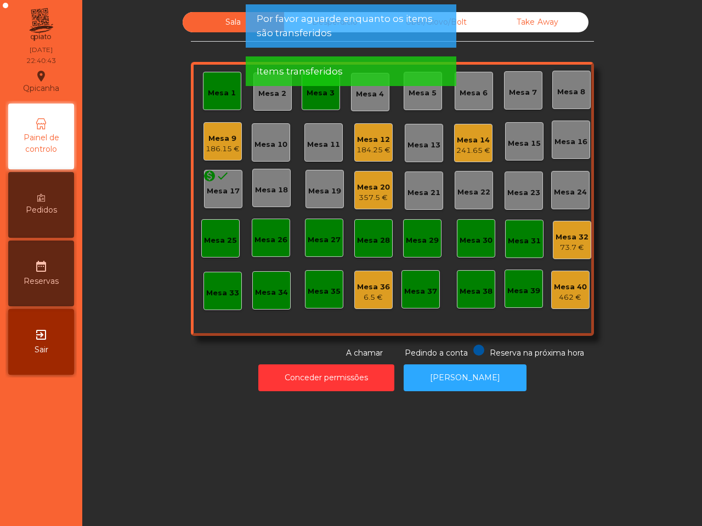
click at [357, 298] on div "6.5 €" at bounding box center [373, 297] width 33 height 11
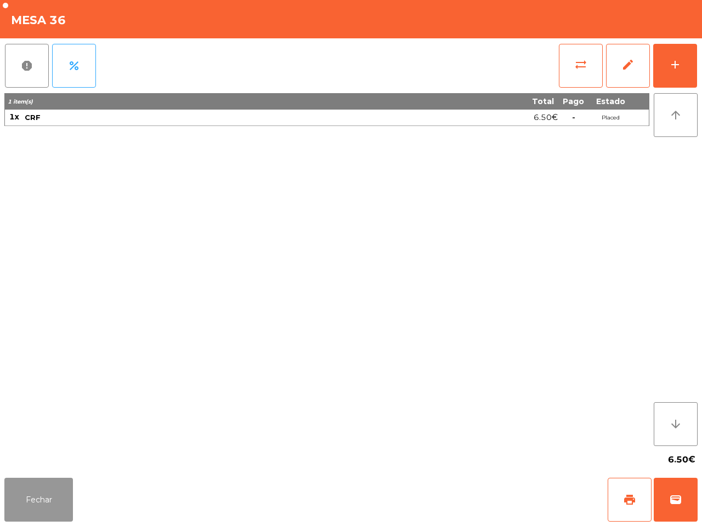
click at [66, 492] on button "Fechar" at bounding box center [38, 500] width 69 height 44
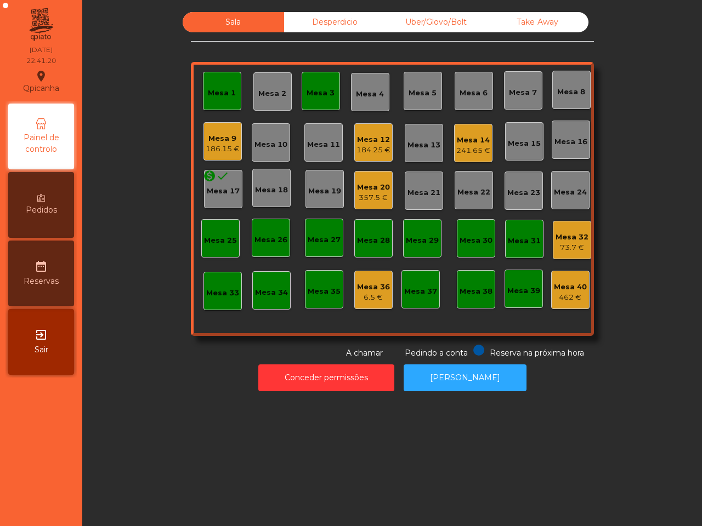
click at [371, 292] on div "6.5 €" at bounding box center [373, 297] width 33 height 11
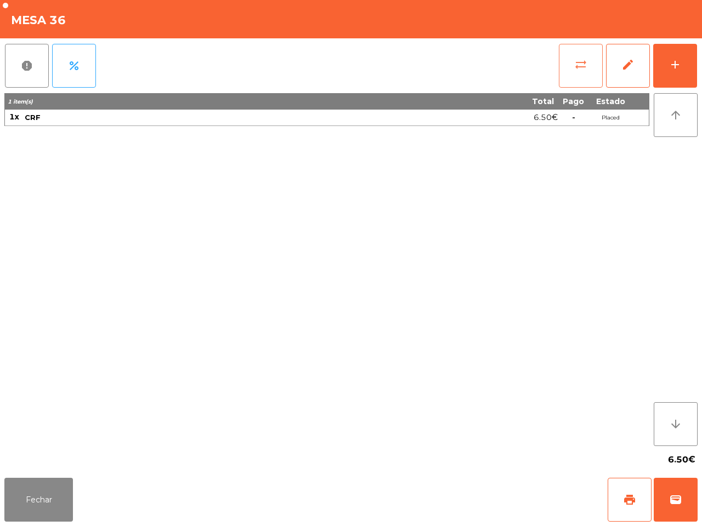
click at [577, 64] on span "sync_alt" at bounding box center [580, 64] width 13 height 13
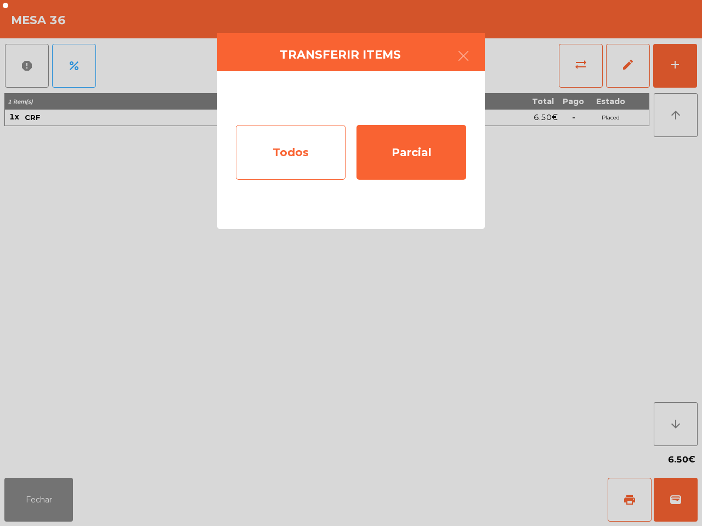
click at [278, 157] on div "Todos" at bounding box center [291, 152] width 110 height 55
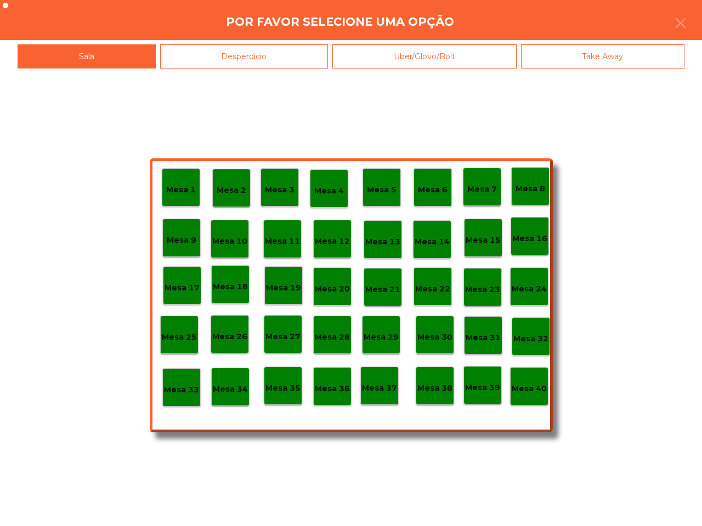
click at [520, 384] on p "Mesa 40" at bounding box center [528, 389] width 35 height 13
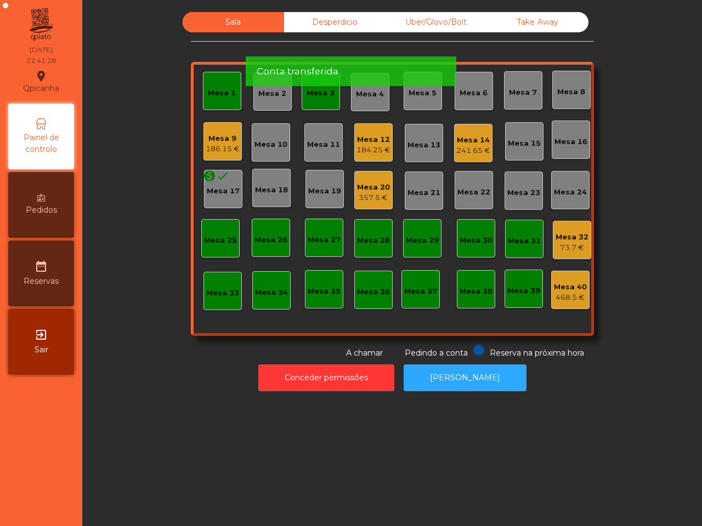
click at [552, 238] on div "Mesa 32 73.7 €" at bounding box center [571, 240] width 38 height 38
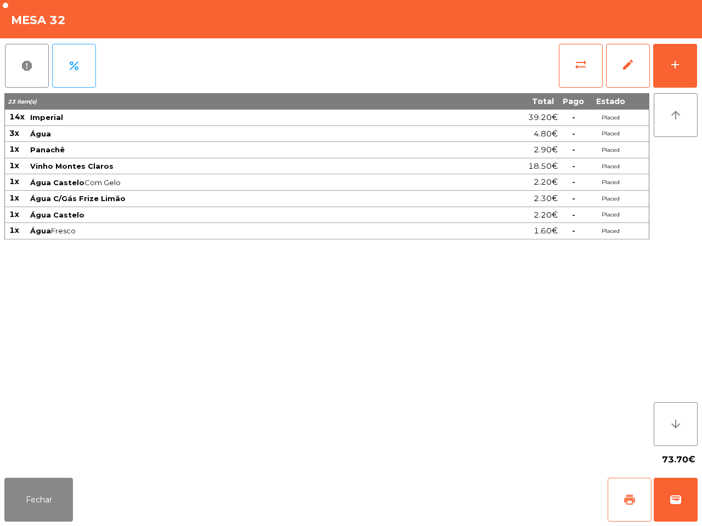
click at [623, 500] on span "print" at bounding box center [629, 499] width 13 height 13
click at [44, 515] on button "Fechar" at bounding box center [38, 500] width 69 height 44
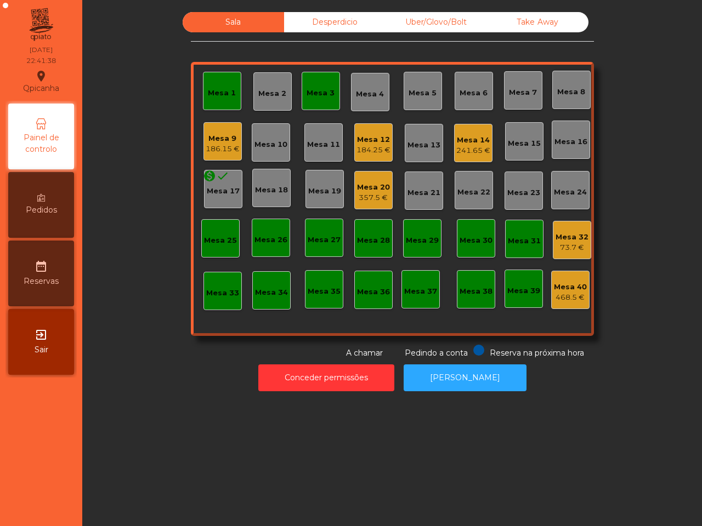
click at [370, 187] on div "Mesa 20" at bounding box center [373, 187] width 33 height 11
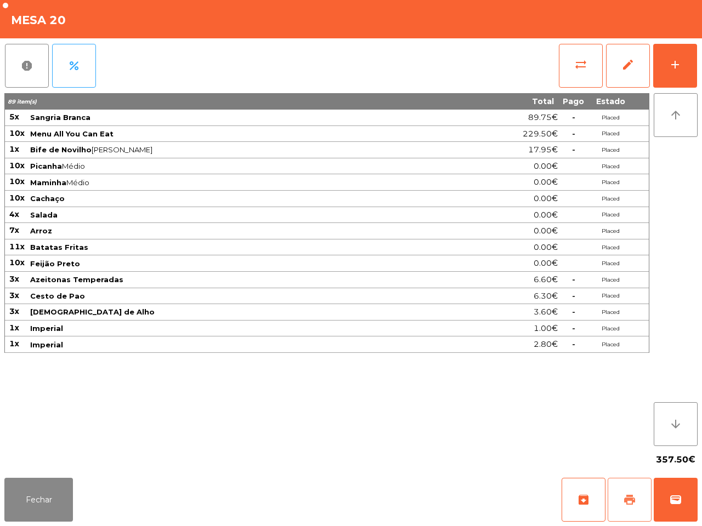
click at [620, 505] on button "print" at bounding box center [629, 500] width 44 height 44
click at [442, 408] on div "89 item(s) Total Pago Estado 5x Sangria Branca 89.75€ - Placed 10x Menu All You…" at bounding box center [326, 269] width 645 height 353
click at [439, 413] on div "89 item(s) Total Pago Estado 5x Sangria Branca 89.75€ - Placed 10x Menu All You…" at bounding box center [326, 269] width 645 height 353
click at [25, 482] on button "Fechar" at bounding box center [38, 500] width 69 height 44
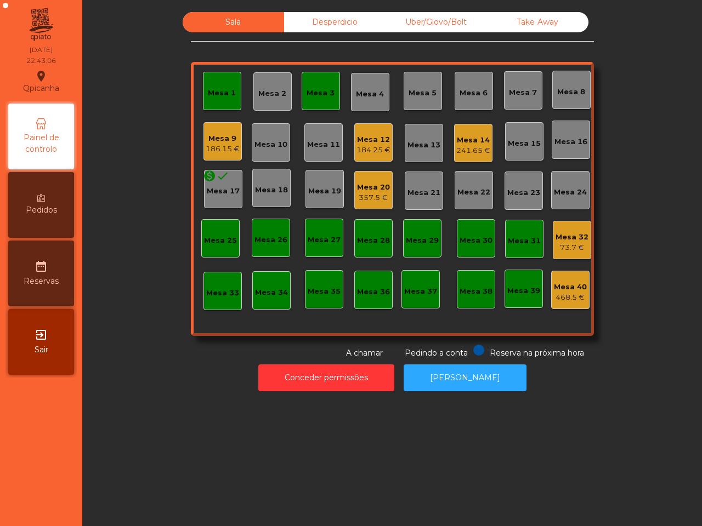
click at [366, 138] on div "Mesa 12" at bounding box center [373, 139] width 34 height 11
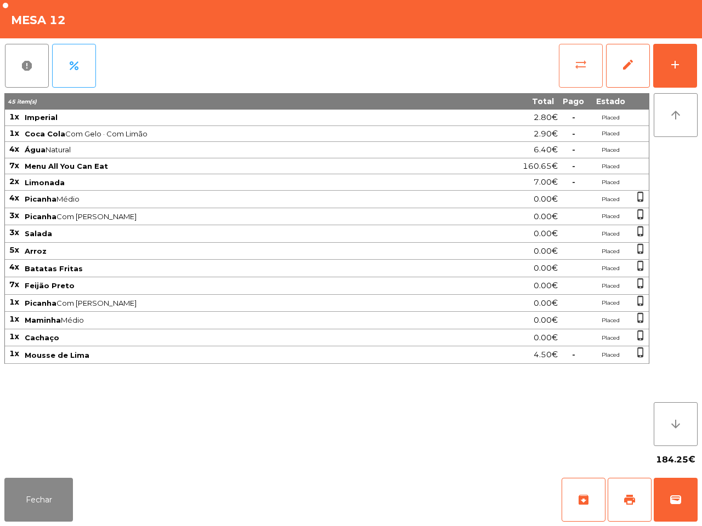
click at [574, 70] on span "sync_alt" at bounding box center [580, 64] width 13 height 13
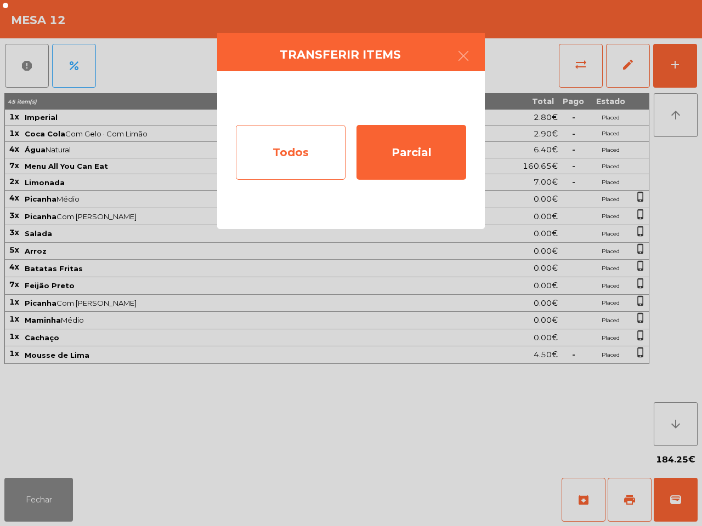
click at [330, 160] on div "Todos" at bounding box center [291, 152] width 110 height 55
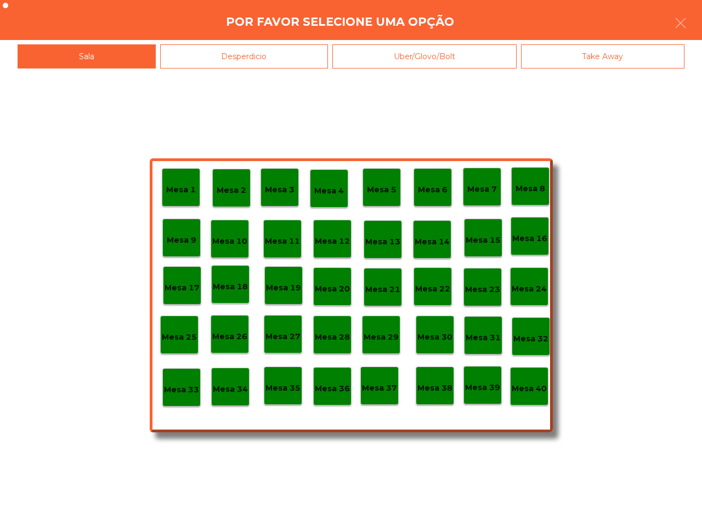
click at [529, 392] on p "Mesa 40" at bounding box center [528, 389] width 35 height 13
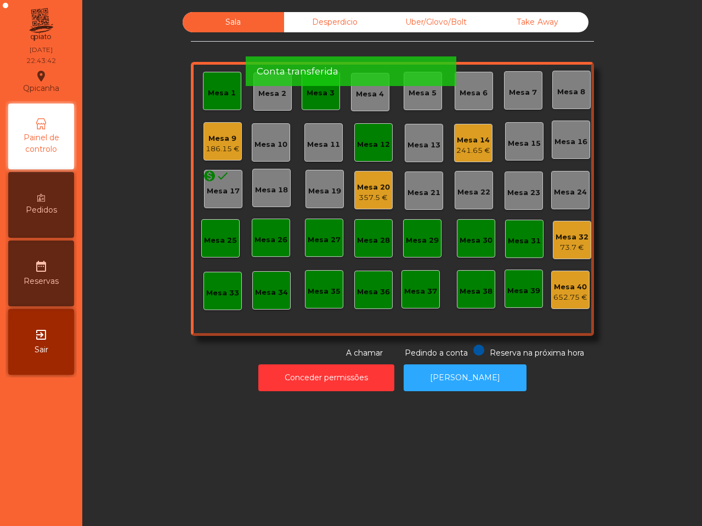
click at [359, 145] on div "Mesa 12" at bounding box center [373, 144] width 33 height 11
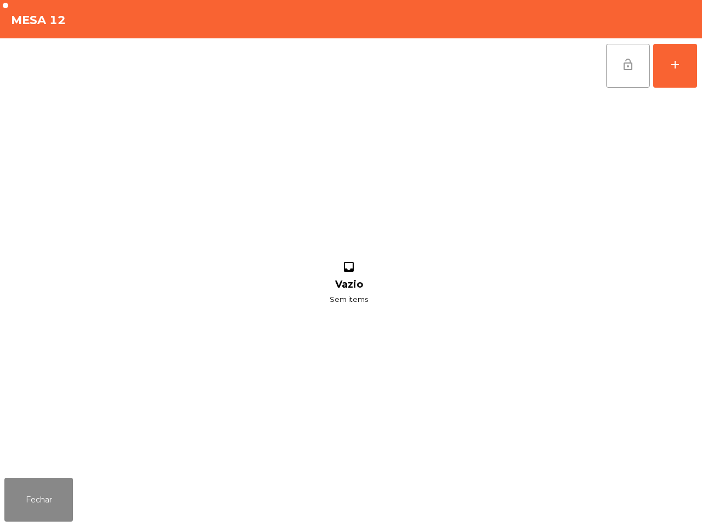
click at [631, 74] on button "lock_open" at bounding box center [628, 66] width 44 height 44
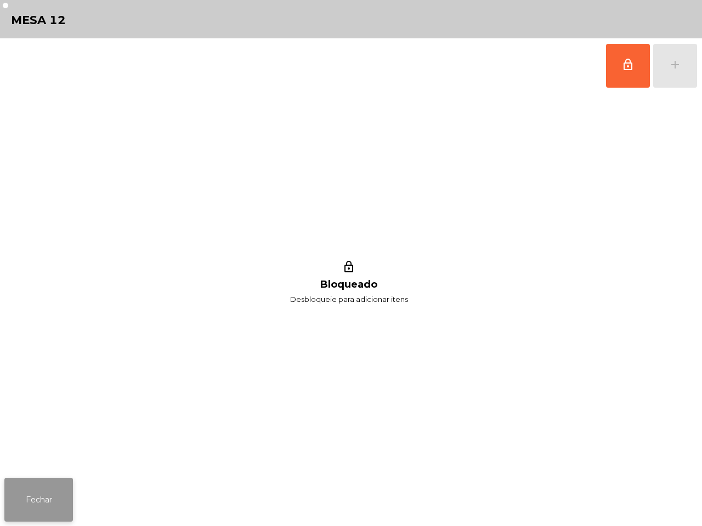
click at [37, 497] on button "Fechar" at bounding box center [38, 500] width 69 height 44
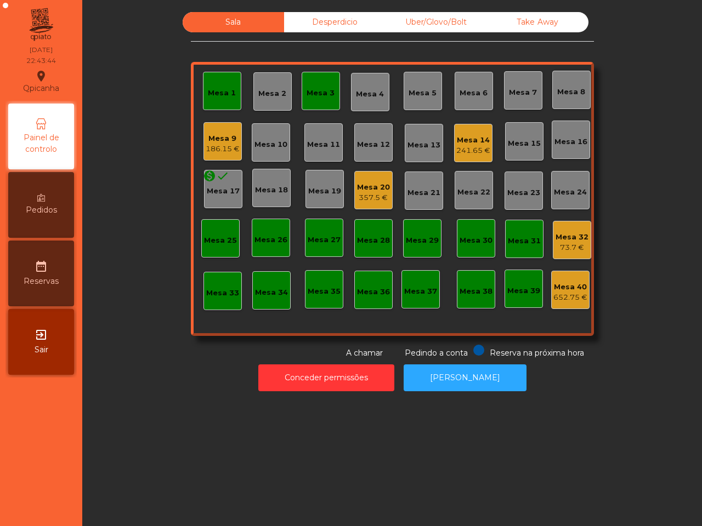
click at [333, 99] on div "Mesa 3" at bounding box center [320, 91] width 38 height 38
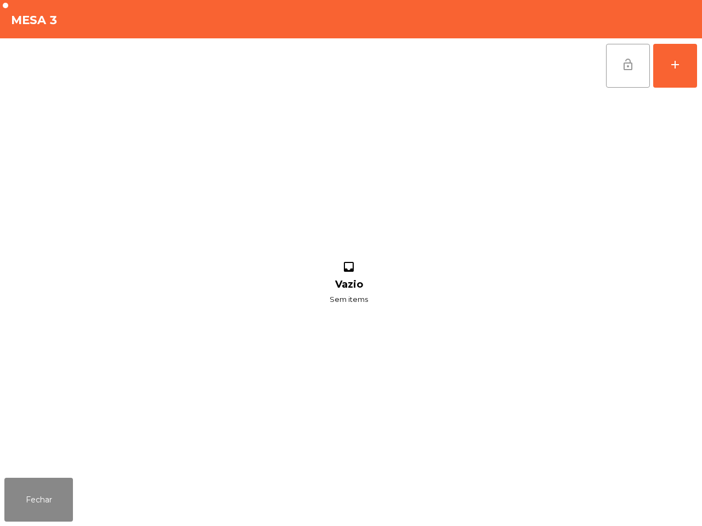
click at [628, 64] on span "lock_open" at bounding box center [627, 64] width 13 height 13
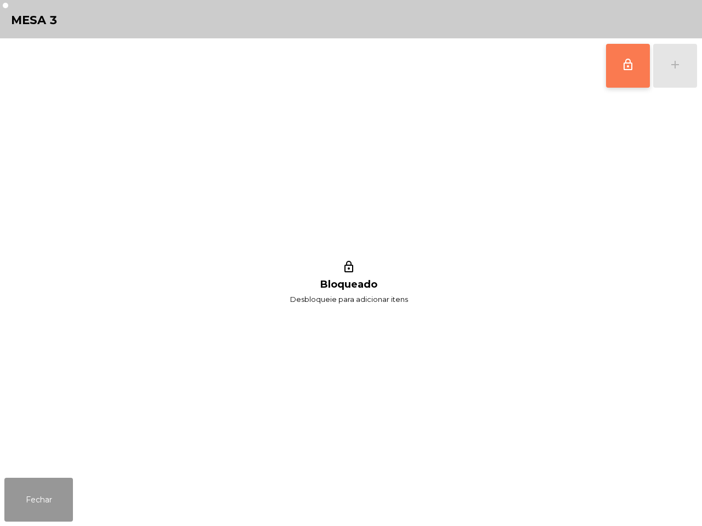
click at [15, 505] on button "Fechar" at bounding box center [38, 500] width 69 height 44
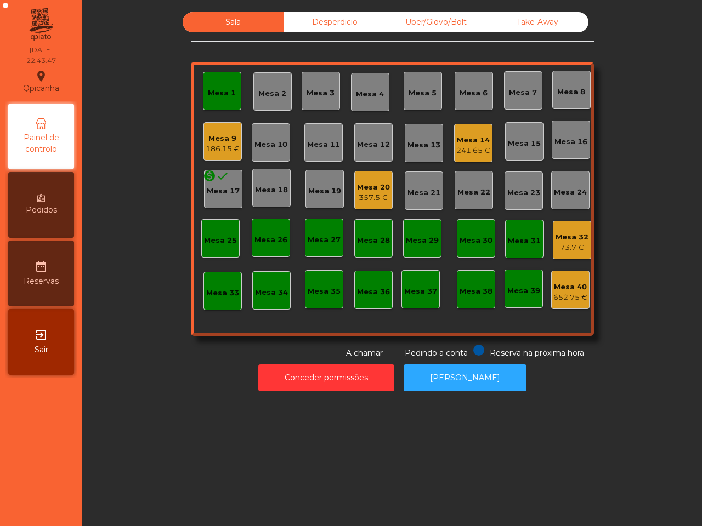
click at [214, 96] on div "Mesa 1" at bounding box center [222, 93] width 28 height 11
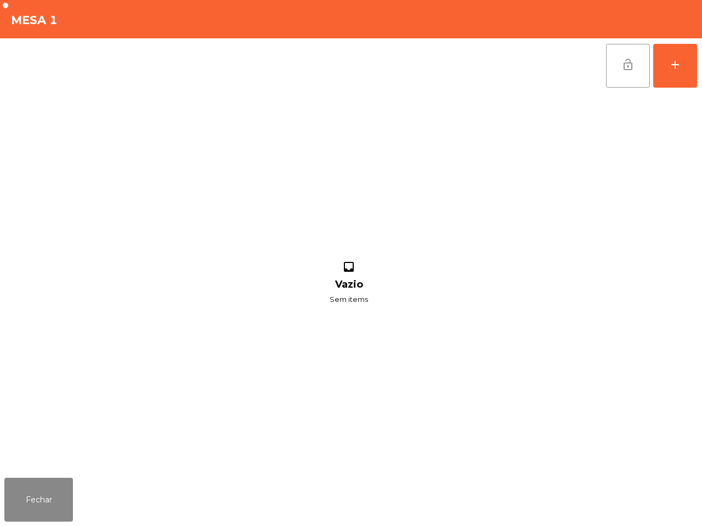
click at [611, 67] on button "lock_open" at bounding box center [628, 66] width 44 height 44
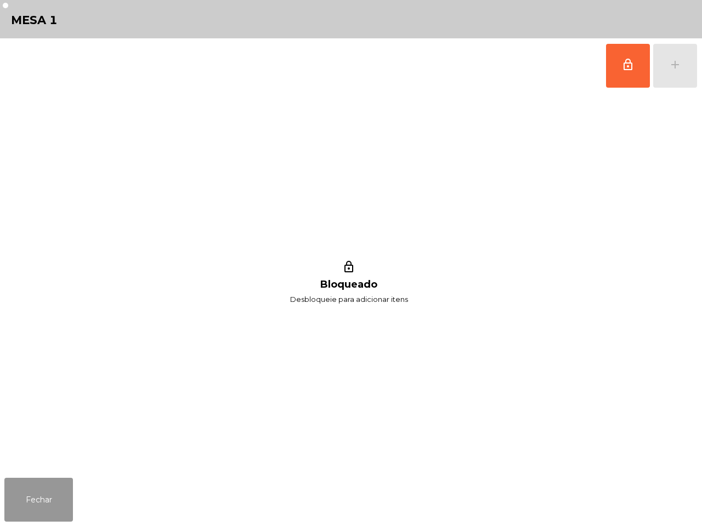
click at [50, 488] on button "Fechar" at bounding box center [38, 500] width 69 height 44
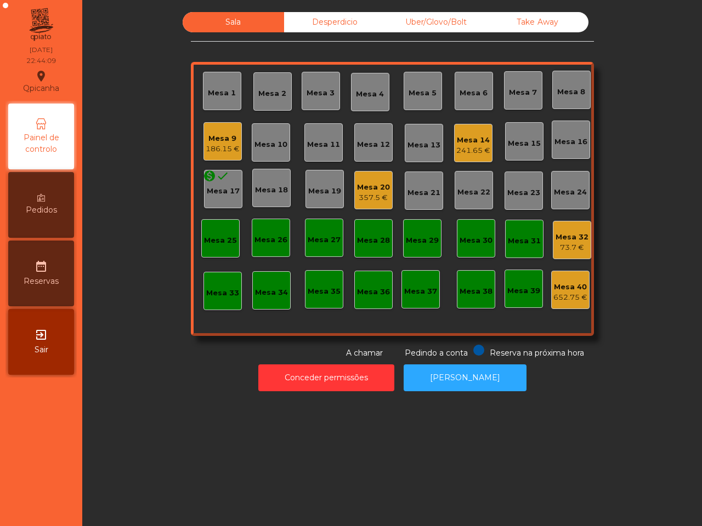
click at [121, 421] on div "Sala Desperdicio Uber/Glovo/Bolt Take Away [GEOGRAPHIC_DATA] 1 Mesa 2 Mesa 3 [G…" at bounding box center [391, 263] width 619 height 526
click at [376, 198] on div "357.5 €" at bounding box center [373, 197] width 33 height 11
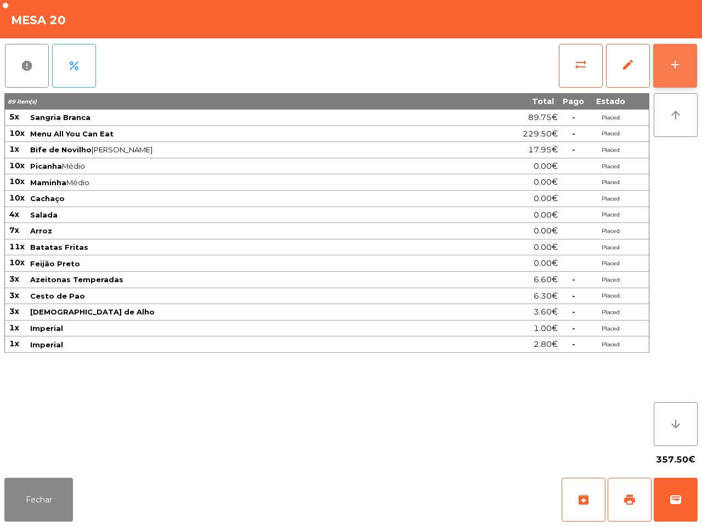
click at [681, 64] on button "add" at bounding box center [675, 66] width 44 height 44
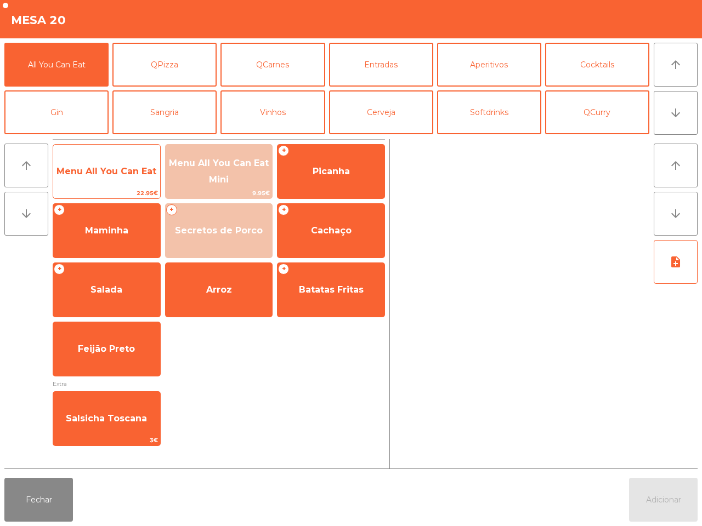
click at [134, 175] on span "Menu All You Can Eat" at bounding box center [106, 171] width 100 height 10
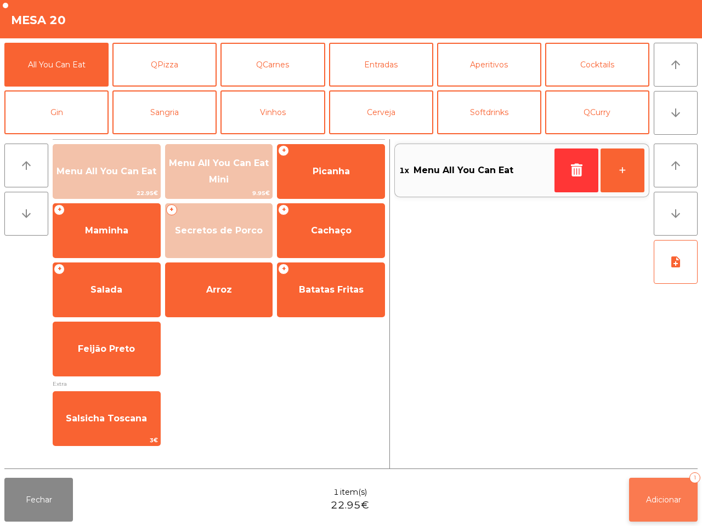
click at [677, 500] on span "Adicionar" at bounding box center [663, 500] width 35 height 10
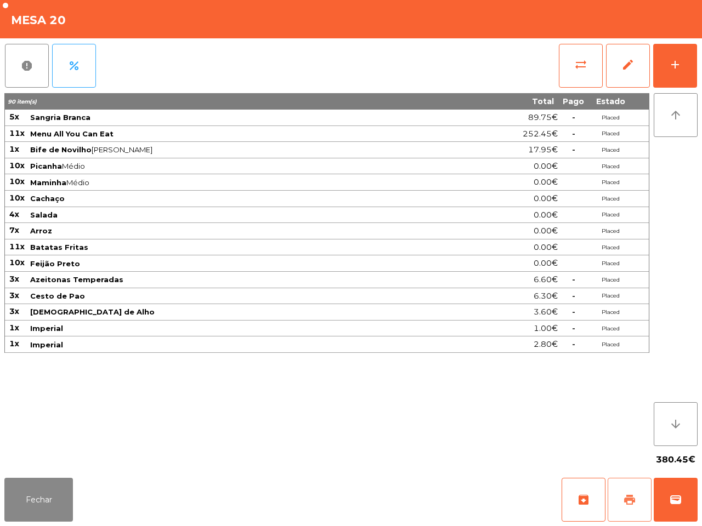
click at [625, 503] on span "print" at bounding box center [629, 499] width 13 height 13
click at [50, 484] on button "Fechar" at bounding box center [38, 500] width 69 height 44
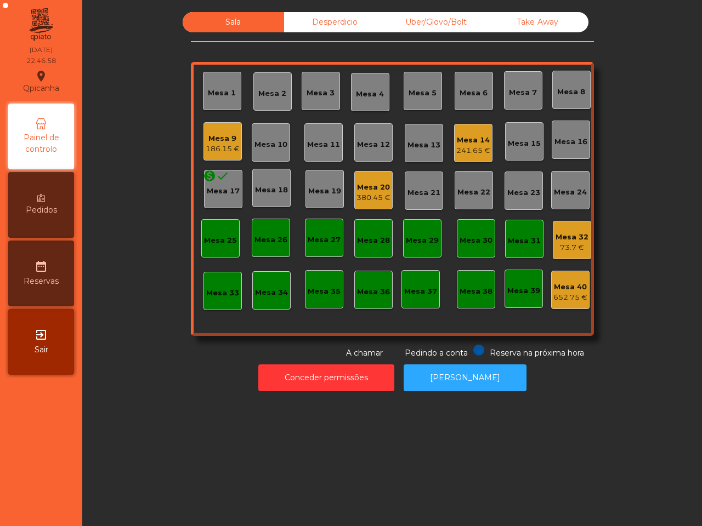
click at [560, 244] on div "73.7 €" at bounding box center [571, 247] width 33 height 11
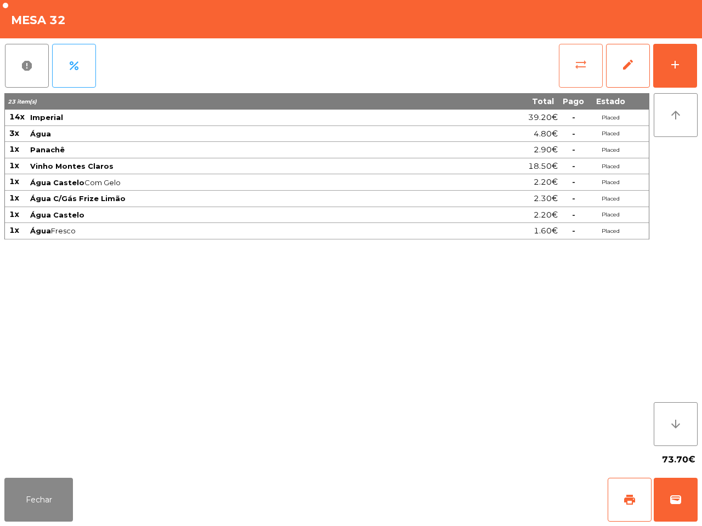
click at [562, 66] on button "sync_alt" at bounding box center [580, 66] width 44 height 44
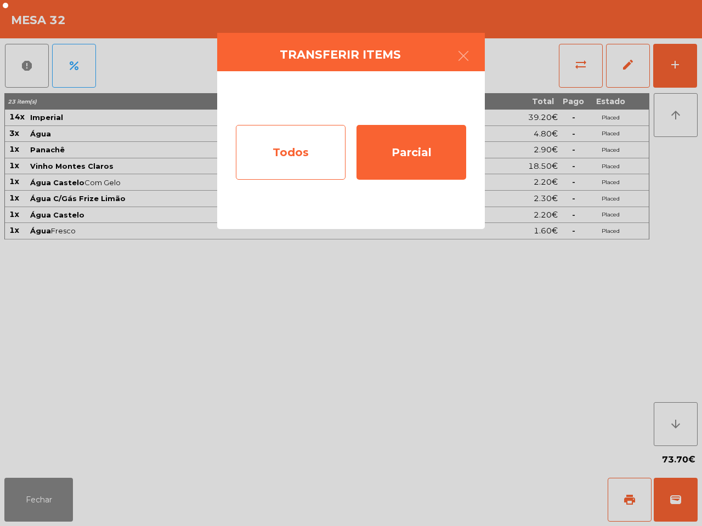
click at [313, 159] on div "Todos" at bounding box center [291, 152] width 110 height 55
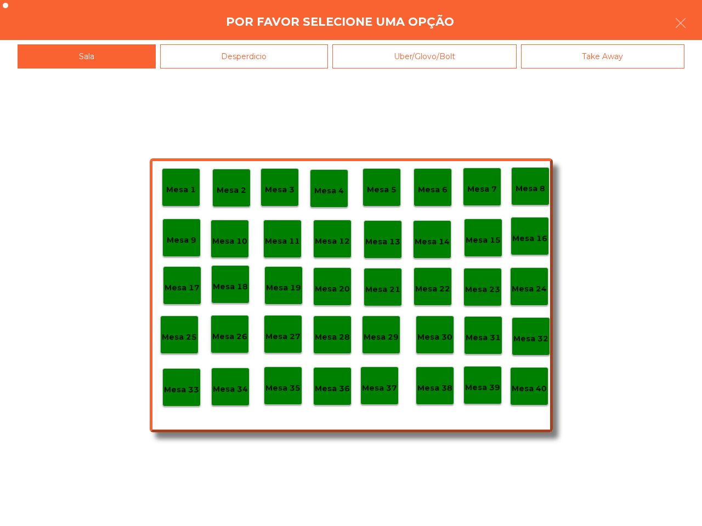
drag, startPoint x: 680, startPoint y: 29, endPoint x: 669, endPoint y: 26, distance: 11.2
click at [680, 29] on icon "button" at bounding box center [680, 22] width 13 height 13
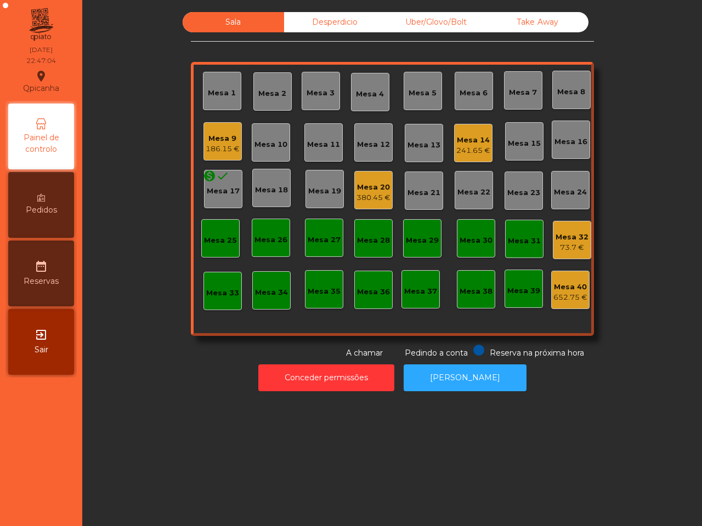
click at [377, 186] on div "Mesa 20" at bounding box center [373, 187] width 34 height 11
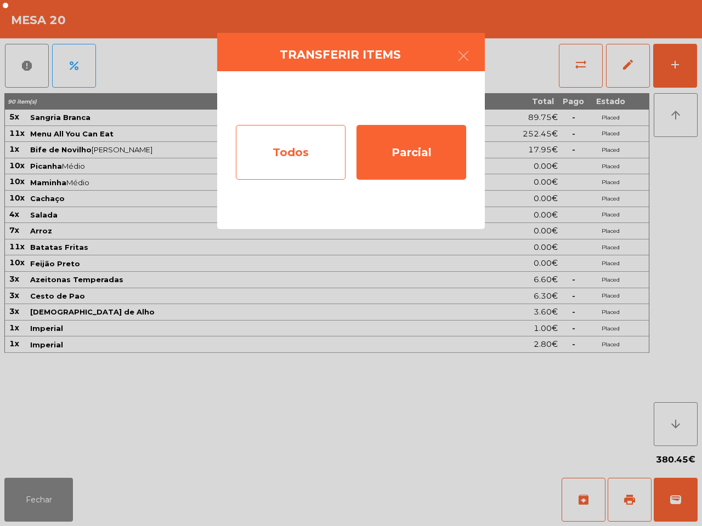
click at [304, 157] on div "Todos" at bounding box center [291, 152] width 110 height 55
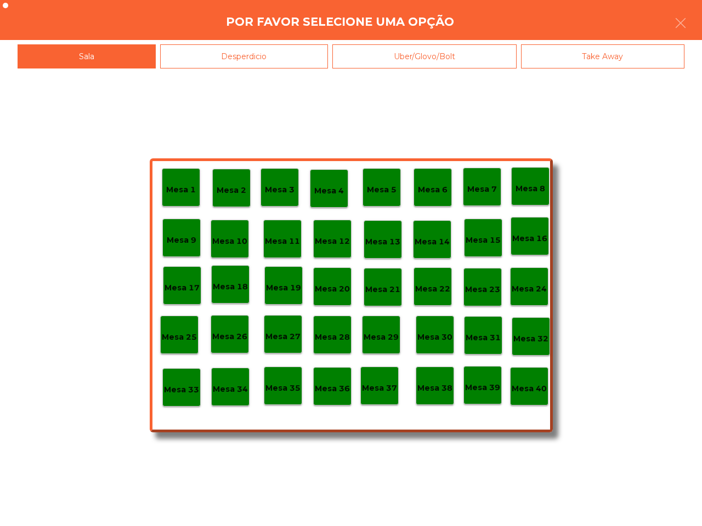
click at [544, 337] on p "Mesa 32" at bounding box center [530, 339] width 35 height 13
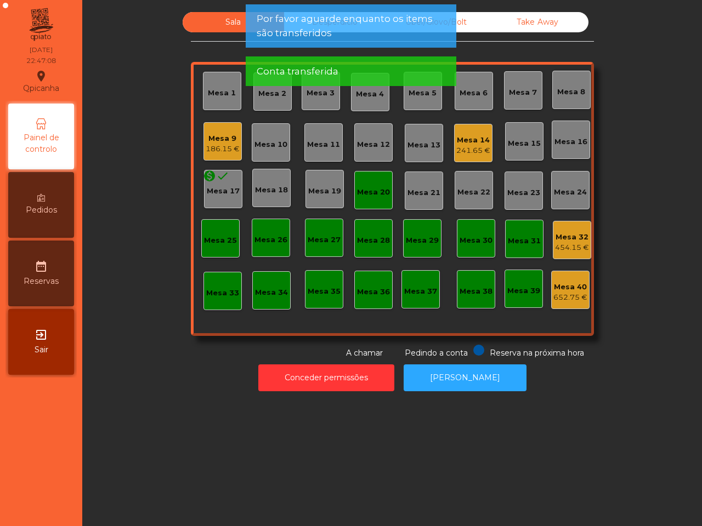
click at [574, 246] on div "454.15 €" at bounding box center [572, 247] width 34 height 11
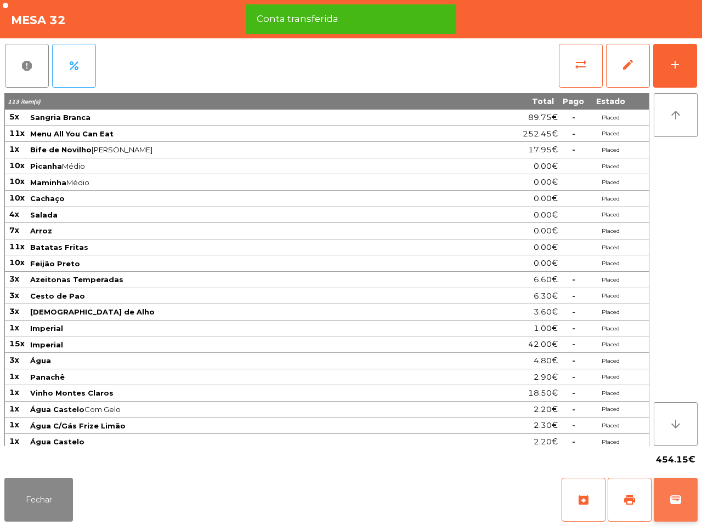
click at [679, 503] on span "wallet" at bounding box center [675, 499] width 13 height 13
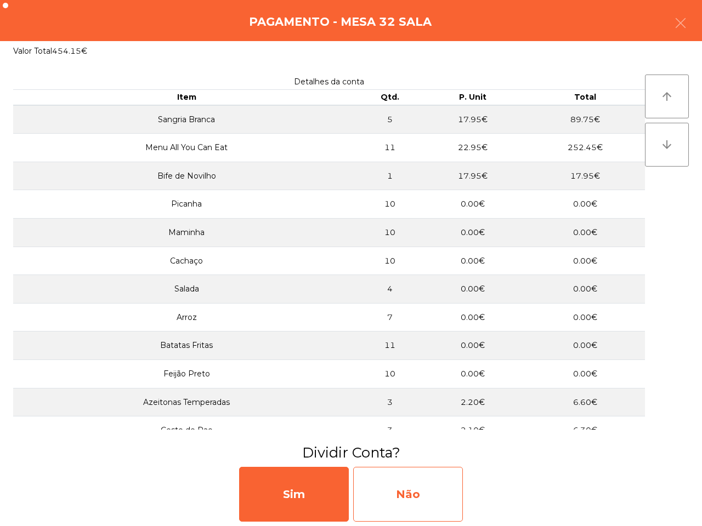
click at [441, 505] on div "Não" at bounding box center [408, 494] width 110 height 55
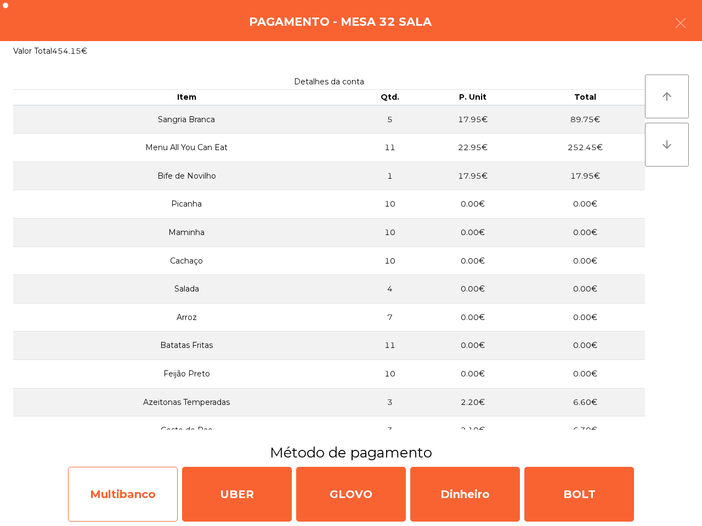
click at [141, 485] on div "Multibanco" at bounding box center [123, 494] width 110 height 55
select select "**"
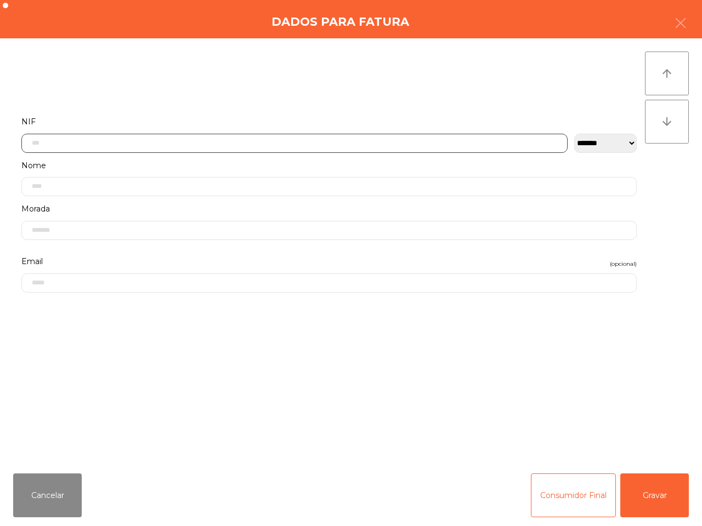
click at [179, 145] on input "text" at bounding box center [294, 143] width 546 height 19
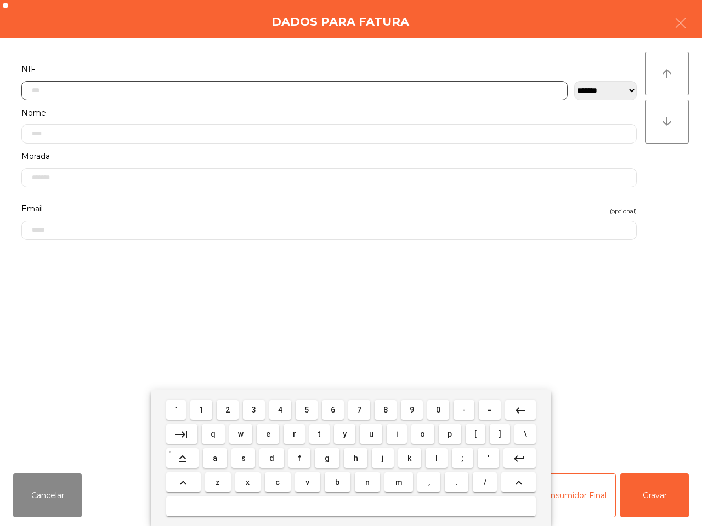
scroll to position [61, 0]
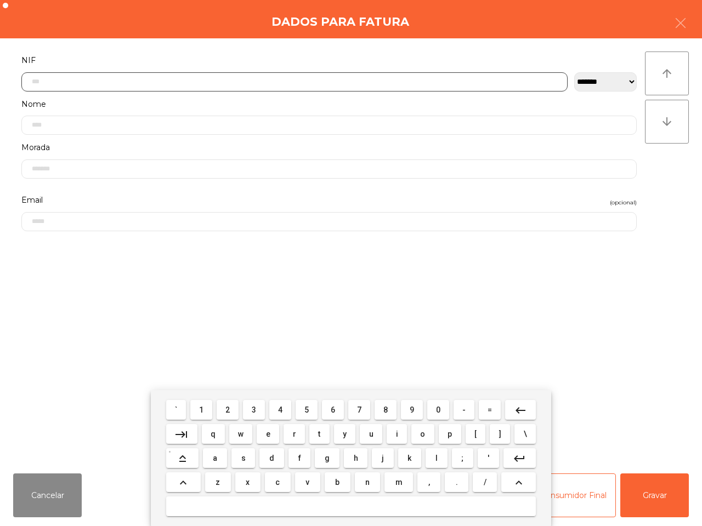
click at [308, 412] on span "5" at bounding box center [306, 410] width 4 height 9
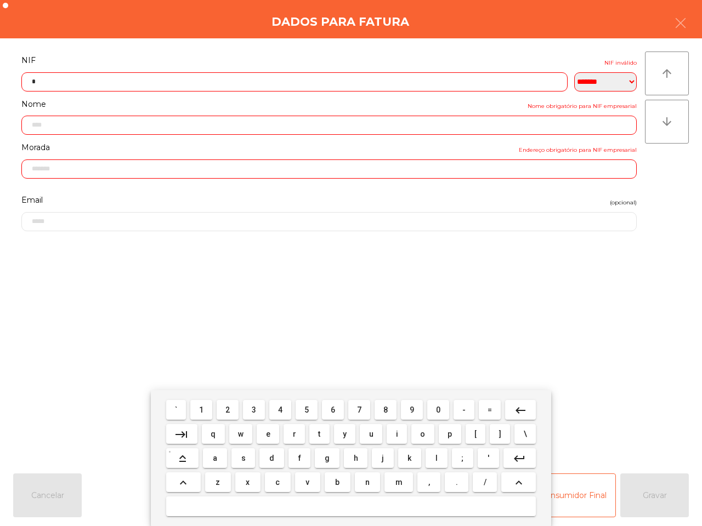
click at [439, 412] on button "0" at bounding box center [438, 410] width 22 height 20
click at [338, 409] on button "6" at bounding box center [333, 410] width 22 height 20
click at [226, 409] on button "2" at bounding box center [227, 410] width 22 height 20
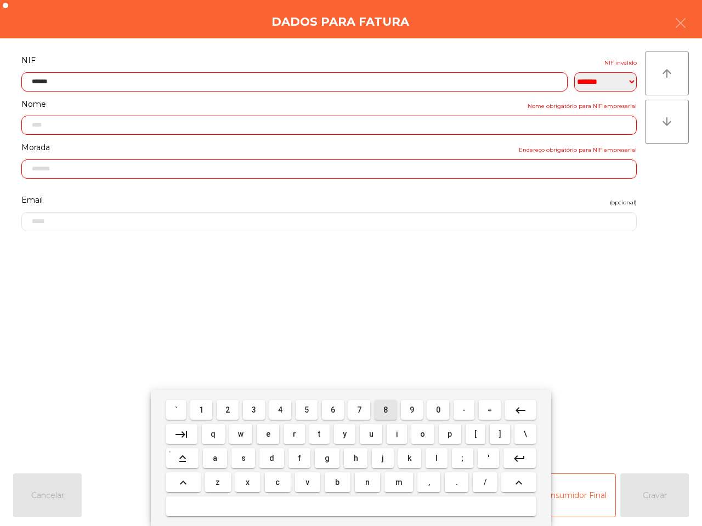
click at [383, 408] on span "8" at bounding box center [385, 410] width 4 height 9
click at [333, 408] on span "6" at bounding box center [332, 410] width 4 height 9
click at [436, 407] on span "0" at bounding box center [438, 410] width 4 height 9
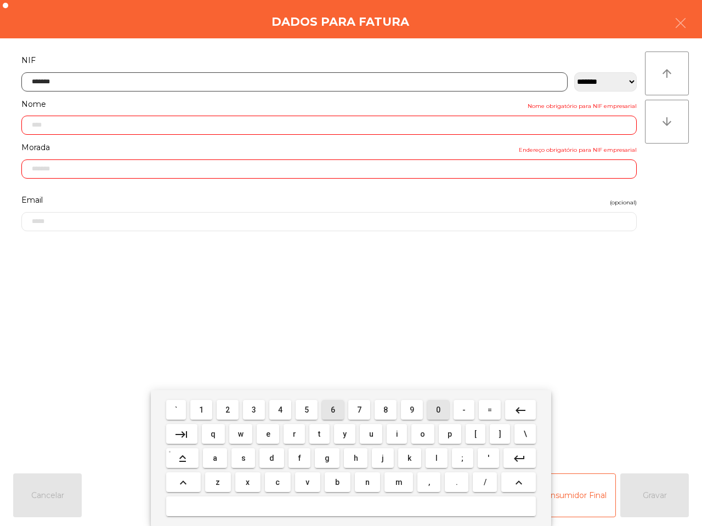
type input "*********"
type input "**********"
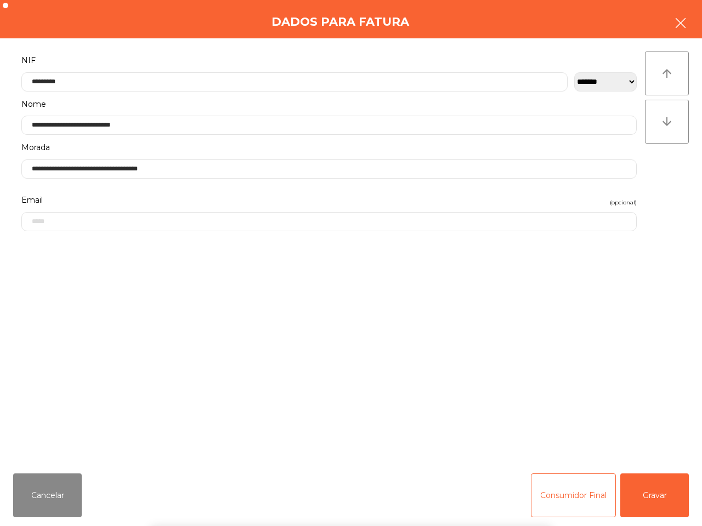
click at [670, 22] on button "button" at bounding box center [680, 24] width 31 height 33
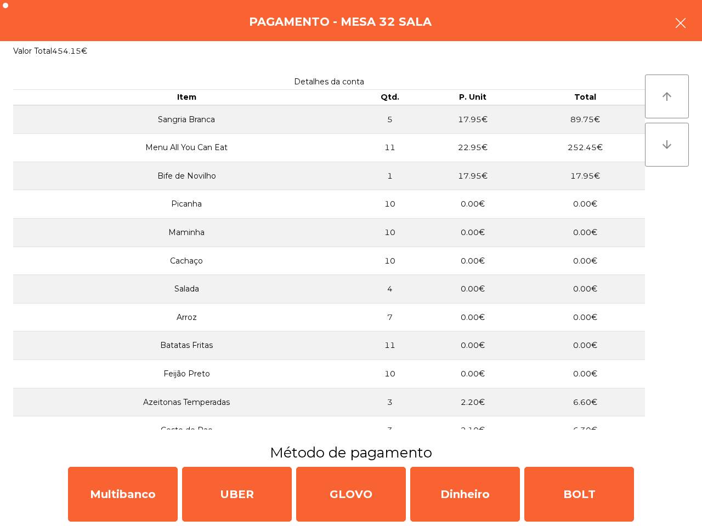
click at [669, 27] on button "button" at bounding box center [680, 24] width 31 height 33
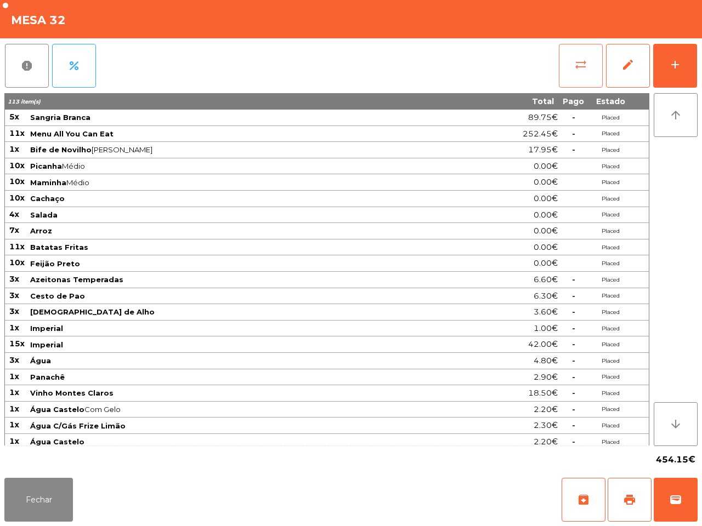
click at [576, 74] on button "sync_alt" at bounding box center [580, 66] width 44 height 44
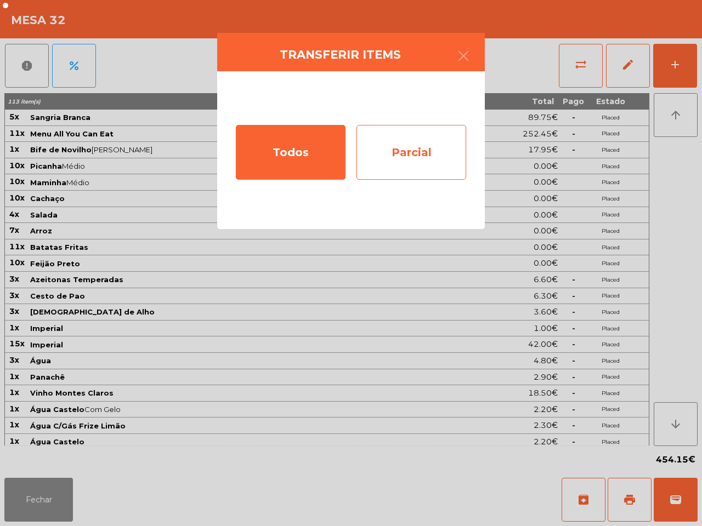
click at [414, 148] on div "Parcial" at bounding box center [411, 152] width 110 height 55
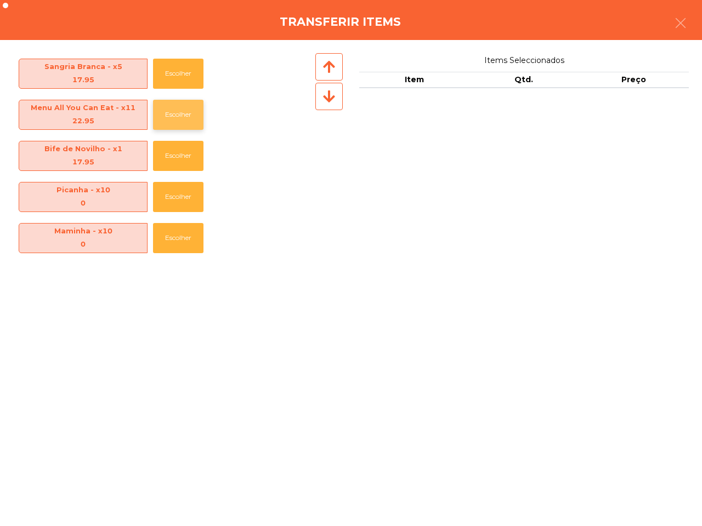
click at [188, 116] on button "Escolher" at bounding box center [178, 115] width 50 height 30
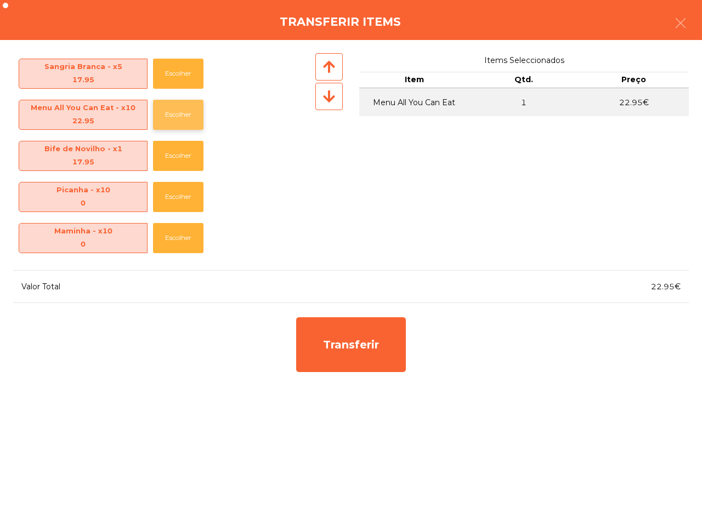
click at [187, 116] on button "Escolher" at bounding box center [178, 115] width 50 height 30
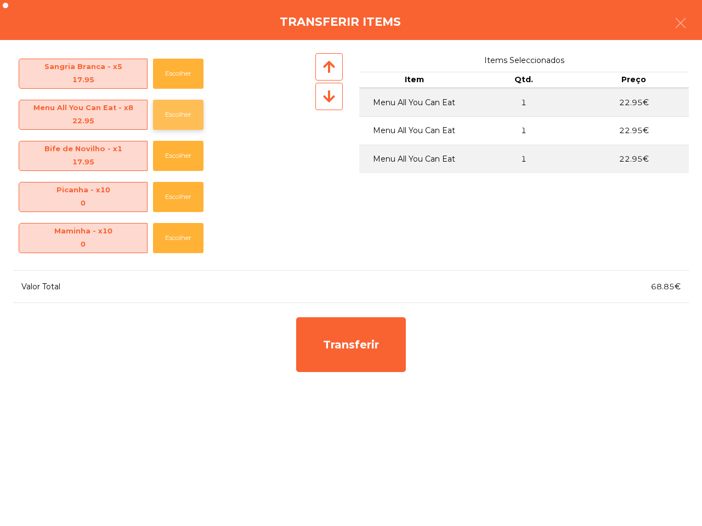
click at [187, 116] on button "Escolher" at bounding box center [178, 115] width 50 height 30
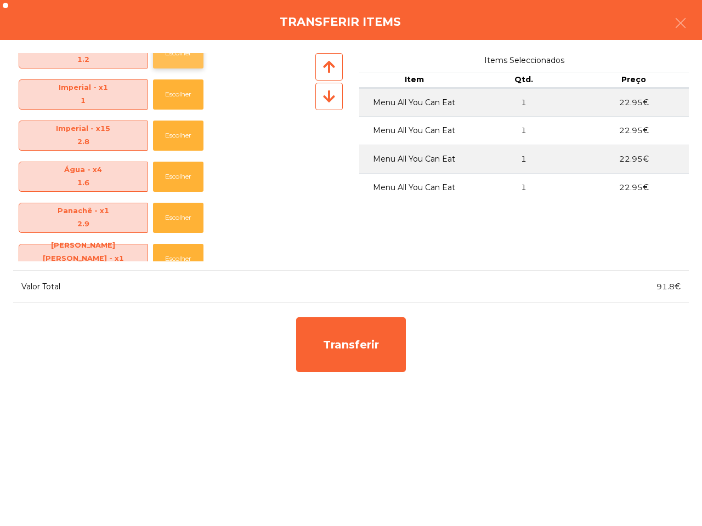
scroll to position [614, 0]
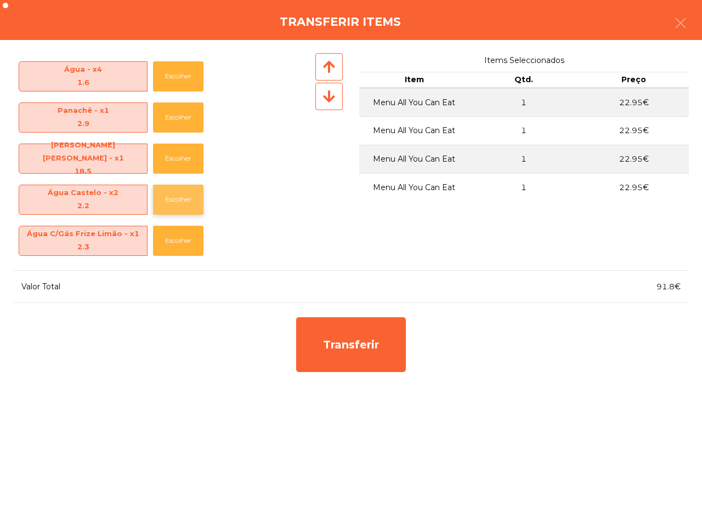
click at [181, 196] on button "Escolher" at bounding box center [178, 200] width 50 height 30
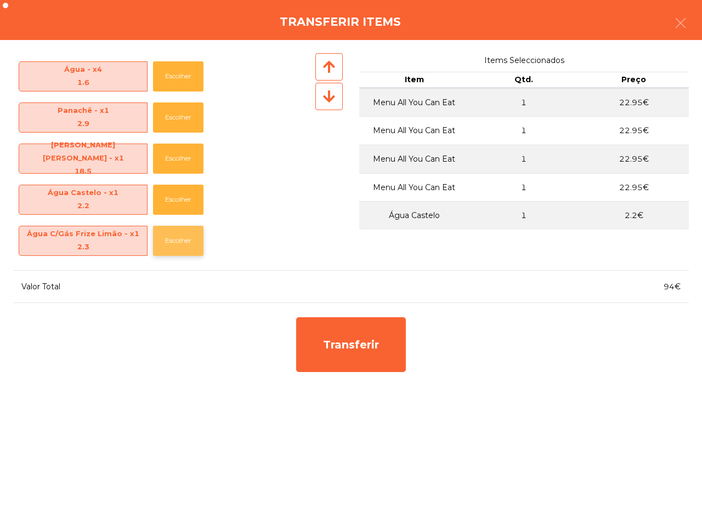
click at [187, 235] on button "Escolher" at bounding box center [178, 241] width 50 height 30
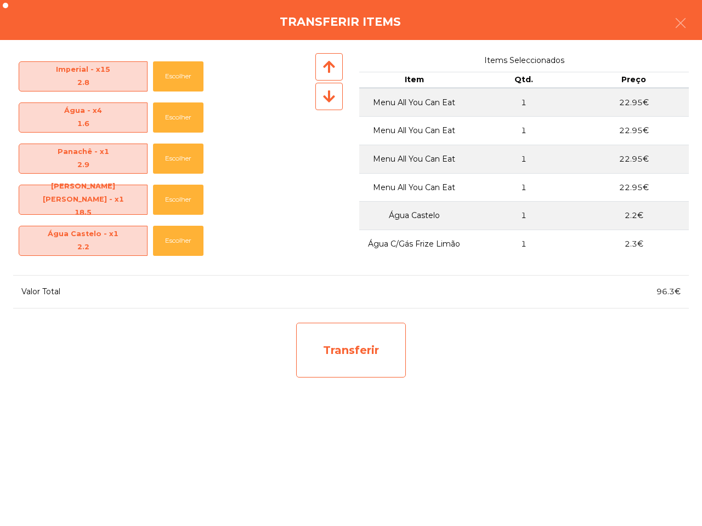
click at [352, 334] on div "Transferir" at bounding box center [351, 350] width 110 height 55
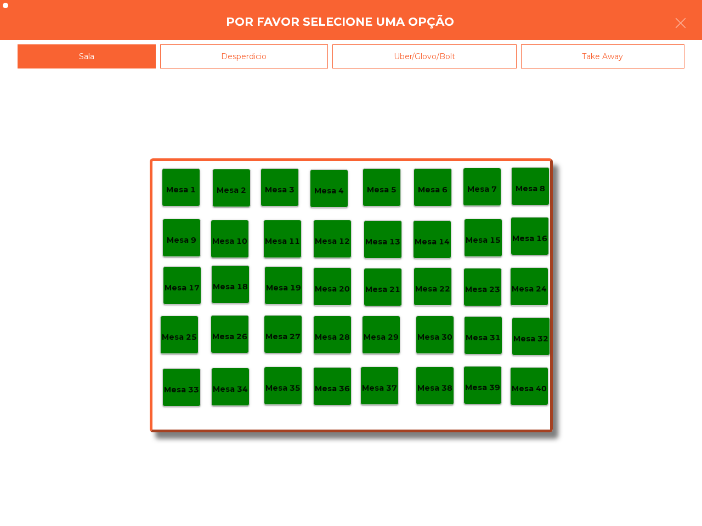
click at [242, 385] on p "Mesa 34" at bounding box center [230, 389] width 35 height 13
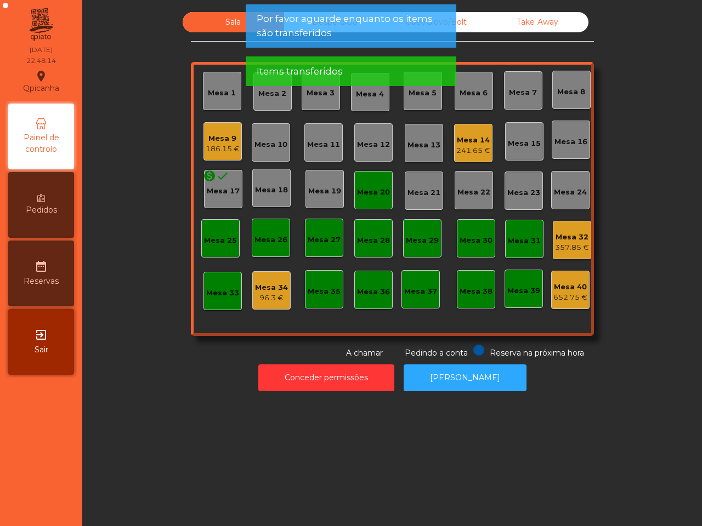
click at [270, 297] on div "96.3 €" at bounding box center [271, 298] width 33 height 11
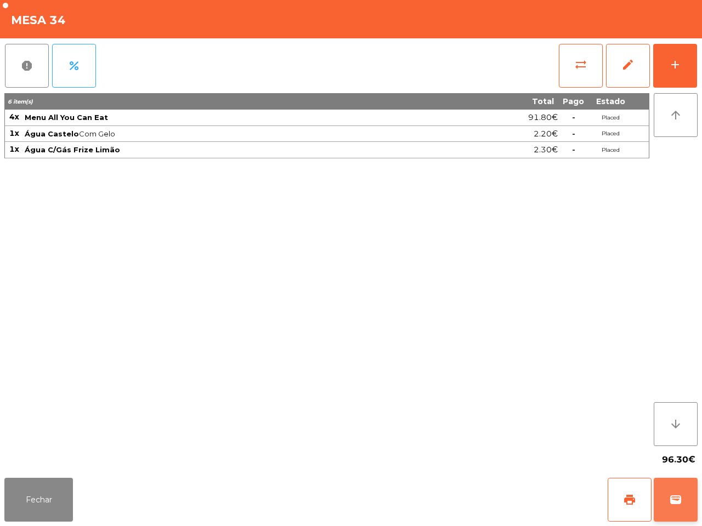
click at [666, 493] on button "wallet" at bounding box center [675, 500] width 44 height 44
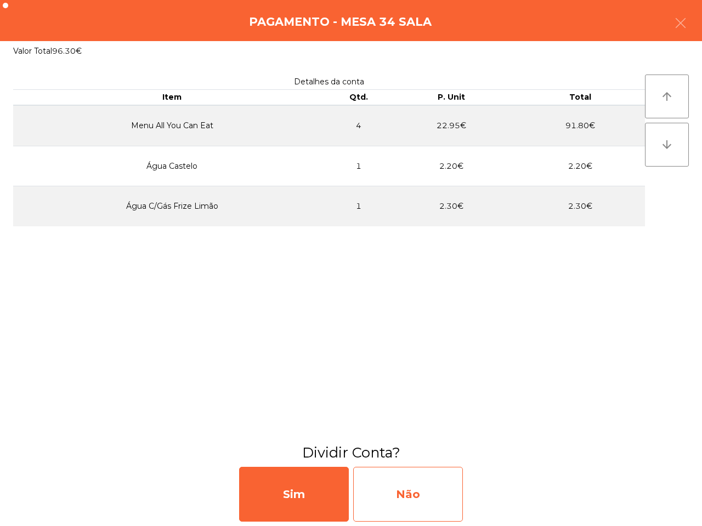
click at [432, 478] on div "Não" at bounding box center [408, 494] width 110 height 55
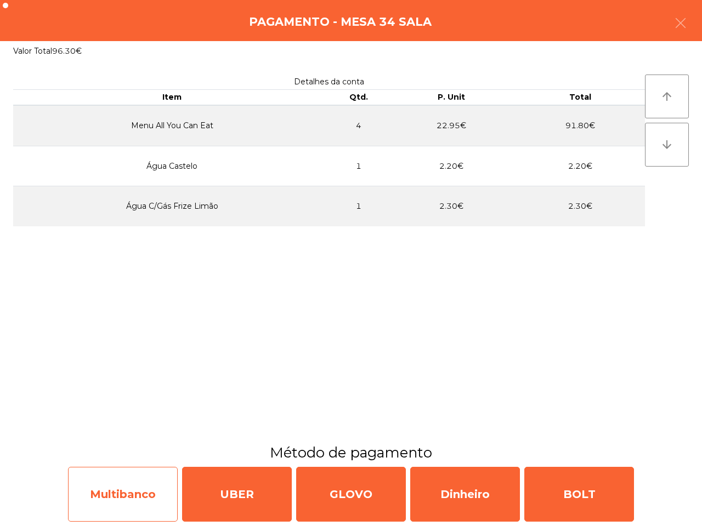
click at [151, 477] on div "Multibanco" at bounding box center [123, 494] width 110 height 55
select select "**"
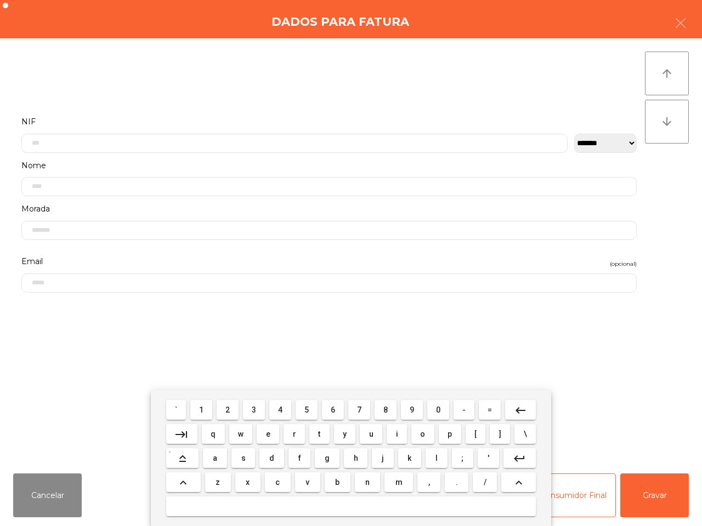
scroll to position [61, 0]
click at [311, 412] on button "5" at bounding box center [306, 410] width 22 height 20
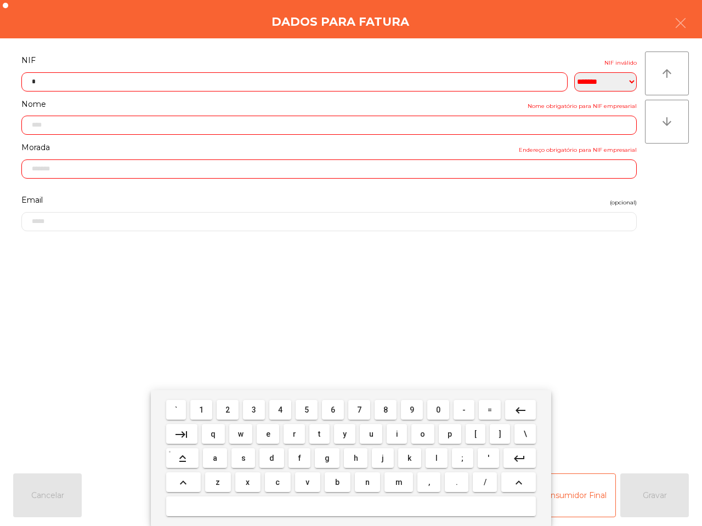
click at [436, 409] on span "0" at bounding box center [438, 410] width 4 height 9
click at [433, 408] on button "0" at bounding box center [438, 410] width 22 height 20
click at [328, 406] on button "6" at bounding box center [333, 410] width 22 height 20
click at [222, 406] on button "2" at bounding box center [227, 410] width 22 height 20
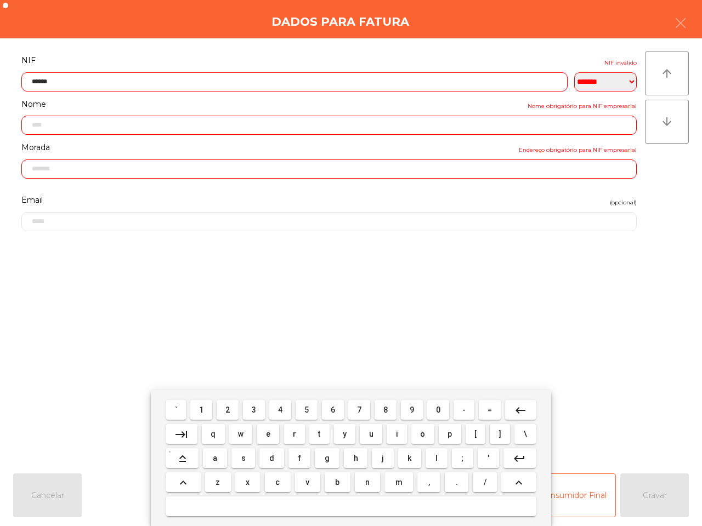
click at [387, 412] on button "8" at bounding box center [385, 410] width 22 height 20
click at [335, 410] on button "6" at bounding box center [333, 410] width 22 height 20
click at [434, 409] on button "0" at bounding box center [438, 410] width 22 height 20
type input "*********"
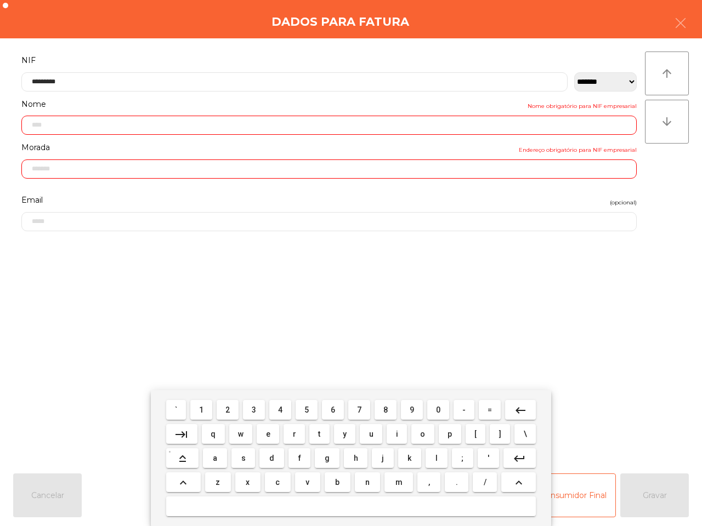
type input "**********"
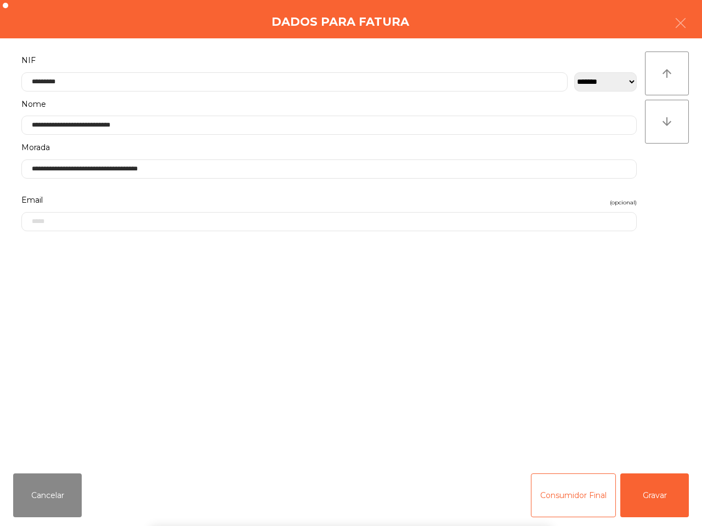
click at [664, 494] on div "` 1 2 3 4 5 6 7 8 9 0 - = keyboard_backspace keyboard_tab q w e r t y u i o p […" at bounding box center [351, 458] width 702 height 136
click at [659, 497] on button "Gravar" at bounding box center [654, 496] width 69 height 44
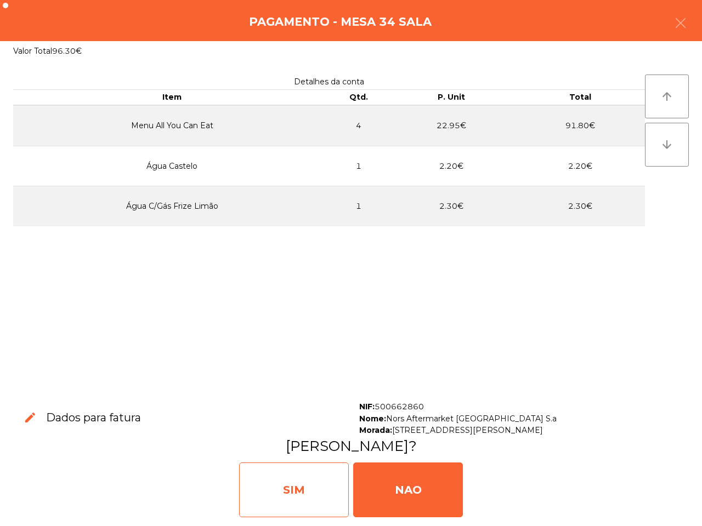
click at [299, 469] on div "SIM" at bounding box center [294, 490] width 110 height 55
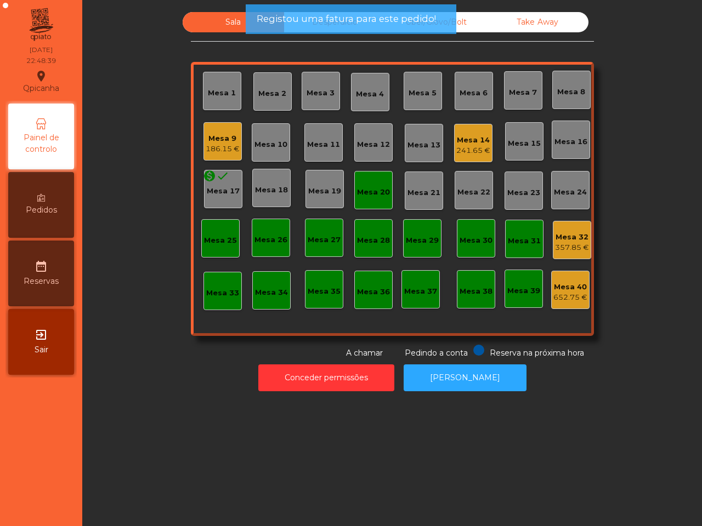
click at [567, 237] on div "Mesa 32" at bounding box center [572, 237] width 34 height 11
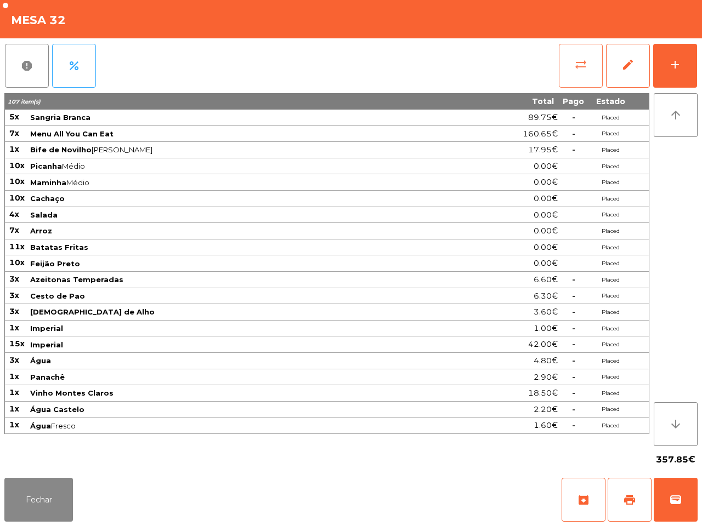
click at [568, 69] on button "sync_alt" at bounding box center [580, 66] width 44 height 44
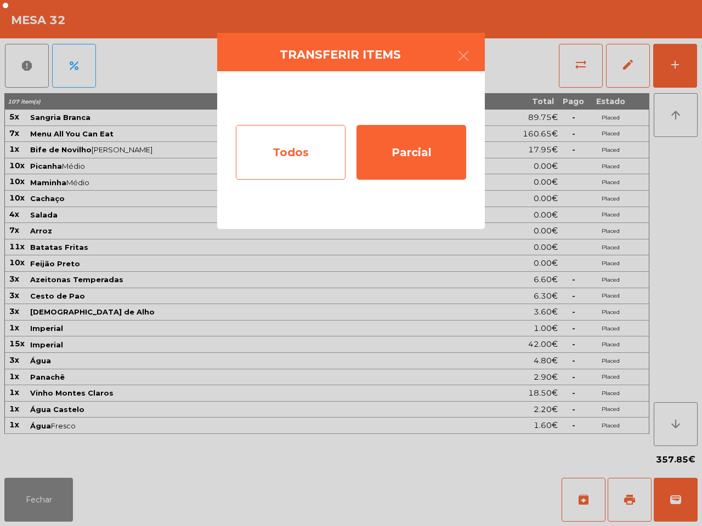
click at [314, 152] on div "Todos" at bounding box center [291, 152] width 110 height 55
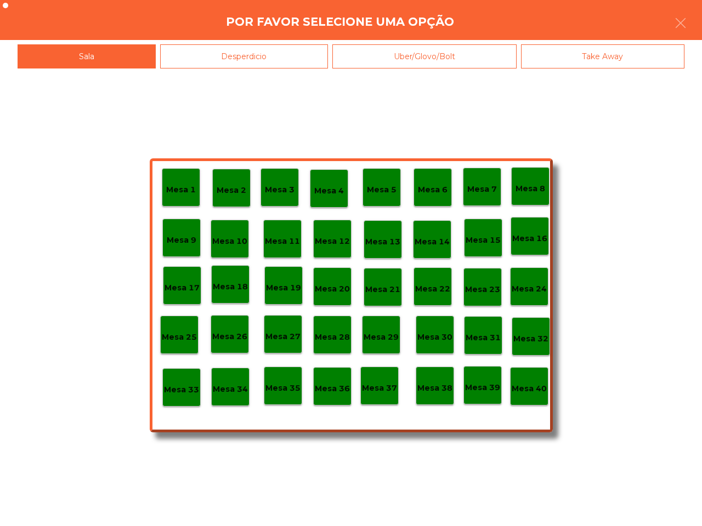
click at [518, 387] on p "Mesa 40" at bounding box center [528, 389] width 35 height 13
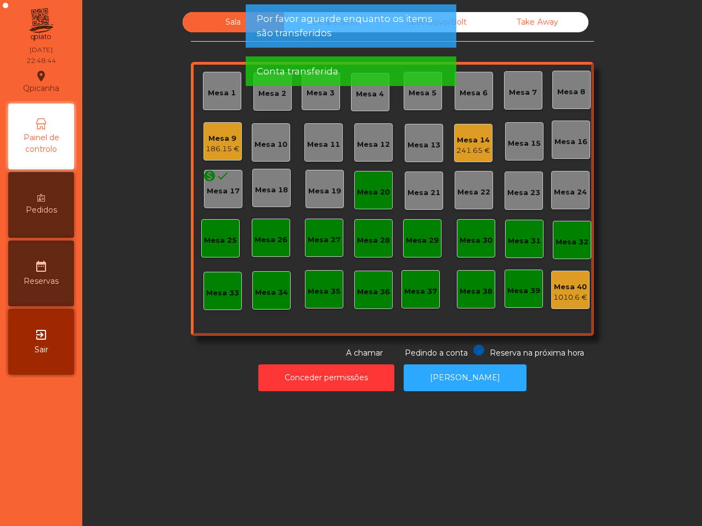
click at [363, 196] on div "Mesa 20" at bounding box center [373, 192] width 33 height 11
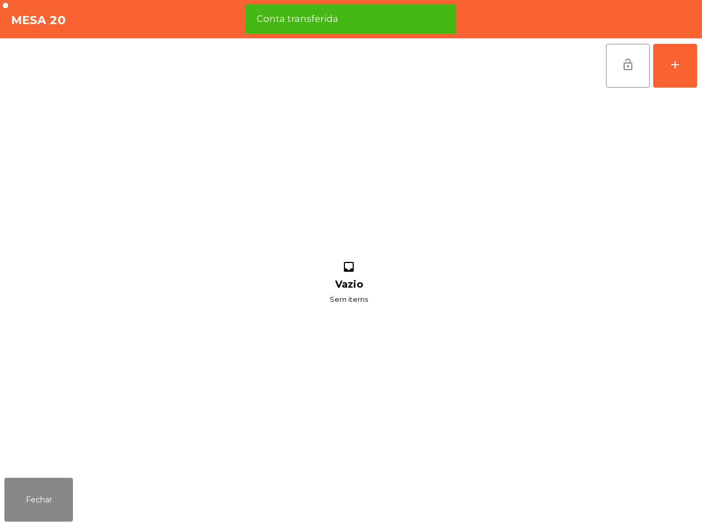
drag, startPoint x: 610, startPoint y: 66, endPoint x: 560, endPoint y: 115, distance: 70.1
click at [611, 66] on button "lock_open" at bounding box center [628, 66] width 44 height 44
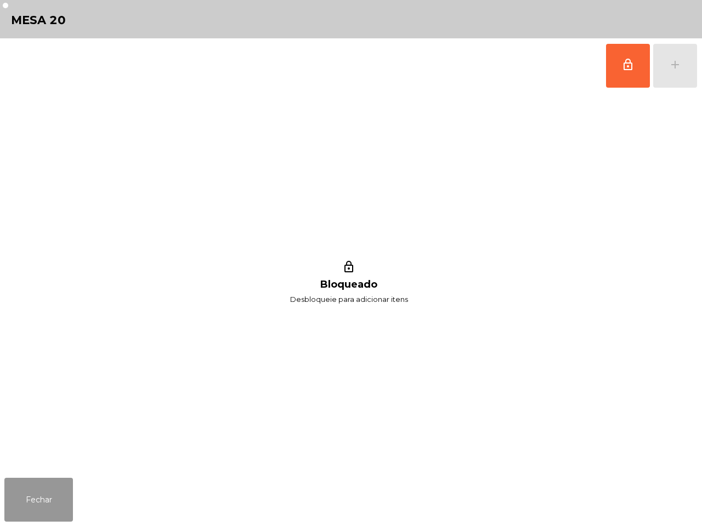
click at [22, 500] on button "Fechar" at bounding box center [38, 500] width 69 height 44
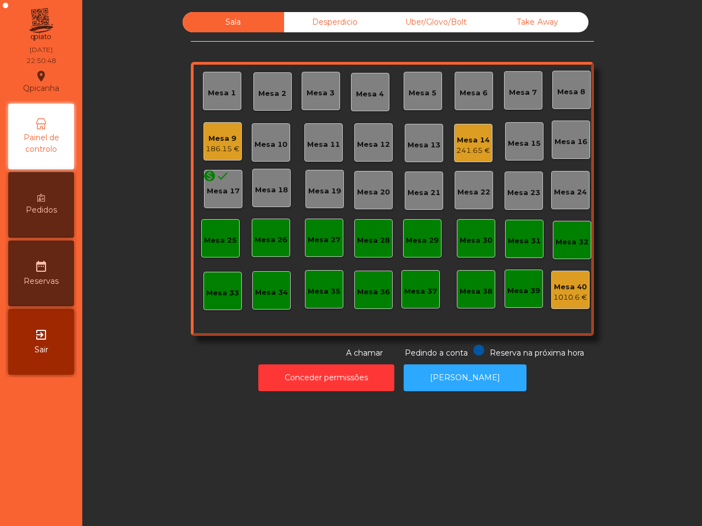
click at [174, 362] on div "Conceder permissões Abrir [PERSON_NAME]" at bounding box center [392, 378] width 590 height 38
click at [469, 139] on div "Mesa 14" at bounding box center [473, 140] width 34 height 11
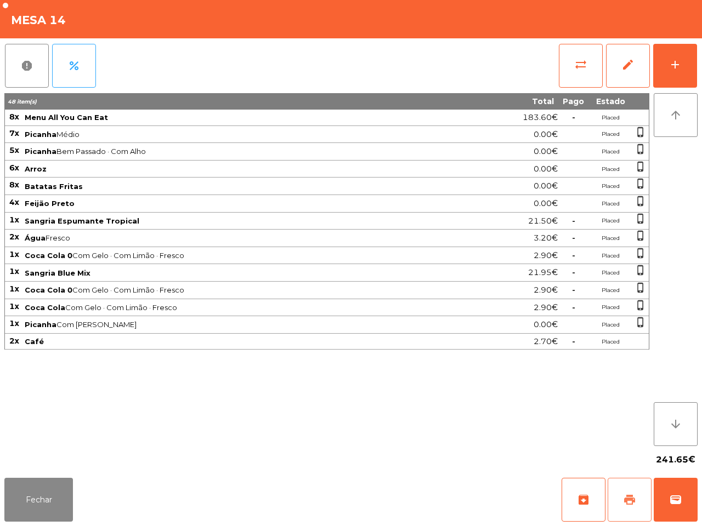
click at [632, 495] on span "print" at bounding box center [629, 499] width 13 height 13
click at [570, 70] on button "sync_alt" at bounding box center [580, 66] width 44 height 44
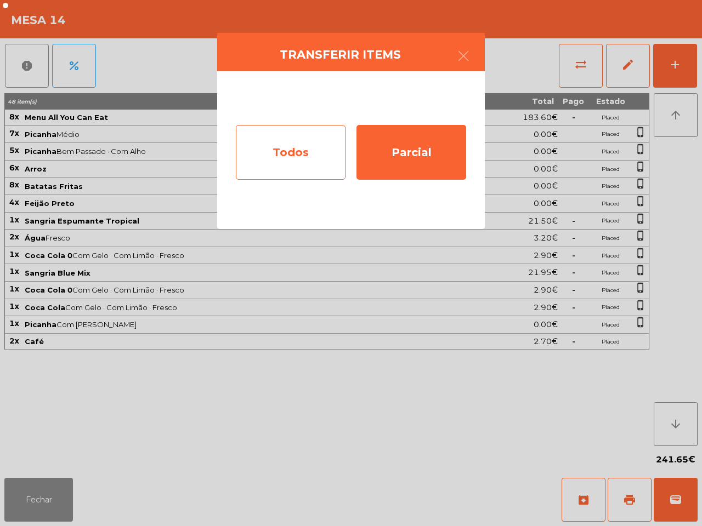
click at [283, 170] on div "Todos" at bounding box center [291, 152] width 110 height 55
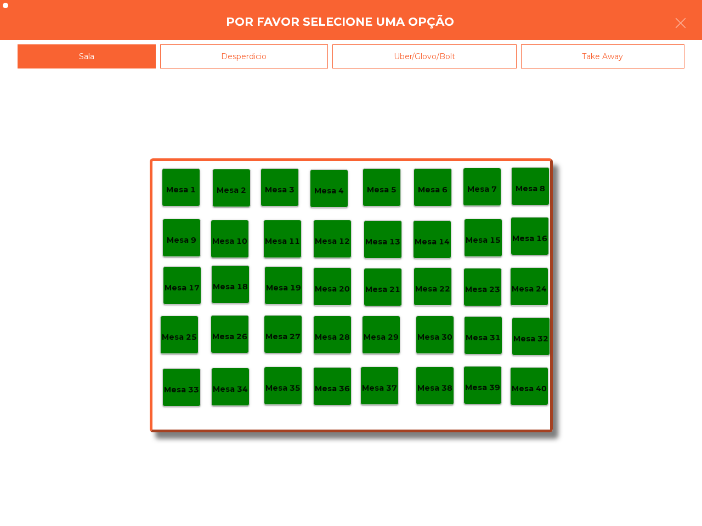
click at [527, 394] on p "Mesa 40" at bounding box center [528, 389] width 35 height 13
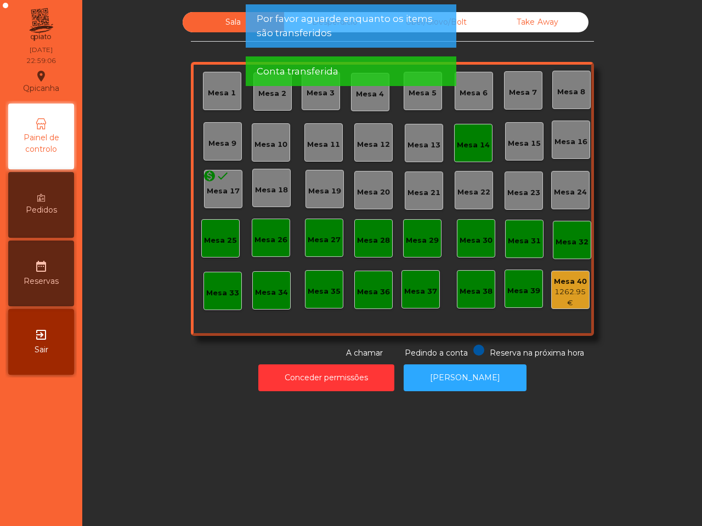
click at [466, 155] on div "Mesa 14" at bounding box center [473, 143] width 38 height 38
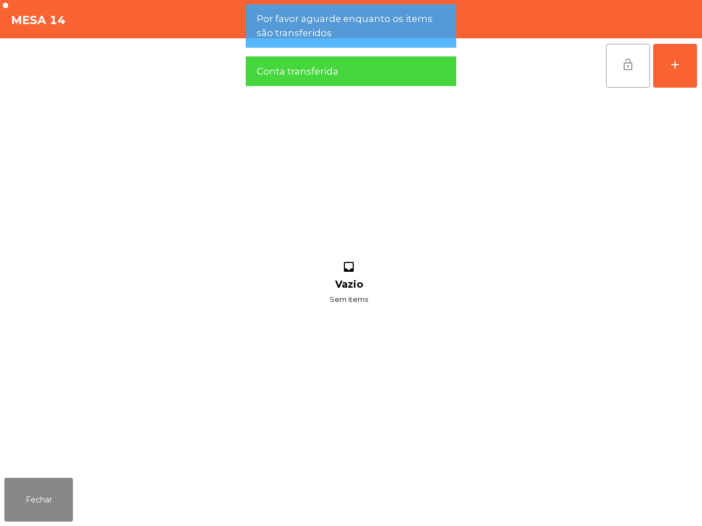
click at [612, 67] on button "lock_open" at bounding box center [628, 66] width 44 height 44
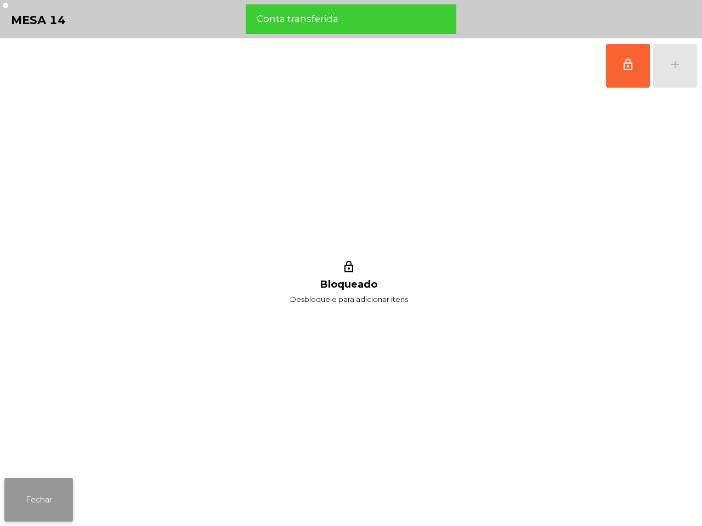
click at [59, 509] on button "Fechar" at bounding box center [38, 500] width 69 height 44
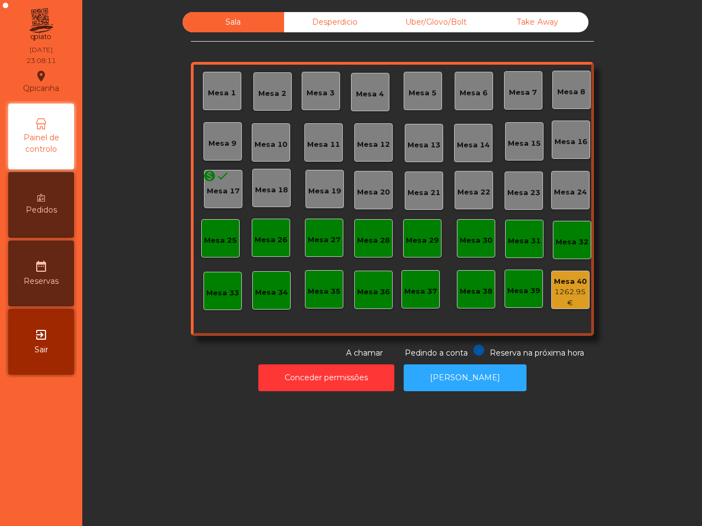
click at [422, 24] on div "Uber/Glovo/Bolt" at bounding box center [435, 22] width 101 height 20
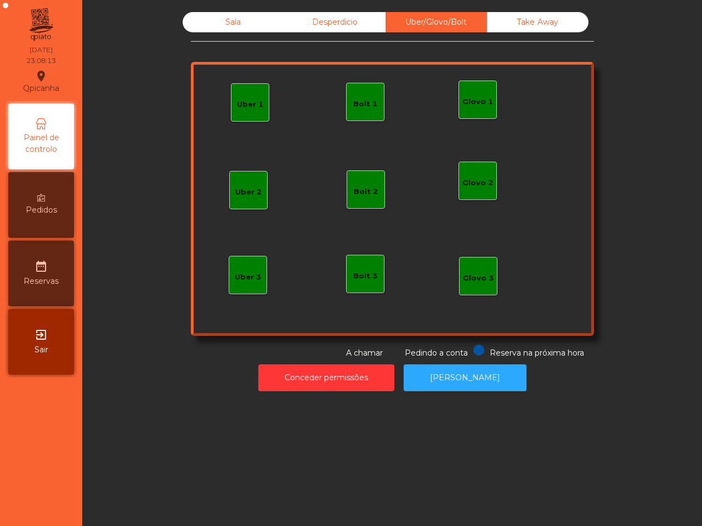
click at [247, 100] on div "Uber 1" at bounding box center [250, 104] width 26 height 11
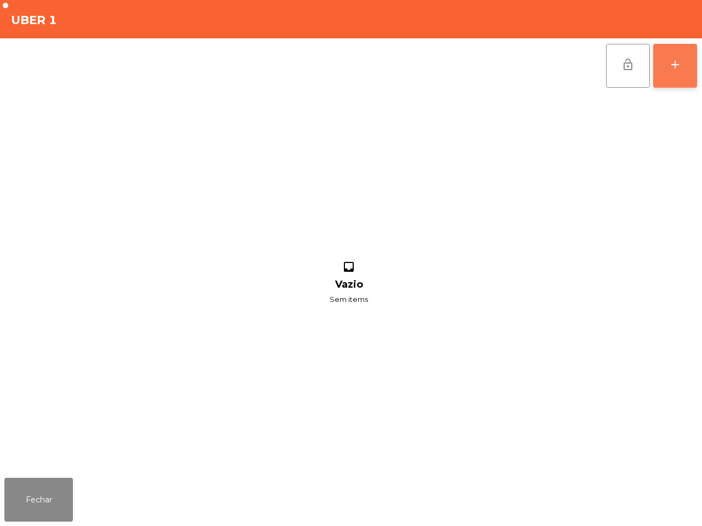
click at [662, 70] on button "add" at bounding box center [675, 66] width 44 height 44
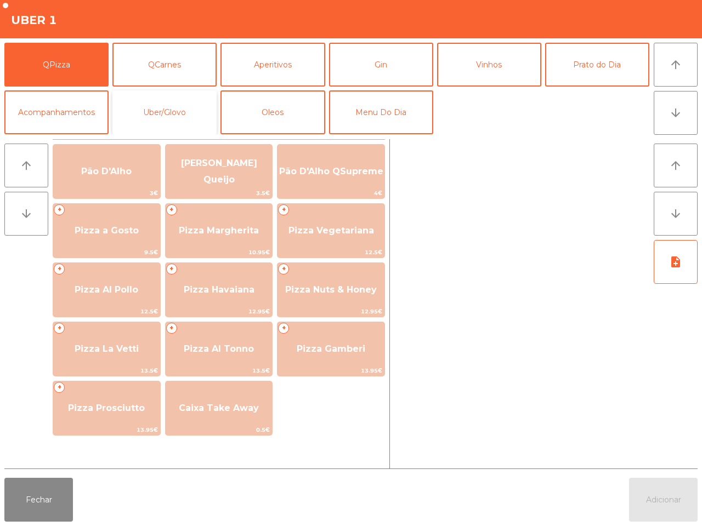
click at [185, 94] on button "Uber/Glovo" at bounding box center [164, 112] width 104 height 44
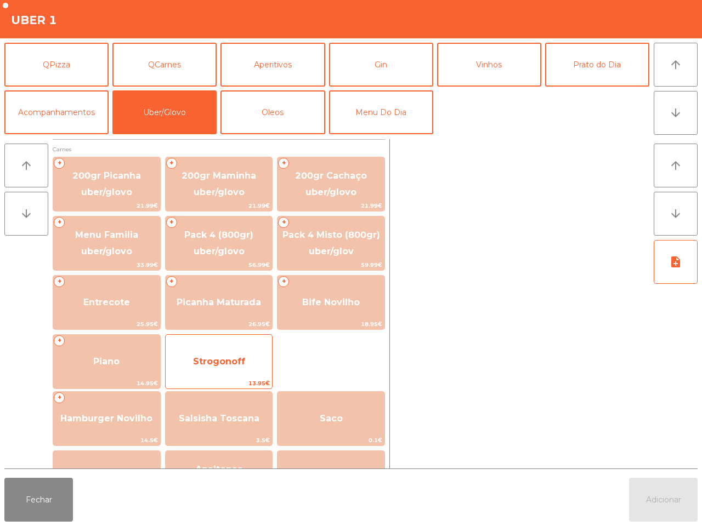
click at [219, 368] on span "Strogonoff" at bounding box center [219, 362] width 107 height 30
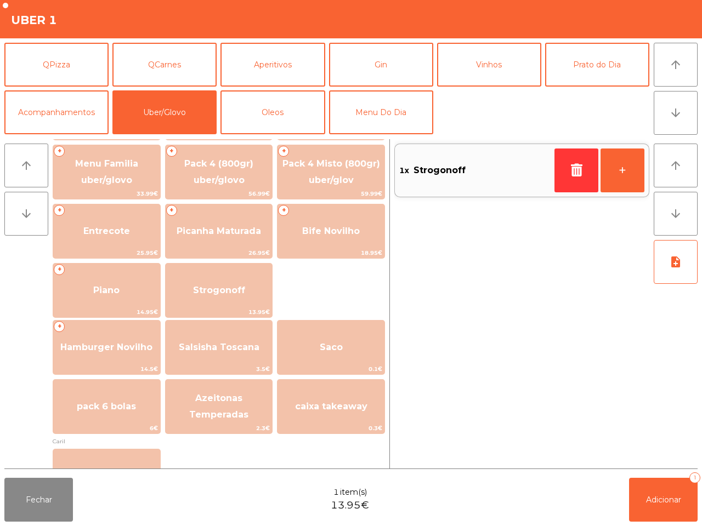
scroll to position [137, 0]
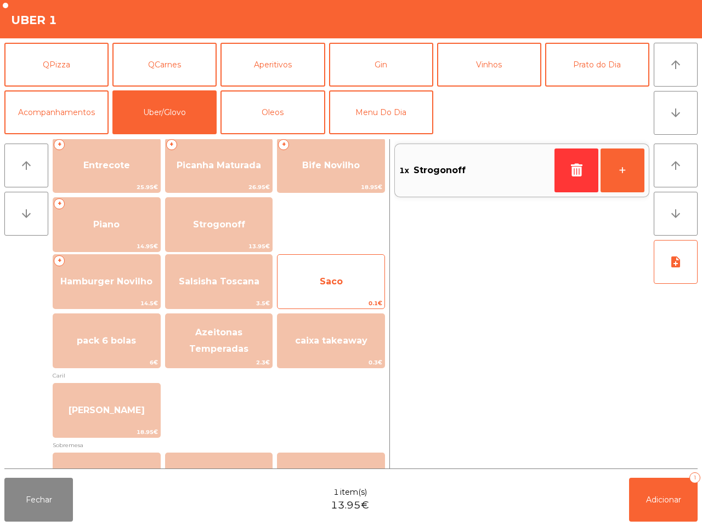
click at [327, 270] on span "Saco" at bounding box center [330, 282] width 107 height 30
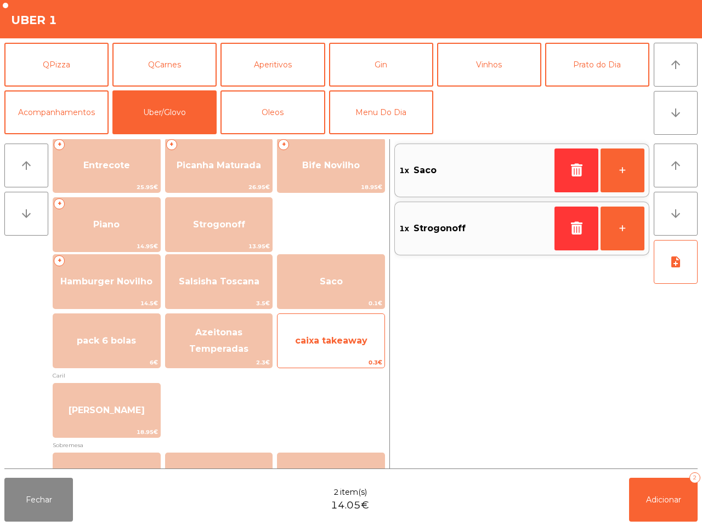
click at [340, 330] on span "caixa takeaway" at bounding box center [330, 341] width 107 height 30
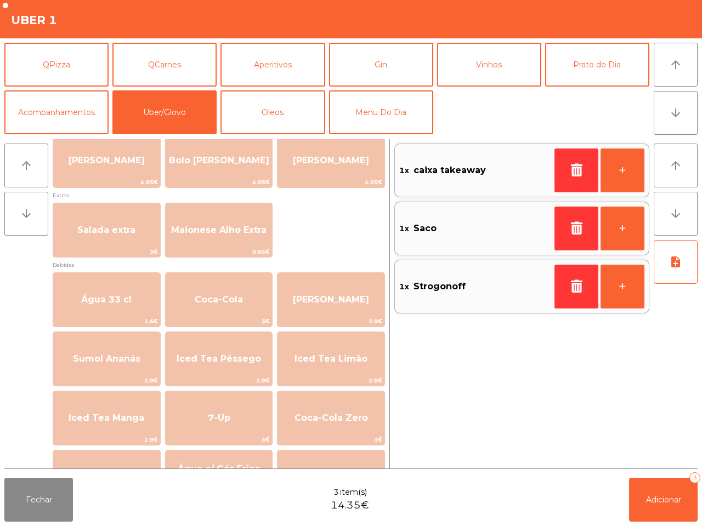
scroll to position [556, 0]
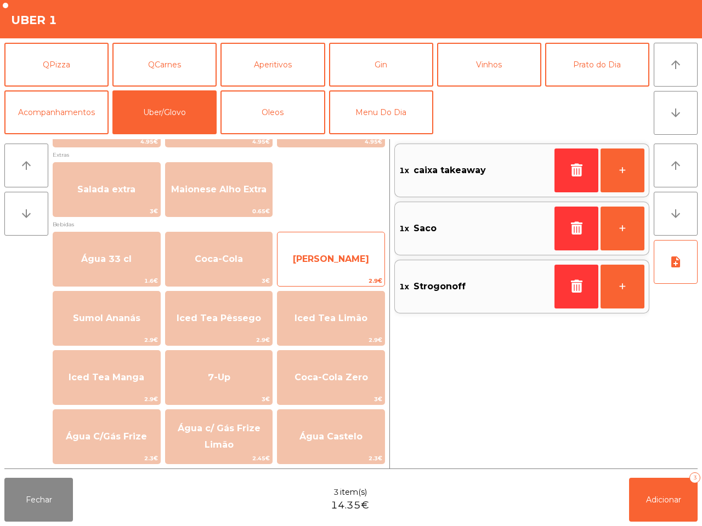
click at [302, 266] on span "[PERSON_NAME]" at bounding box center [330, 259] width 107 height 30
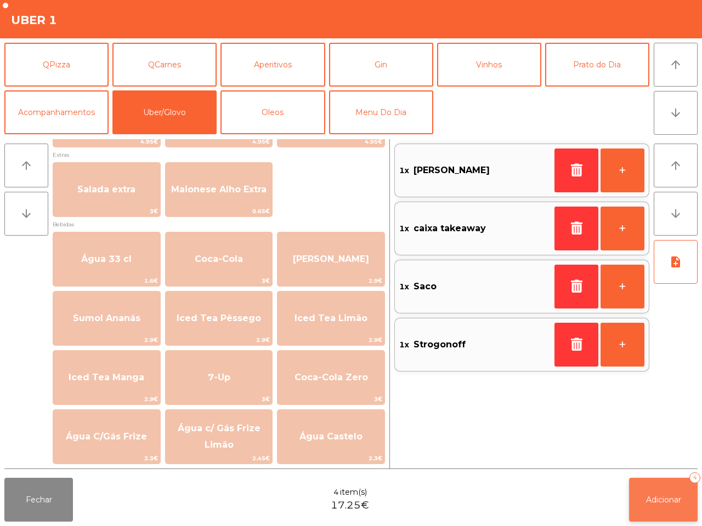
click at [667, 501] on span "Adicionar" at bounding box center [663, 500] width 35 height 10
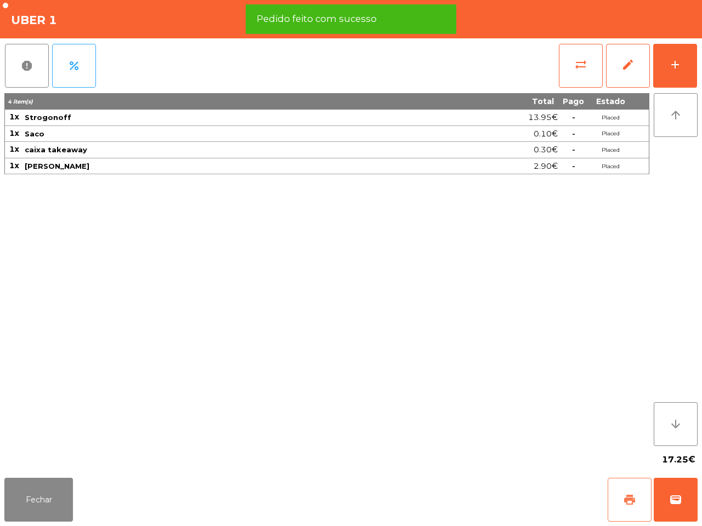
click at [626, 502] on span "print" at bounding box center [629, 499] width 13 height 13
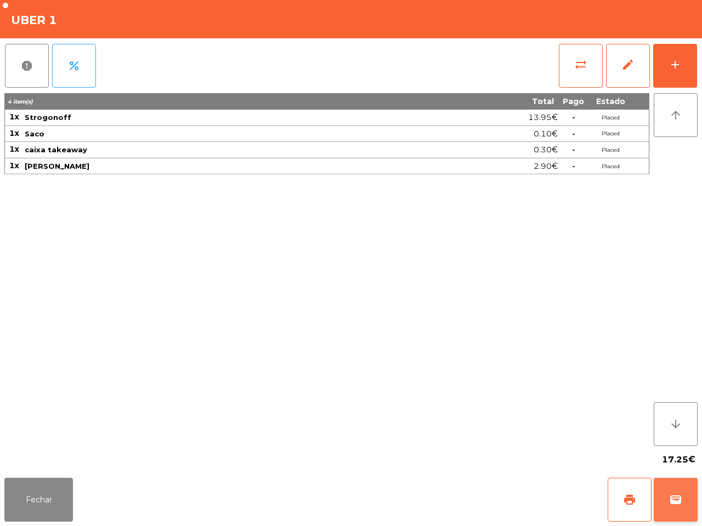
click at [681, 514] on button "wallet" at bounding box center [675, 500] width 44 height 44
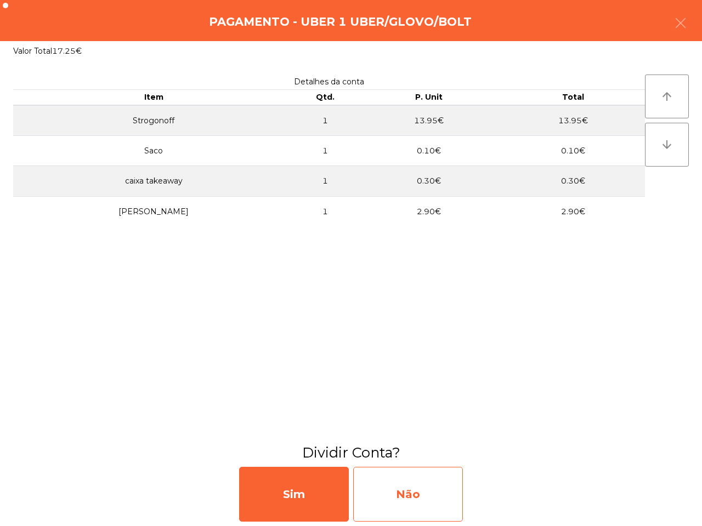
click at [431, 487] on div "Não" at bounding box center [408, 494] width 110 height 55
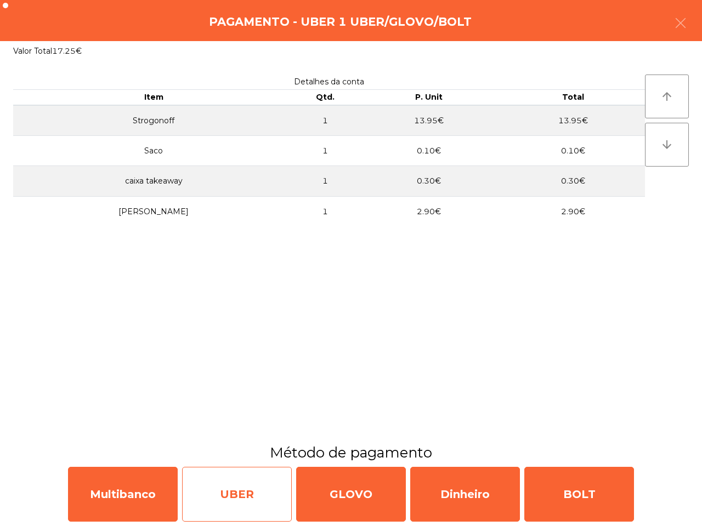
click at [258, 492] on div "UBER" at bounding box center [237, 494] width 110 height 55
select select "**"
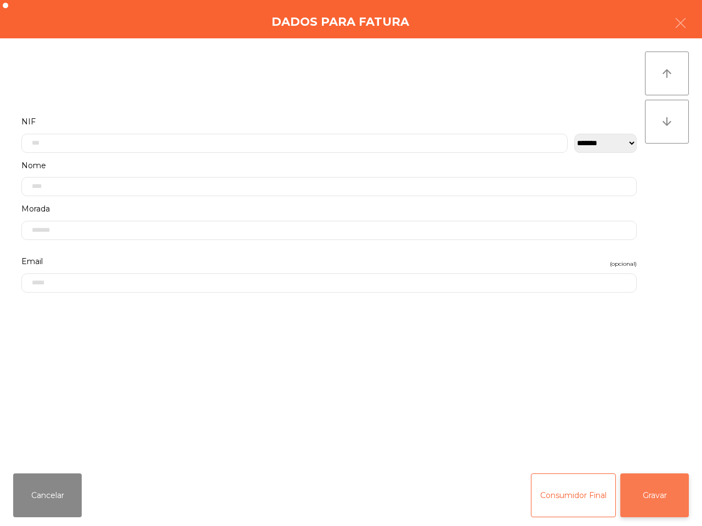
click at [651, 496] on button "Gravar" at bounding box center [654, 496] width 69 height 44
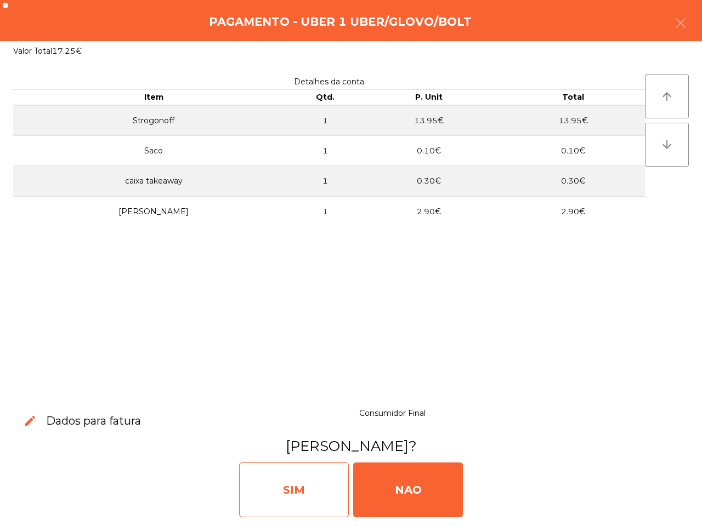
click at [281, 480] on div "SIM" at bounding box center [294, 490] width 110 height 55
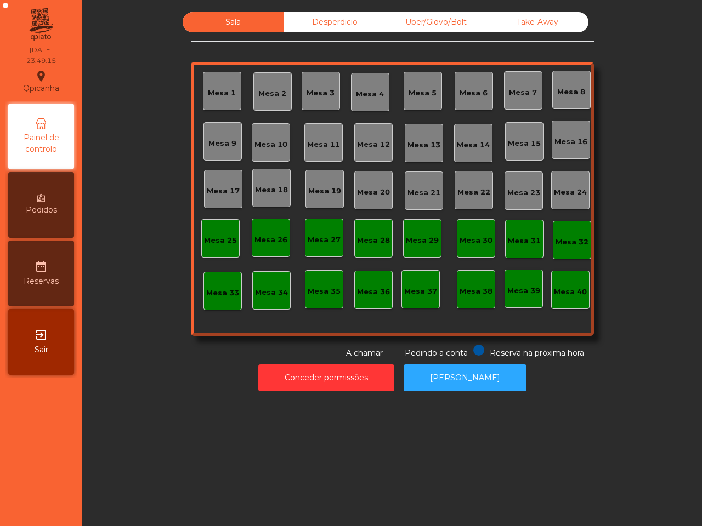
click at [214, 340] on div "Sala Desperdicio Uber/Glovo/Bolt Take Away Mesa 1 Mesa 2 [GEOGRAPHIC_DATA] 4 [G…" at bounding box center [392, 185] width 403 height 347
drag, startPoint x: 179, startPoint y: 284, endPoint x: 175, endPoint y: 299, distance: 15.3
click at [175, 299] on div "Sala Desperdicio Uber/Glovo/Bolt Take Away Mesa 1 Mesa 2 [GEOGRAPHIC_DATA] 4 [G…" at bounding box center [392, 185] width 590 height 347
click at [170, 298] on div "Sala Desperdicio Uber/Glovo/Bolt Take Away Mesa 1 Mesa 2 [GEOGRAPHIC_DATA] 4 [G…" at bounding box center [392, 185] width 590 height 347
click at [209, 362] on div "Conceder permissões Abrir [PERSON_NAME]" at bounding box center [392, 378] width 590 height 38
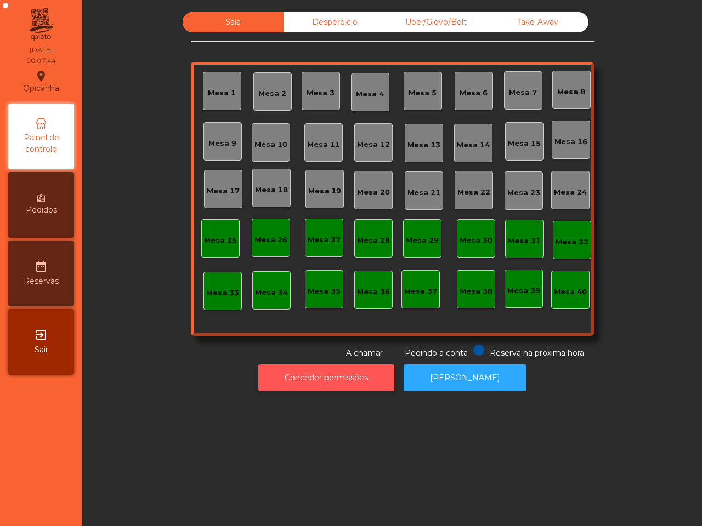
click at [343, 373] on button "Conceder permissões" at bounding box center [326, 377] width 136 height 27
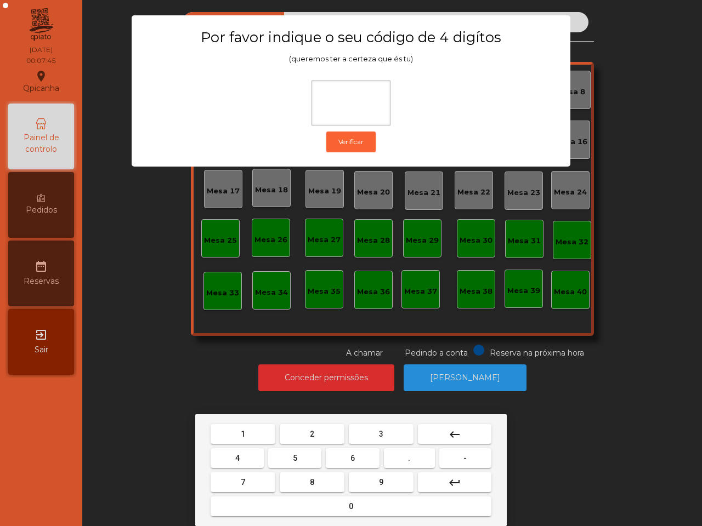
click at [349, 454] on button "6" at bounding box center [352, 458] width 53 height 20
click at [299, 457] on button "5" at bounding box center [294, 458] width 53 height 20
click at [260, 439] on button "1" at bounding box center [242, 434] width 65 height 20
click at [310, 429] on button "2" at bounding box center [312, 434] width 65 height 20
type input "****"
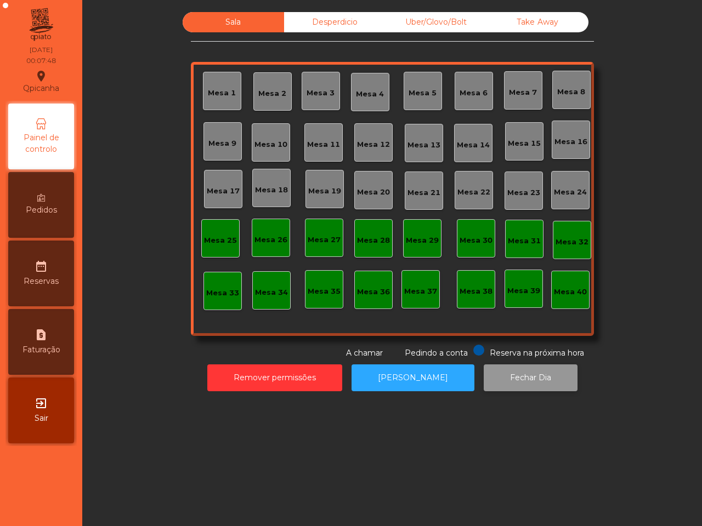
click at [496, 373] on button "Fechar Dia" at bounding box center [530, 377] width 94 height 27
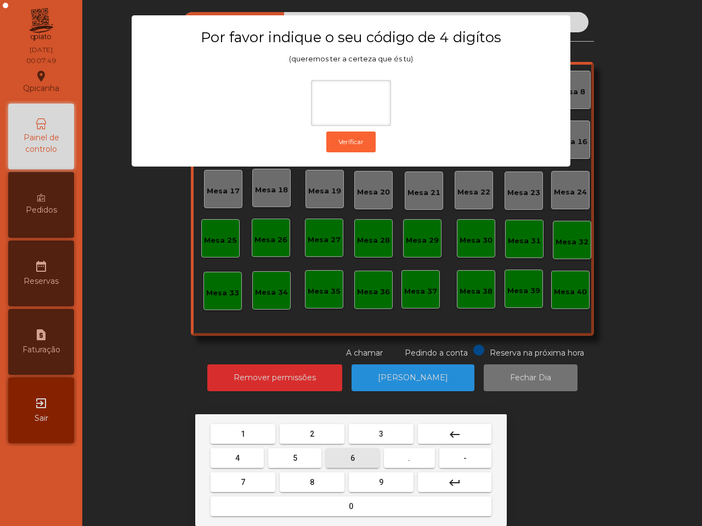
click at [348, 459] on button "6" at bounding box center [352, 458] width 53 height 20
click at [297, 458] on span "5" at bounding box center [295, 458] width 4 height 9
click at [254, 431] on button "1" at bounding box center [242, 434] width 65 height 20
click at [297, 429] on button "2" at bounding box center [312, 434] width 65 height 20
type input "****"
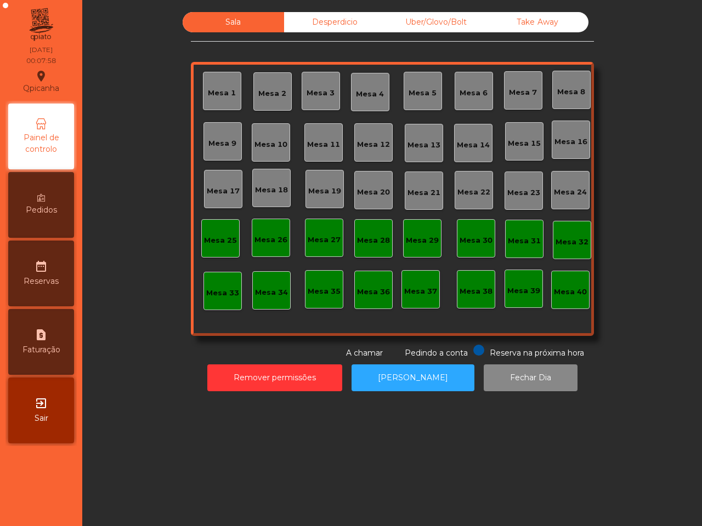
click at [351, 31] on div "Desperdicio" at bounding box center [334, 22] width 101 height 20
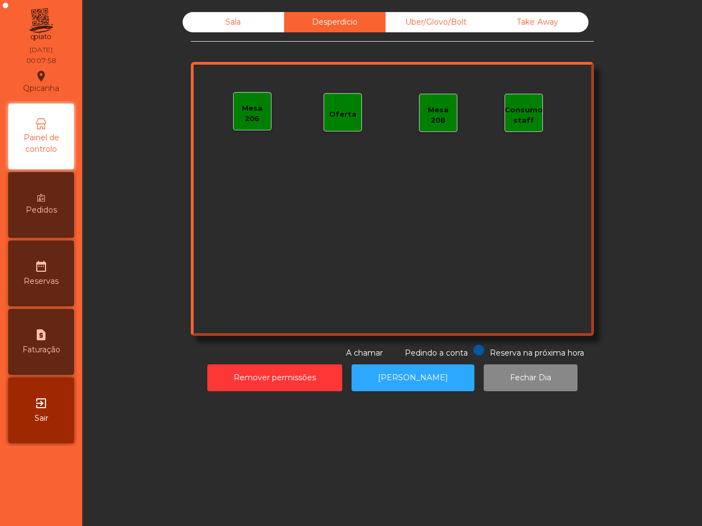
click at [413, 25] on div "Uber/Glovo/Bolt" at bounding box center [435, 22] width 101 height 20
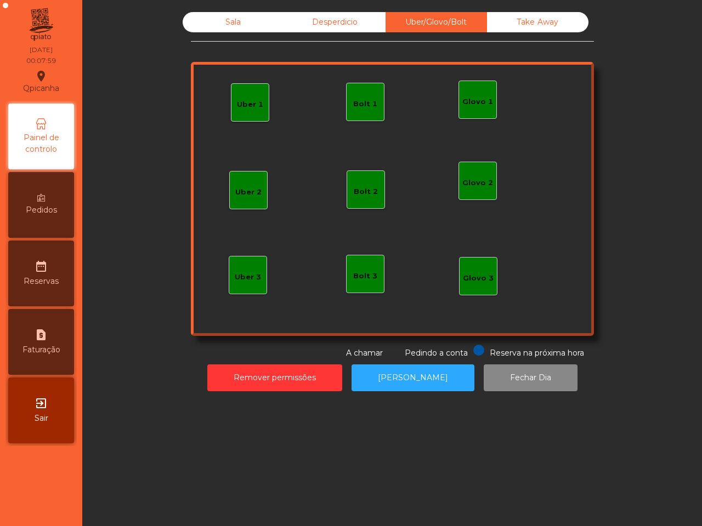
click at [523, 11] on div "Sala Desperdicio Uber/Glovo/Bolt Take Away Uber 1 Glovo 1 Uber 2 Uber 3 Glovo 2…" at bounding box center [392, 202] width 606 height 390
click at [523, 19] on div "Take Away" at bounding box center [537, 22] width 101 height 20
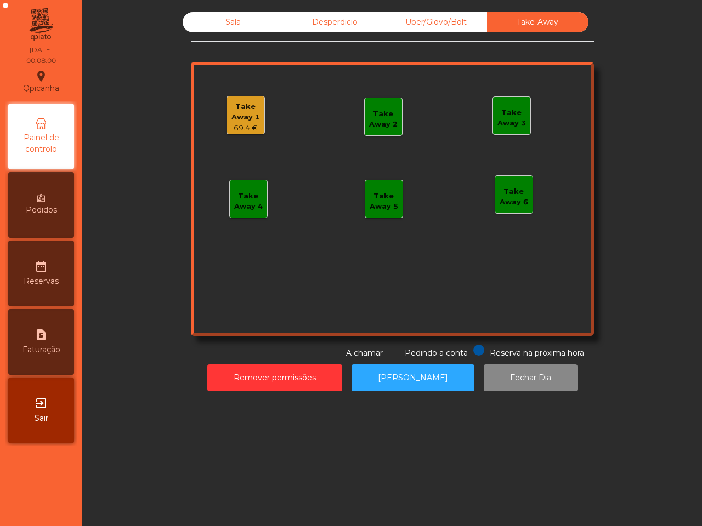
click at [247, 110] on div "Take Away 1" at bounding box center [245, 111] width 37 height 21
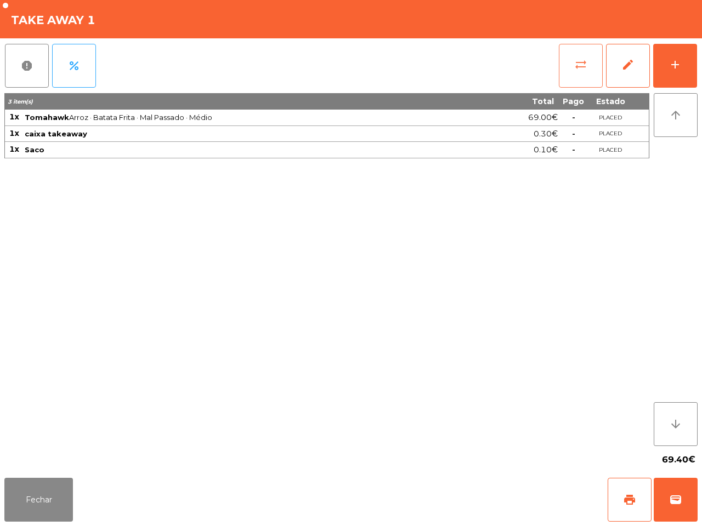
click at [574, 63] on span "sync_alt" at bounding box center [580, 64] width 13 height 13
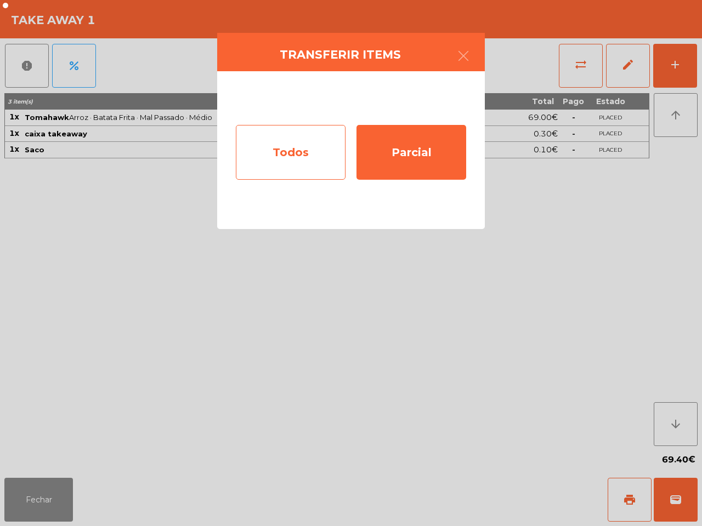
click at [309, 143] on div "Todos" at bounding box center [291, 152] width 110 height 55
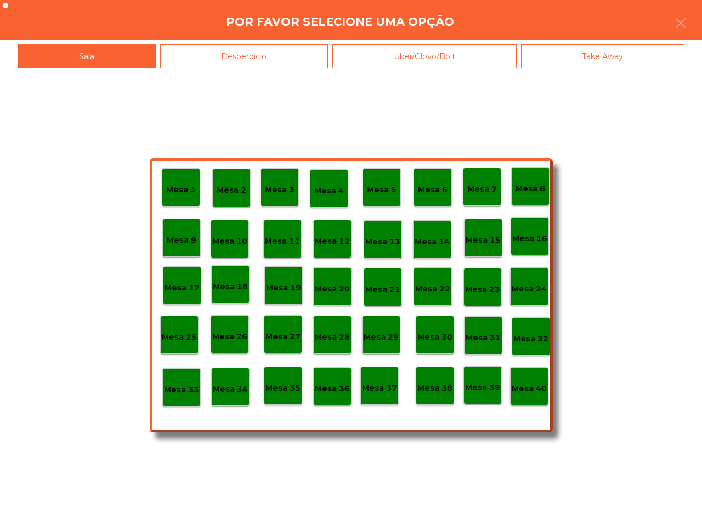
click at [522, 383] on p "Mesa 40" at bounding box center [528, 389] width 35 height 13
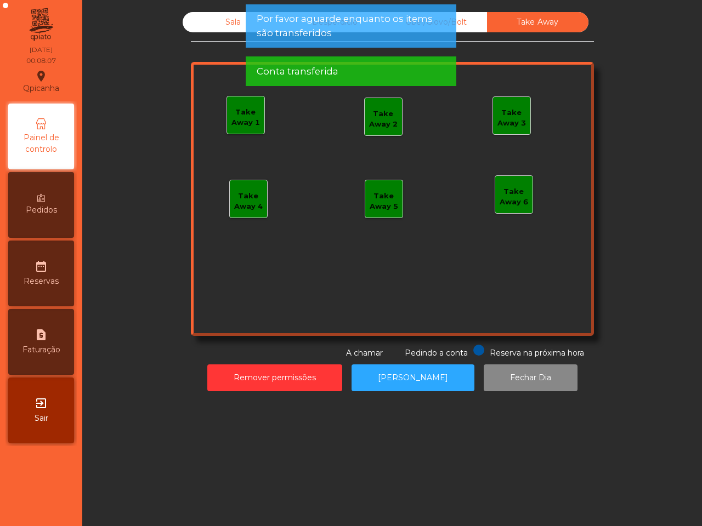
click at [221, 29] on div "Sala" at bounding box center [233, 22] width 101 height 20
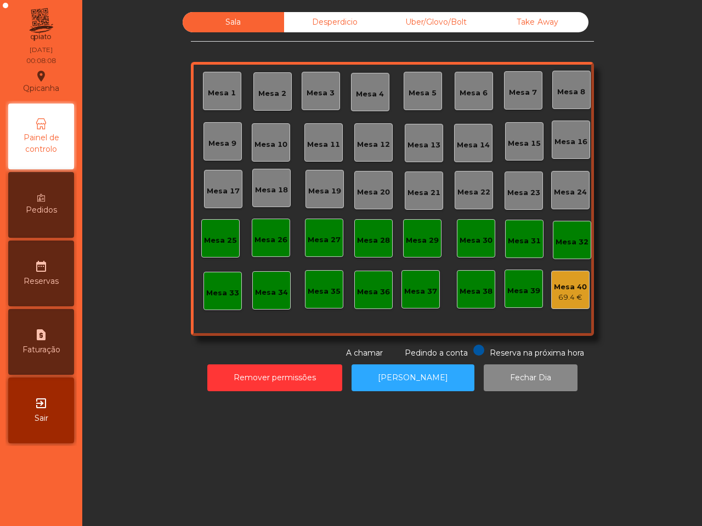
click at [559, 285] on div "Mesa 40" at bounding box center [570, 287] width 33 height 11
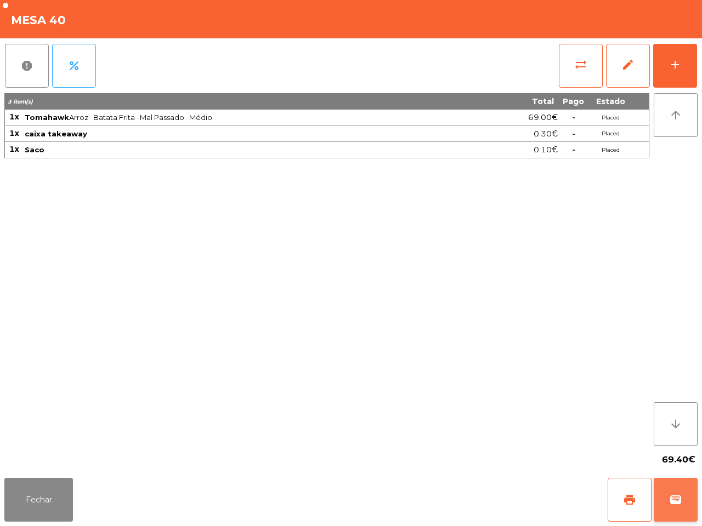
click at [677, 499] on span "wallet" at bounding box center [675, 499] width 13 height 13
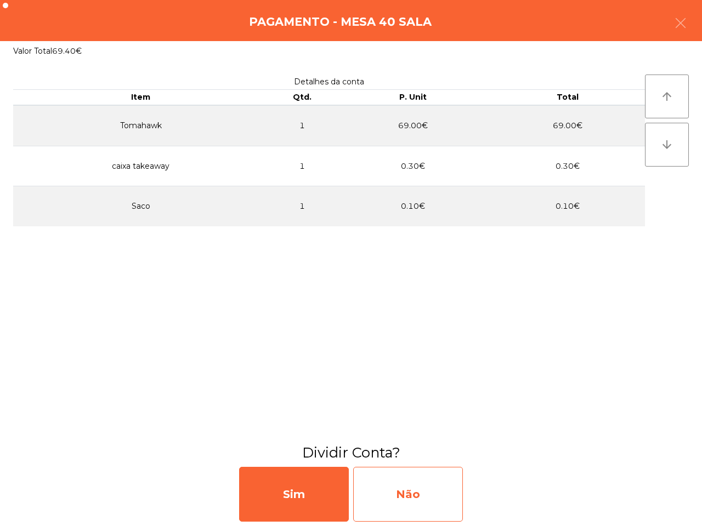
click at [434, 475] on div "Não" at bounding box center [408, 494] width 110 height 55
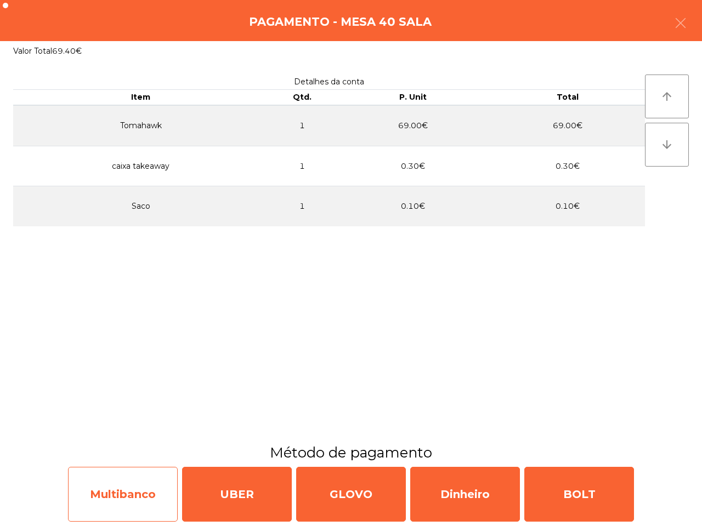
click at [136, 504] on div "Multibanco" at bounding box center [123, 494] width 110 height 55
select select "**"
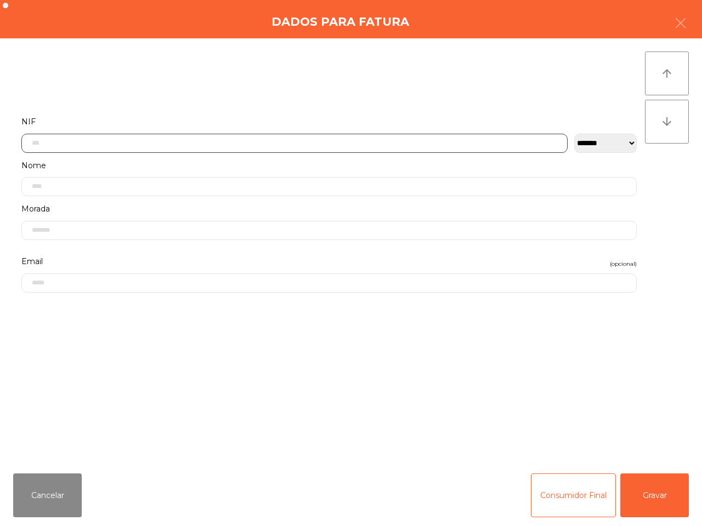
click at [187, 137] on input "text" at bounding box center [294, 143] width 546 height 19
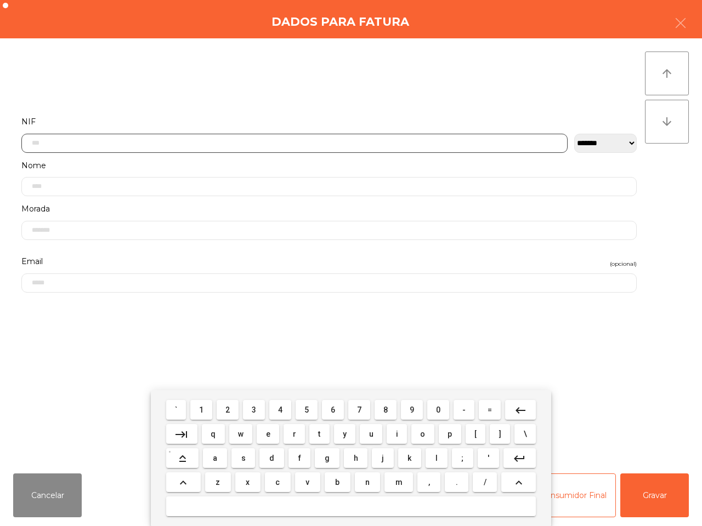
scroll to position [61, 0]
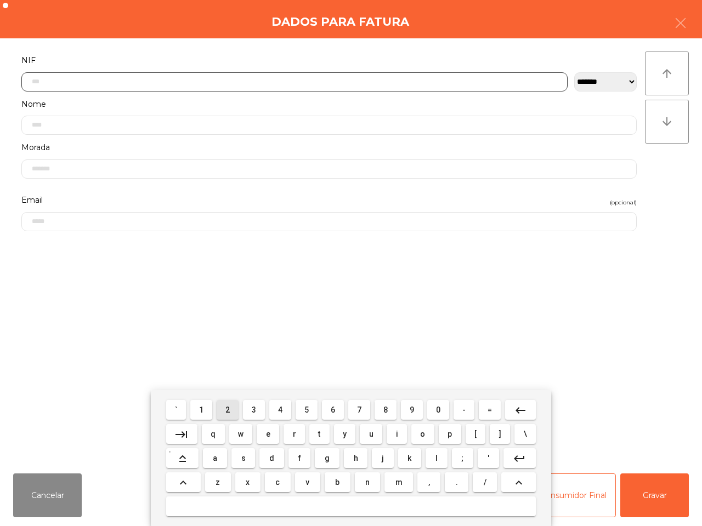
click at [229, 407] on span "2" at bounding box center [227, 410] width 4 height 9
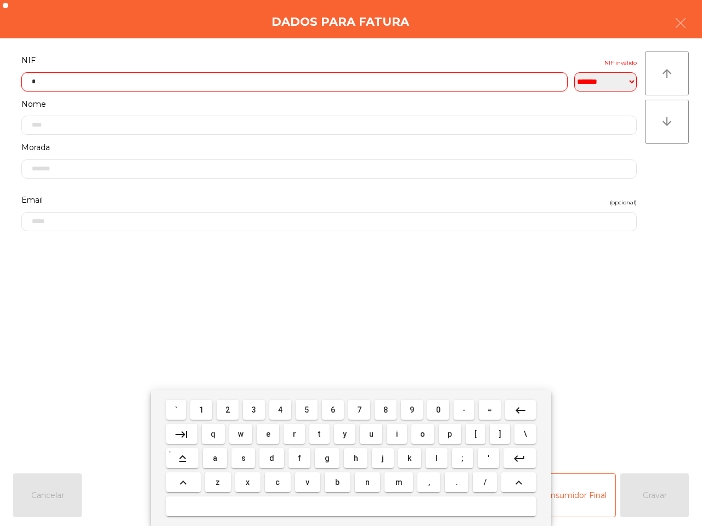
click at [365, 409] on button "7" at bounding box center [359, 410] width 22 height 20
click at [335, 409] on button "6" at bounding box center [333, 410] width 22 height 20
click at [280, 409] on span "4" at bounding box center [280, 410] width 4 height 9
click at [336, 409] on button "6" at bounding box center [333, 410] width 22 height 20
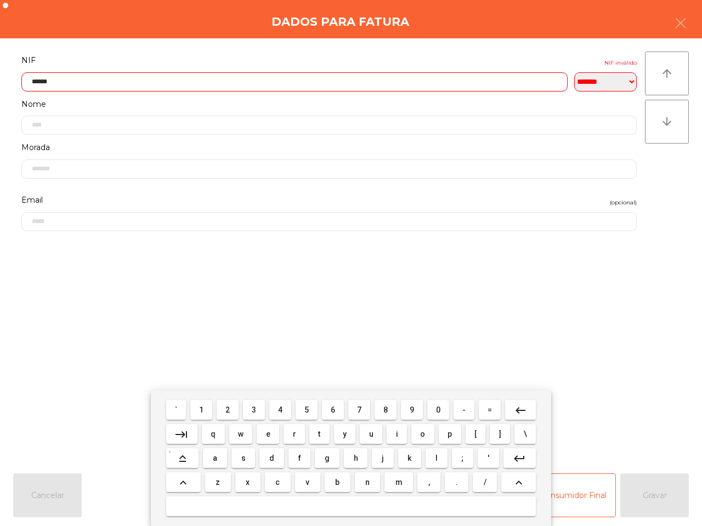
click at [302, 410] on button "5" at bounding box center [306, 410] width 22 height 20
click at [206, 409] on button "1" at bounding box center [201, 410] width 22 height 20
click at [412, 410] on span "9" at bounding box center [411, 410] width 4 height 9
type input "*********"
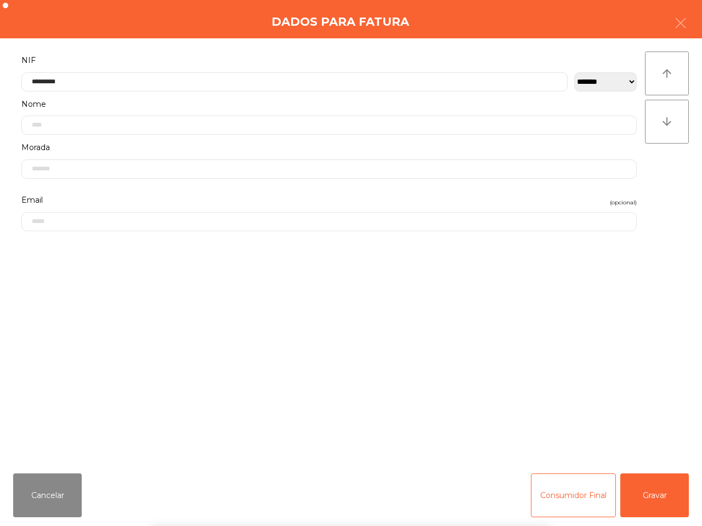
click at [655, 496] on div "` 1 2 3 4 5 6 7 8 9 0 - = keyboard_backspace keyboard_tab q w e r t y u i o p […" at bounding box center [351, 458] width 702 height 136
click at [654, 499] on button "Gravar" at bounding box center [654, 496] width 69 height 44
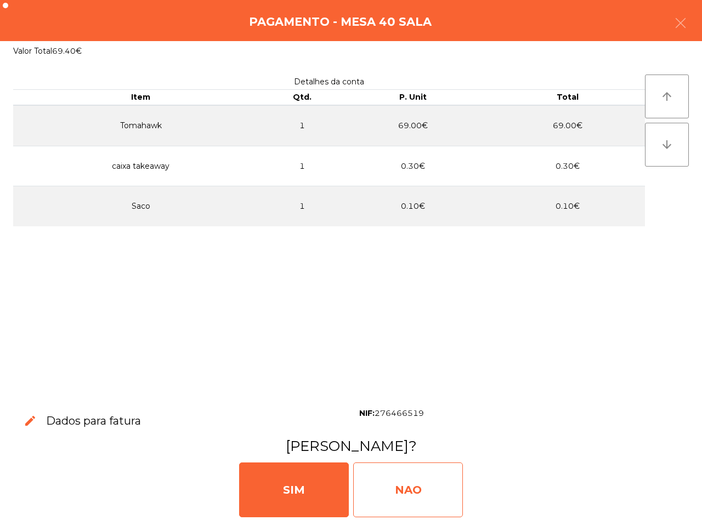
click at [431, 477] on div "NAO" at bounding box center [408, 490] width 110 height 55
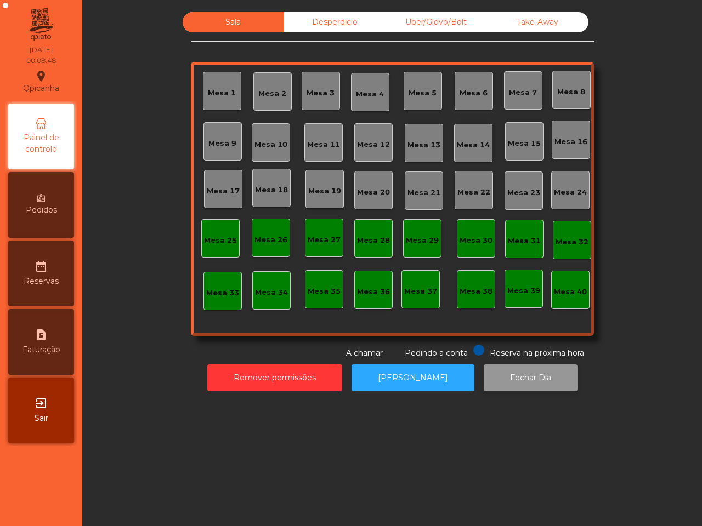
click at [516, 385] on button "Fechar Dia" at bounding box center [530, 377] width 94 height 27
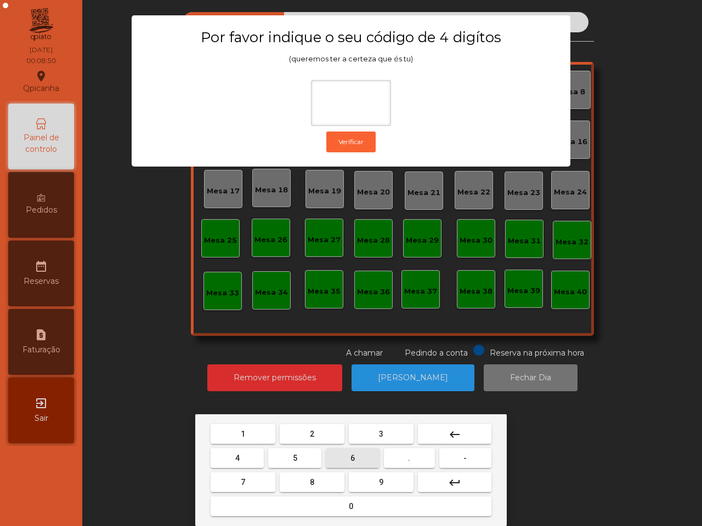
click at [346, 458] on button "6" at bounding box center [352, 458] width 53 height 20
click at [293, 460] on span "5" at bounding box center [295, 458] width 4 height 9
click at [250, 431] on button "1" at bounding box center [242, 434] width 65 height 20
click at [299, 428] on button "2" at bounding box center [312, 434] width 65 height 20
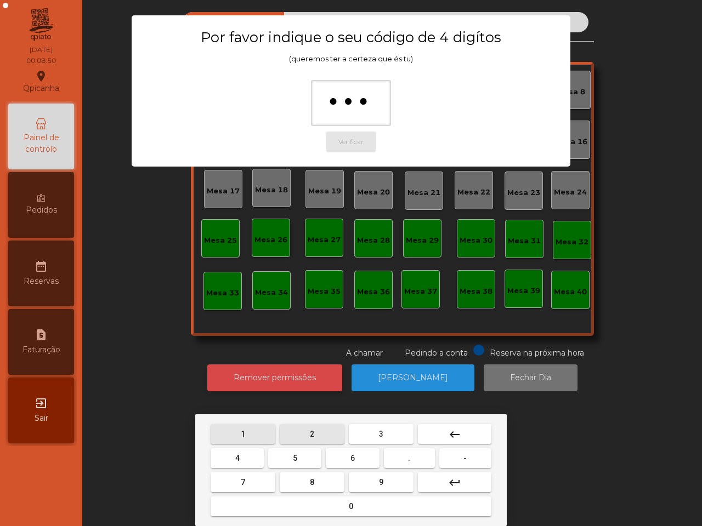
type input "****"
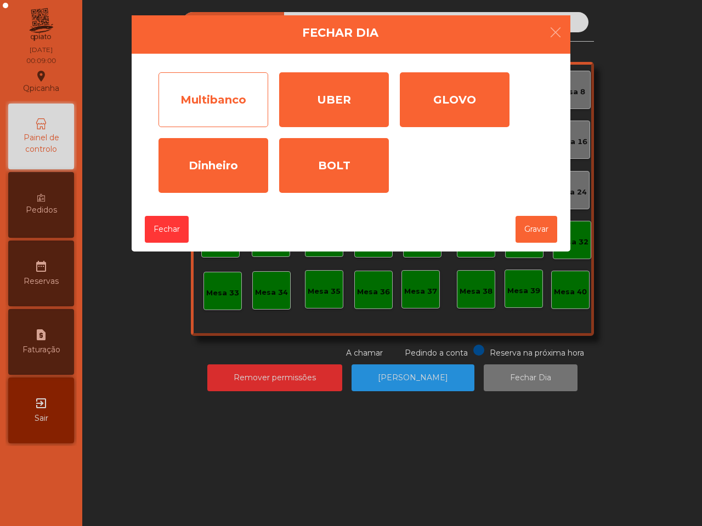
click at [221, 107] on div "Multibanco" at bounding box center [213, 99] width 110 height 55
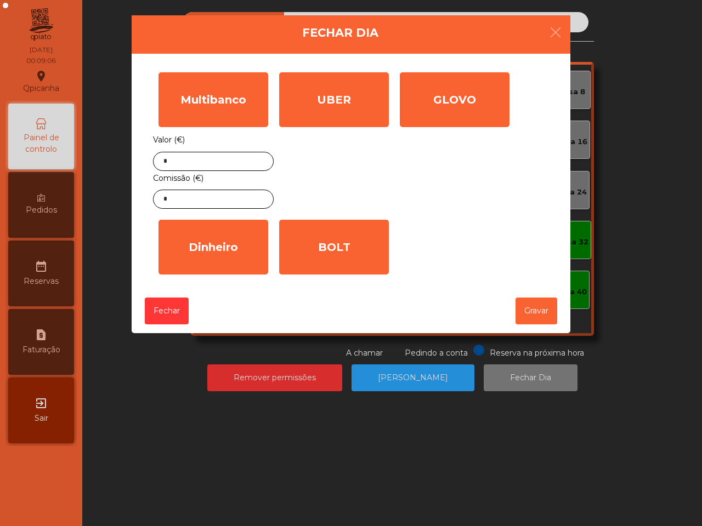
click at [227, 146] on div "Valor (€) * Comissão (€) *" at bounding box center [213, 171] width 121 height 76
click at [220, 158] on input "*" at bounding box center [213, 161] width 121 height 19
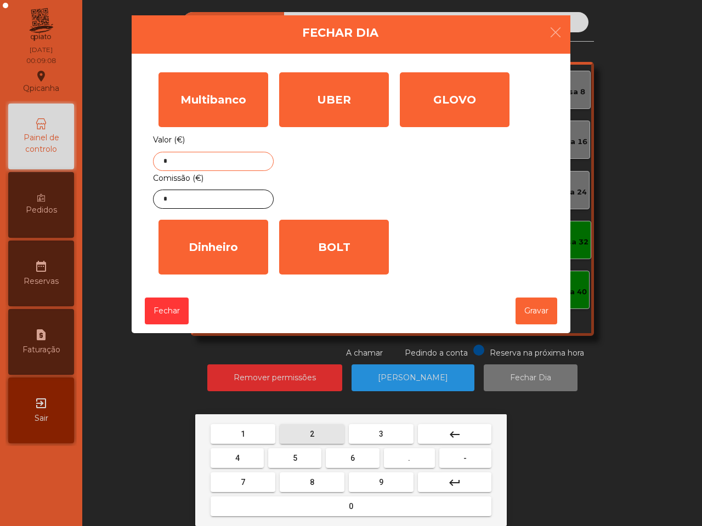
click at [322, 428] on button "2" at bounding box center [312, 434] width 65 height 20
click at [255, 483] on button "7" at bounding box center [242, 482] width 65 height 20
click at [243, 434] on span "1" at bounding box center [243, 434] width 4 height 9
click at [403, 461] on button "." at bounding box center [409, 458] width 51 height 20
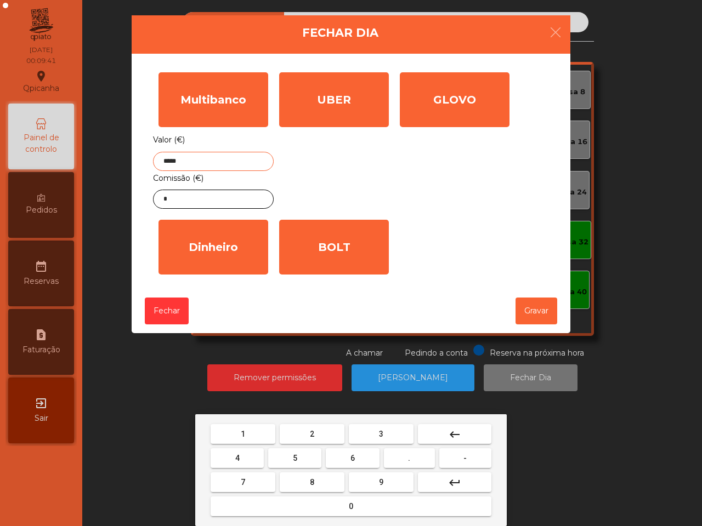
click at [322, 431] on button "2" at bounding box center [312, 434] width 65 height 20
click at [287, 458] on button "5" at bounding box center [294, 458] width 53 height 20
type input "*******"
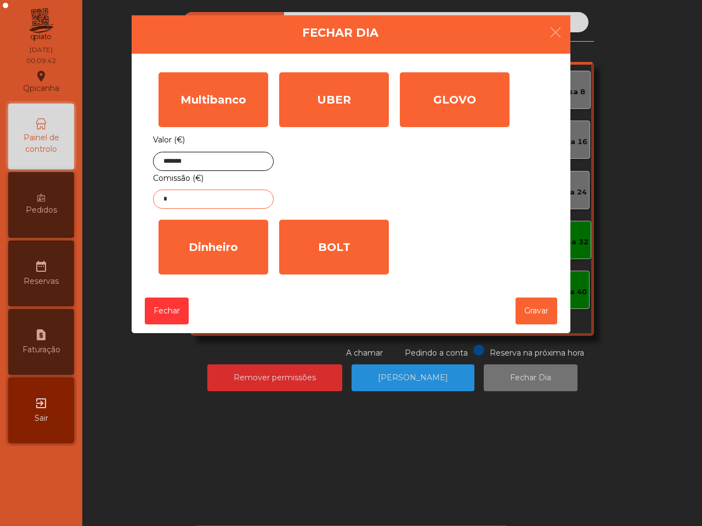
click at [204, 196] on input "*" at bounding box center [213, 199] width 121 height 19
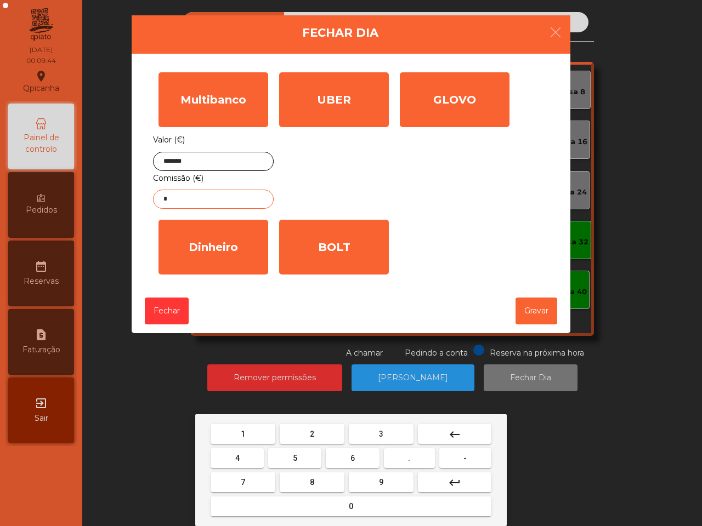
click at [239, 454] on span "4" at bounding box center [237, 458] width 4 height 9
click at [418, 459] on button "." at bounding box center [409, 458] width 51 height 20
click at [312, 483] on span "8" at bounding box center [312, 482] width 4 height 9
click at [389, 436] on button "3" at bounding box center [381, 434] width 65 height 20
type input "****"
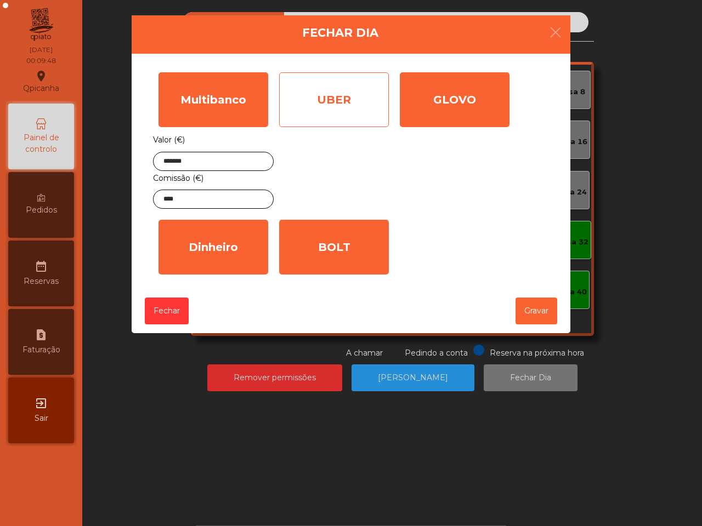
click at [309, 113] on div "UBER" at bounding box center [334, 99] width 110 height 55
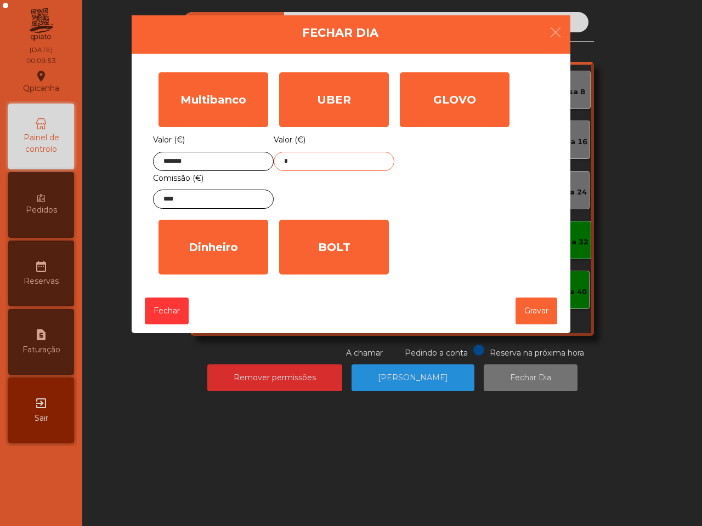
click at [310, 163] on input "*" at bounding box center [333, 161] width 121 height 19
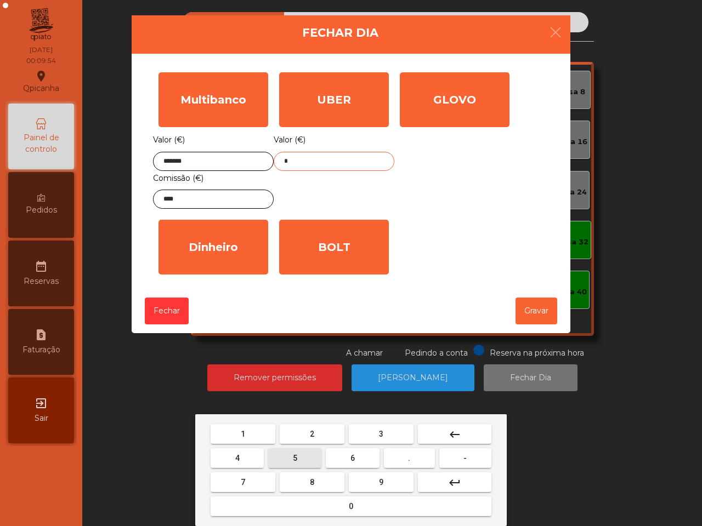
click at [306, 453] on button "5" at bounding box center [294, 458] width 53 height 20
click at [241, 452] on button "4" at bounding box center [236, 458] width 53 height 20
click at [408, 456] on span "." at bounding box center [409, 458] width 2 height 9
click at [343, 459] on button "6" at bounding box center [352, 458] width 53 height 20
click at [246, 459] on button "4" at bounding box center [236, 458] width 53 height 20
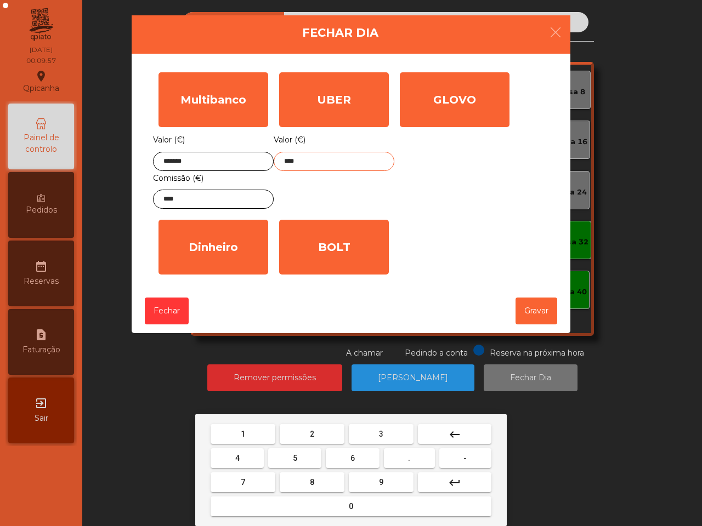
type input "*****"
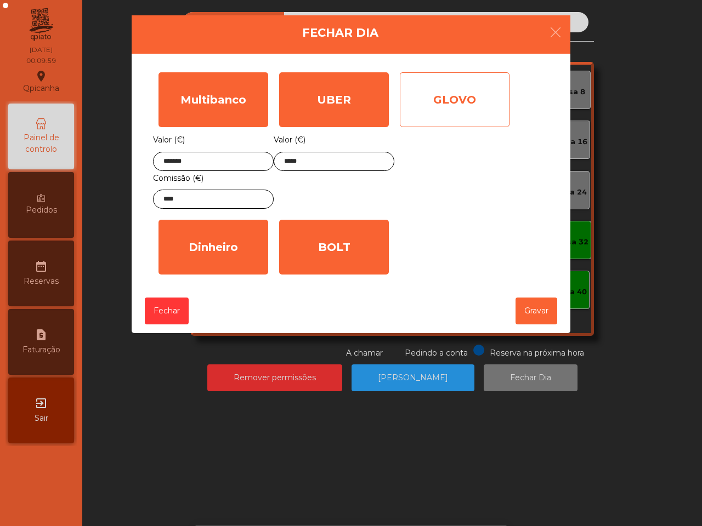
click at [456, 102] on div "GLOVO" at bounding box center [455, 99] width 110 height 55
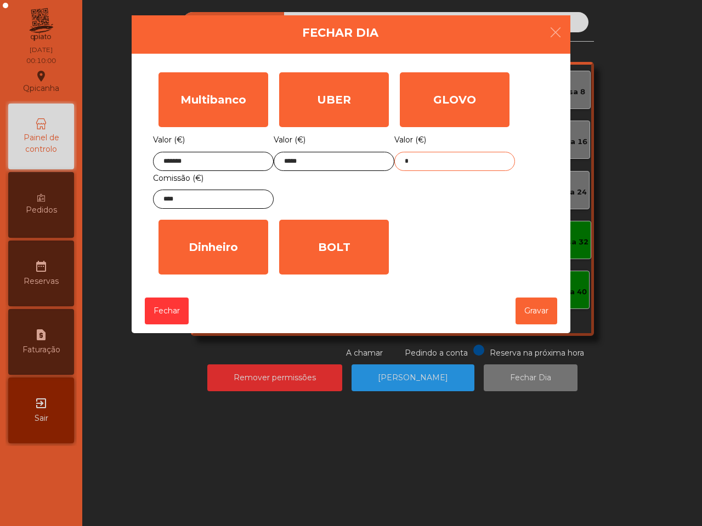
click at [426, 159] on input "*" at bounding box center [454, 161] width 121 height 19
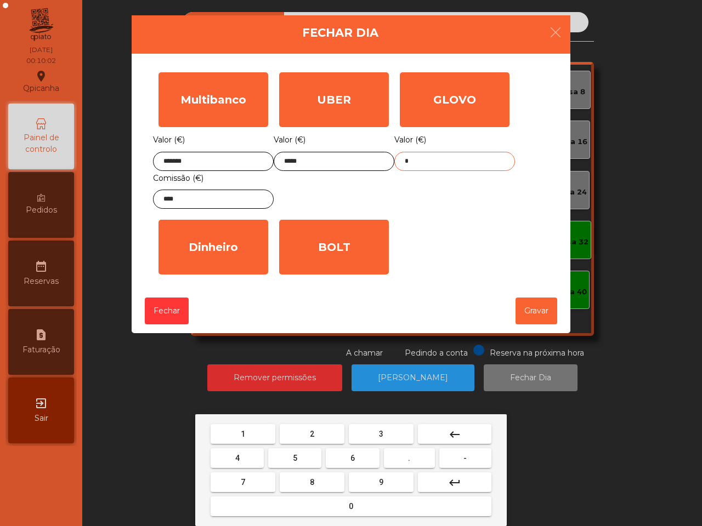
click at [377, 432] on button "3" at bounding box center [381, 434] width 65 height 20
click at [237, 460] on span "4" at bounding box center [237, 458] width 4 height 9
click at [415, 456] on button "." at bounding box center [409, 458] width 51 height 20
click at [393, 431] on button "3" at bounding box center [381, 434] width 65 height 20
click at [406, 482] on button "9" at bounding box center [381, 482] width 65 height 20
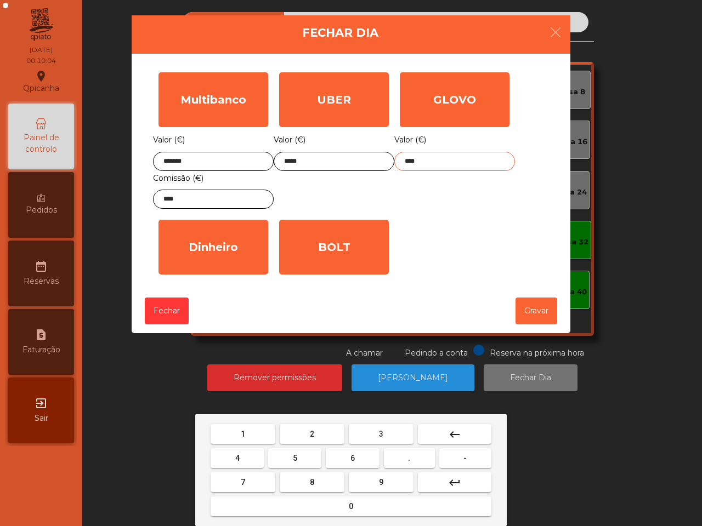
type input "*****"
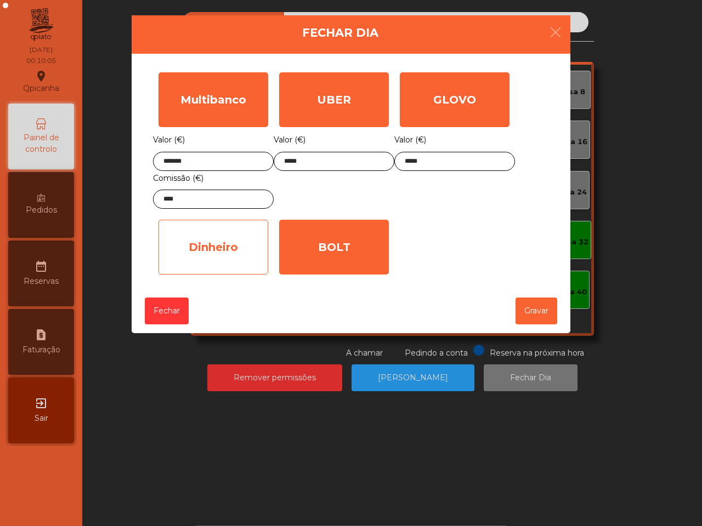
click at [248, 262] on div "Dinheiro" at bounding box center [213, 247] width 110 height 55
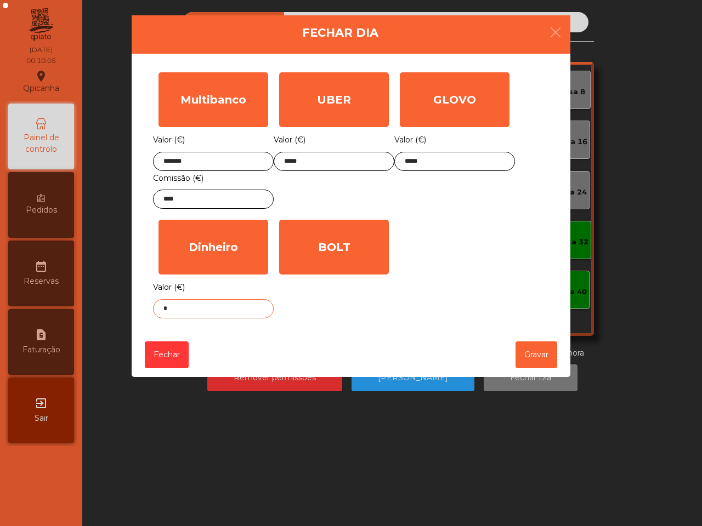
click at [230, 308] on input "*" at bounding box center [213, 308] width 121 height 19
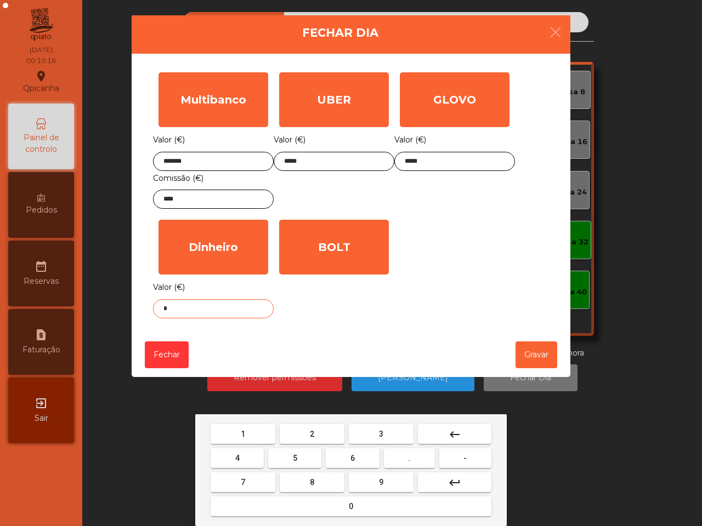
click at [259, 435] on button "1" at bounding box center [242, 434] width 65 height 20
click at [421, 453] on button "." at bounding box center [409, 458] width 51 height 20
click at [349, 506] on span "0" at bounding box center [351, 506] width 4 height 9
click at [306, 453] on button "5" at bounding box center [294, 458] width 53 height 20
type input "****"
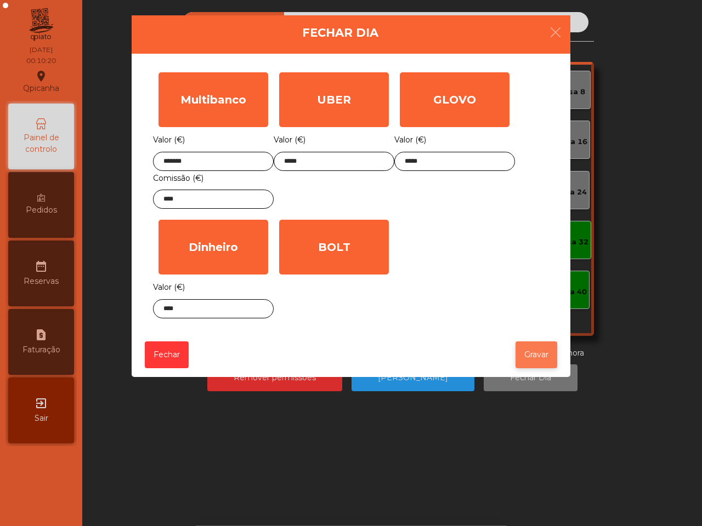
click at [521, 354] on button "Gravar" at bounding box center [536, 354] width 42 height 27
